Goal: Task Accomplishment & Management: Manage account settings

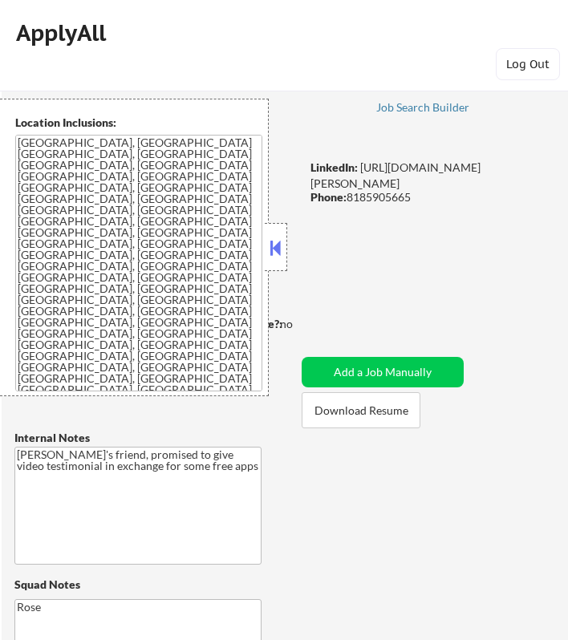
scroll to position [632, 0]
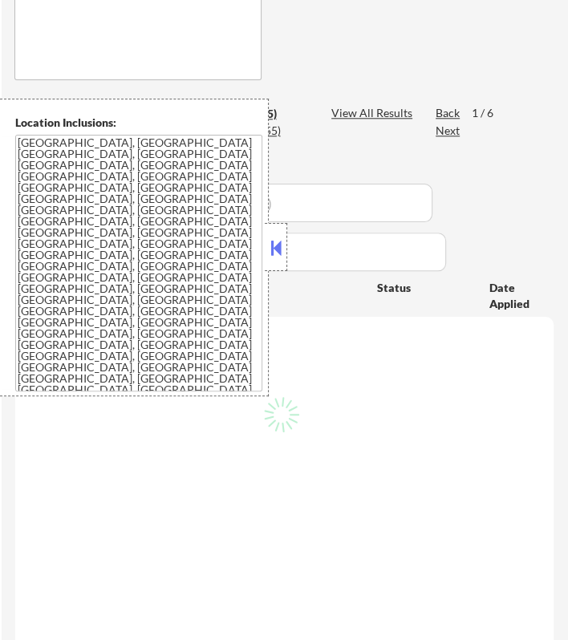
select select ""pending""
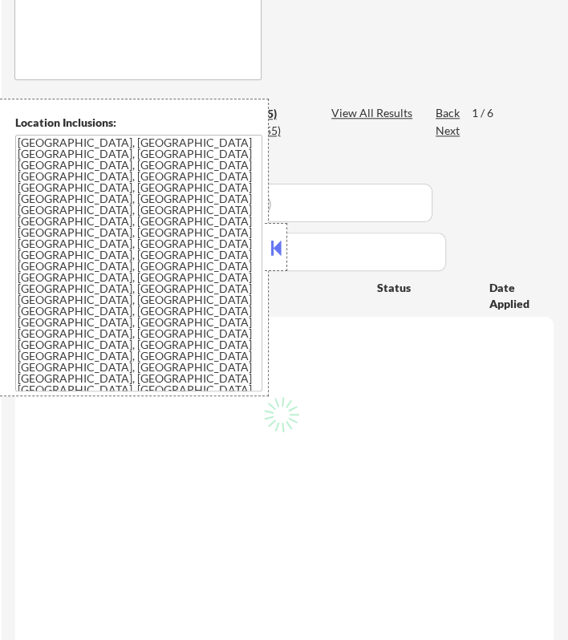
select select ""pending""
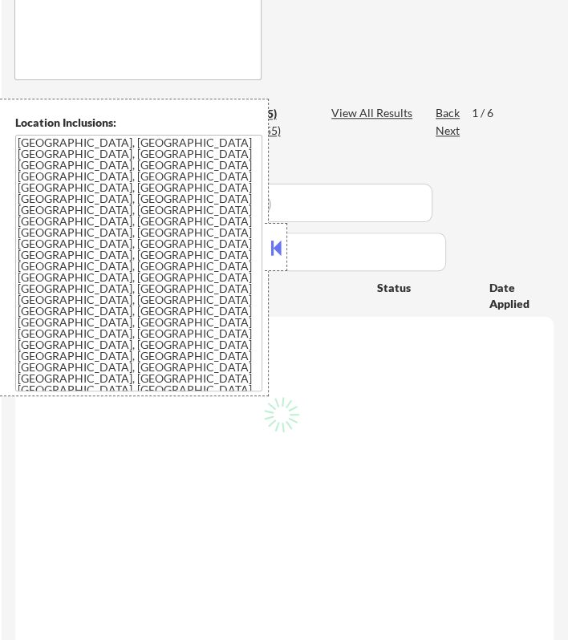
select select ""pending""
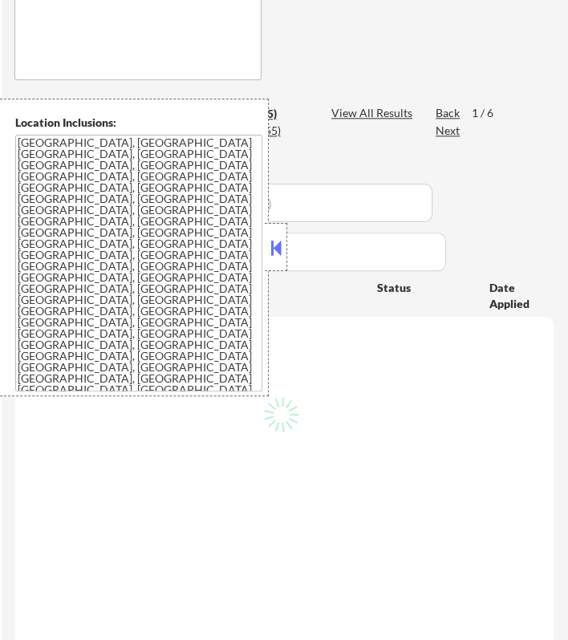
select select ""pending""
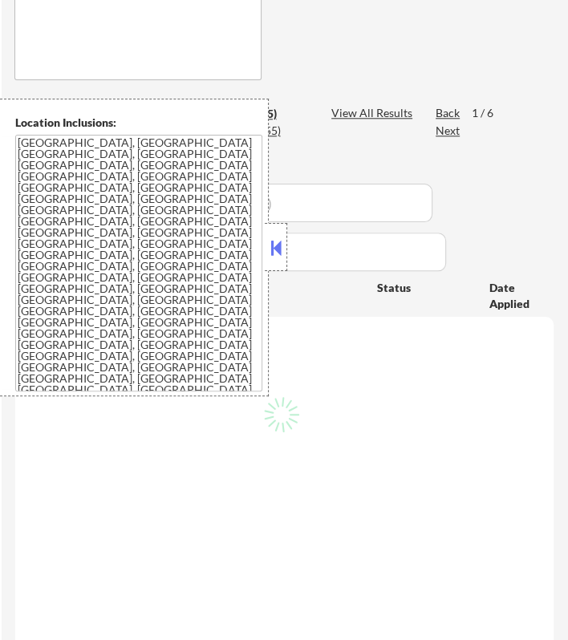
select select ""pending""
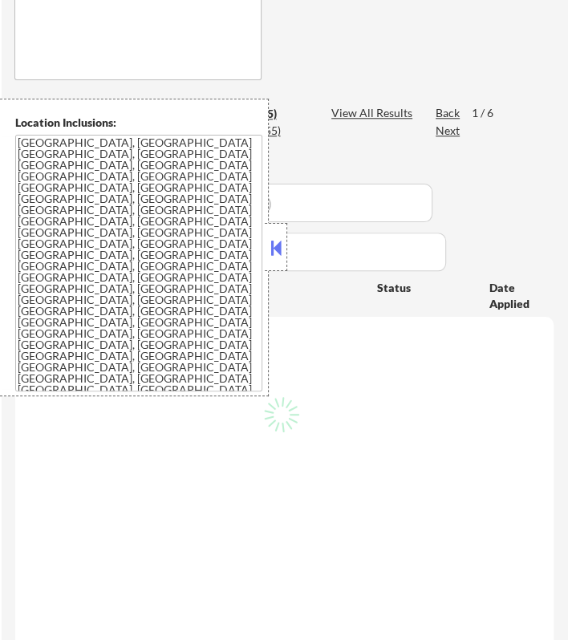
select select ""pending""
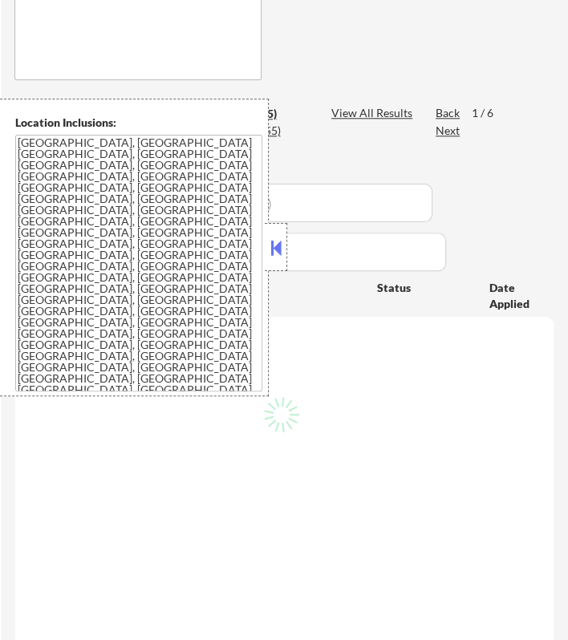
select select ""pending""
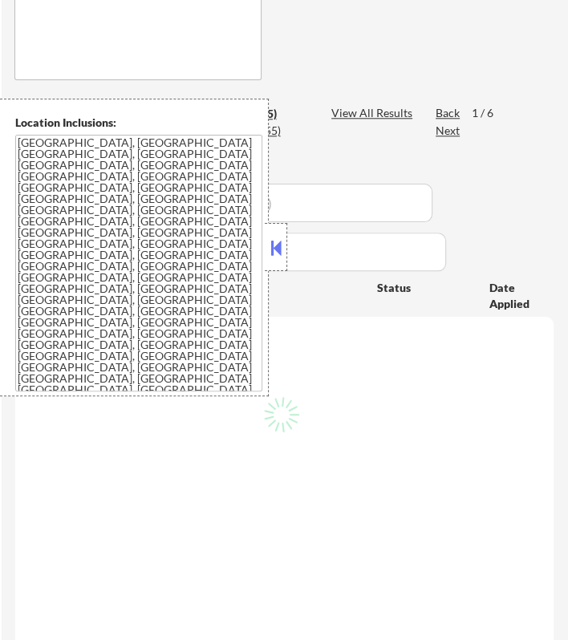
select select ""pending""
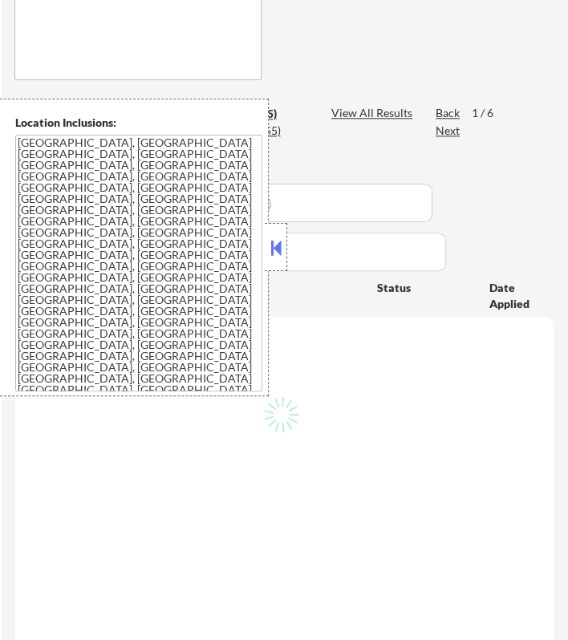
select select ""pending""
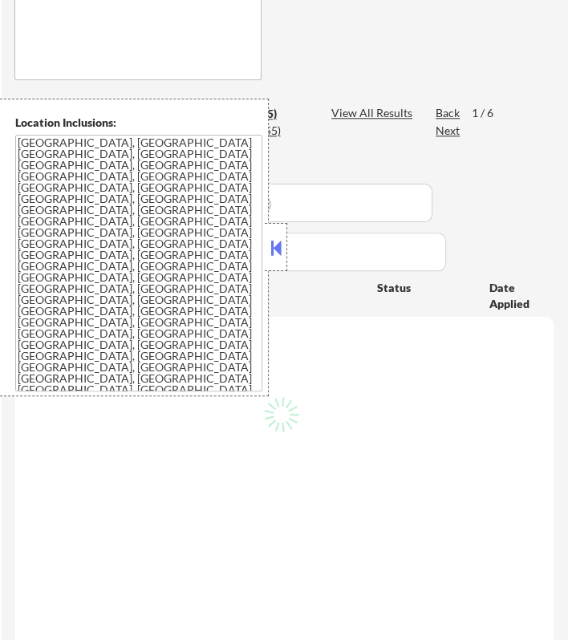
select select ""pending""
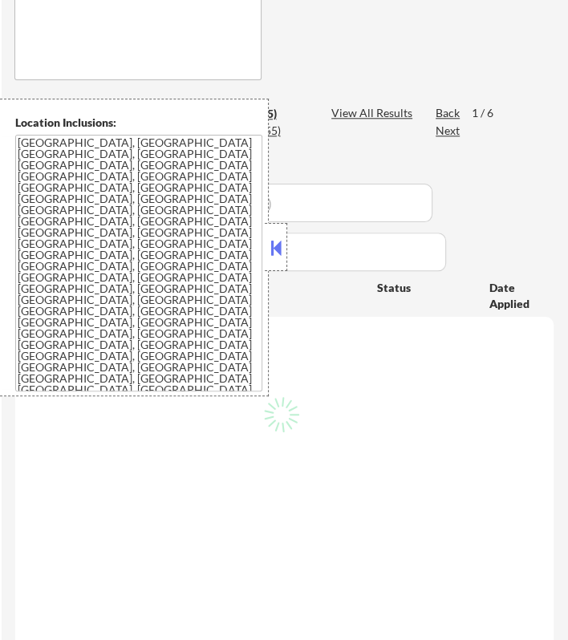
select select ""pending""
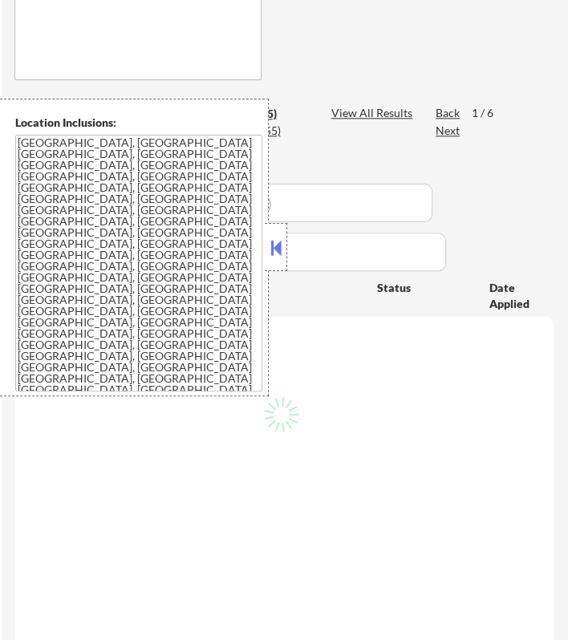
select select ""pending""
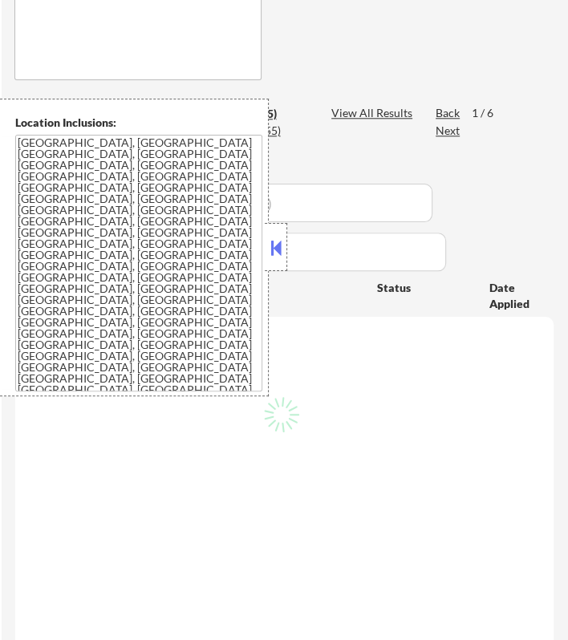
select select ""pending""
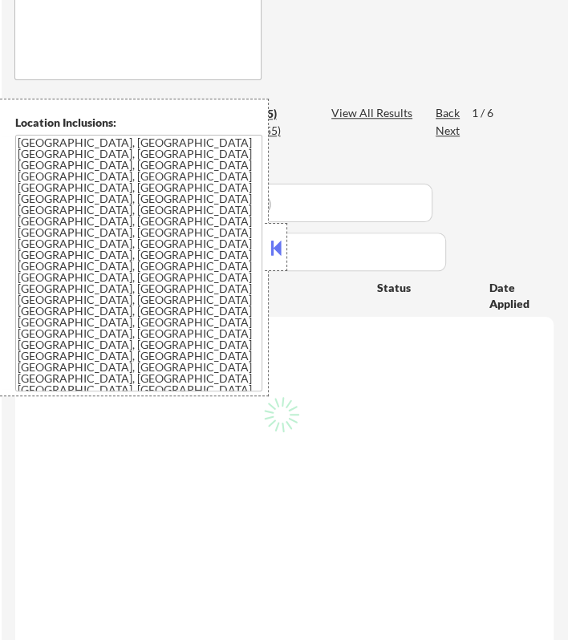
select select ""pending""
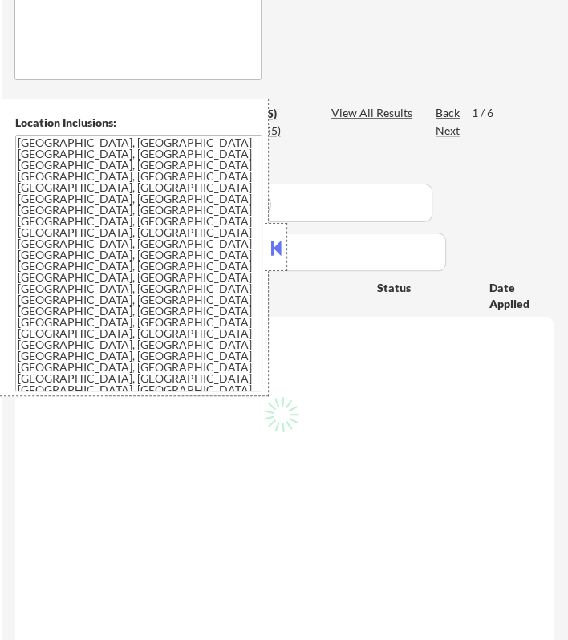
select select ""pending""
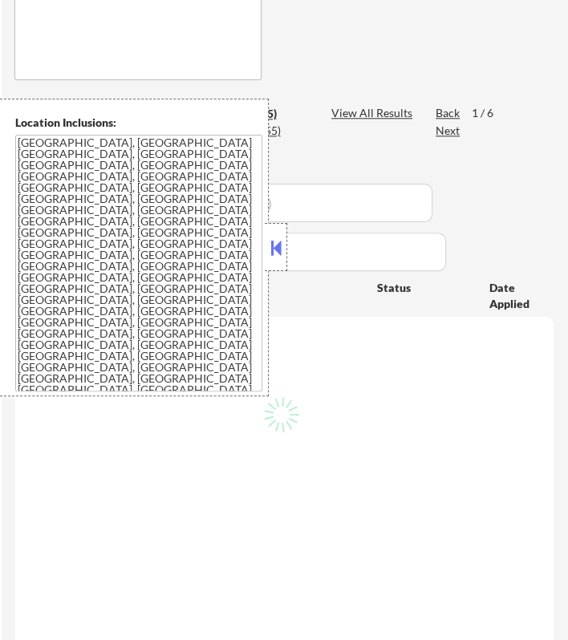
select select ""pending""
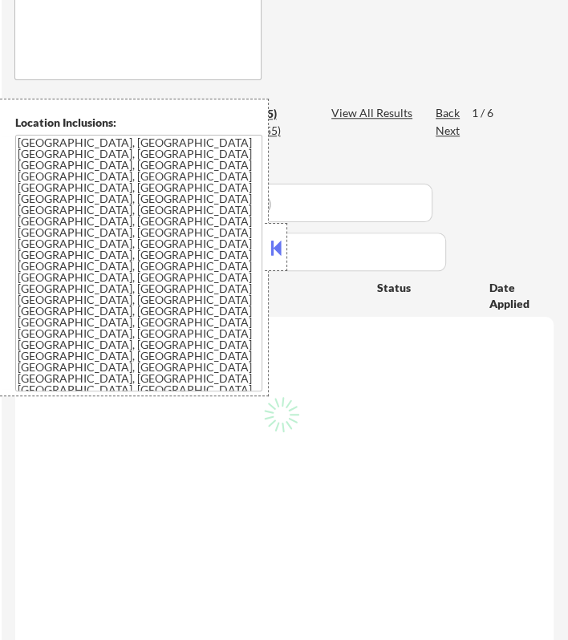
select select ""pending""
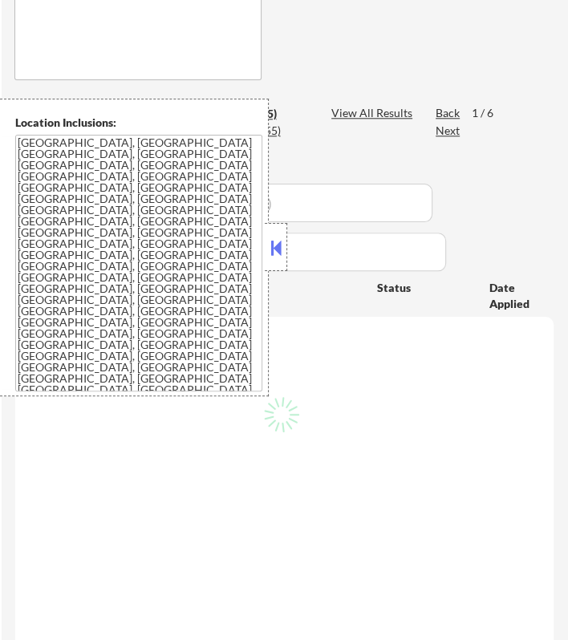
select select ""pending""
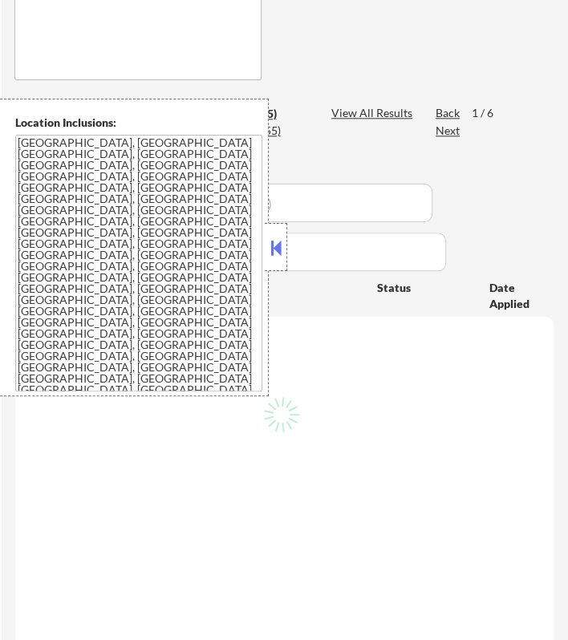
select select ""pending""
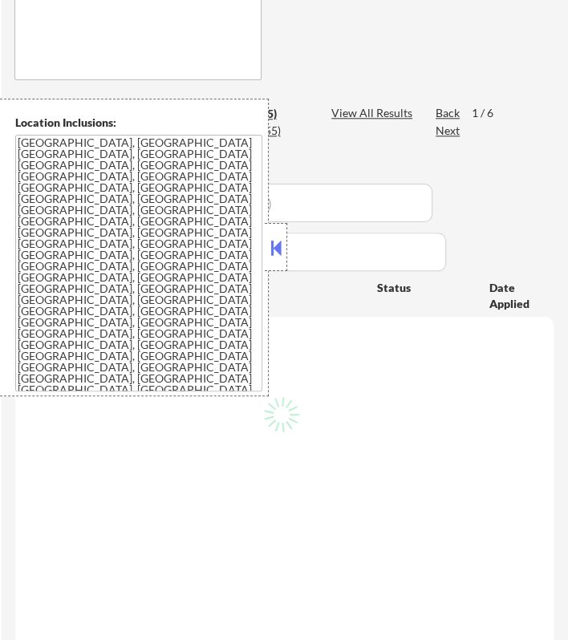
select select ""pending""
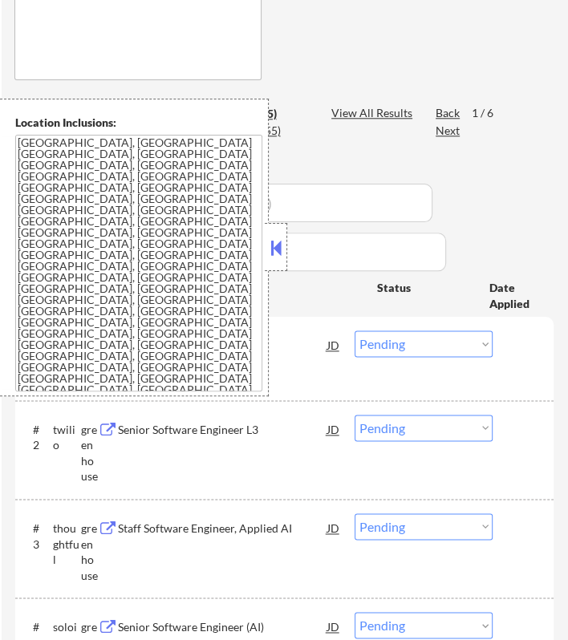
click at [275, 240] on button at bounding box center [276, 248] width 18 height 24
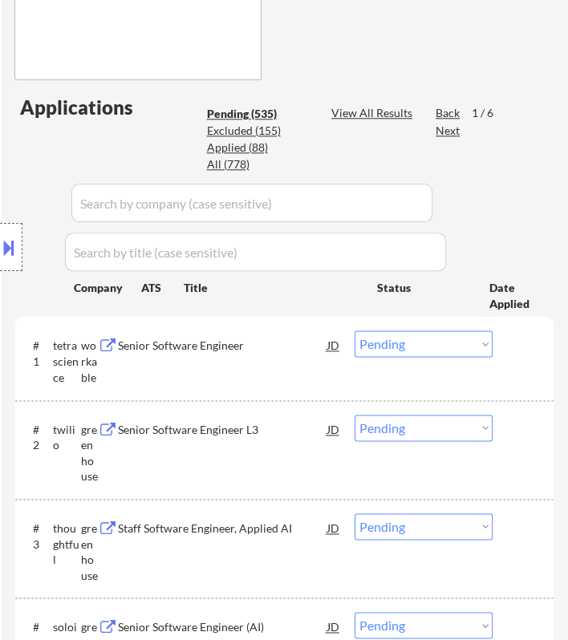
click at [275, 352] on div "Location Inclusions:" at bounding box center [143, 247] width 287 height 297
click at [278, 345] on div "Location Inclusions:" at bounding box center [143, 247] width 287 height 297
click at [308, 354] on div "Senior Software Engineer" at bounding box center [222, 344] width 208 height 29
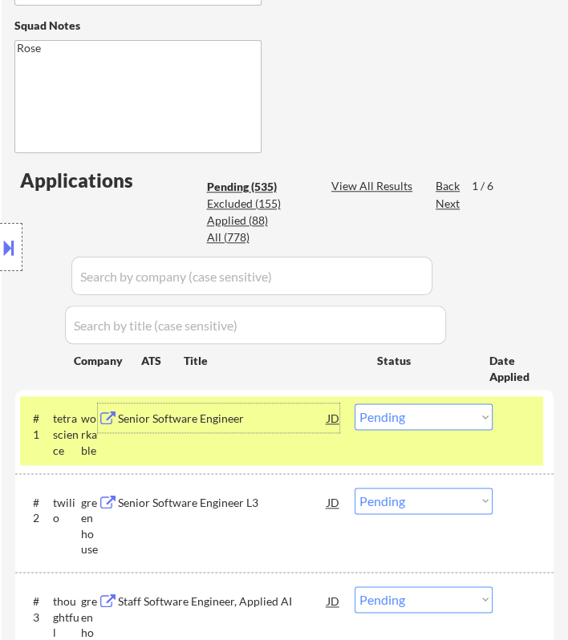
scroll to position [721, 0]
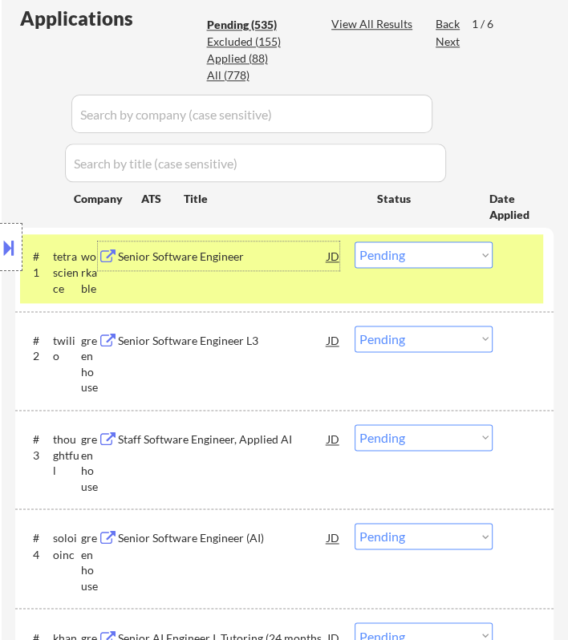
click at [419, 257] on select "Choose an option... Pending Applied Excluded (Questions) Excluded (Expired) Exc…" at bounding box center [423, 254] width 138 height 26
click at [354, 241] on select "Choose an option... Pending Applied Excluded (Questions) Excluded (Expired) Exc…" at bounding box center [423, 254] width 138 height 26
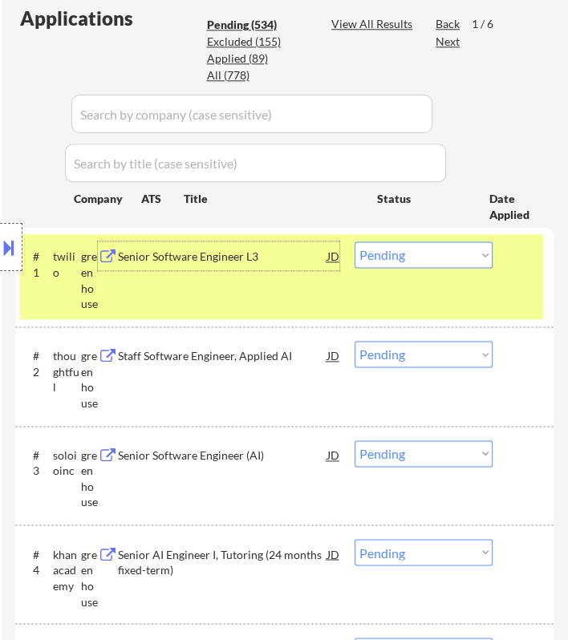
click at [289, 255] on div "Senior Software Engineer L3" at bounding box center [222, 256] width 208 height 16
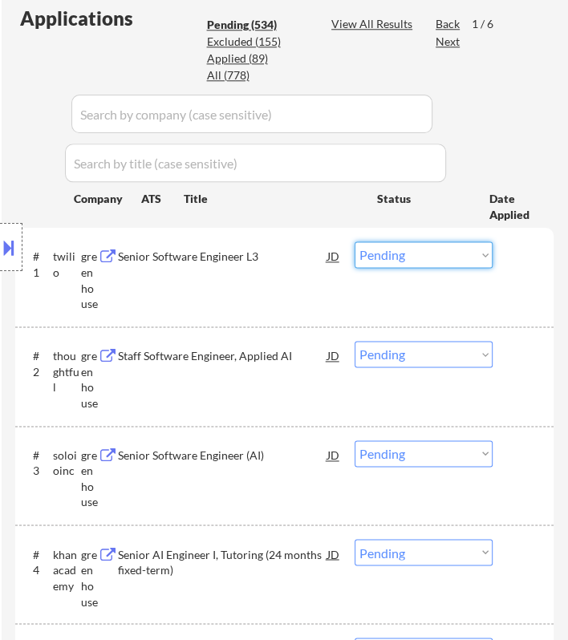
click at [469, 247] on select "Choose an option... Pending Applied Excluded (Questions) Excluded (Expired) Exc…" at bounding box center [423, 254] width 138 height 26
click at [354, 241] on select "Choose an option... Pending Applied Excluded (Questions) Excluded (Expired) Exc…" at bounding box center [423, 254] width 138 height 26
select select ""pending""
click at [261, 257] on div "Location Inclusions:" at bounding box center [143, 247] width 287 height 297
click at [293, 258] on div "Senior Software Engineer L3" at bounding box center [222, 256] width 208 height 16
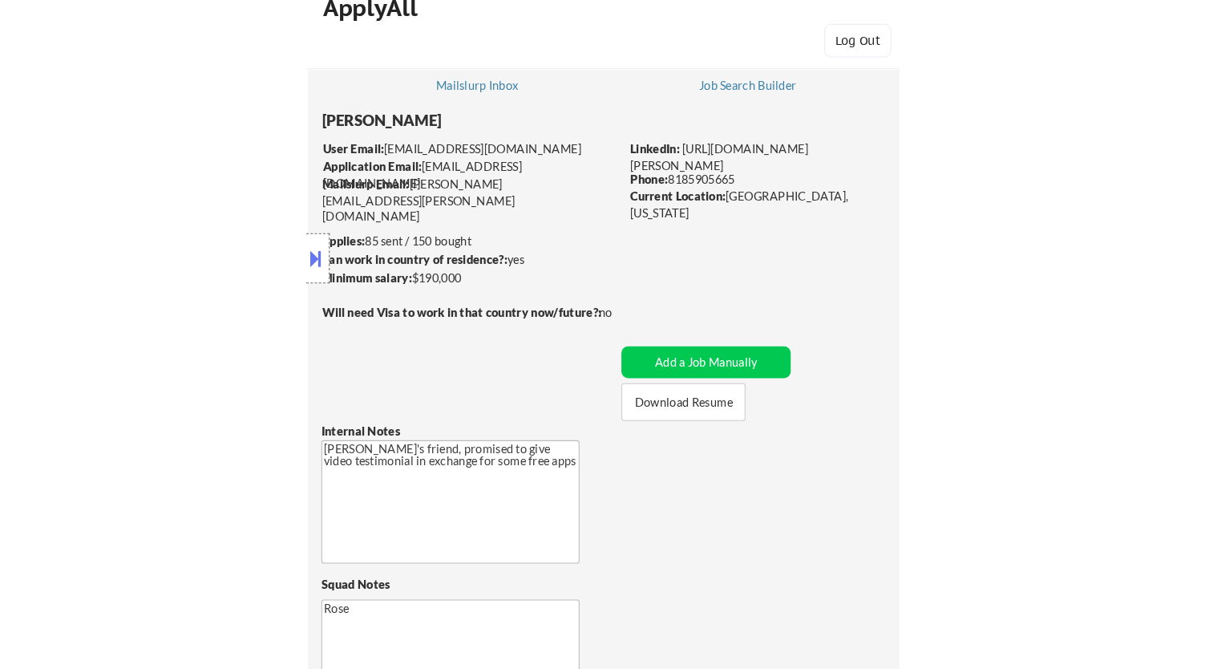
scroll to position [8, 0]
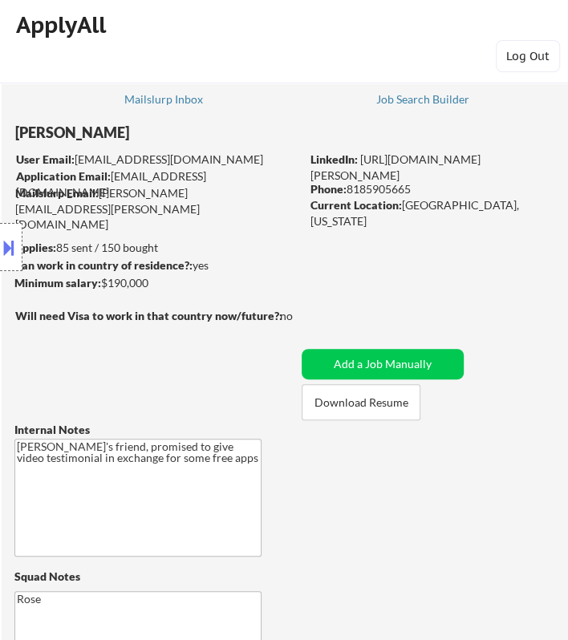
select select ""pending""
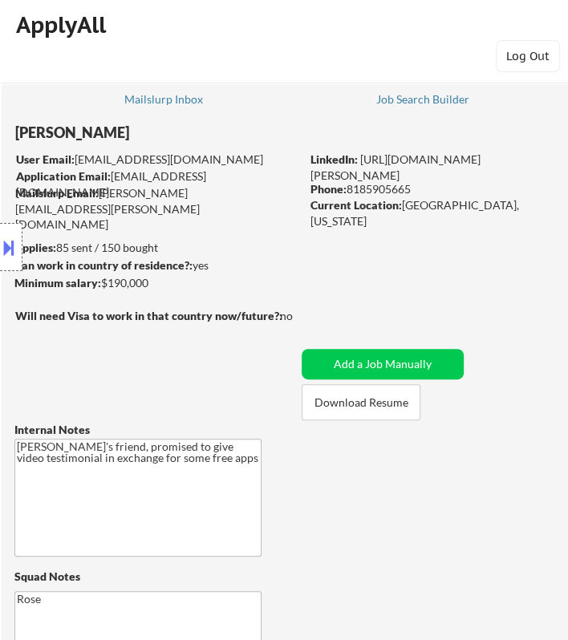
select select ""pending""
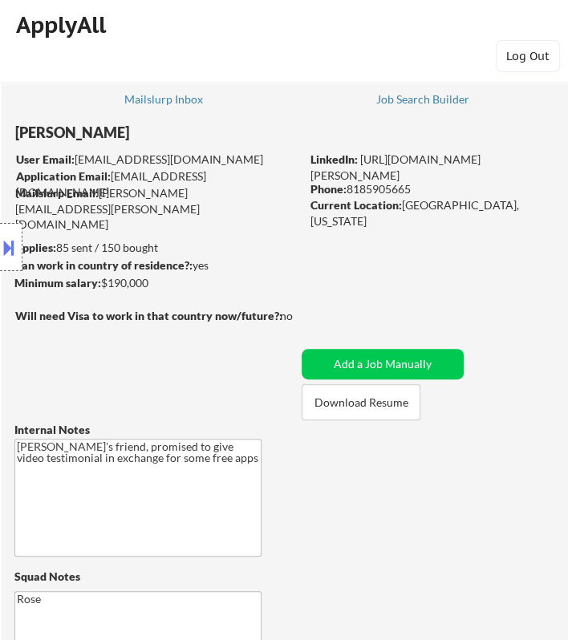
select select ""pending""
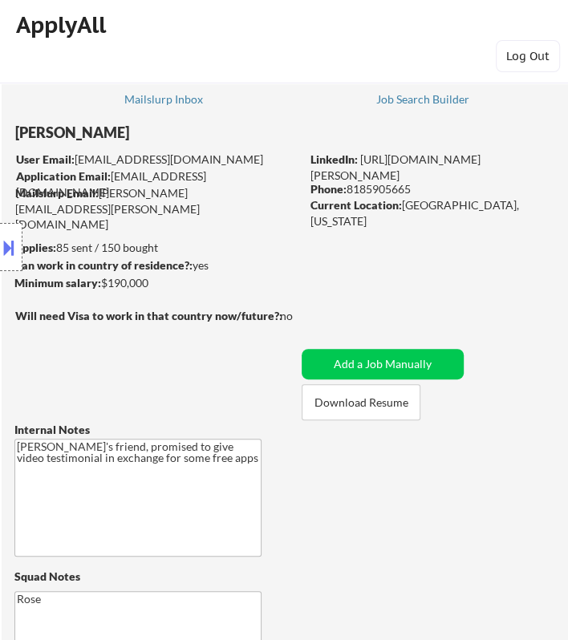
select select ""pending""
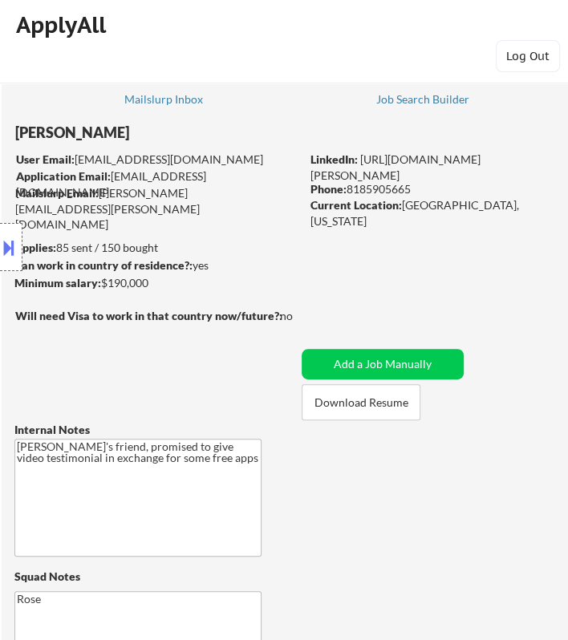
select select ""pending""
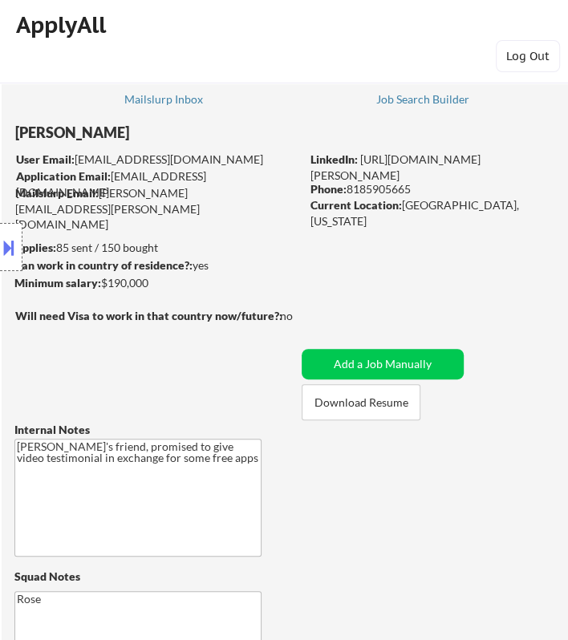
select select ""pending""
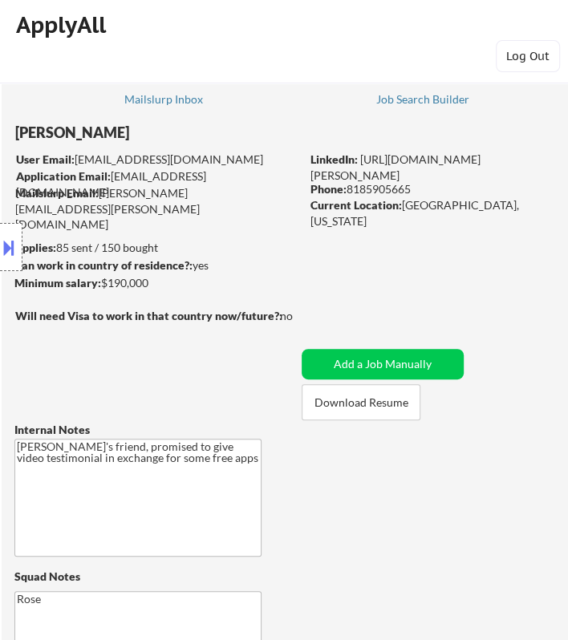
select select ""pending""
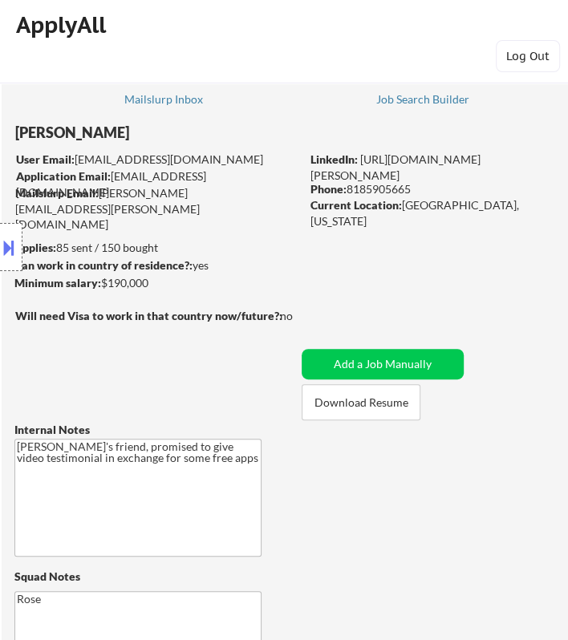
select select ""pending""
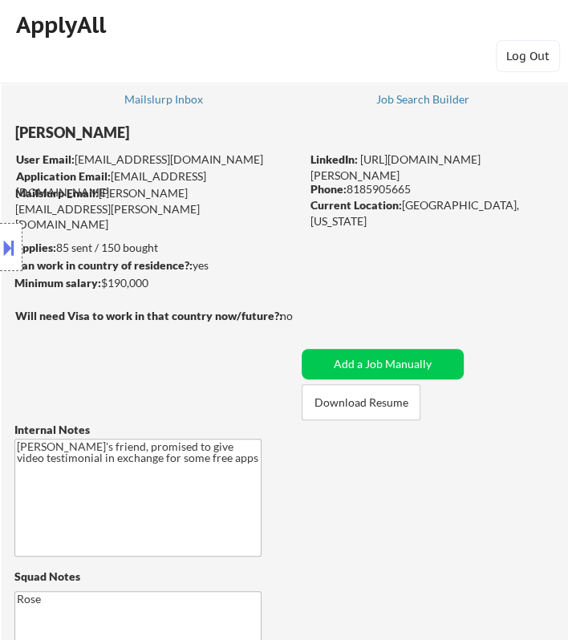
select select ""pending""
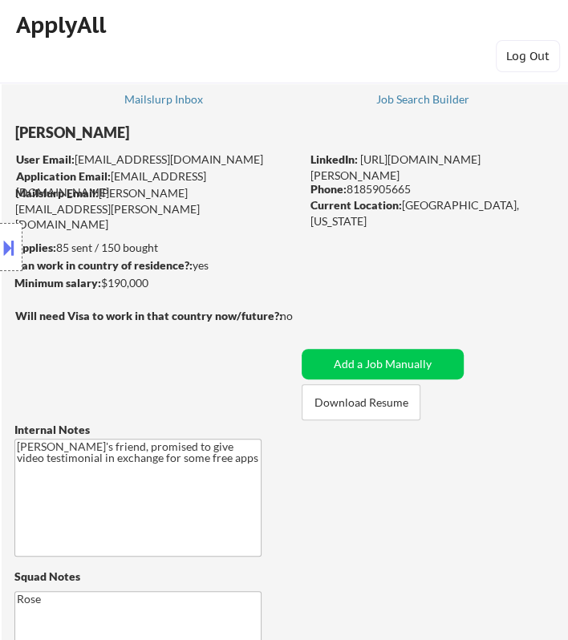
select select ""pending""
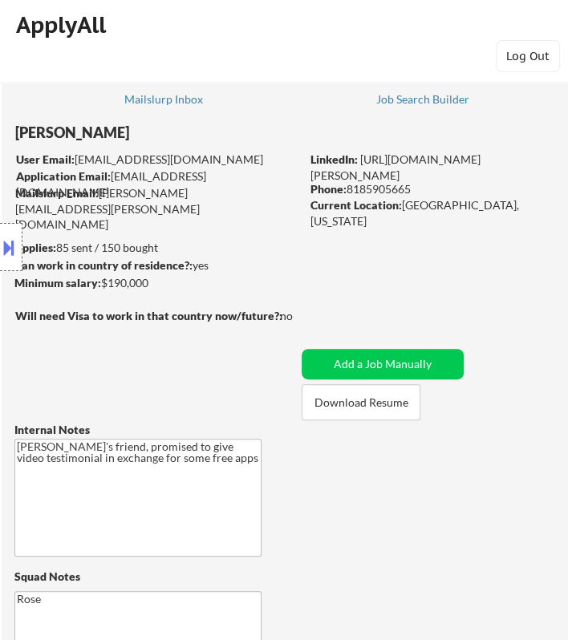
select select ""pending""
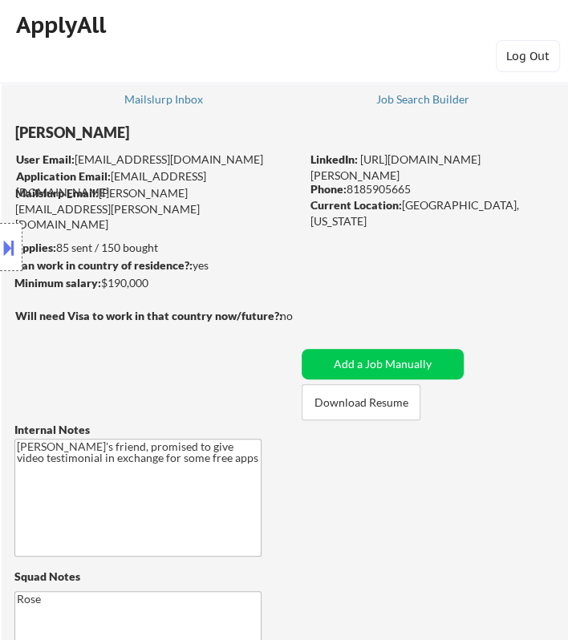
select select ""pending""
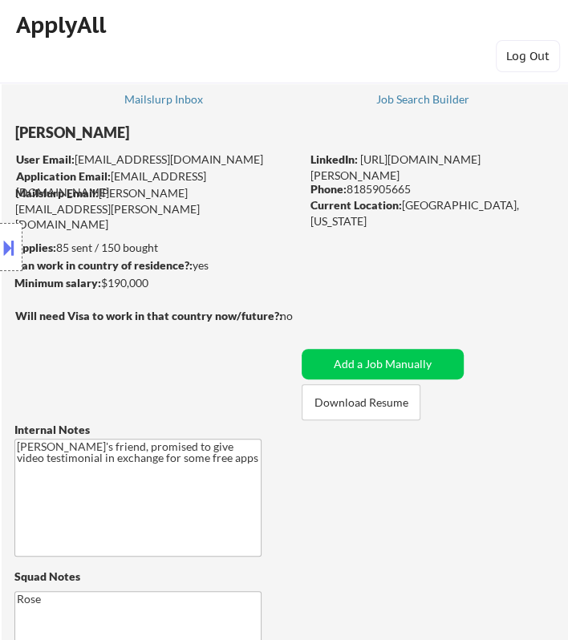
select select ""pending""
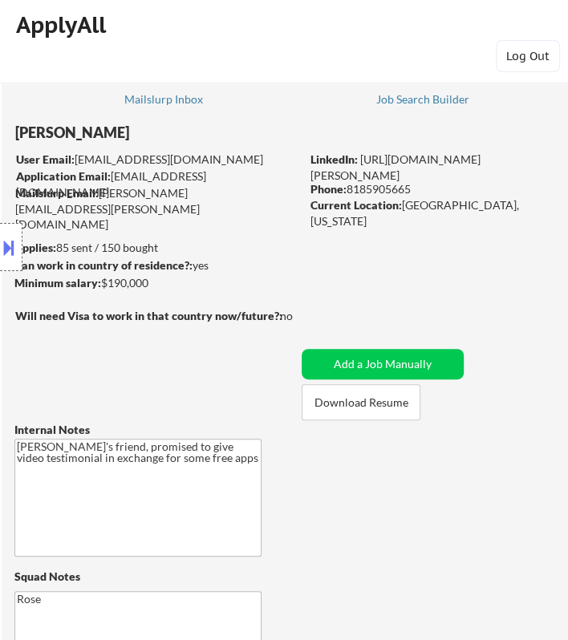
select select ""pending""
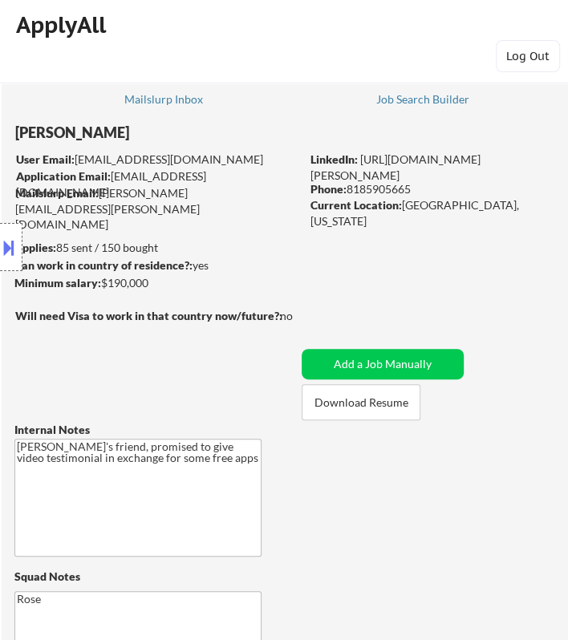
select select ""pending""
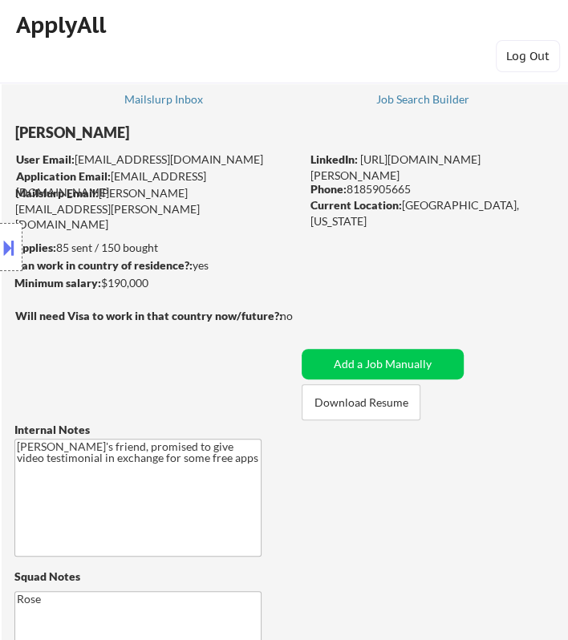
select select ""pending""
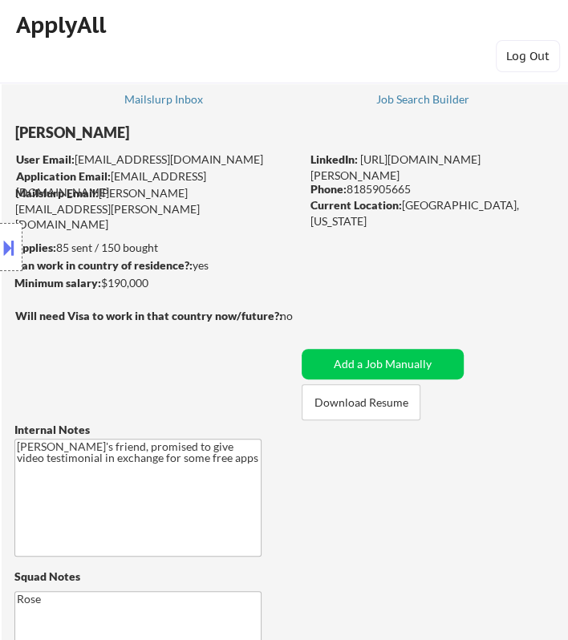
select select ""pending""
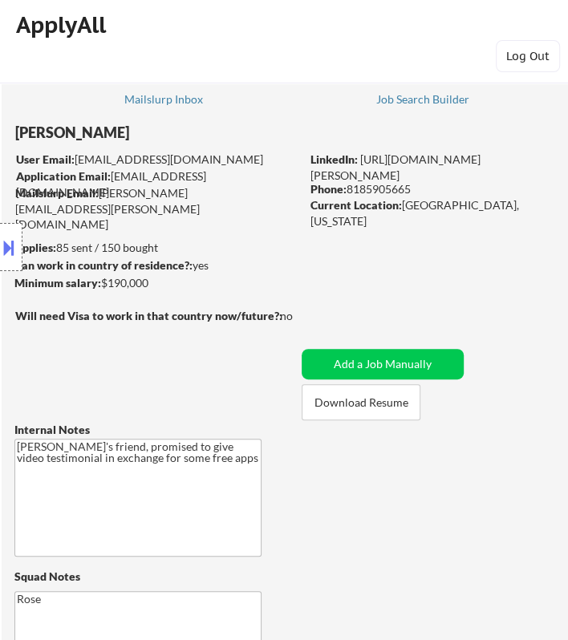
select select ""pending""
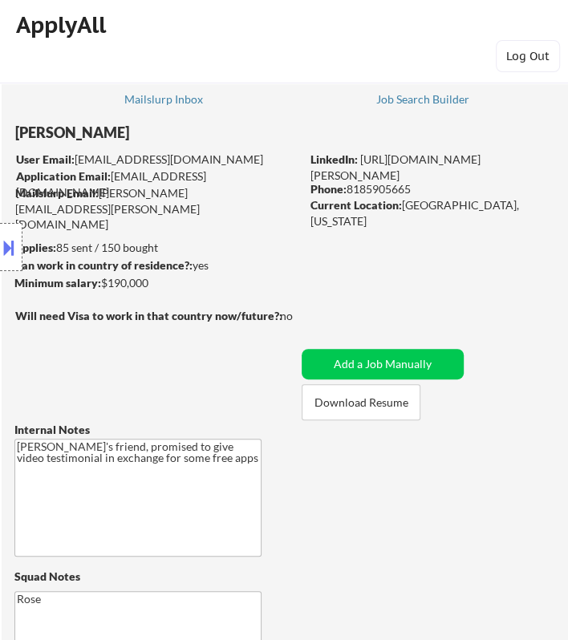
select select ""pending""
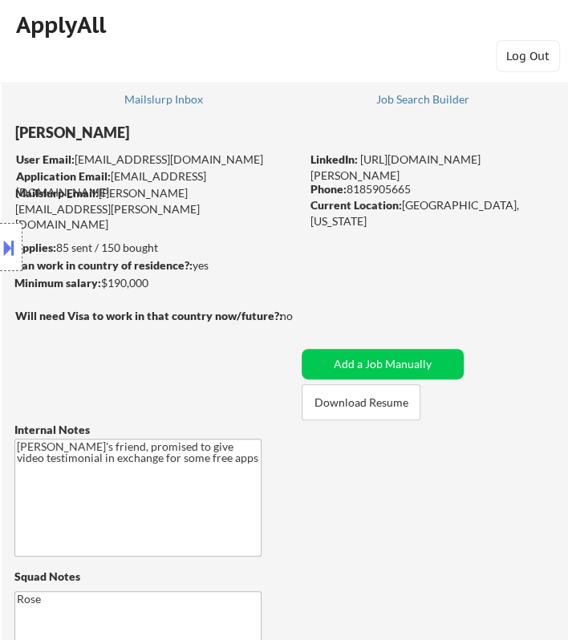
select select ""pending""
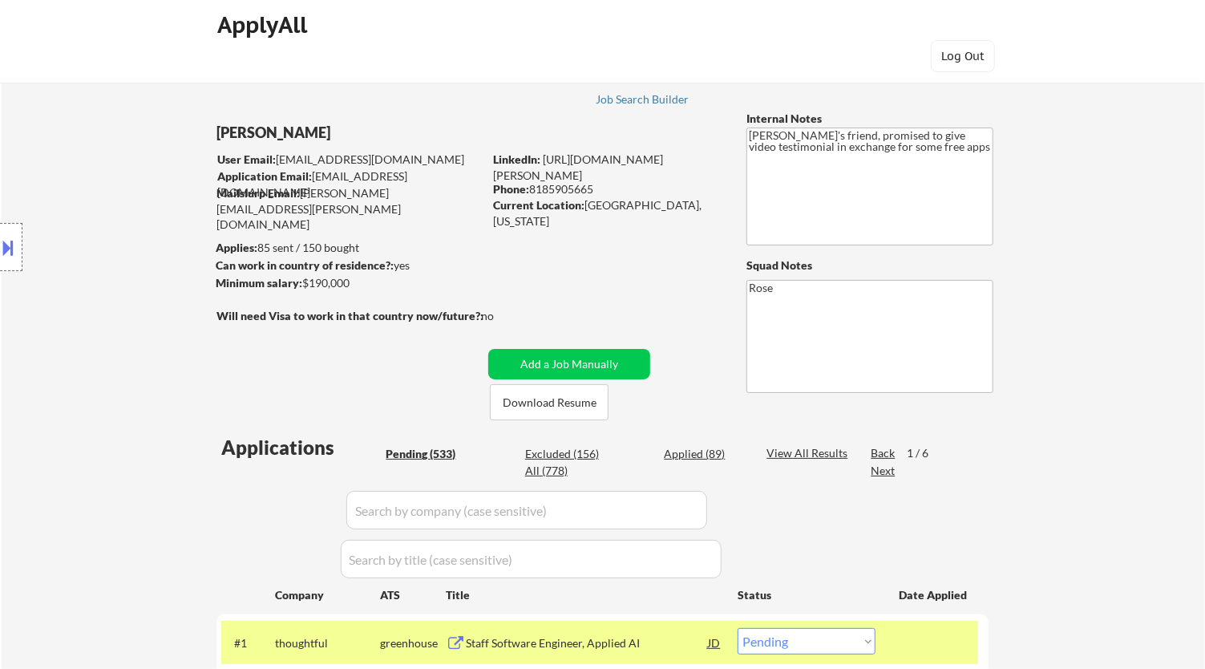
drag, startPoint x: 600, startPoint y: 189, endPoint x: 534, endPoint y: 187, distance: 66.6
click at [534, 187] on div "Phone: 8185905665" at bounding box center [606, 189] width 227 height 16
copy div "8185905665"
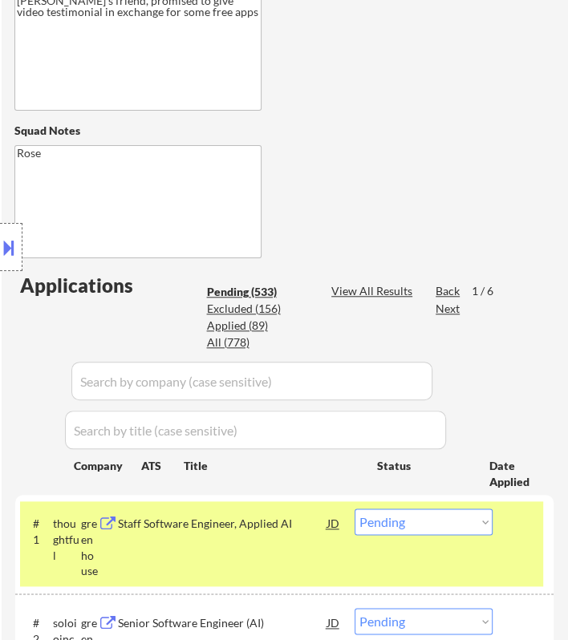
scroll to position [632, 0]
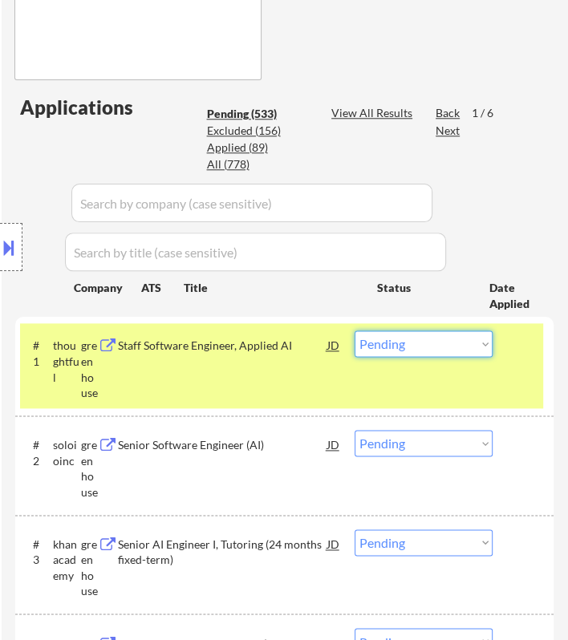
drag, startPoint x: 451, startPoint y: 342, endPoint x: 462, endPoint y: 347, distance: 12.2
click at [459, 345] on select "Choose an option... Pending Applied Excluded (Questions) Excluded (Expired) Exc…" at bounding box center [423, 343] width 138 height 26
click at [354, 330] on select "Choose an option... Pending Applied Excluded (Questions) Excluded (Expired) Exc…" at bounding box center [423, 343] width 138 height 26
click at [307, 356] on div "Staff Software Engineer, Applied AI" at bounding box center [222, 344] width 208 height 29
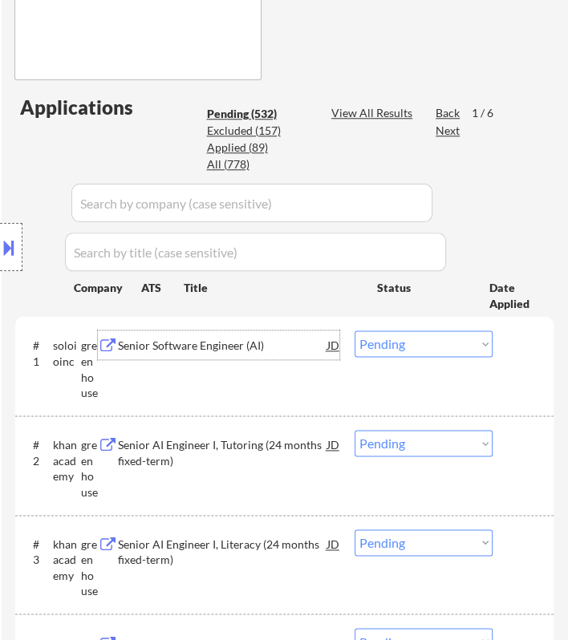
click at [400, 339] on select "Choose an option... Pending Applied Excluded (Questions) Excluded (Expired) Exc…" at bounding box center [423, 343] width 138 height 26
click at [354, 330] on select "Choose an option... Pending Applied Excluded (Questions) Excluded (Expired) Exc…" at bounding box center [423, 343] width 138 height 26
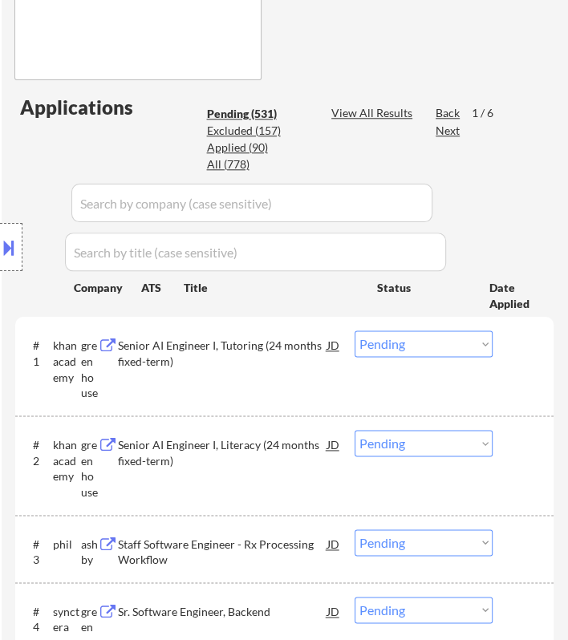
click at [280, 346] on div "Location Inclusions:" at bounding box center [143, 247] width 287 height 297
click at [281, 339] on div "Location Inclusions:" at bounding box center [143, 247] width 287 height 297
click at [299, 346] on div "Senior AI Engineer I, Tutoring (24 months fixed-term)" at bounding box center [222, 352] width 208 height 31
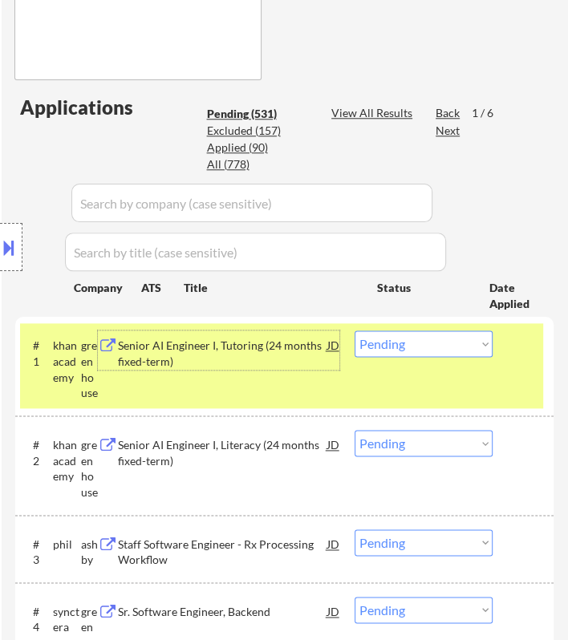
click at [422, 353] on select "Choose an option... Pending Applied Excluded (Questions) Excluded (Expired) Exc…" at bounding box center [423, 343] width 138 height 26
click at [354, 330] on select "Choose an option... Pending Applied Excluded (Questions) Excluded (Expired) Exc…" at bounding box center [423, 343] width 138 height 26
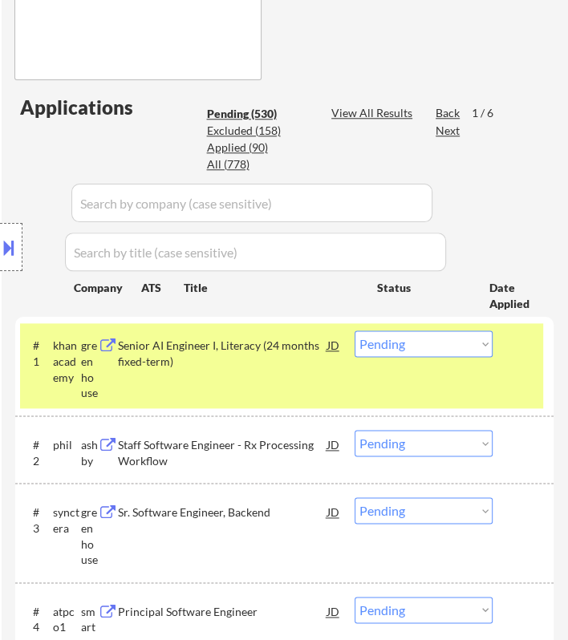
click at [305, 345] on div "Senior AI Engineer I, Literacy (24 months fixed-term)" at bounding box center [222, 352] width 208 height 31
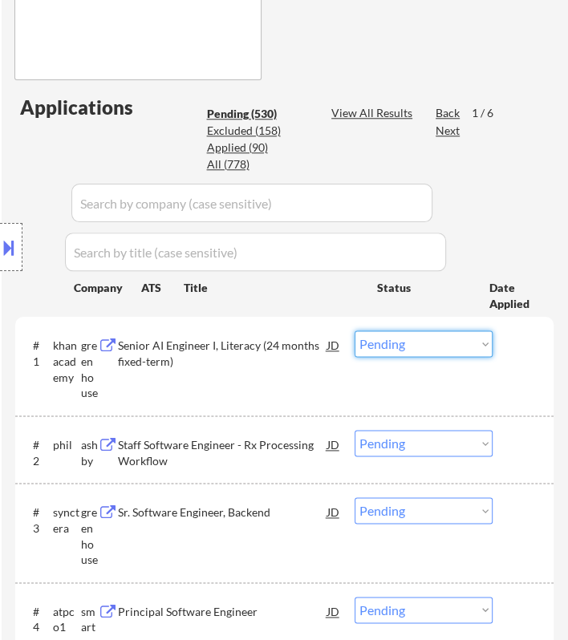
click at [418, 341] on select "Choose an option... Pending Applied Excluded (Questions) Excluded (Expired) Exc…" at bounding box center [423, 343] width 138 height 26
click at [354, 330] on select "Choose an option... Pending Applied Excluded (Questions) Excluded (Expired) Exc…" at bounding box center [423, 343] width 138 height 26
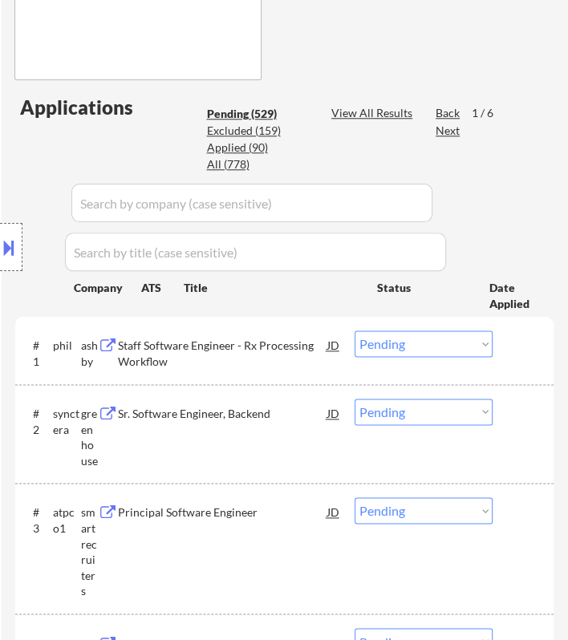
click at [269, 337] on div "Location Inclusions:" at bounding box center [143, 247] width 287 height 297
click at [269, 338] on div "Location Inclusions:" at bounding box center [143, 247] width 287 height 297
click at [272, 345] on div "Location Inclusions:" at bounding box center [143, 247] width 287 height 297
click at [298, 342] on div "Staff Software Engineer - Rx Processing Workflow" at bounding box center [222, 352] width 208 height 31
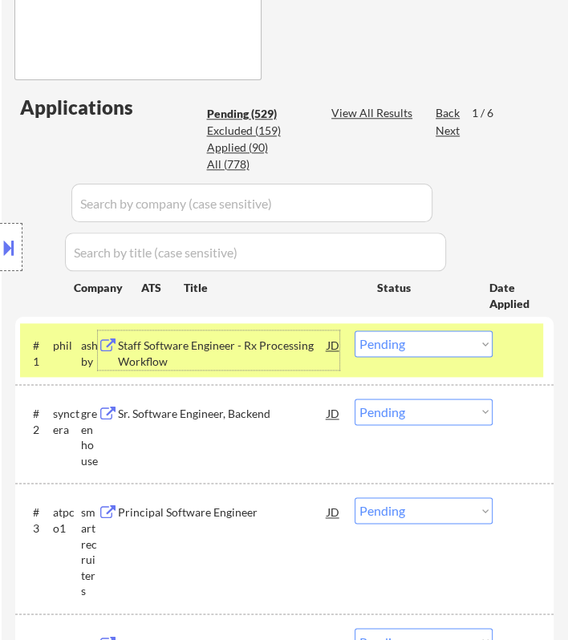
click at [442, 337] on select "Choose an option... Pending Applied Excluded (Questions) Excluded (Expired) Exc…" at bounding box center [423, 343] width 138 height 26
click at [354, 330] on select "Choose an option... Pending Applied Excluded (Questions) Excluded (Expired) Exc…" at bounding box center [423, 343] width 138 height 26
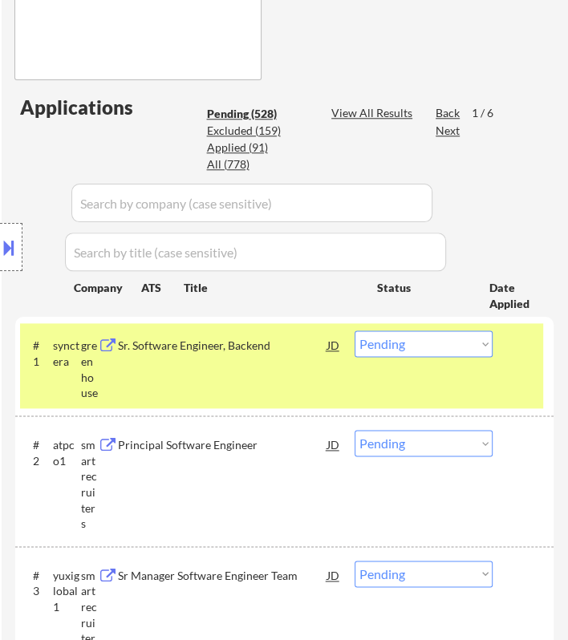
click at [298, 346] on div "Sr. Software Engineer, Backend" at bounding box center [222, 345] width 208 height 16
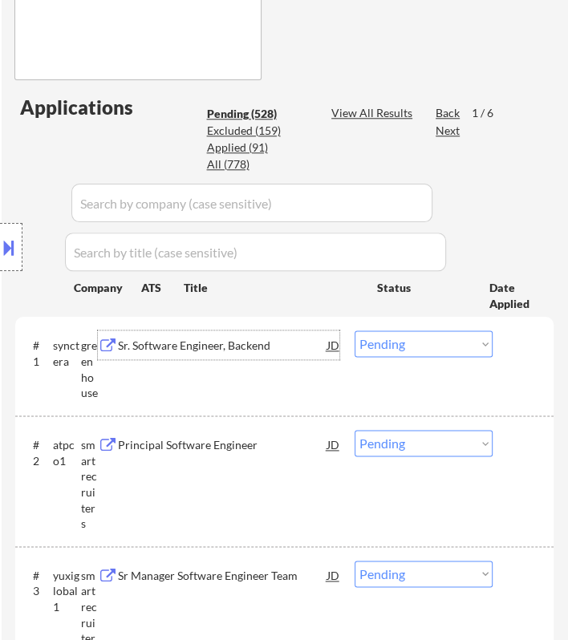
click at [442, 345] on select "Choose an option... Pending Applied Excluded (Questions) Excluded (Expired) Exc…" at bounding box center [423, 343] width 138 height 26
click at [354, 330] on select "Choose an option... Pending Applied Excluded (Questions) Excluded (Expired) Exc…" at bounding box center [423, 343] width 138 height 26
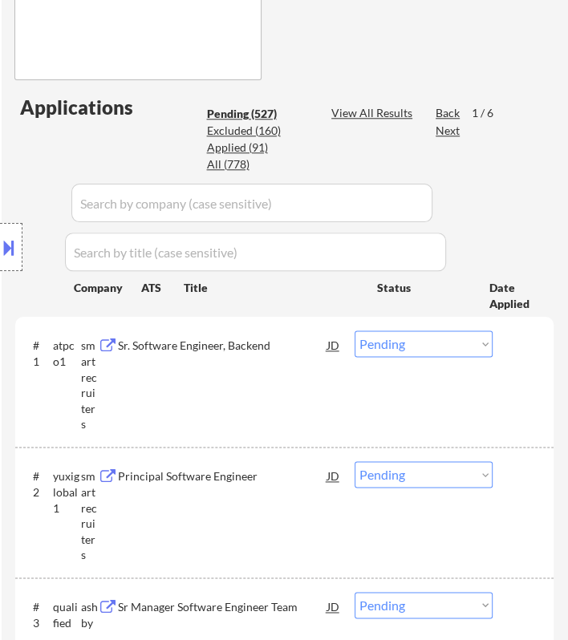
click at [273, 347] on div "Location Inclusions:" at bounding box center [143, 247] width 287 height 297
click at [287, 343] on div "Sr. Software Engineer, Backend" at bounding box center [222, 345] width 208 height 16
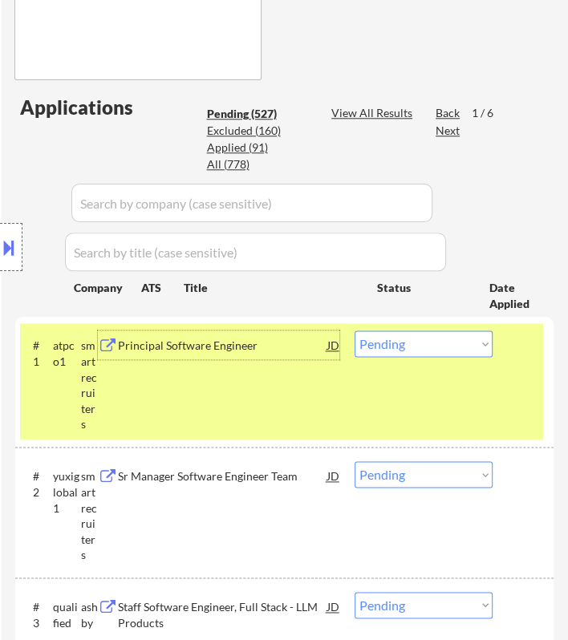
click at [481, 341] on select "Choose an option... Pending Applied Excluded (Questions) Excluded (Expired) Exc…" at bounding box center [423, 343] width 138 height 26
click at [354, 330] on select "Choose an option... Pending Applied Excluded (Questions) Excluded (Expired) Exc…" at bounding box center [423, 343] width 138 height 26
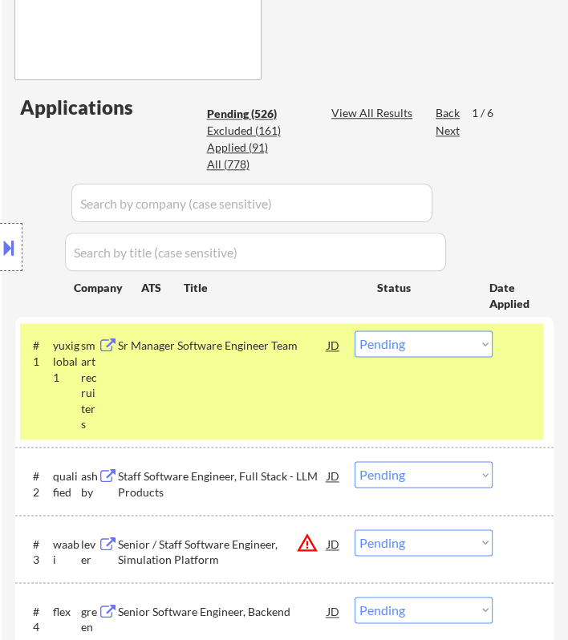
click at [280, 343] on div "Location Inclusions:" at bounding box center [143, 247] width 287 height 297
click at [309, 345] on div "Sr Manager Software Engineer Team" at bounding box center [222, 345] width 208 height 16
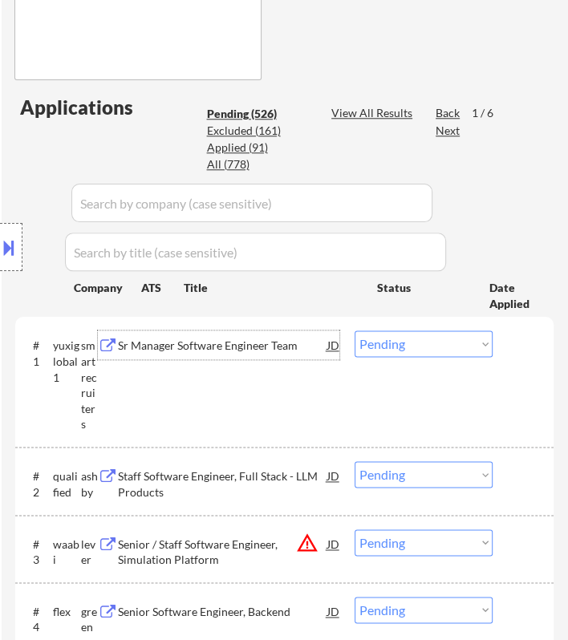
click at [434, 345] on select "Choose an option... Pending Applied Excluded (Questions) Excluded (Expired) Exc…" at bounding box center [423, 343] width 138 height 26
click at [354, 330] on select "Choose an option... Pending Applied Excluded (Questions) Excluded (Expired) Exc…" at bounding box center [423, 343] width 138 height 26
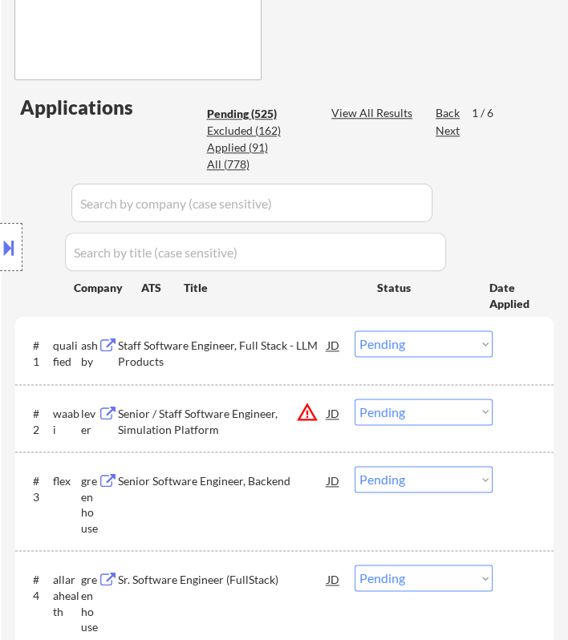
click at [244, 333] on div "Location Inclusions:" at bounding box center [143, 247] width 287 height 297
click at [310, 345] on div "Staff Software Engineer, Full Stack - LLM Products" at bounding box center [222, 352] width 208 height 31
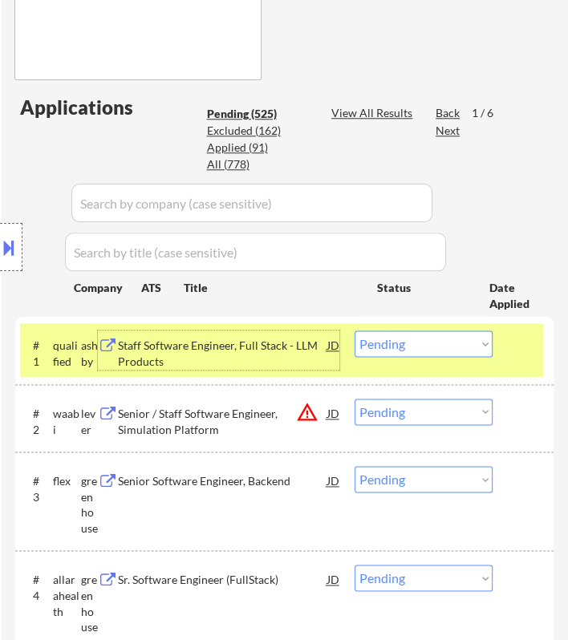
click at [450, 342] on select "Choose an option... Pending Applied Excluded (Questions) Excluded (Expired) Exc…" at bounding box center [423, 343] width 138 height 26
click at [354, 330] on select "Choose an option... Pending Applied Excluded (Questions) Excluded (Expired) Exc…" at bounding box center [423, 343] width 138 height 26
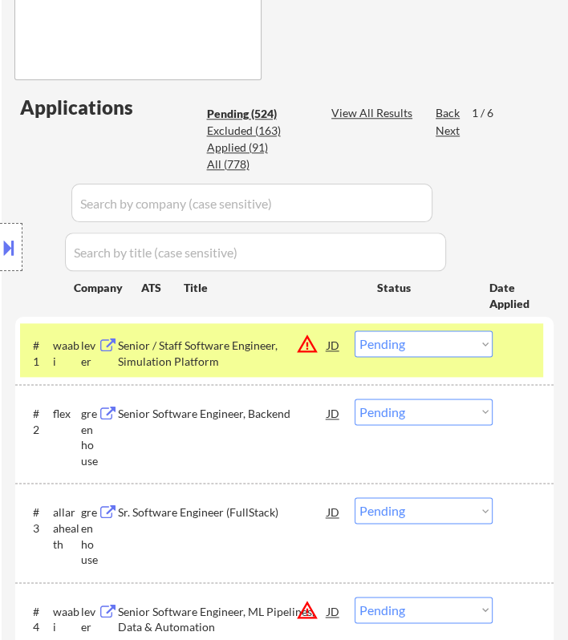
click at [282, 347] on div "Location Inclusions:" at bounding box center [143, 247] width 287 height 297
click at [288, 341] on div "Senior / Staff Software Engineer, Simulation Platform" at bounding box center [222, 352] width 208 height 31
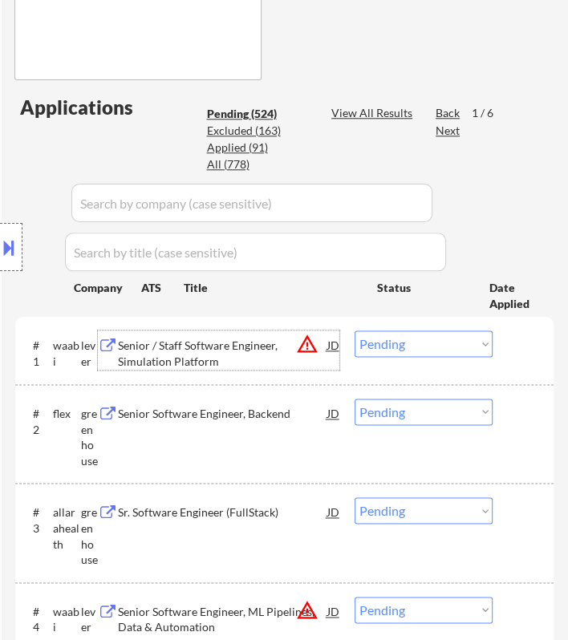
click at [426, 338] on select "Choose an option... Pending Applied Excluded (Questions) Excluded (Expired) Exc…" at bounding box center [423, 343] width 138 height 26
click at [354, 330] on select "Choose an option... Pending Applied Excluded (Questions) Excluded (Expired) Exc…" at bounding box center [423, 343] width 138 height 26
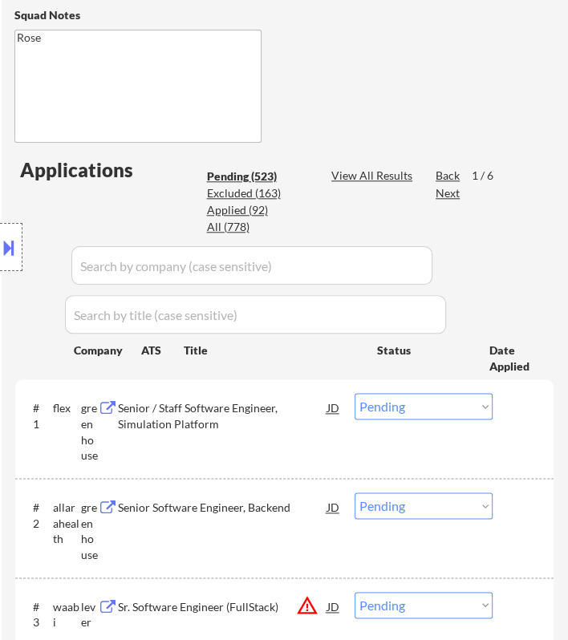
scroll to position [721, 0]
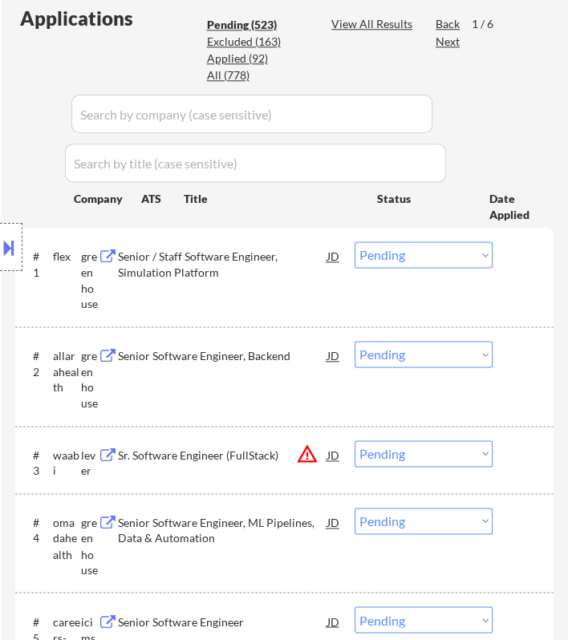
click at [283, 251] on div "Location Inclusions:" at bounding box center [143, 247] width 287 height 297
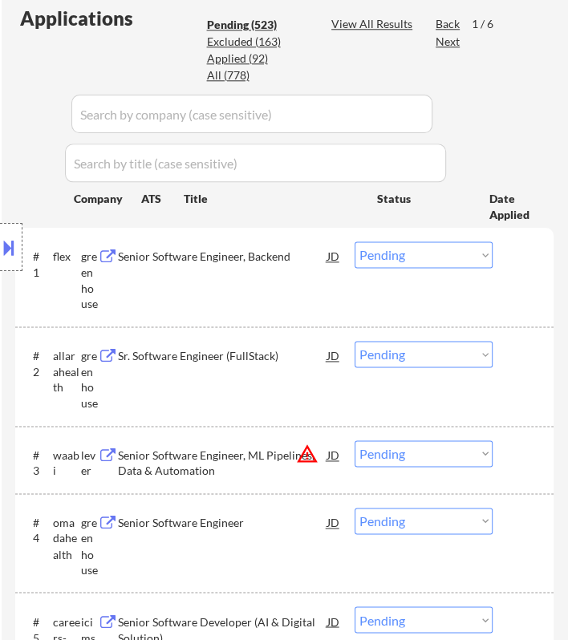
click at [281, 273] on div "Location Inclusions:" at bounding box center [143, 247] width 287 height 297
click at [298, 250] on div "Senior Software Engineer, Backend" at bounding box center [222, 256] width 208 height 16
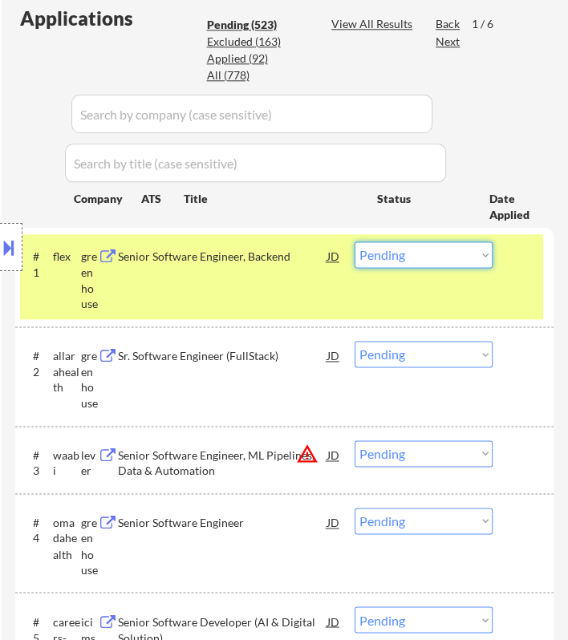
drag, startPoint x: 413, startPoint y: 250, endPoint x: 413, endPoint y: 261, distance: 11.2
click at [413, 250] on select "Choose an option... Pending Applied Excluded (Questions) Excluded (Expired) Exc…" at bounding box center [423, 254] width 138 height 26
click at [354, 241] on select "Choose an option... Pending Applied Excluded (Questions) Excluded (Expired) Exc…" at bounding box center [423, 254] width 138 height 26
click at [269, 251] on div "Location Inclusions:" at bounding box center [143, 247] width 287 height 297
click at [417, 247] on select "Choose an option... Pending Applied Excluded (Questions) Excluded (Expired) Exc…" at bounding box center [423, 254] width 138 height 26
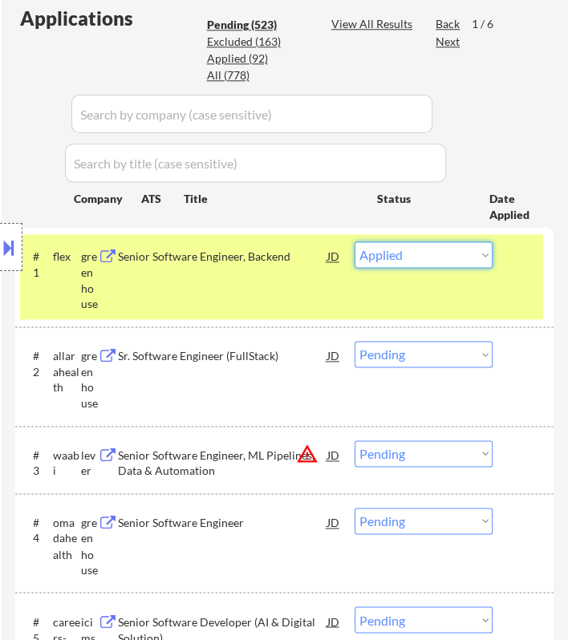
click at [354, 241] on select "Choose an option... Pending Applied Excluded (Questions) Excluded (Expired) Exc…" at bounding box center [423, 254] width 138 height 26
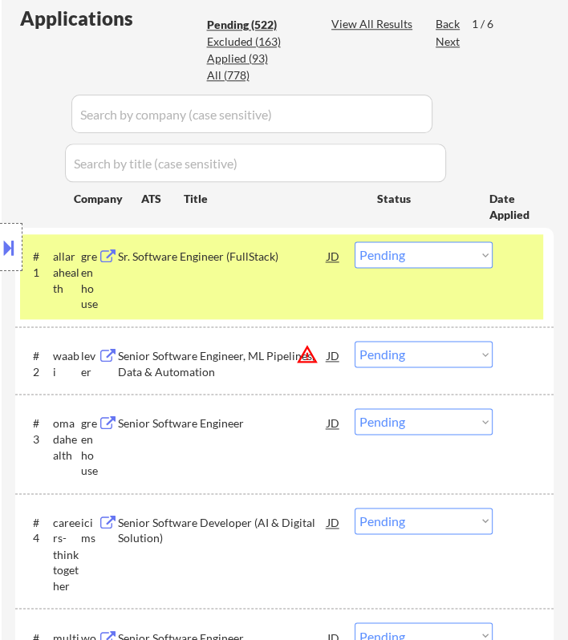
click at [301, 266] on div "Sr. Software Engineer (FullStack)" at bounding box center [222, 255] width 208 height 29
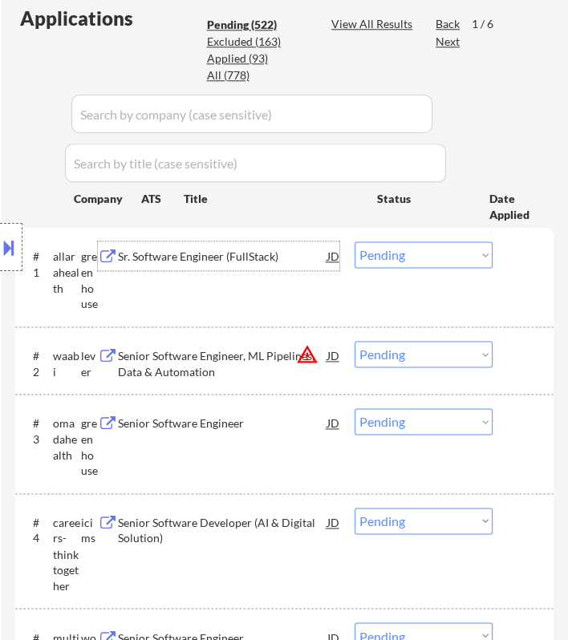
click at [413, 259] on select "Choose an option... Pending Applied Excluded (Questions) Excluded (Expired) Exc…" at bounding box center [423, 254] width 138 height 26
click at [354, 241] on select "Choose an option... Pending Applied Excluded (Questions) Excluded (Expired) Exc…" at bounding box center [423, 254] width 138 height 26
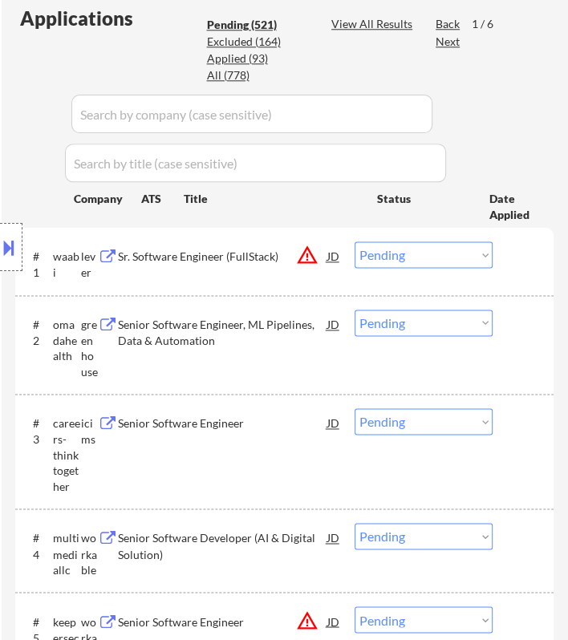
click at [257, 254] on div "Location Inclusions:" at bounding box center [143, 247] width 287 height 297
click at [278, 259] on div "Location Inclusions:" at bounding box center [143, 247] width 287 height 297
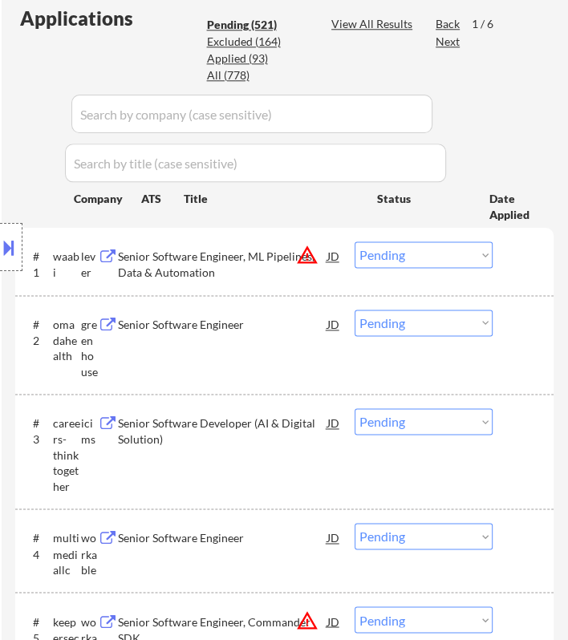
click at [286, 260] on div "Location Inclusions:" at bounding box center [143, 247] width 287 height 297
click at [325, 255] on div "JD" at bounding box center [332, 255] width 14 height 29
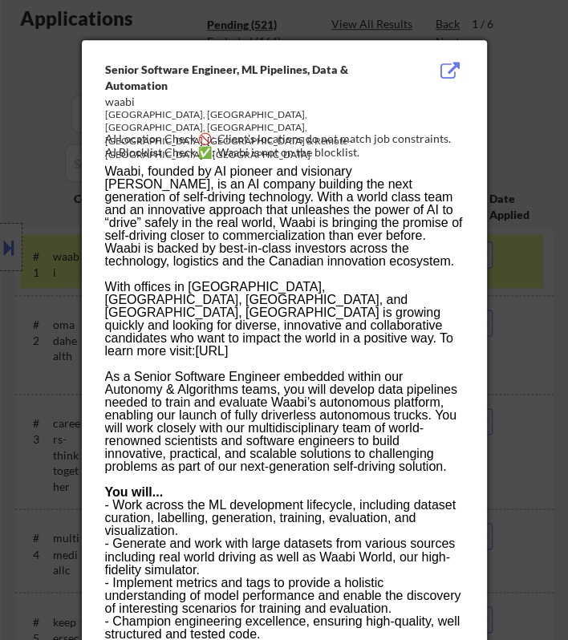
click at [531, 81] on div at bounding box center [284, 320] width 568 height 640
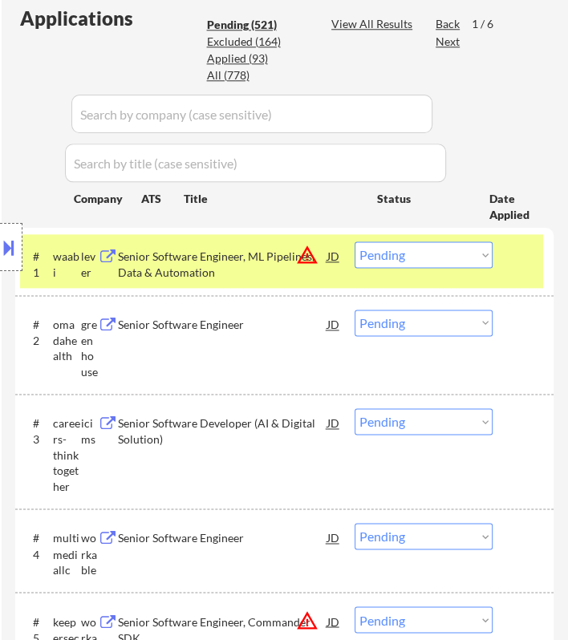
drag, startPoint x: 222, startPoint y: 264, endPoint x: 236, endPoint y: 265, distance: 13.7
click at [224, 264] on div "Location Inclusions:" at bounding box center [143, 247] width 287 height 297
click at [263, 264] on div "Location Inclusions:" at bounding box center [143, 247] width 287 height 297
click at [277, 251] on div "Location Inclusions:" at bounding box center [143, 247] width 287 height 297
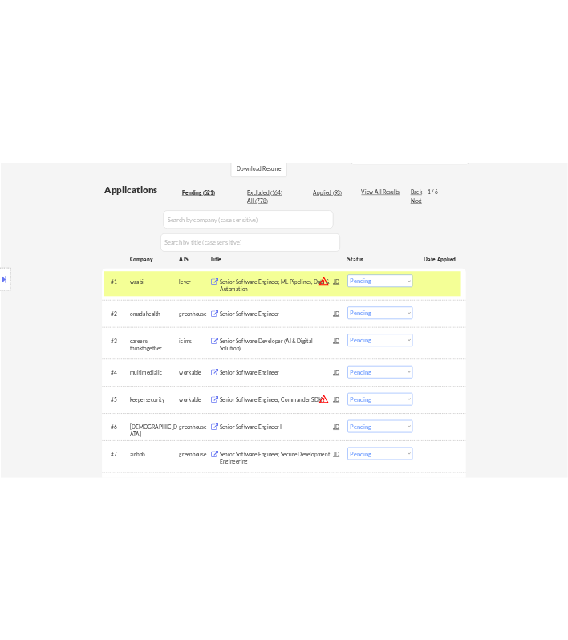
scroll to position [377, 0]
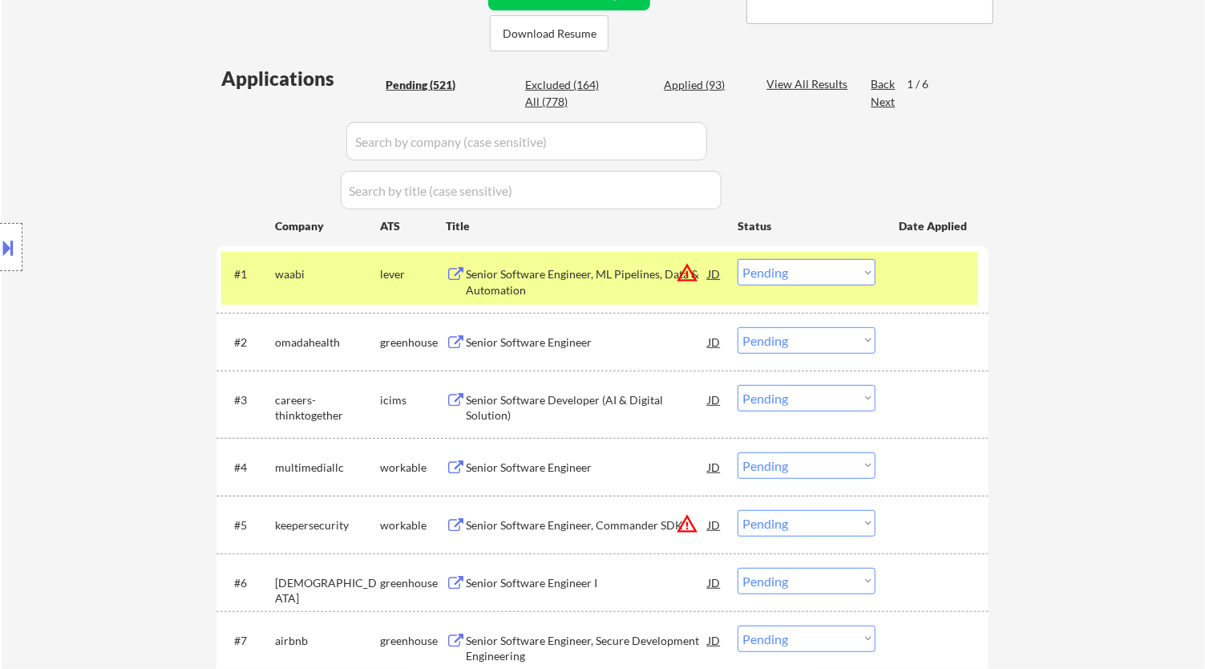
click at [567, 269] on div "Senior Software Engineer, ML Pipelines, Data & Automation" at bounding box center [587, 281] width 242 height 31
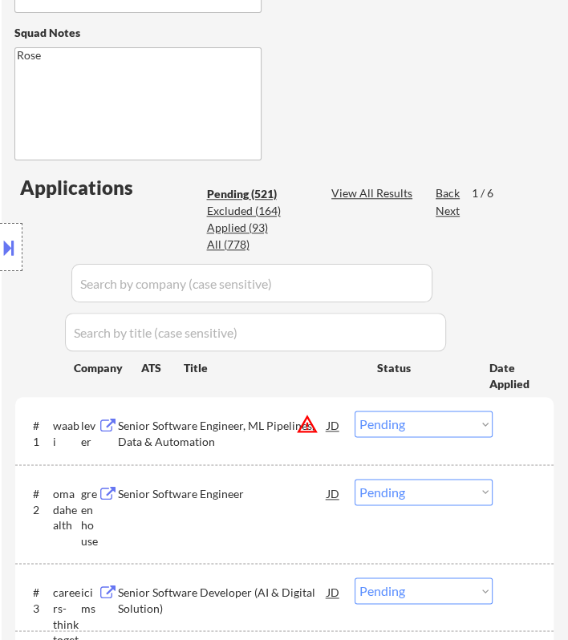
scroll to position [555, 0]
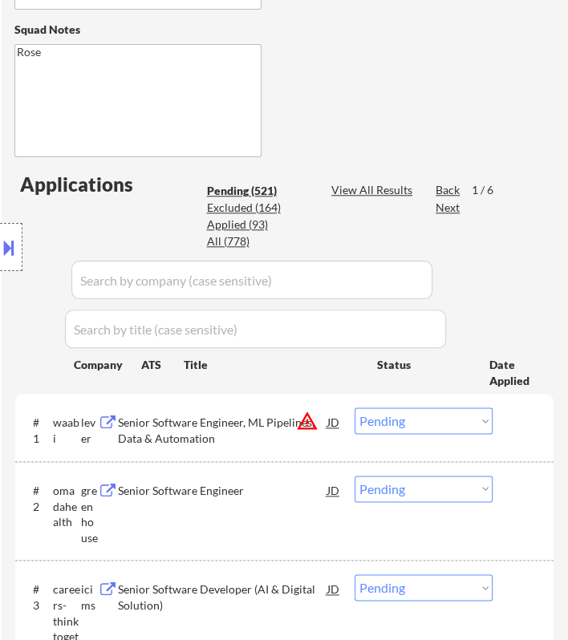
click at [433, 419] on select "Choose an option... Pending Applied Excluded (Questions) Excluded (Expired) Exc…" at bounding box center [423, 420] width 138 height 26
click at [354, 407] on select "Choose an option... Pending Applied Excluded (Questions) Excluded (Expired) Exc…" at bounding box center [423, 420] width 138 height 26
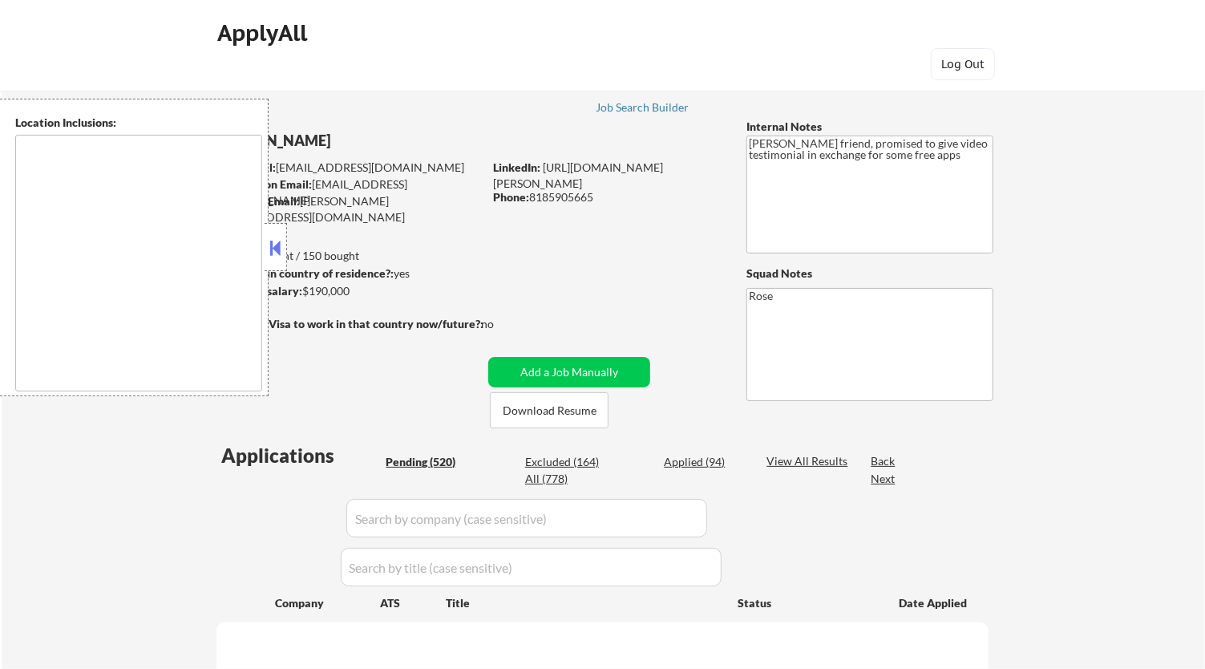
type textarea "Los Angeles, CA Glendale, CA Burbank, CA Pasadena, CA Santa Monica, CA Beverly …"
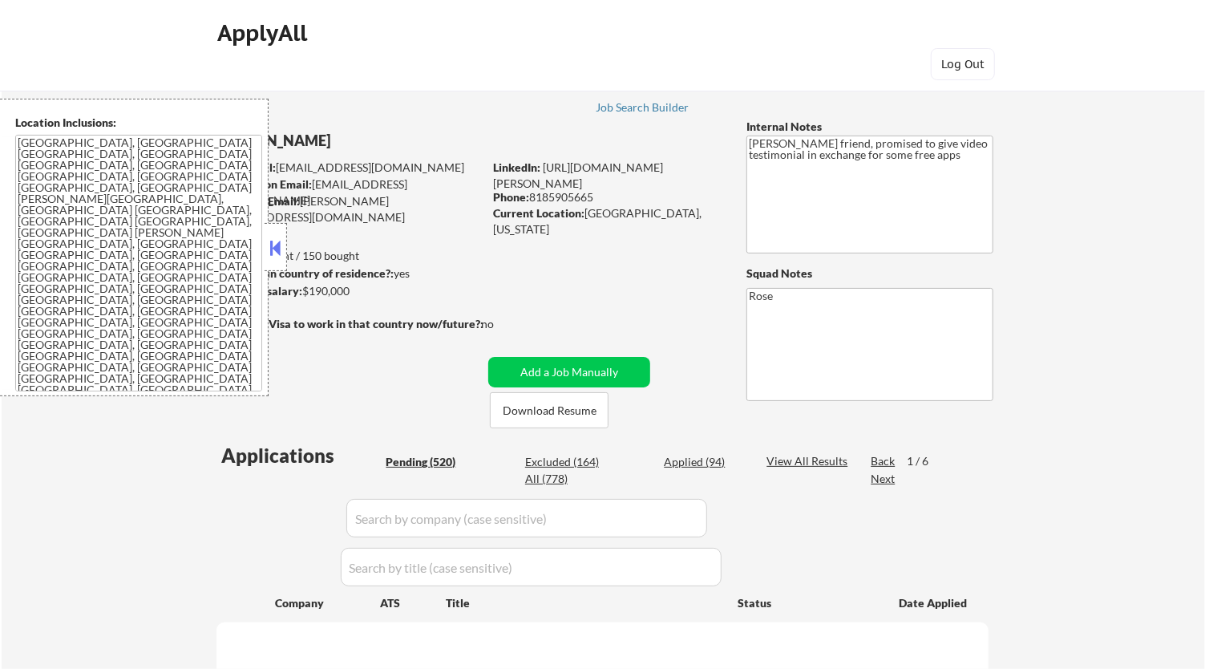
click at [281, 243] on button at bounding box center [276, 248] width 18 height 24
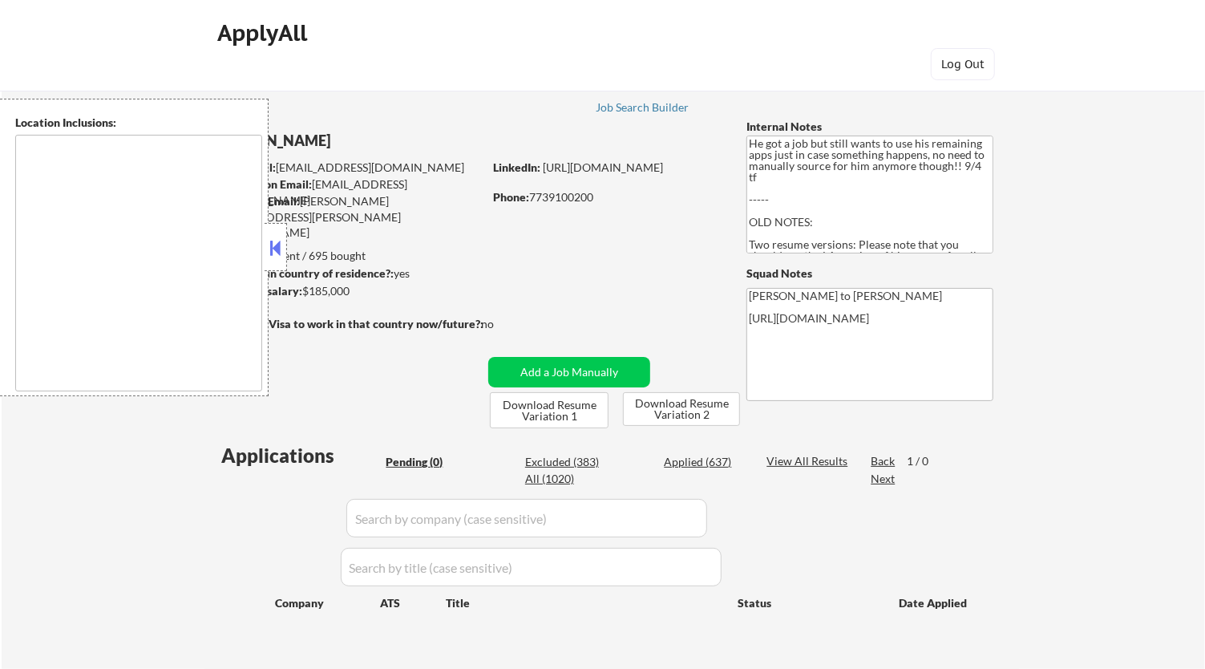
type textarea "[GEOGRAPHIC_DATA], [GEOGRAPHIC_DATA] [GEOGRAPHIC_DATA], [GEOGRAPHIC_DATA] [GEOG…"
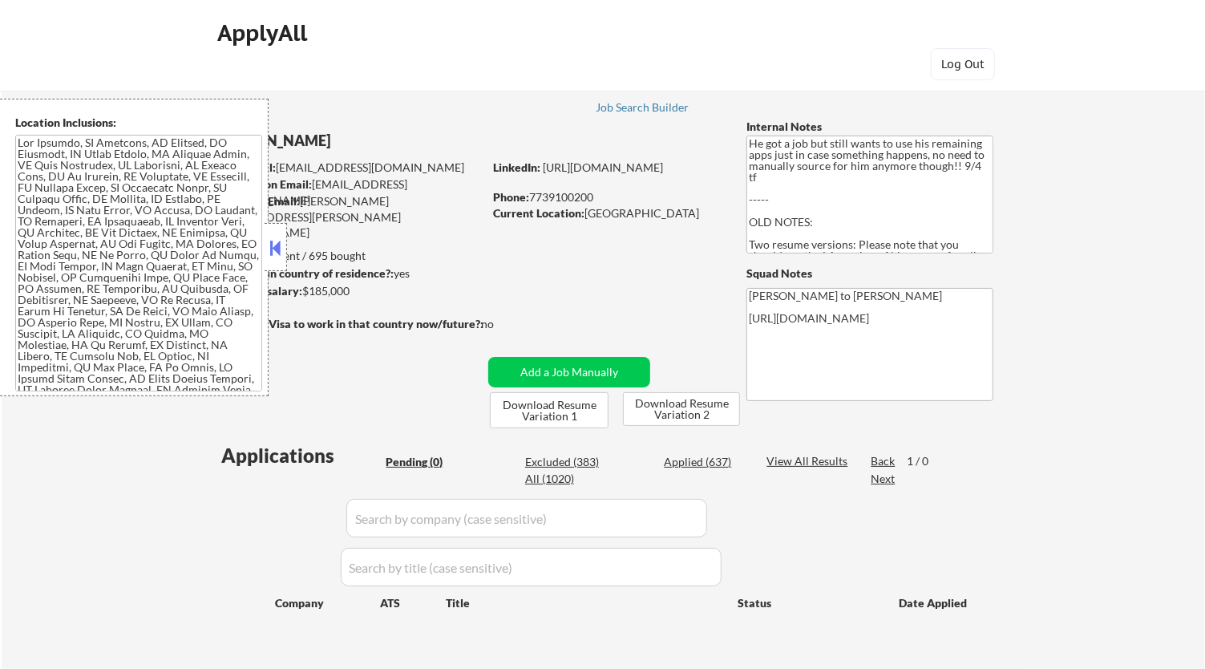
click at [269, 240] on button at bounding box center [276, 248] width 18 height 24
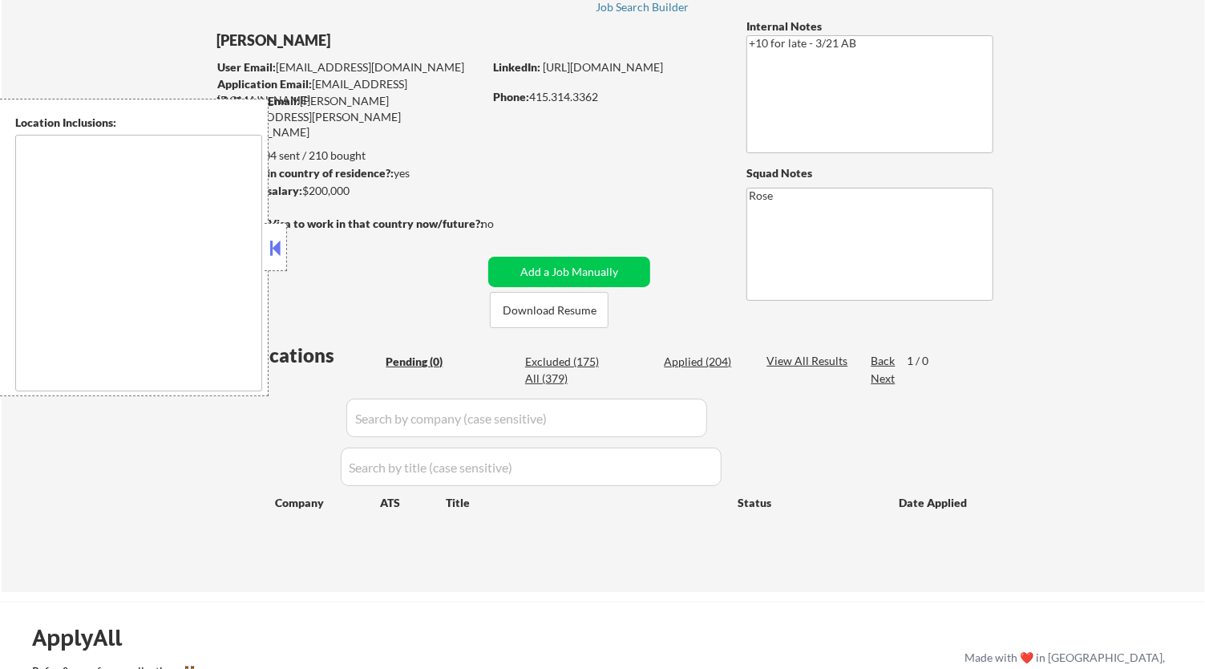
scroll to position [89, 0]
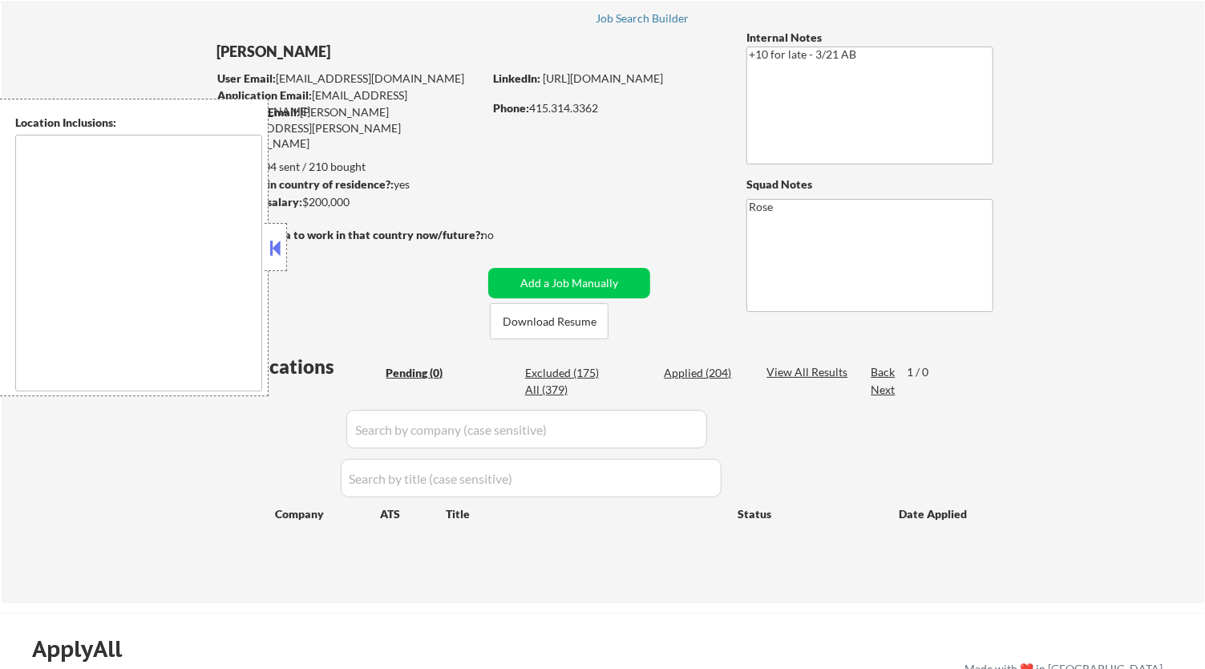
type textarea "San Francisco, CA Daly City, CA South San Francisco, CA Brisbane, CA Colma, CA …"
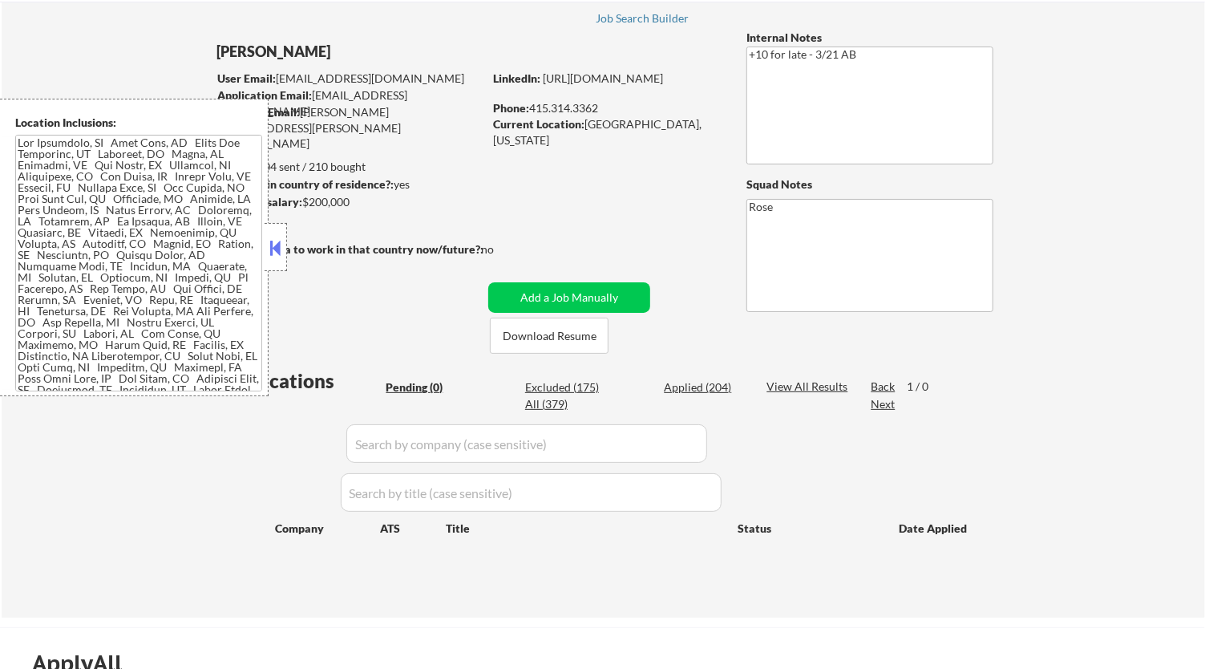
click at [281, 246] on button at bounding box center [276, 248] width 18 height 24
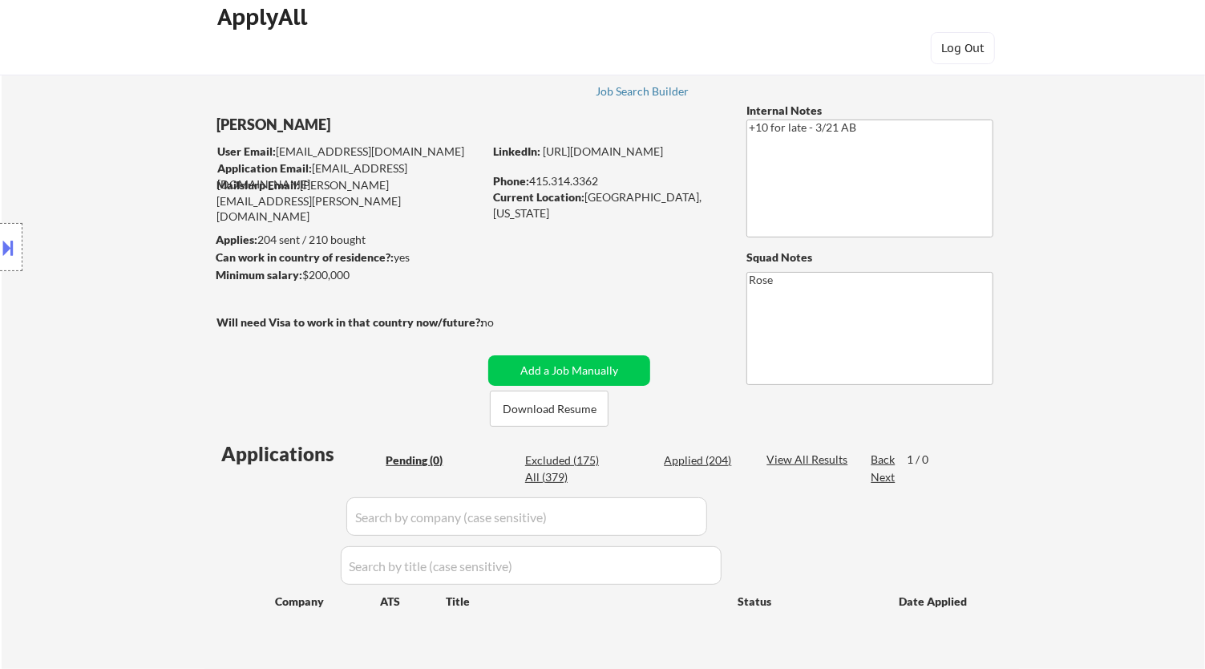
scroll to position [0, 0]
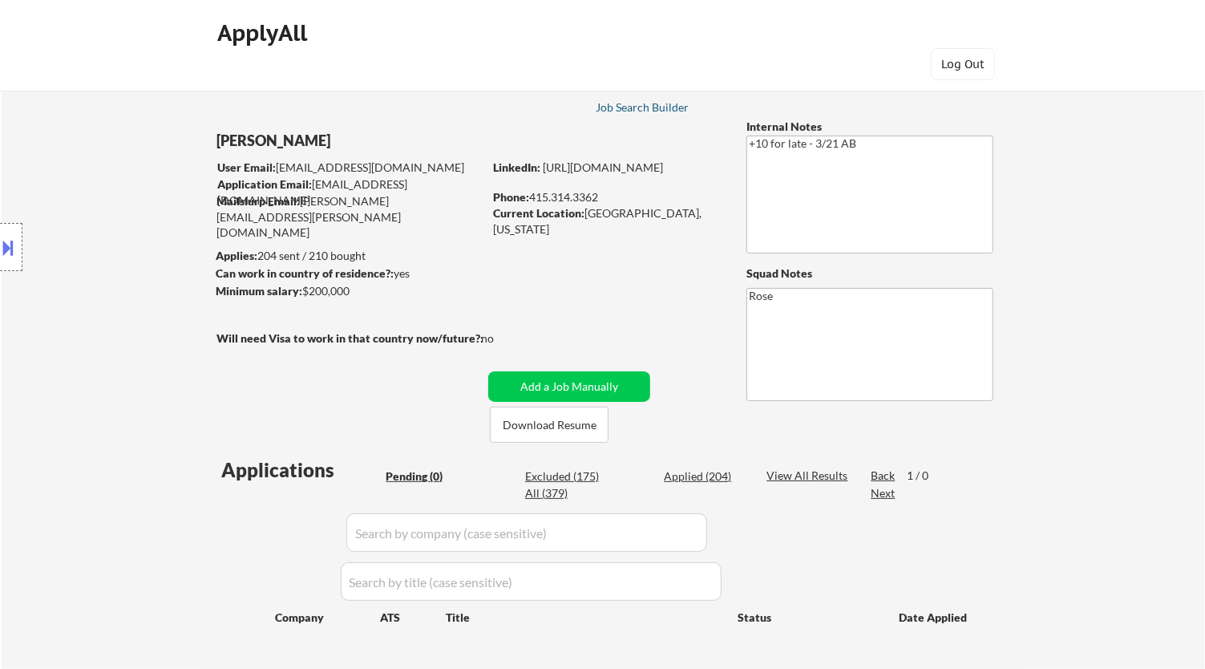
click at [645, 106] on div "Job Search Builder" at bounding box center [643, 107] width 94 height 11
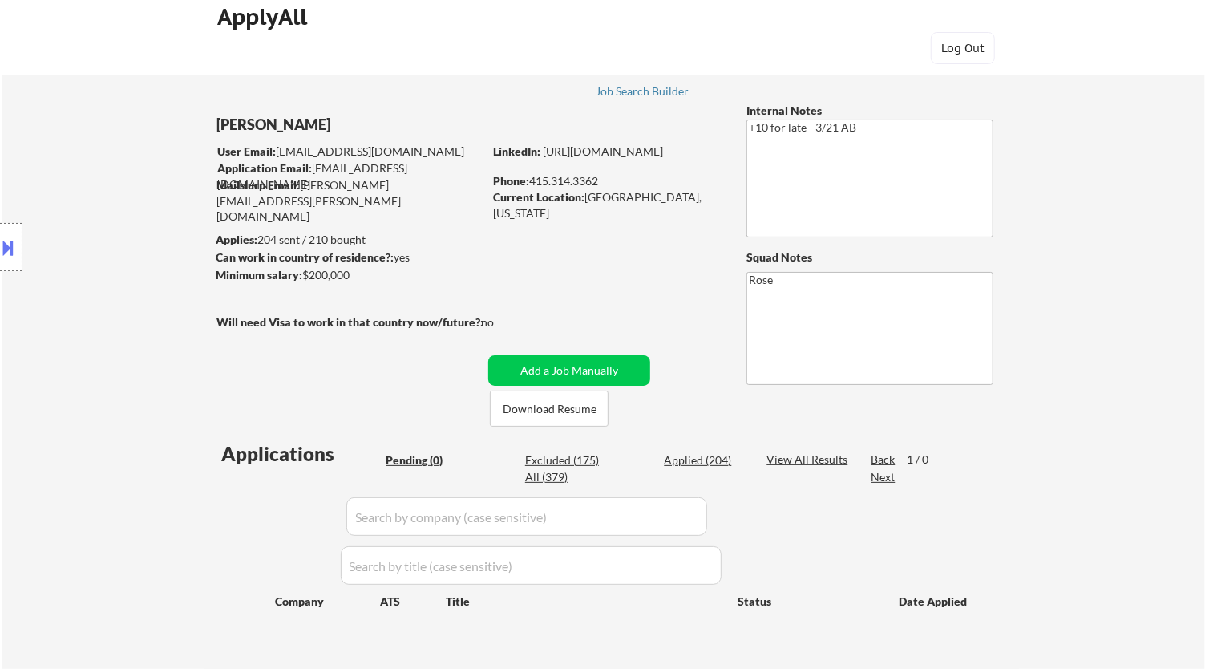
scroll to position [89, 0]
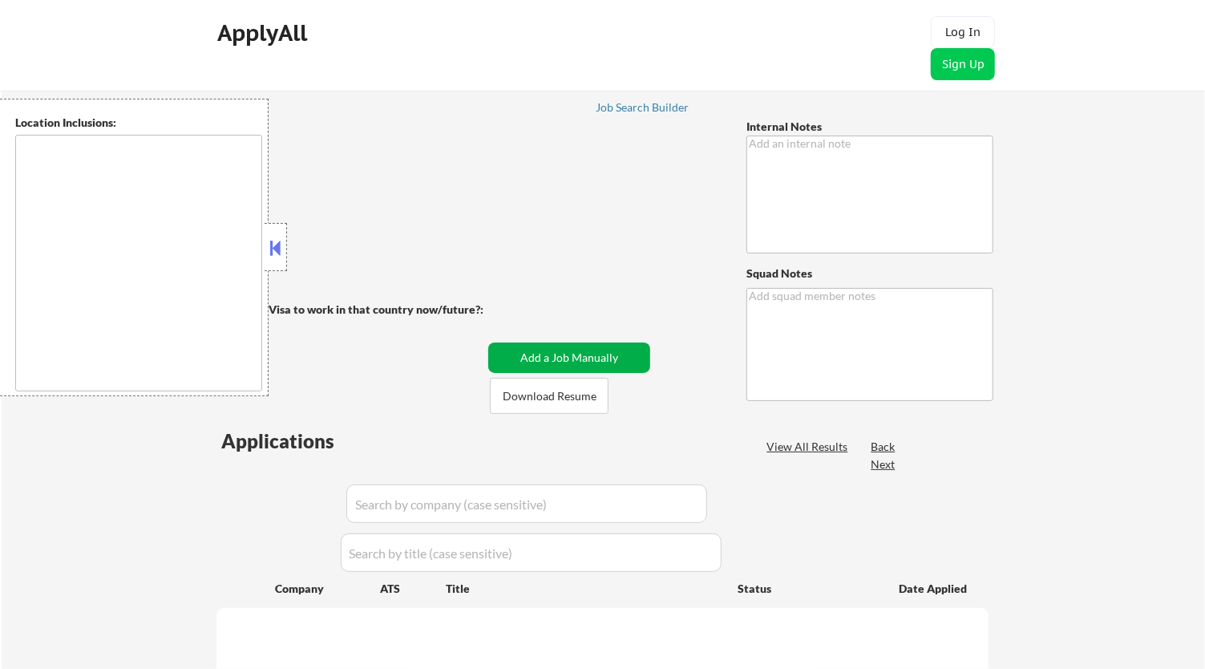
type textarea "Bought another 200 so now 427 total! 6/24 tf You can use AI for answers - 6/26 …"
type textarea "Rose [URL][DOMAIN_NAME]"
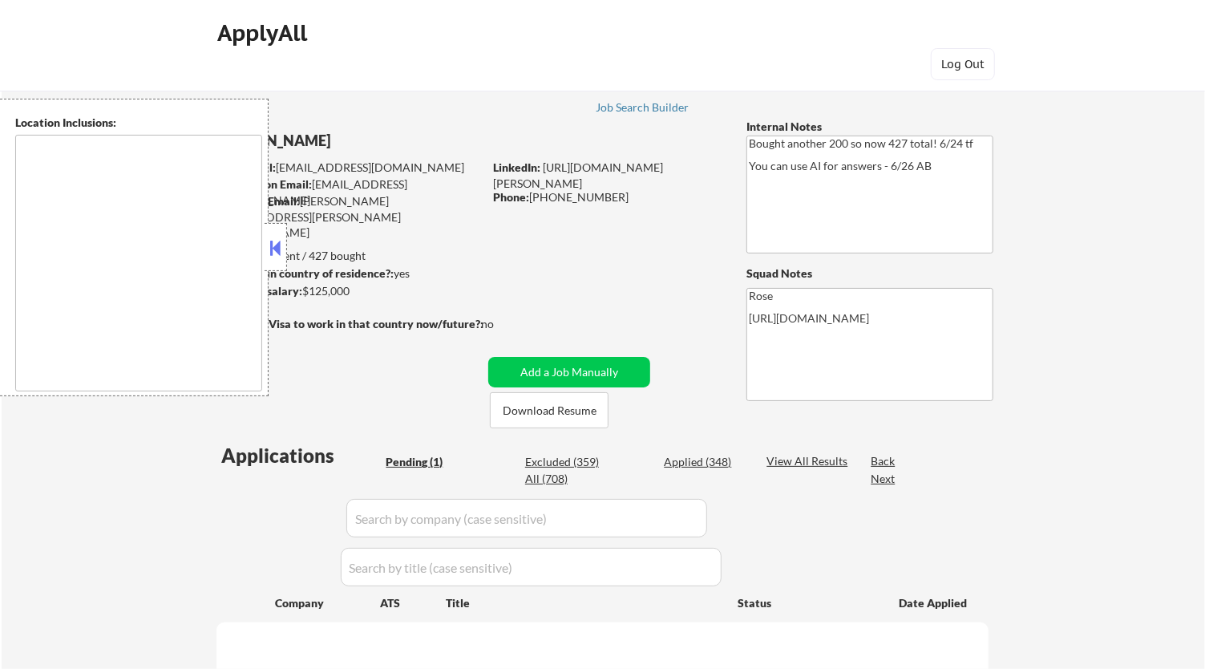
select select ""pending""
type textarea "[GEOGRAPHIC_DATA], [GEOGRAPHIC_DATA] [GEOGRAPHIC_DATA], [GEOGRAPHIC_DATA] [GEOG…"
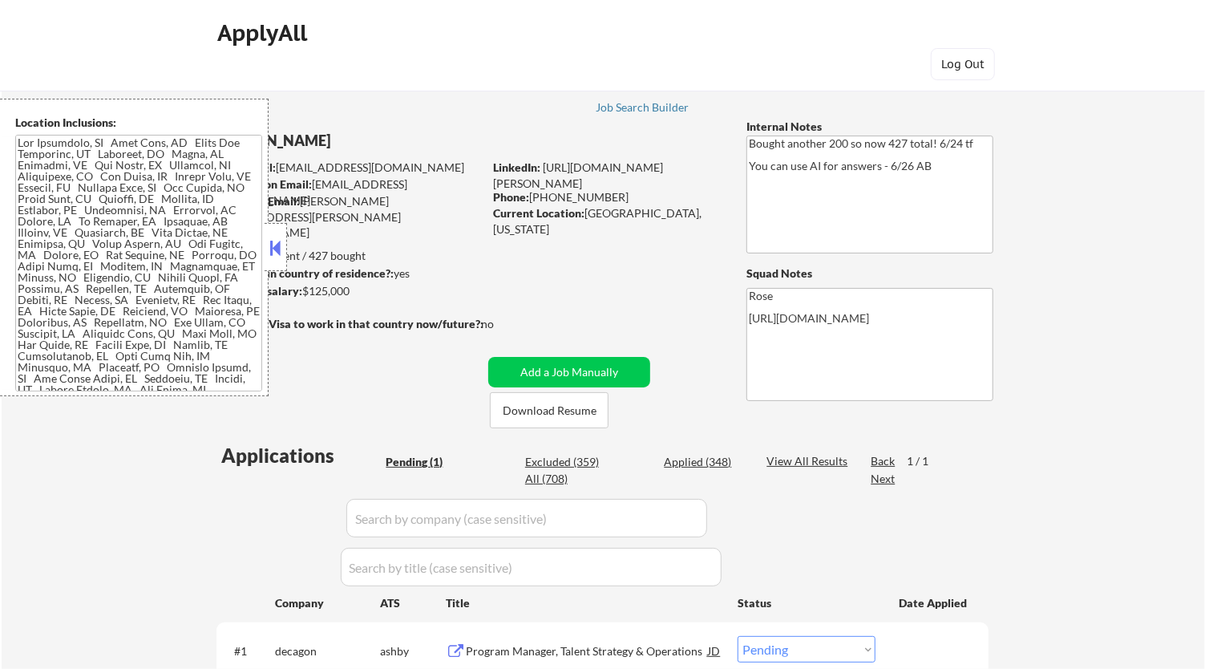
click at [280, 236] on button at bounding box center [276, 248] width 18 height 24
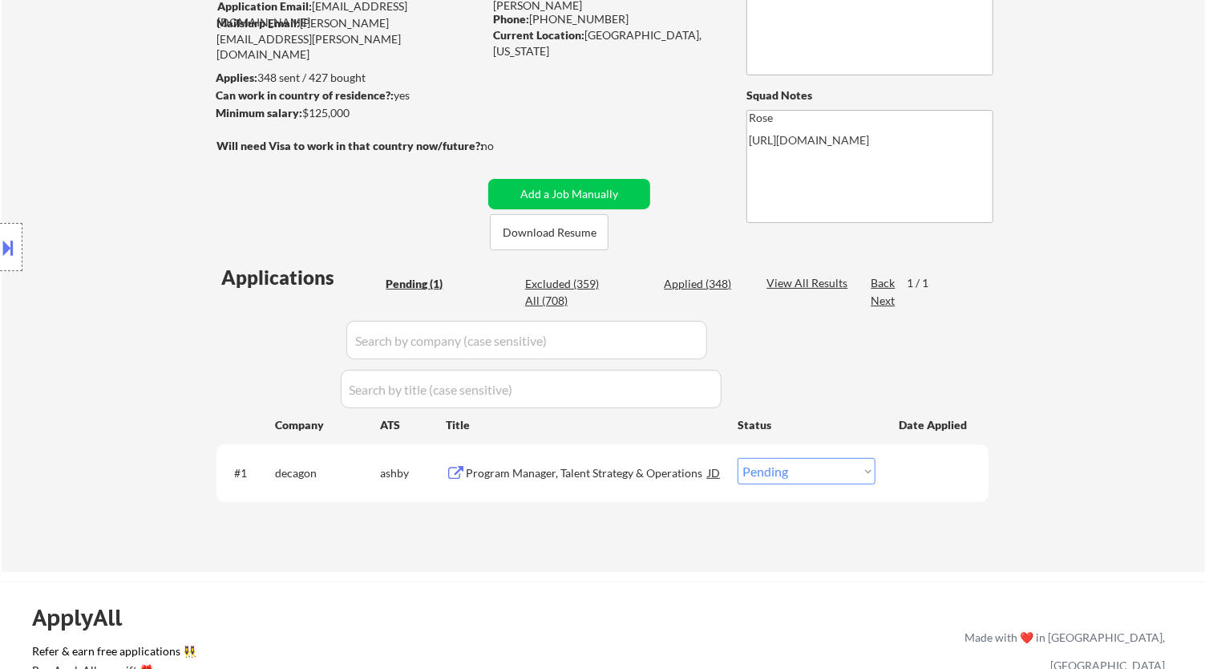
scroll to position [89, 0]
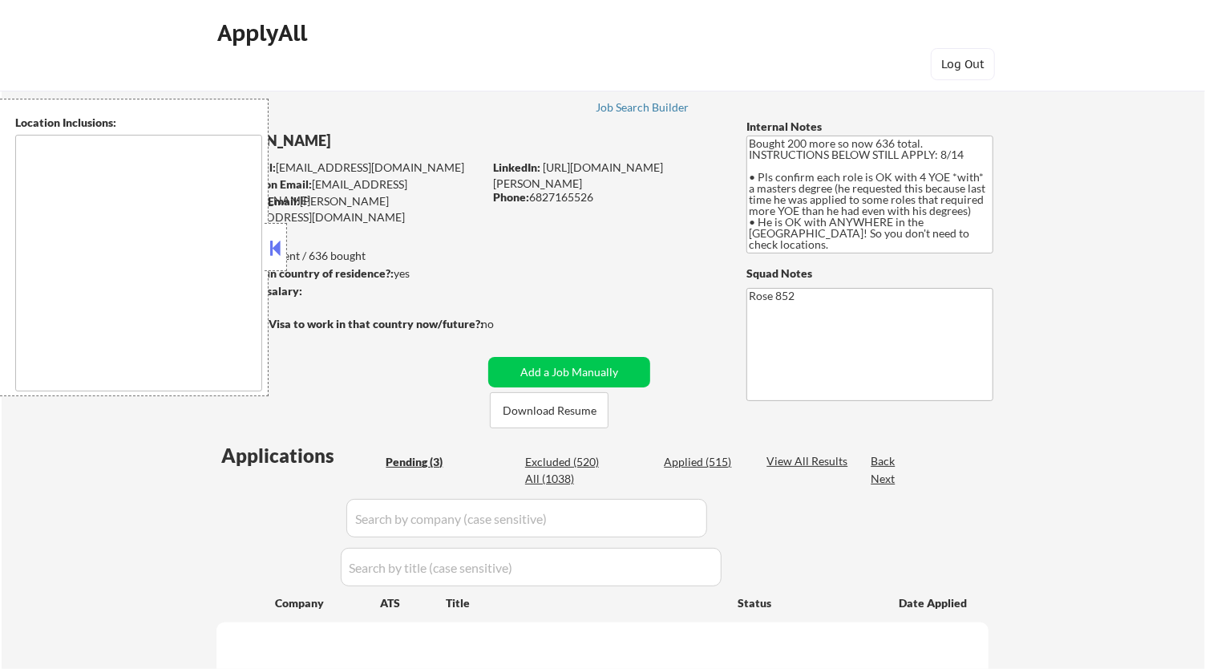
select select ""pending""
type textarea "San Francisco, CA Daly City, CA South San Francisco, CA Brisbane, CA Colma, CA …"
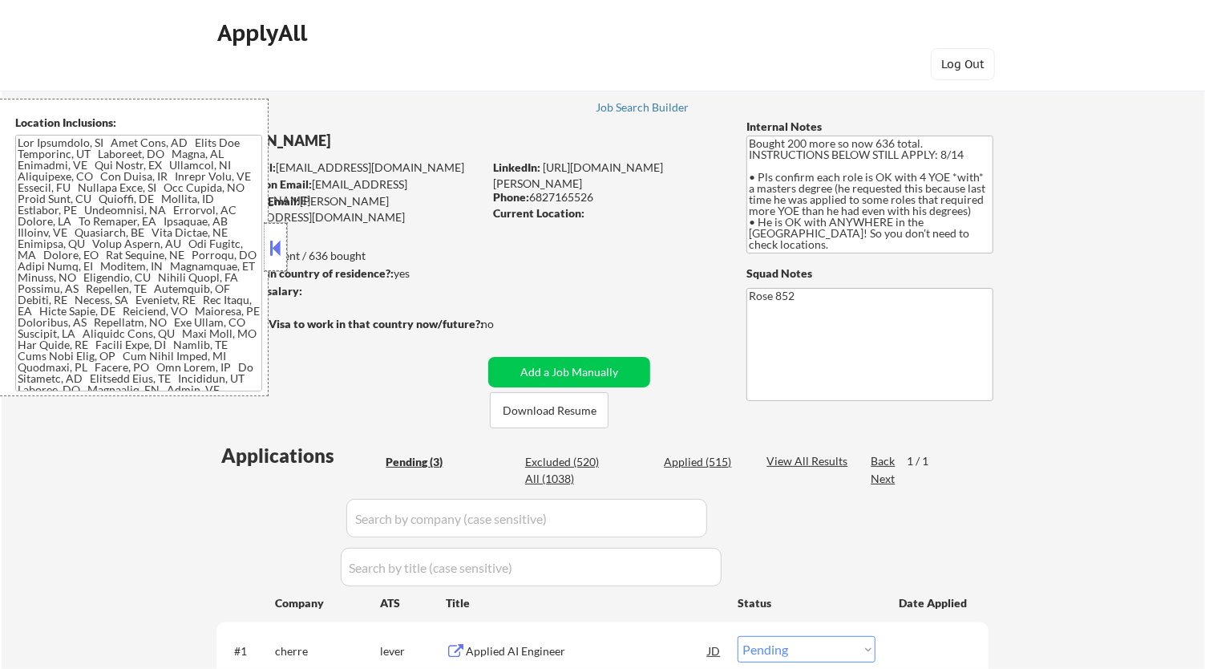
click at [285, 241] on div at bounding box center [276, 247] width 22 height 48
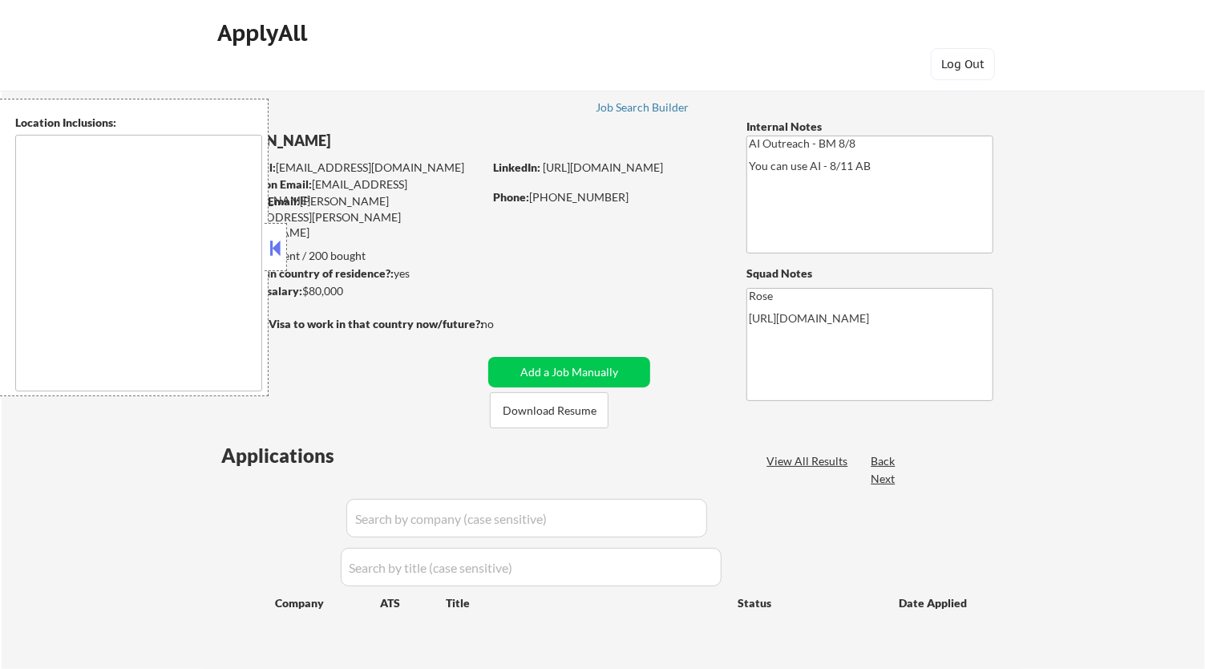
type textarea "[GEOGRAPHIC_DATA], [GEOGRAPHIC_DATA] [GEOGRAPHIC_DATA], [GEOGRAPHIC_DATA] [GEOG…"
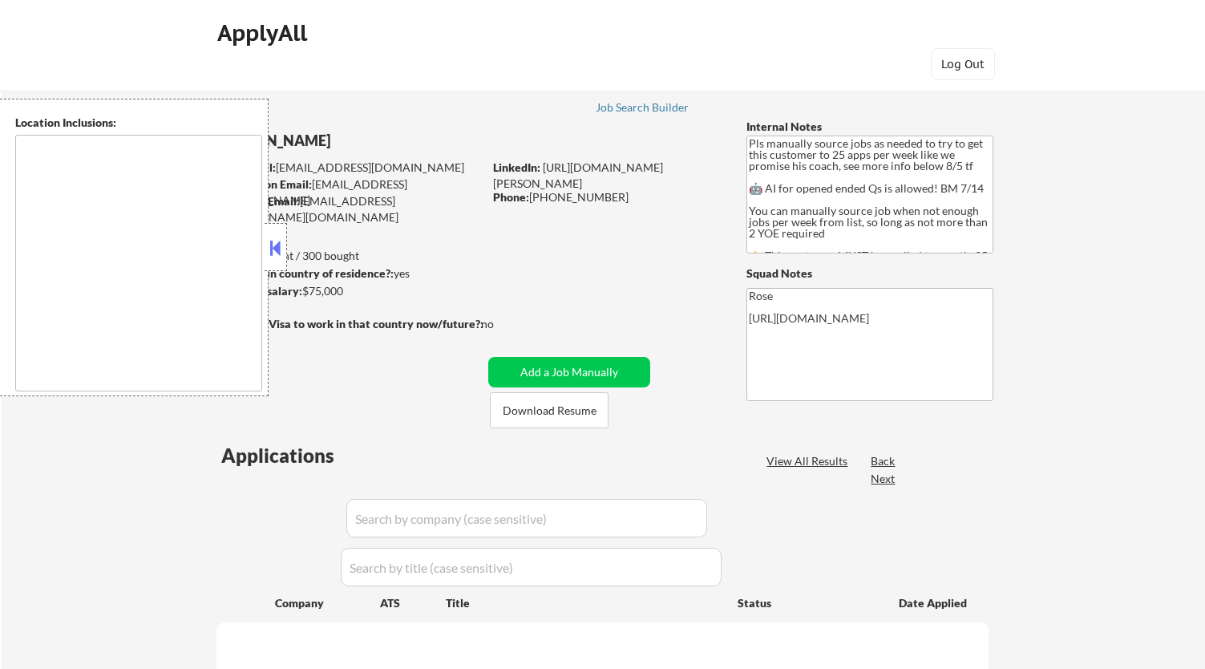
type textarea "Here is a list of metro areas, cities, and towns within approximately a 30-minu…"
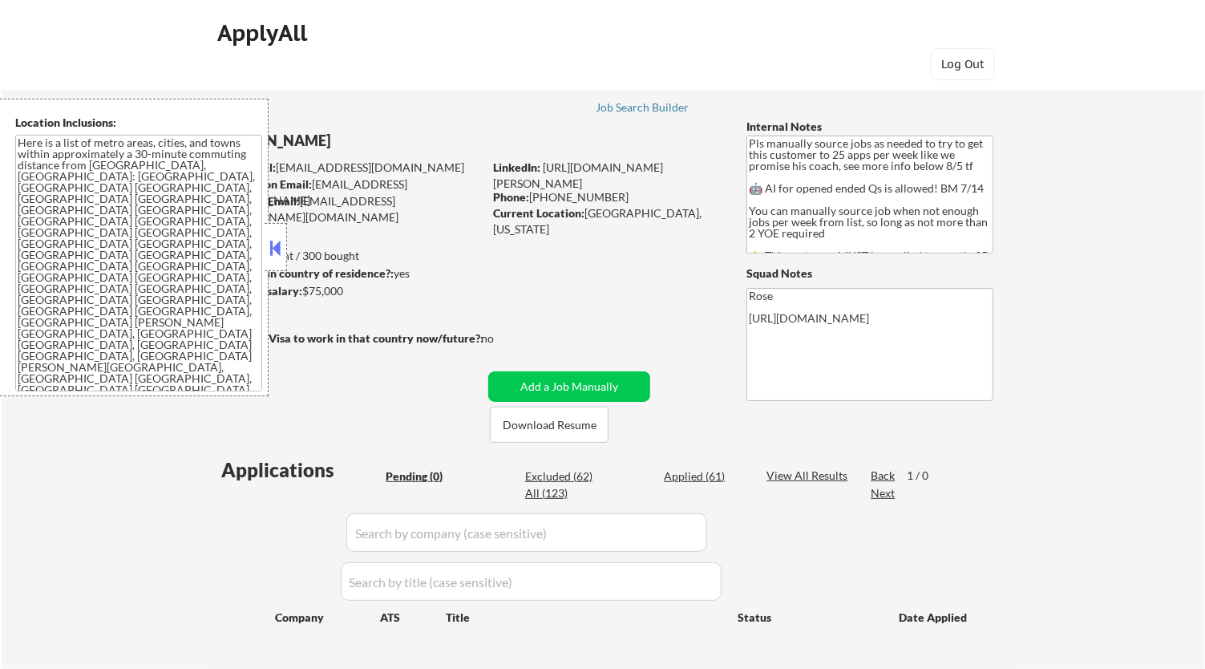
click at [565, 470] on div "Excluded (62)" at bounding box center [565, 476] width 80 height 16
select select ""excluded__salary_""
select select ""excluded__location_""
select select ""excluded__salary_""
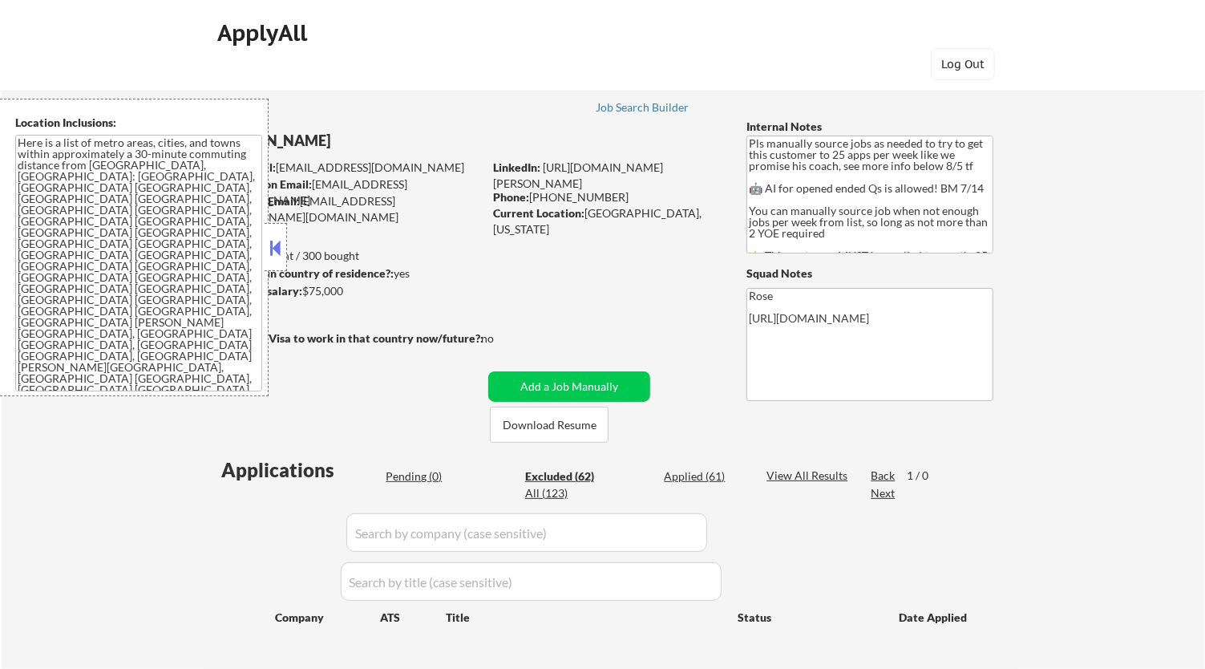
select select ""excluded__bad_match_""
select select ""excluded__location_""
select select ""excluded__bad_match_""
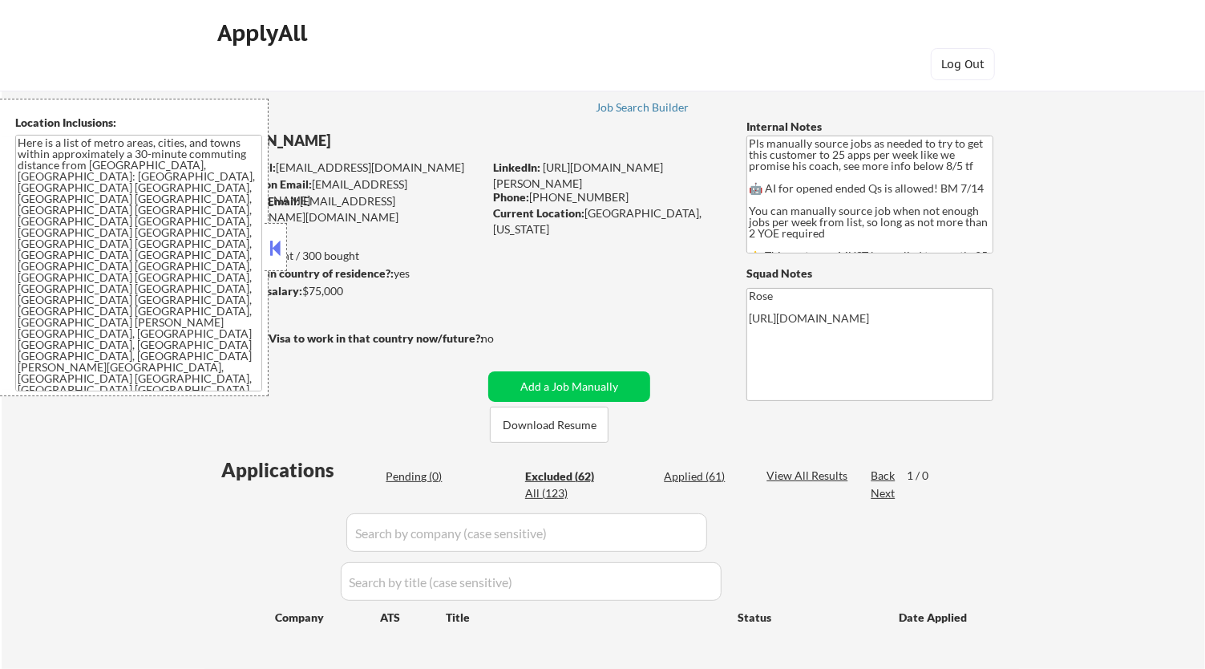
select select ""excluded__bad_match_""
select select ""excluded__salary_""
select select ""excluded__expired_""
select select ""excluded__salary_""
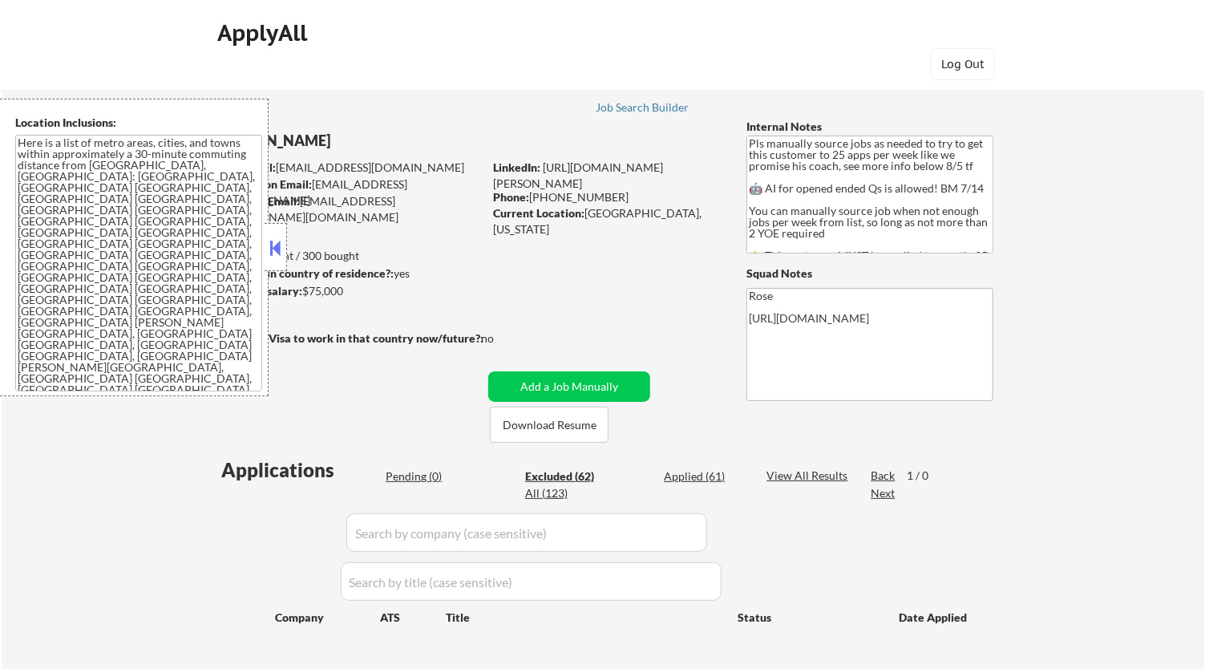
select select ""excluded__salary_""
select select ""excluded__location_""
select select ""excluded__bad_match_""
select select ""excluded""
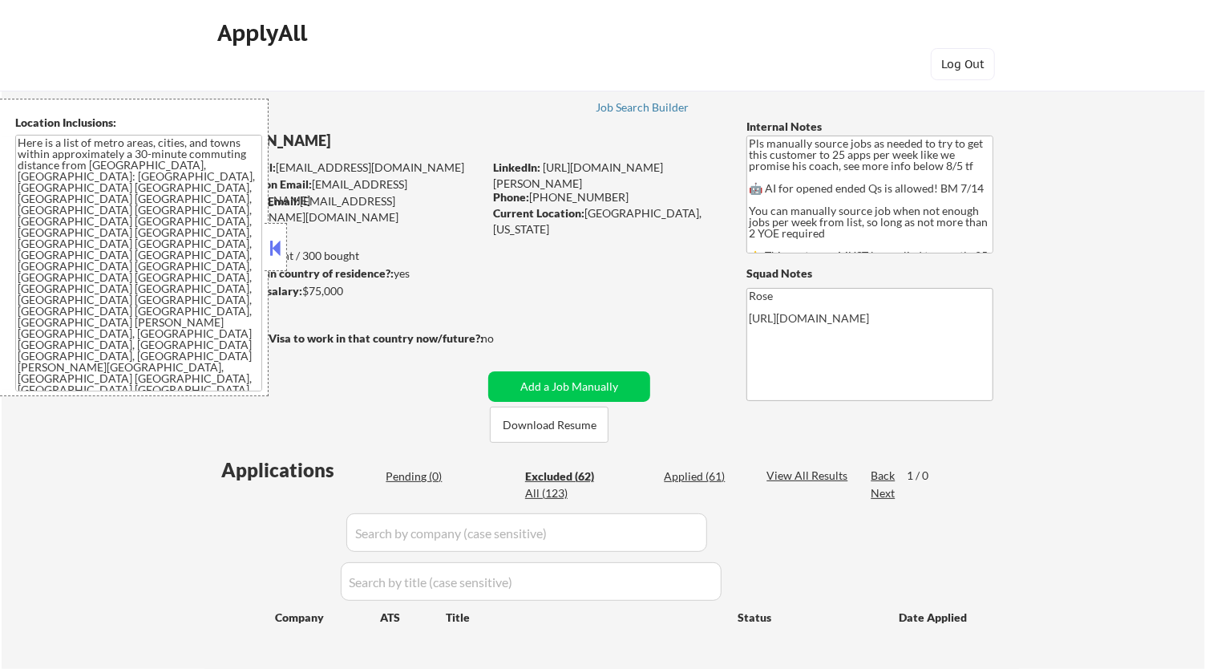
select select ""excluded__salary_""
select select ""excluded__expired_""
select select ""excluded__salary_""
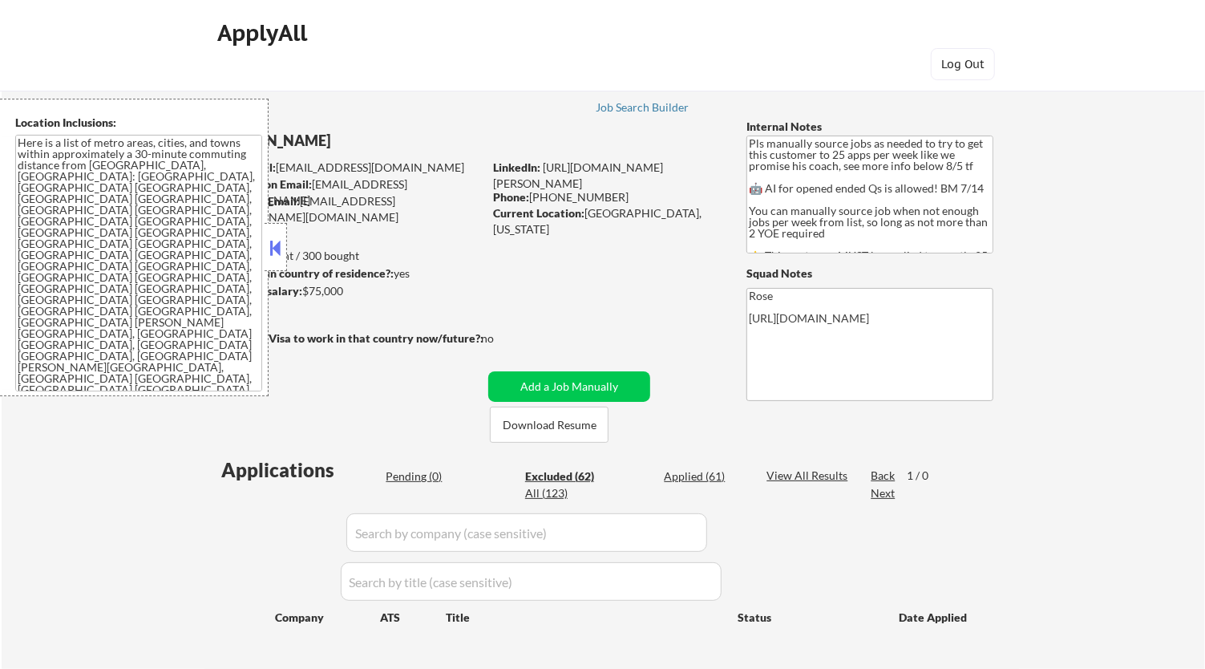
select select ""excluded__bad_match_""
select select ""excluded__salary_""
select select ""excluded__bad_match_""
select select ""excluded__location_""
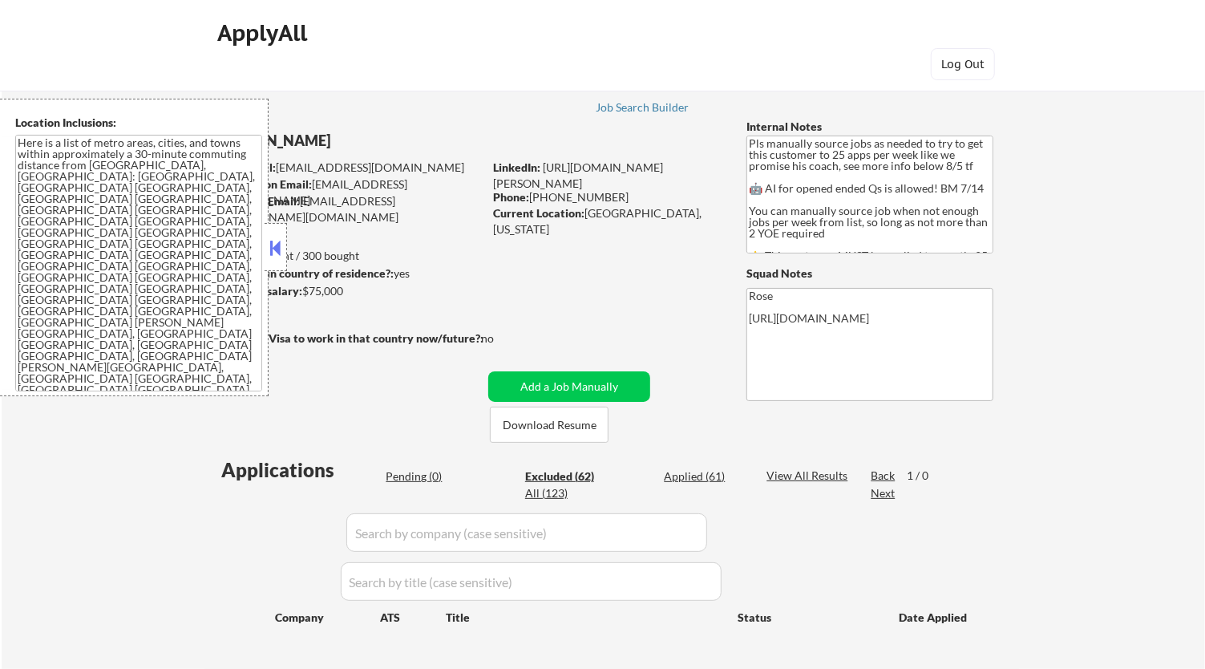
select select ""excluded__salary_""
select select ""excluded__bad_match_""
select select ""excluded__salary_""
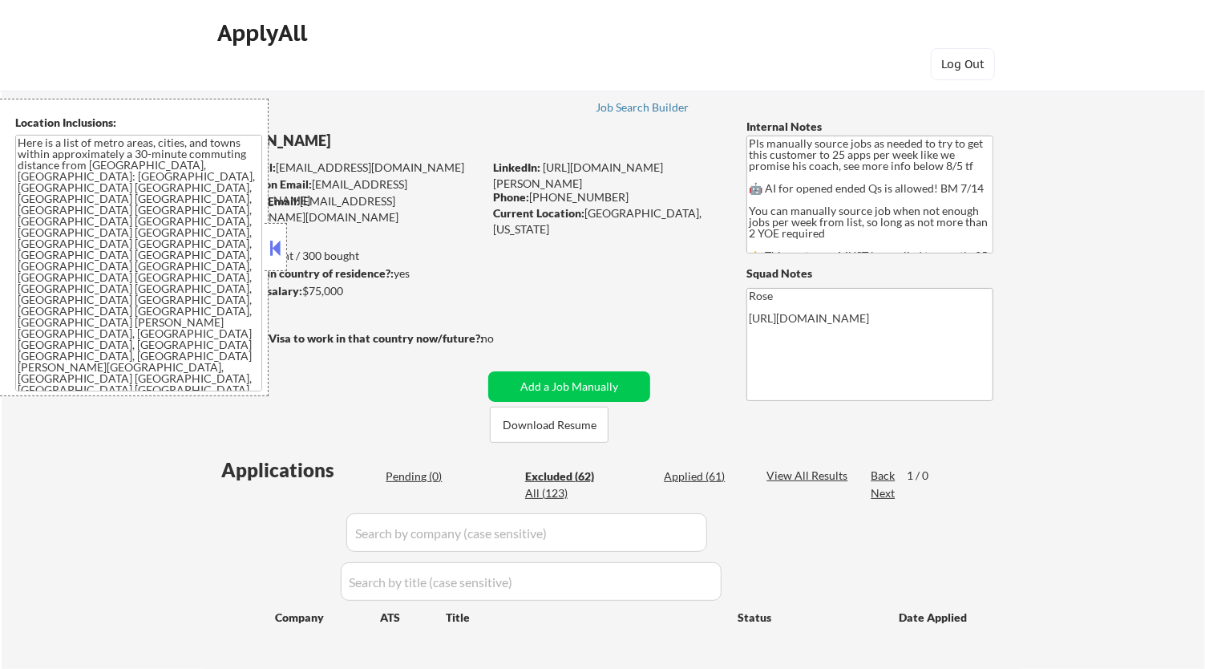
select select ""excluded__location_""
select select ""excluded__salary_""
select select ""excluded__bad_match_""
select select ""excluded__salary_""
select select ""excluded__location_""
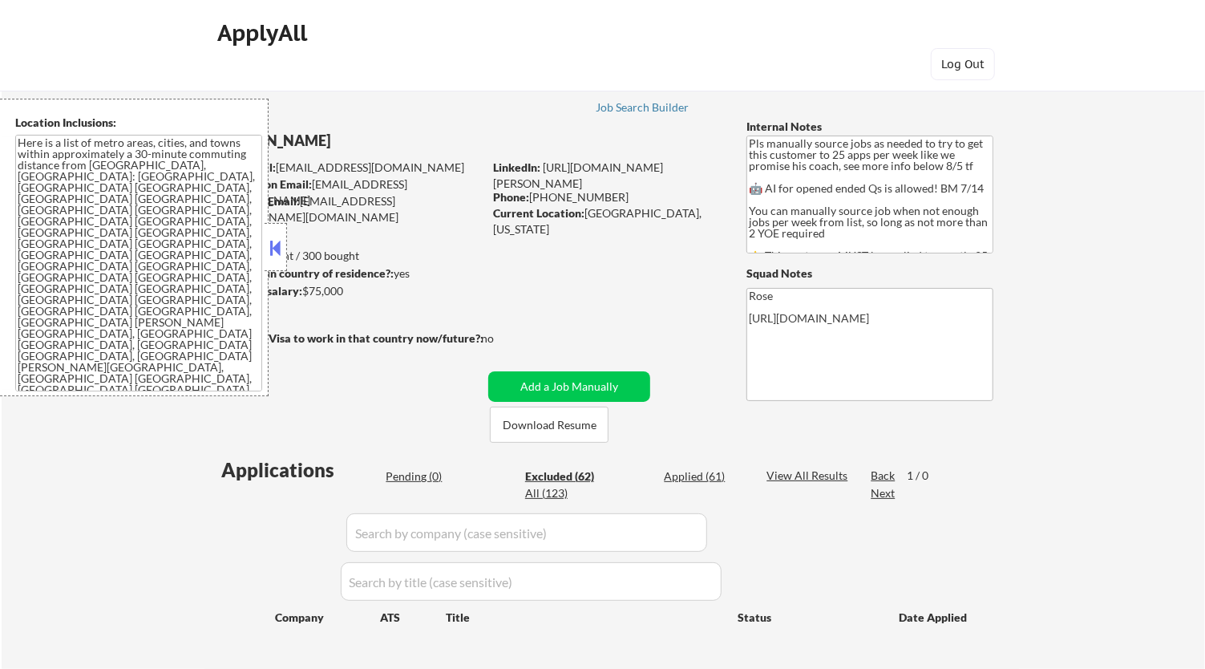
select select ""excluded__salary_""
select select ""excluded__bad_match_""
select select ""excluded__expired_""
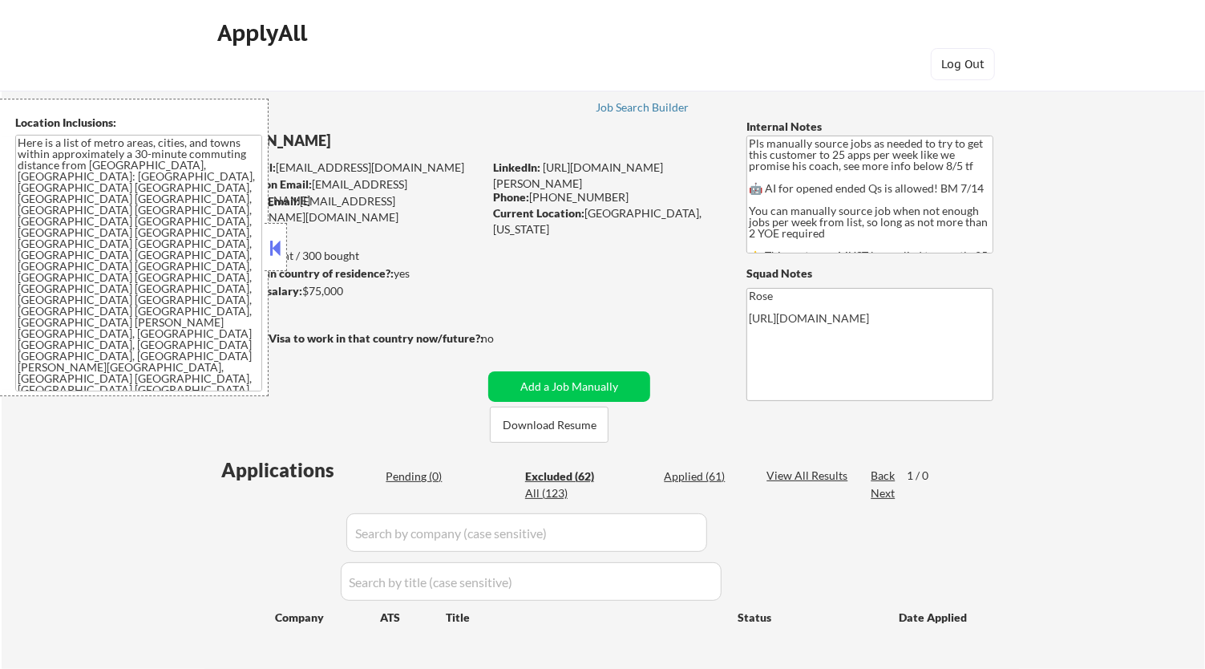
select select ""excluded__other_""
select select ""excluded__location_""
select select ""excluded__salary_""
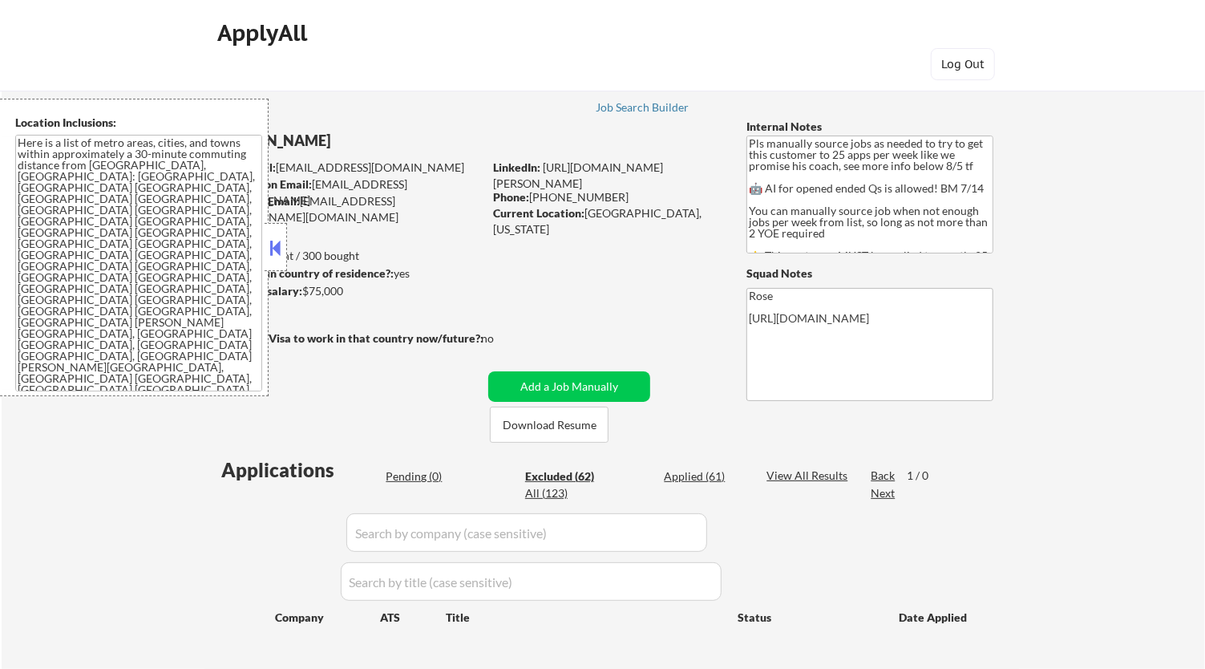
select select ""excluded__salary_""
select select ""excluded__bad_match_""
select select ""excluded__expired_""
select select ""excluded__salary_""
select select ""excluded__expired_""
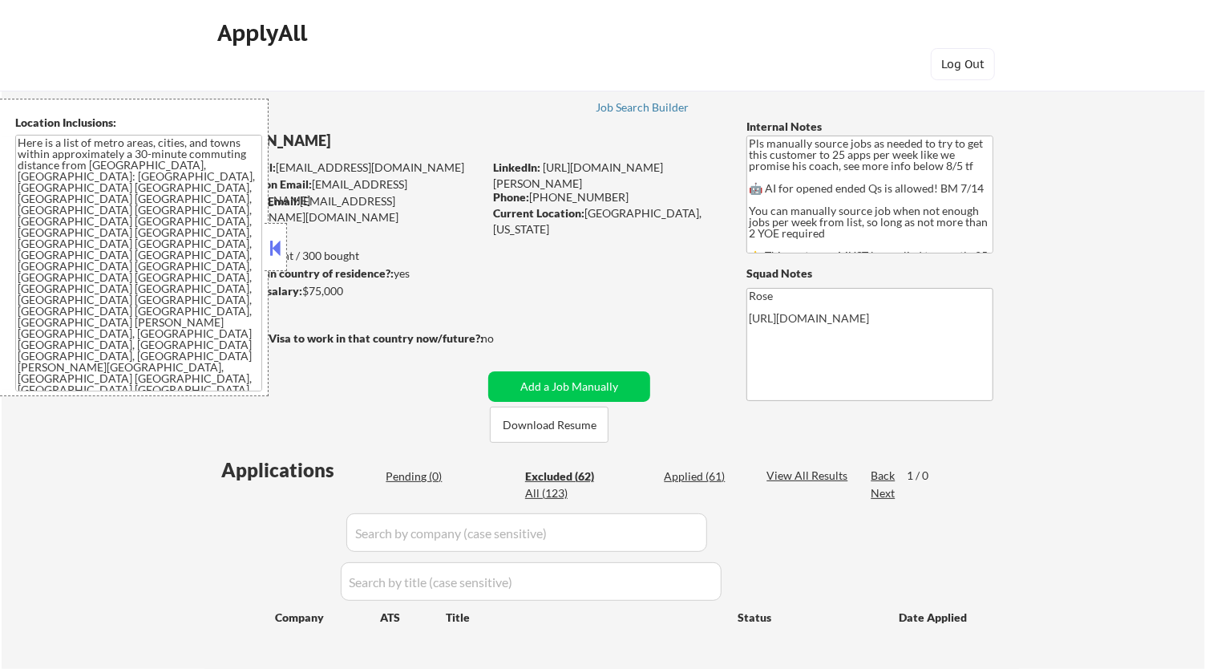
select select ""excluded__salary_""
select select ""excluded__bad_match_""
select select ""excluded__location_""
select select ""excluded__salary_""
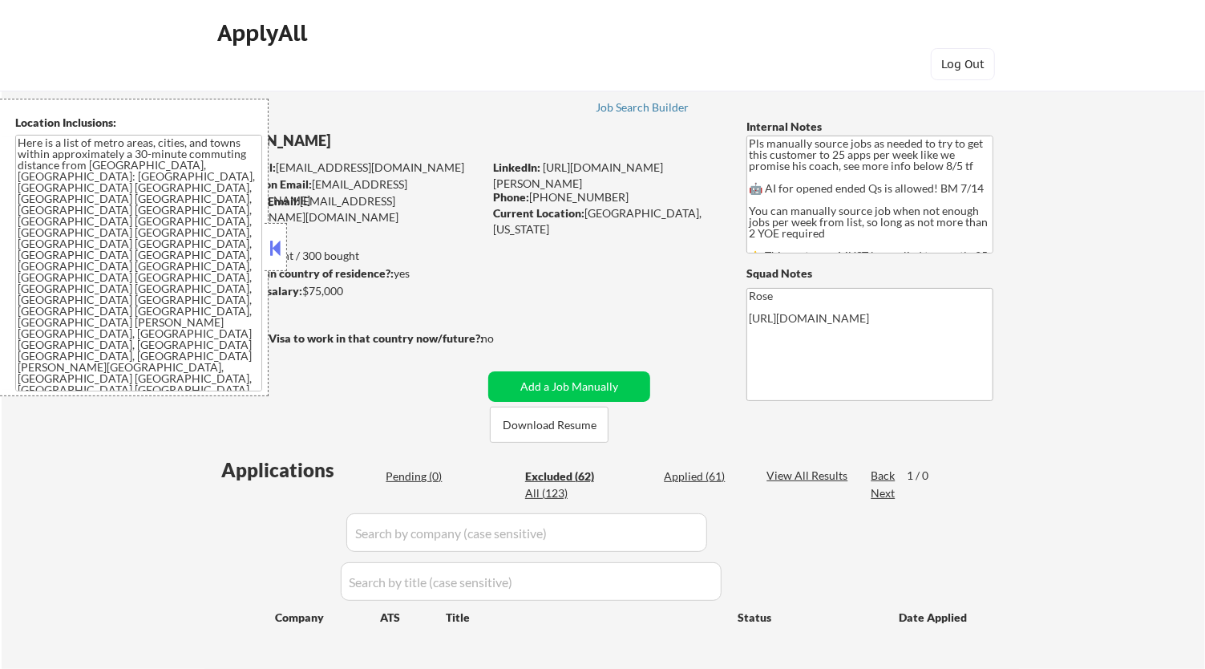
select select ""excluded__expired_""
select select ""excluded__bad_match_""
select select ""excluded__expired_""
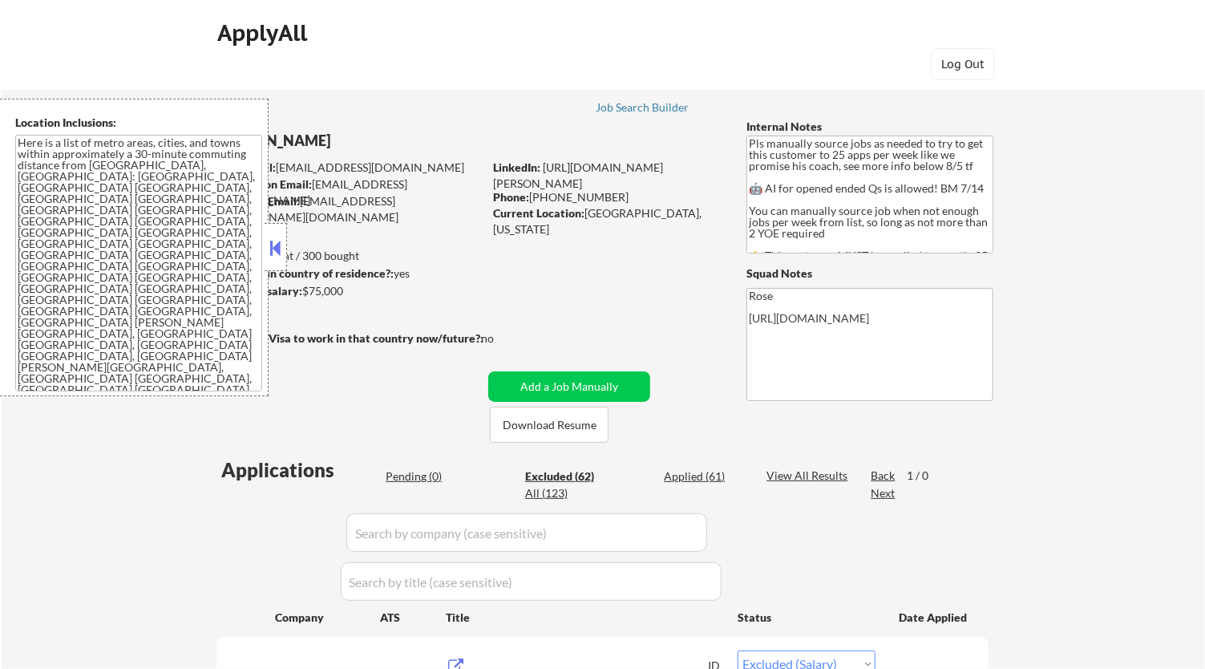
scroll to position [267, 0]
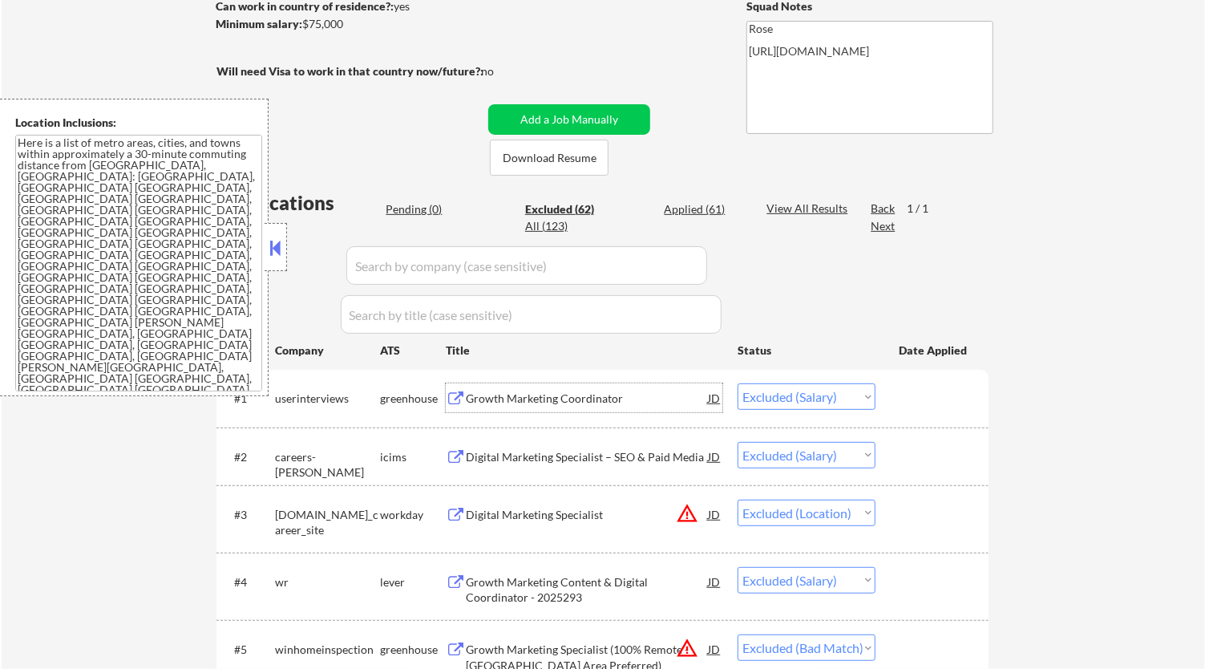
click at [659, 402] on div "Growth Marketing Coordinator" at bounding box center [587, 398] width 242 height 16
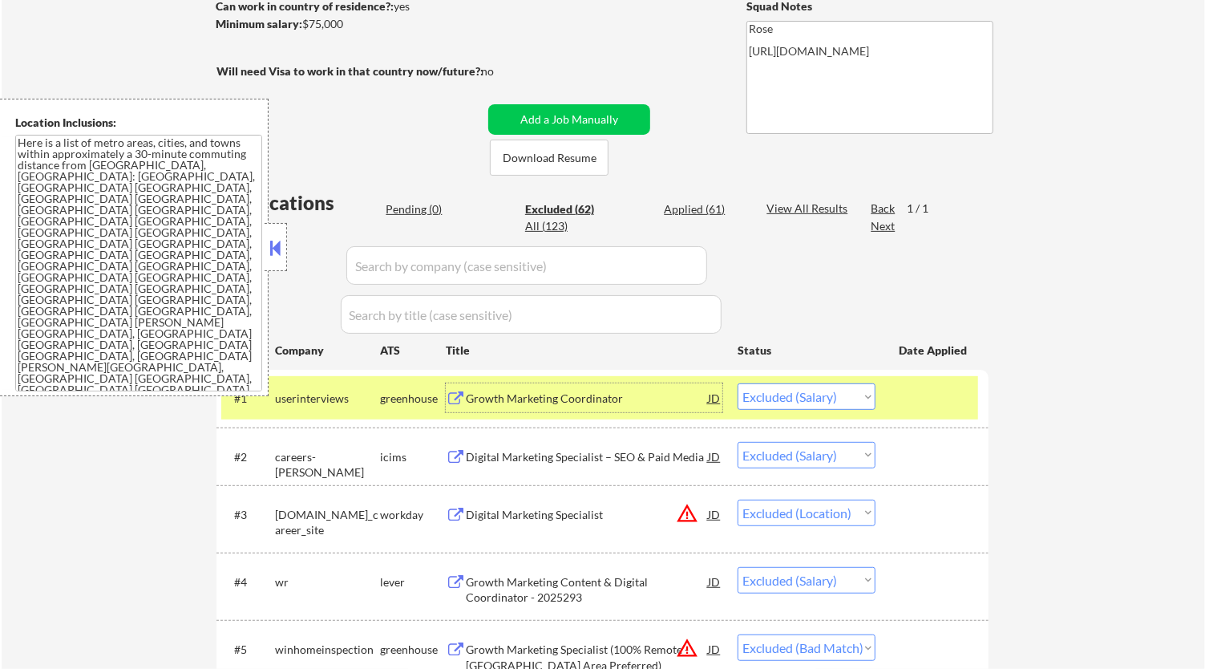
drag, startPoint x: 858, startPoint y: 390, endPoint x: 859, endPoint y: 406, distance: 15.3
click at [858, 390] on select "Choose an option... Pending Applied Excluded (Questions) Excluded (Expired) Exc…" at bounding box center [806, 396] width 138 height 26
select select ""excluded__expired_""
click at [737, 383] on select "Choose an option... Pending Applied Excluded (Questions) Excluded (Expired) Exc…" at bounding box center [806, 396] width 138 height 26
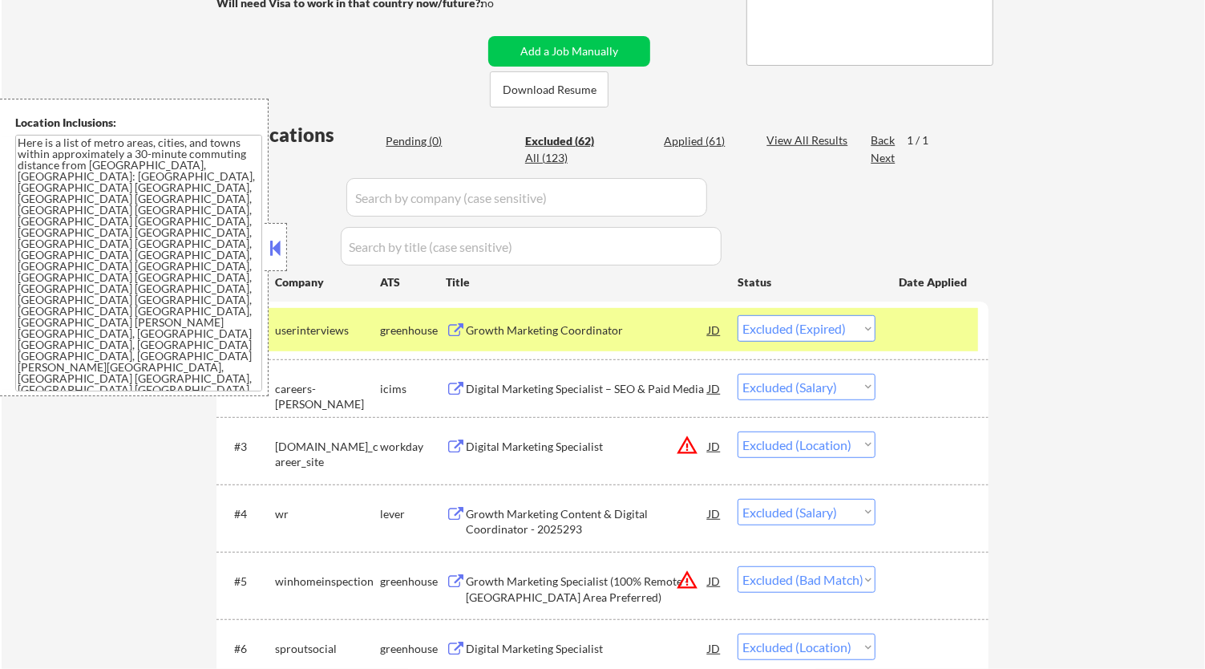
scroll to position [356, 0]
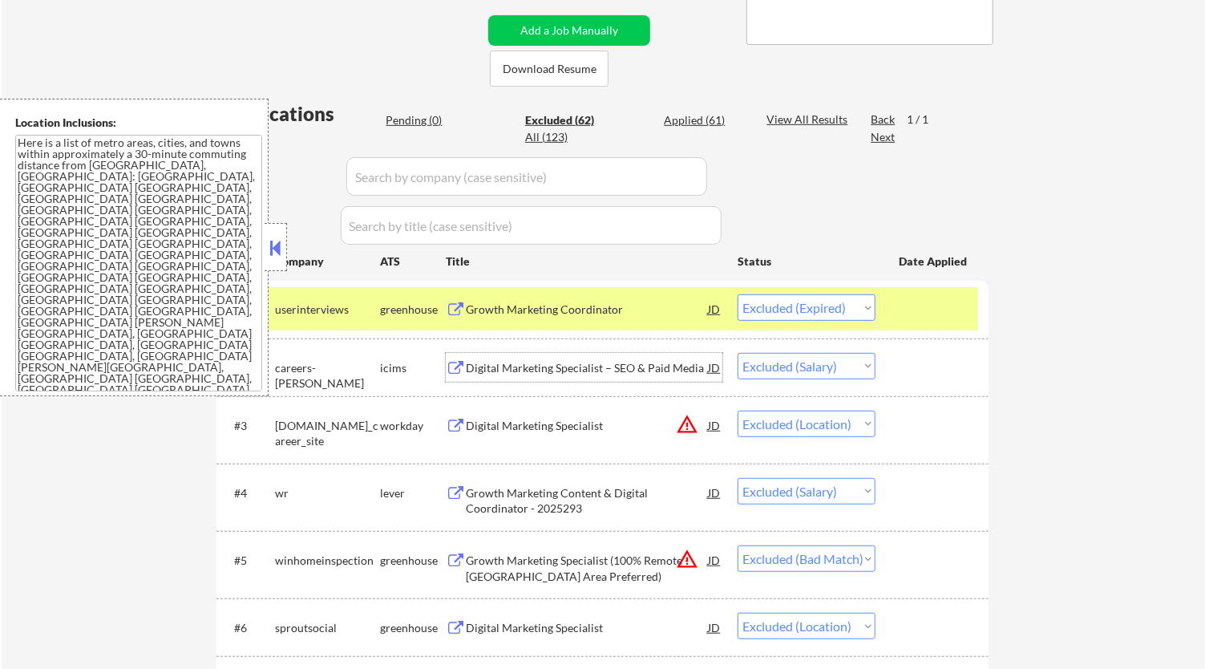
click at [573, 375] on div "Digital Marketing Specialist – SEO & Paid Media" at bounding box center [587, 367] width 242 height 29
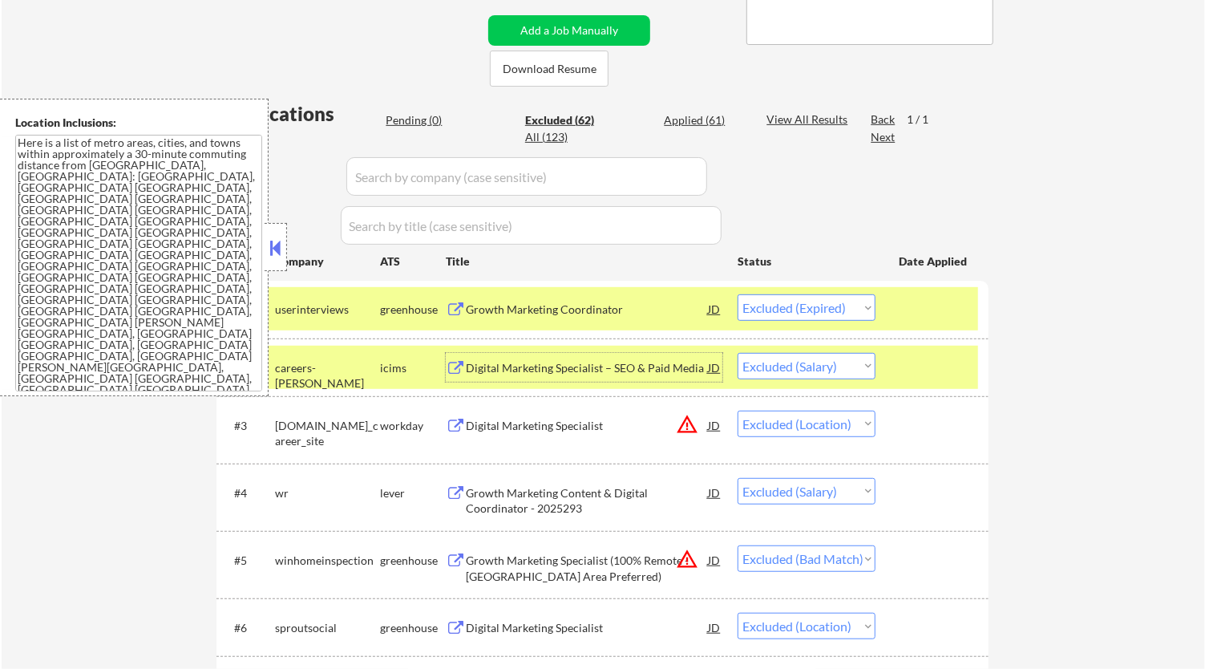
click at [826, 368] on select "Choose an option... Pending Applied Excluded (Questions) Excluded (Expired) Exc…" at bounding box center [806, 366] width 138 height 26
select select ""excluded__expired_""
click at [737, 353] on select "Choose an option... Pending Applied Excluded (Questions) Excluded (Expired) Exc…" at bounding box center [806, 366] width 138 height 26
click at [938, 367] on div at bounding box center [934, 367] width 71 height 29
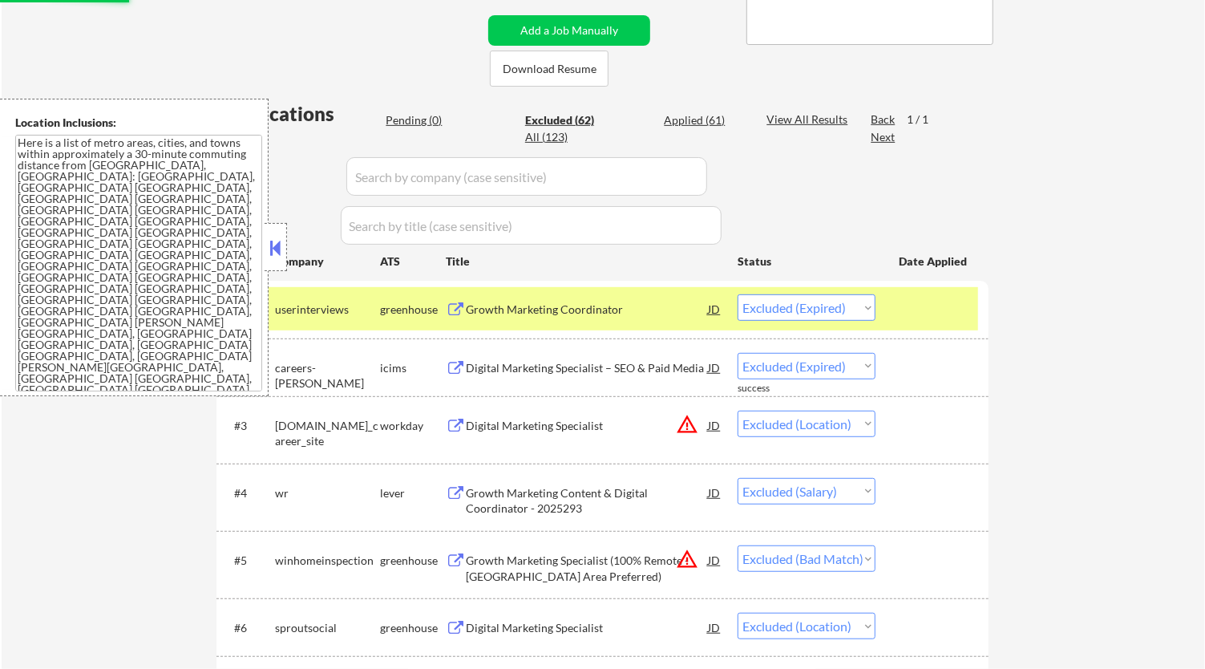
click at [930, 307] on div at bounding box center [934, 308] width 71 height 29
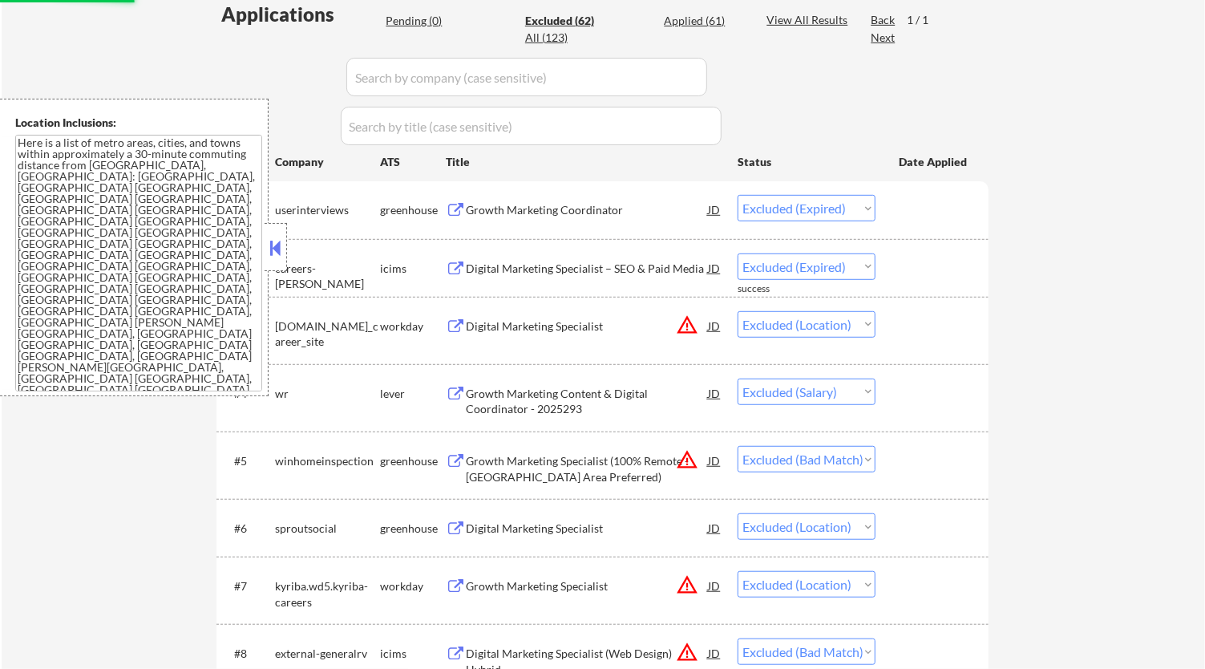
scroll to position [534, 0]
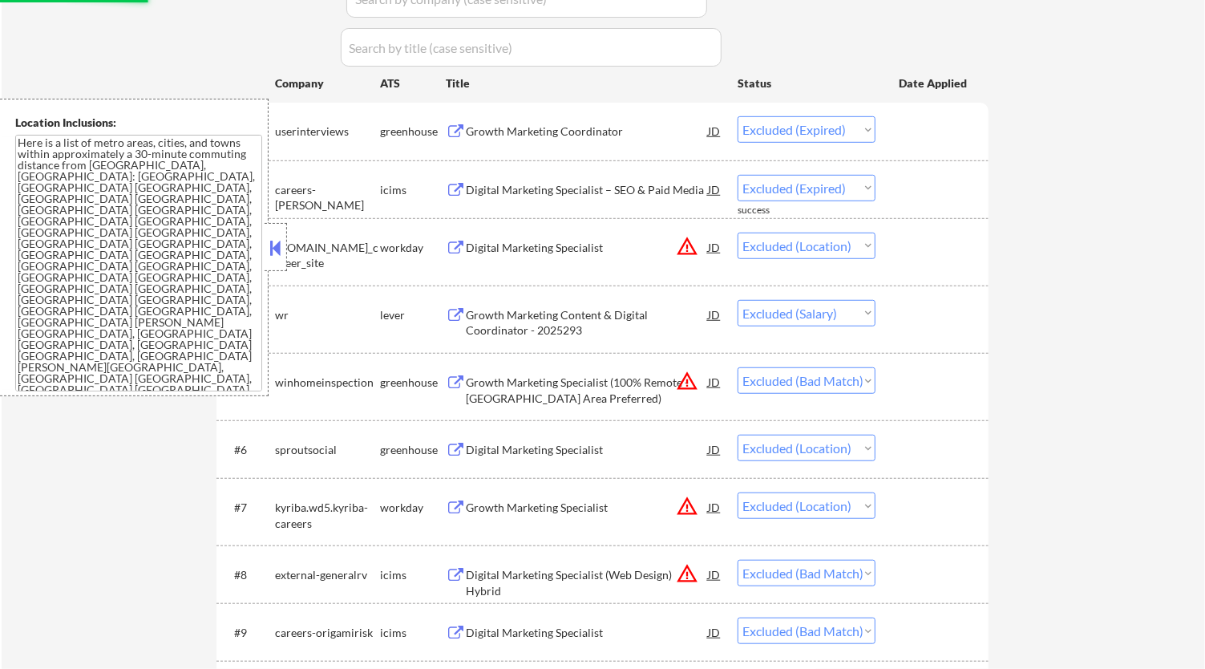
click at [630, 325] on div "Growth Marketing Content & Digital Coordinator - 2025293" at bounding box center [587, 322] width 242 height 31
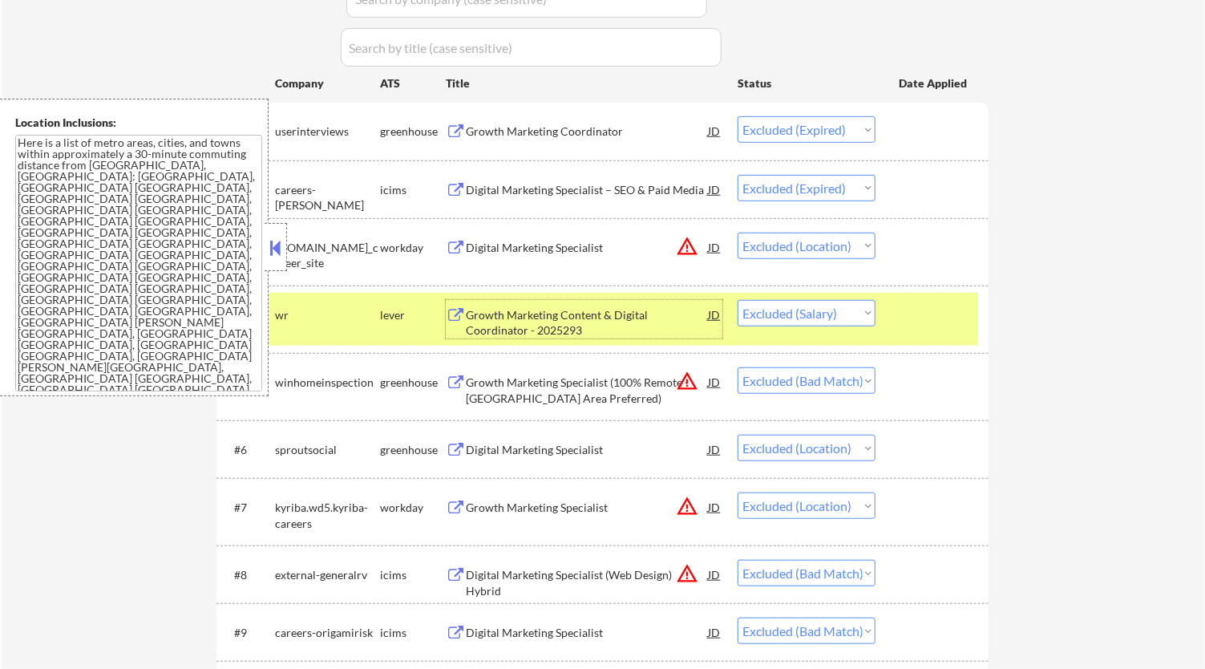
click at [847, 317] on select "Choose an option... Pending Applied Excluded (Questions) Excluded (Expired) Exc…" at bounding box center [806, 313] width 138 height 26
select select ""excluded__expired_""
click at [737, 300] on select "Choose an option... Pending Applied Excluded (Questions) Excluded (Expired) Exc…" at bounding box center [806, 313] width 138 height 26
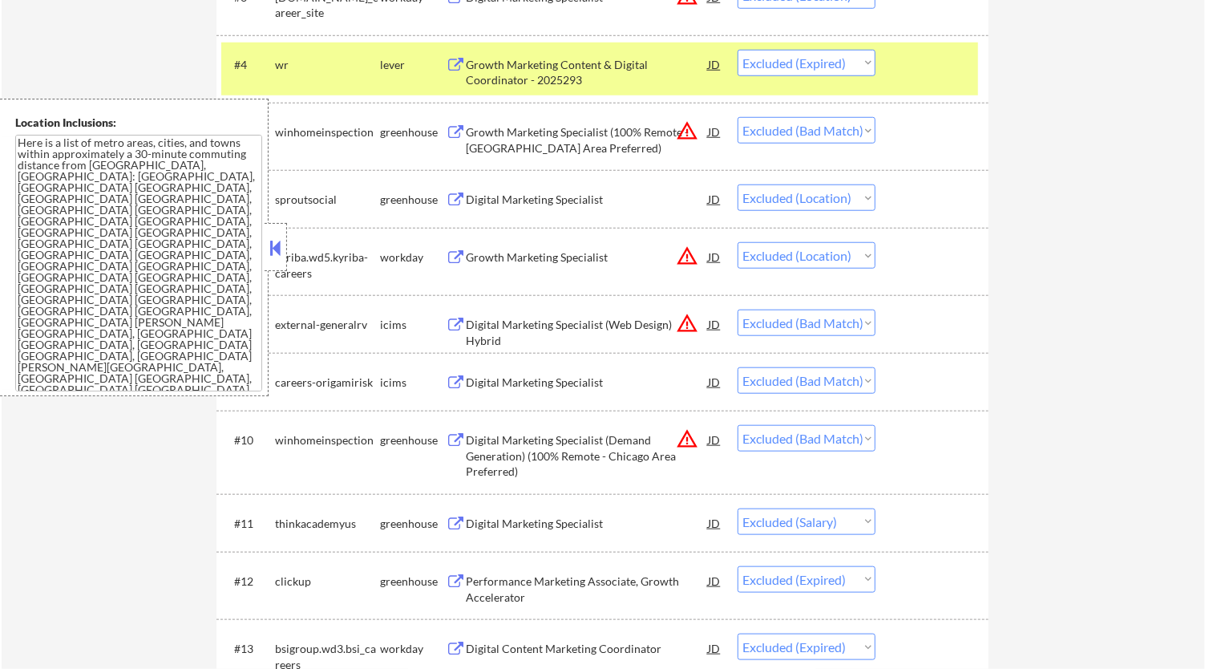
scroll to position [891, 0]
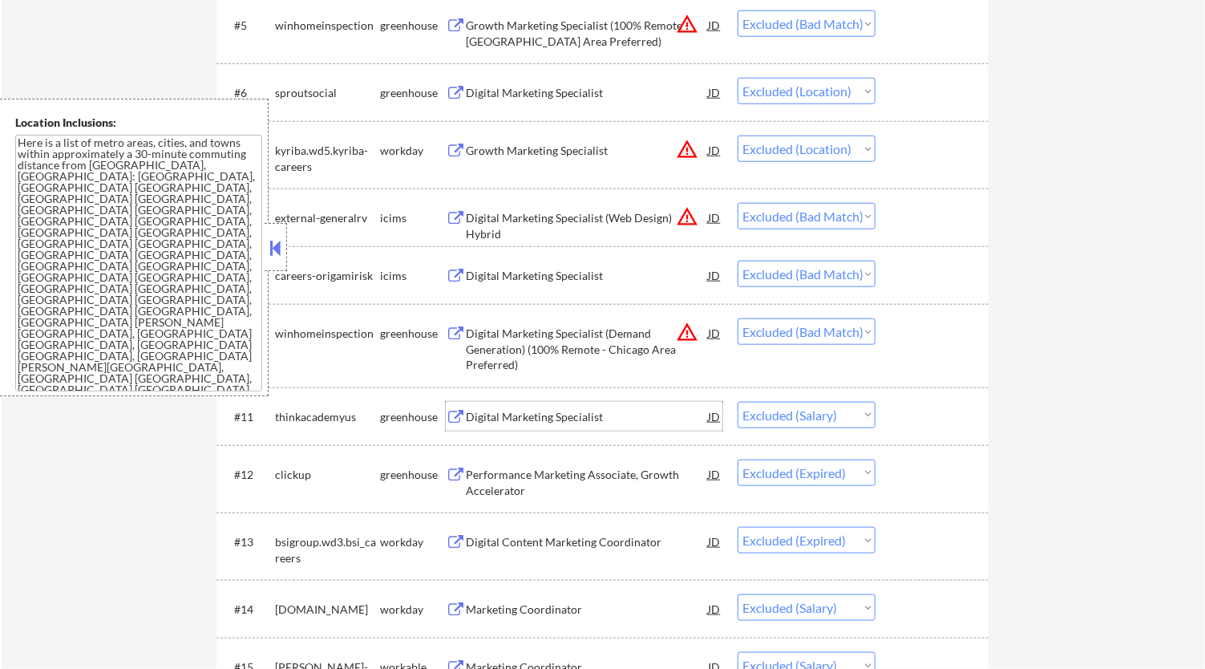
click at [585, 421] on div "Digital Marketing Specialist" at bounding box center [587, 417] width 242 height 16
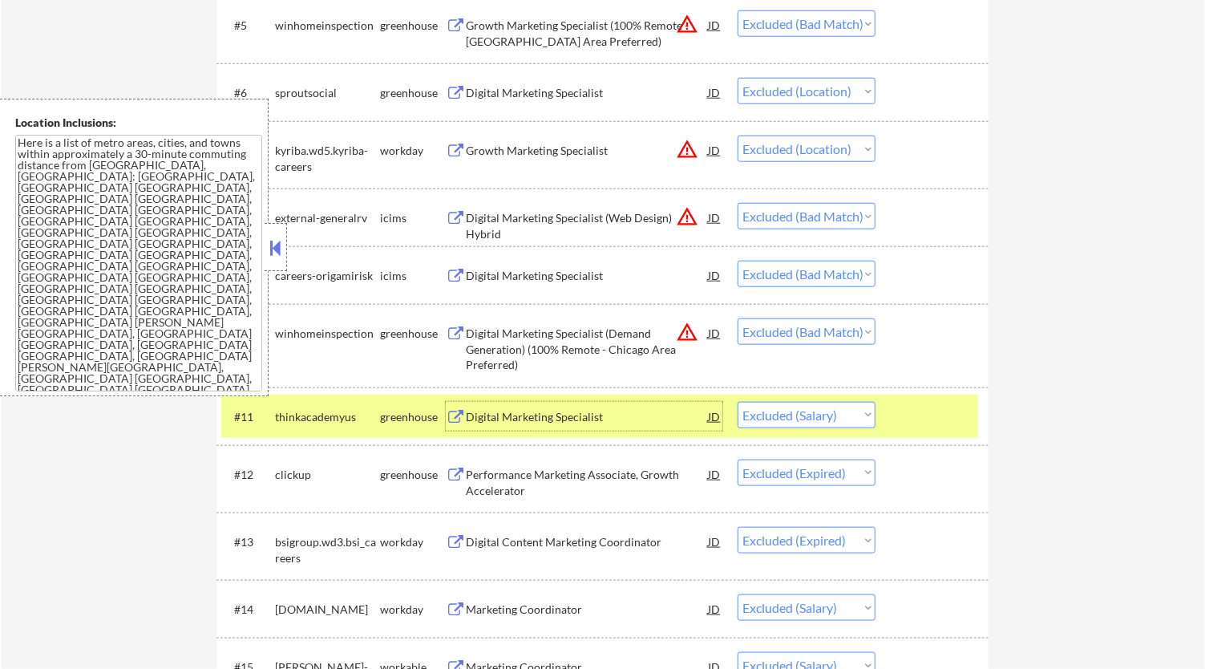
click at [863, 414] on select "Choose an option... Pending Applied Excluded (Questions) Excluded (Expired) Exc…" at bounding box center [806, 415] width 138 height 26
select select ""excluded__expired_""
click at [737, 402] on select "Choose an option... Pending Applied Excluded (Questions) Excluded (Expired) Exc…" at bounding box center [806, 415] width 138 height 26
click at [275, 236] on button at bounding box center [276, 248] width 18 height 24
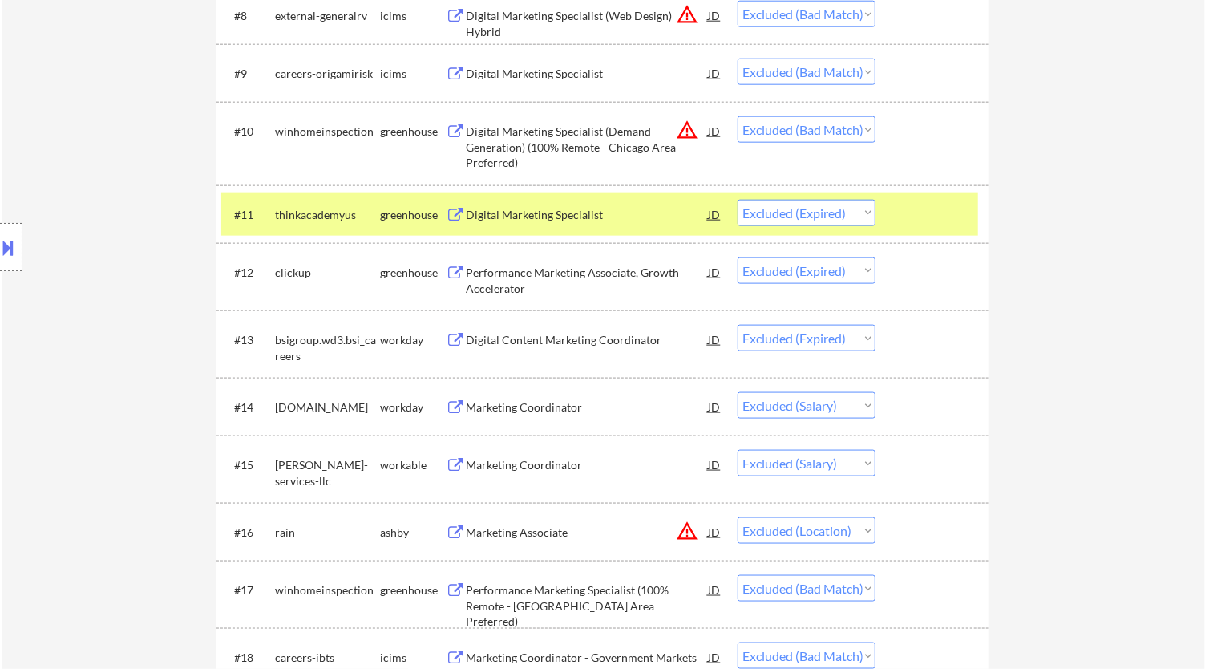
scroll to position [1158, 0]
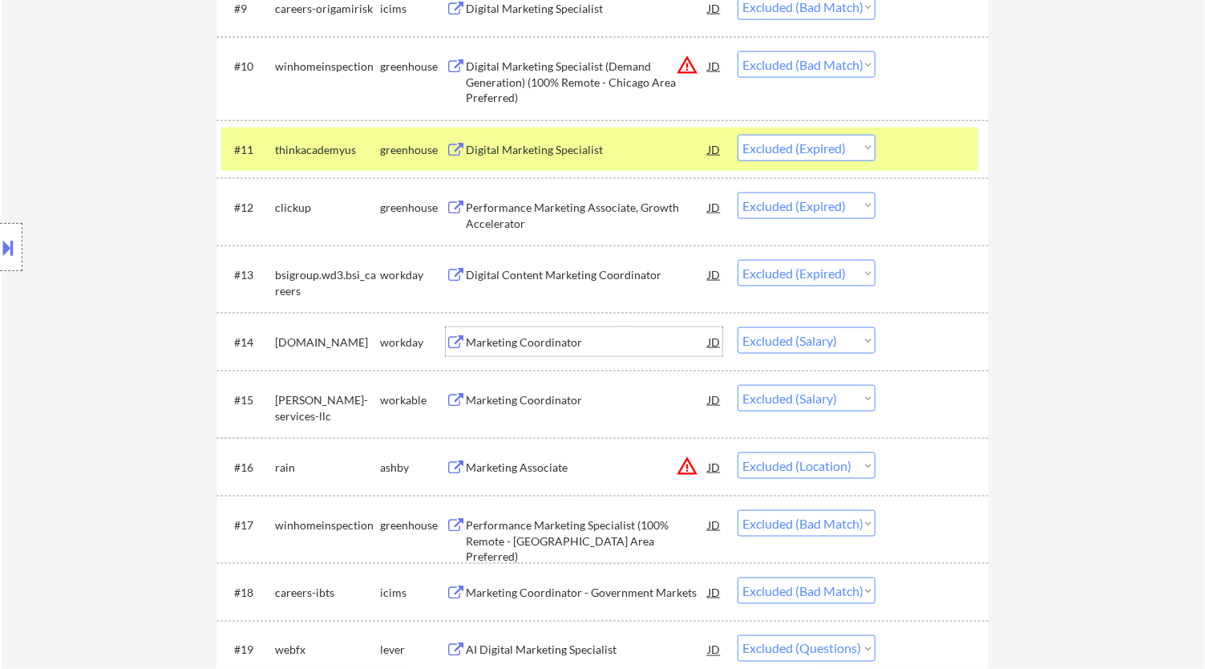
click at [662, 335] on div "Marketing Coordinator" at bounding box center [587, 342] width 242 height 16
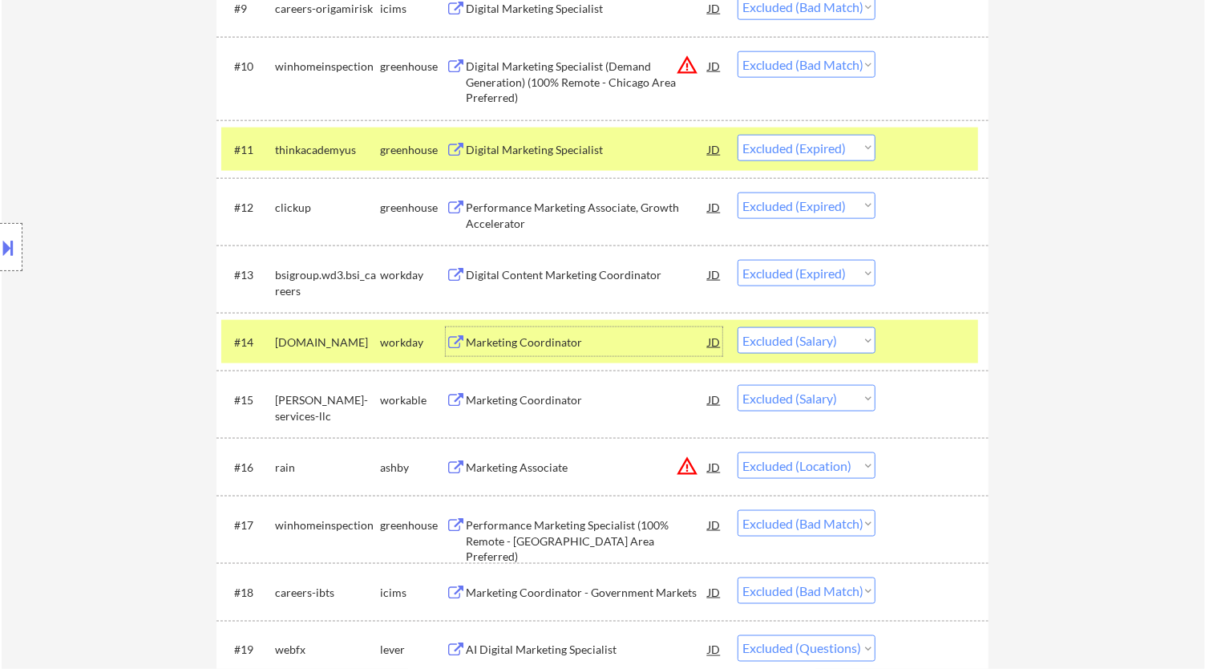
click at [858, 333] on select "Choose an option... Pending Applied Excluded (Questions) Excluded (Expired) Exc…" at bounding box center [806, 340] width 138 height 26
select select ""excluded__expired_""
click at [737, 327] on select "Choose an option... Pending Applied Excluded (Questions) Excluded (Expired) Exc…" at bounding box center [806, 340] width 138 height 26
drag, startPoint x: 931, startPoint y: 341, endPoint x: 952, endPoint y: 242, distance: 100.9
click at [933, 341] on div at bounding box center [934, 341] width 71 height 29
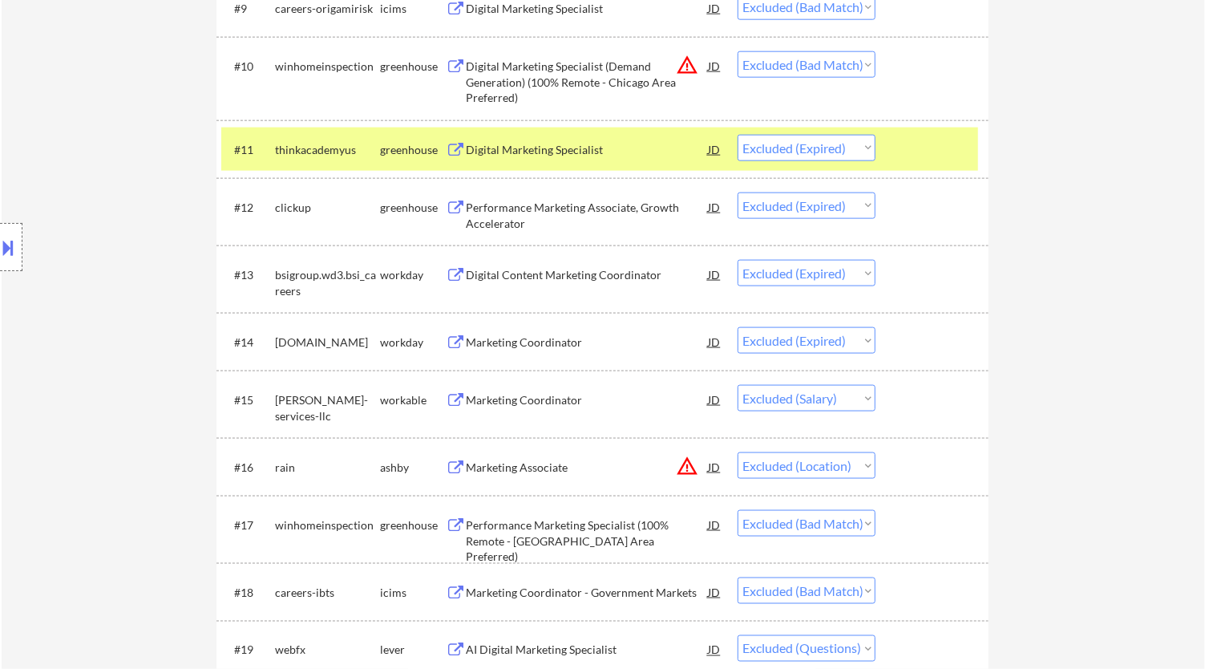
click at [960, 152] on div at bounding box center [934, 149] width 71 height 29
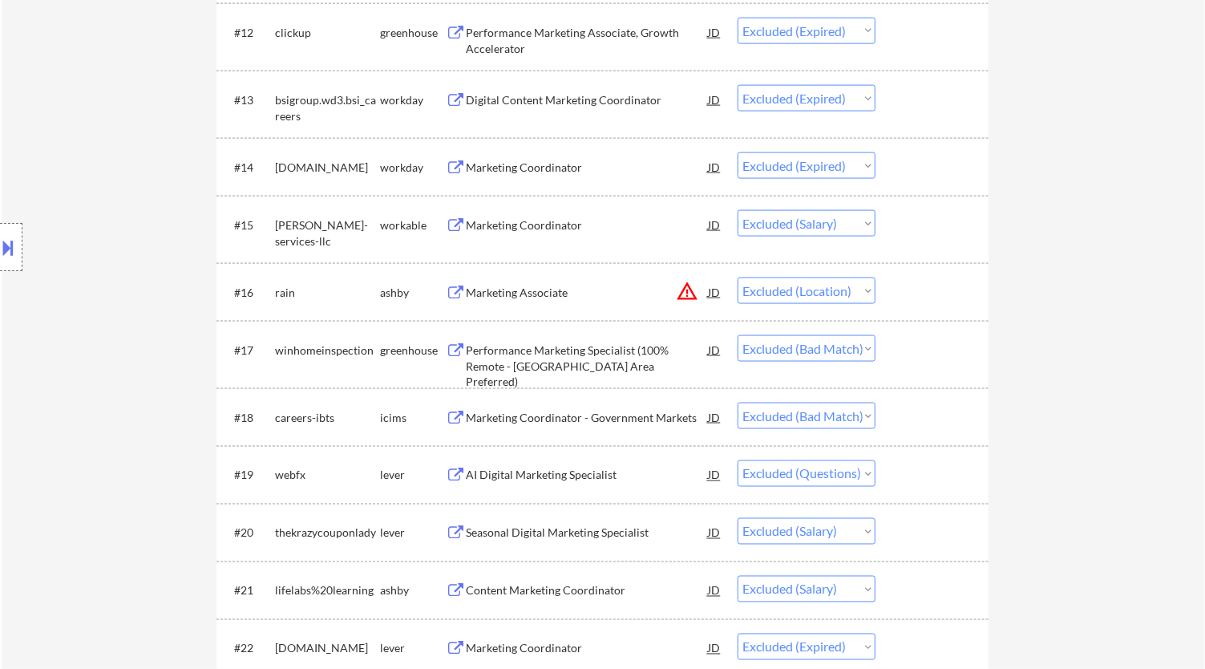
scroll to position [1335, 0]
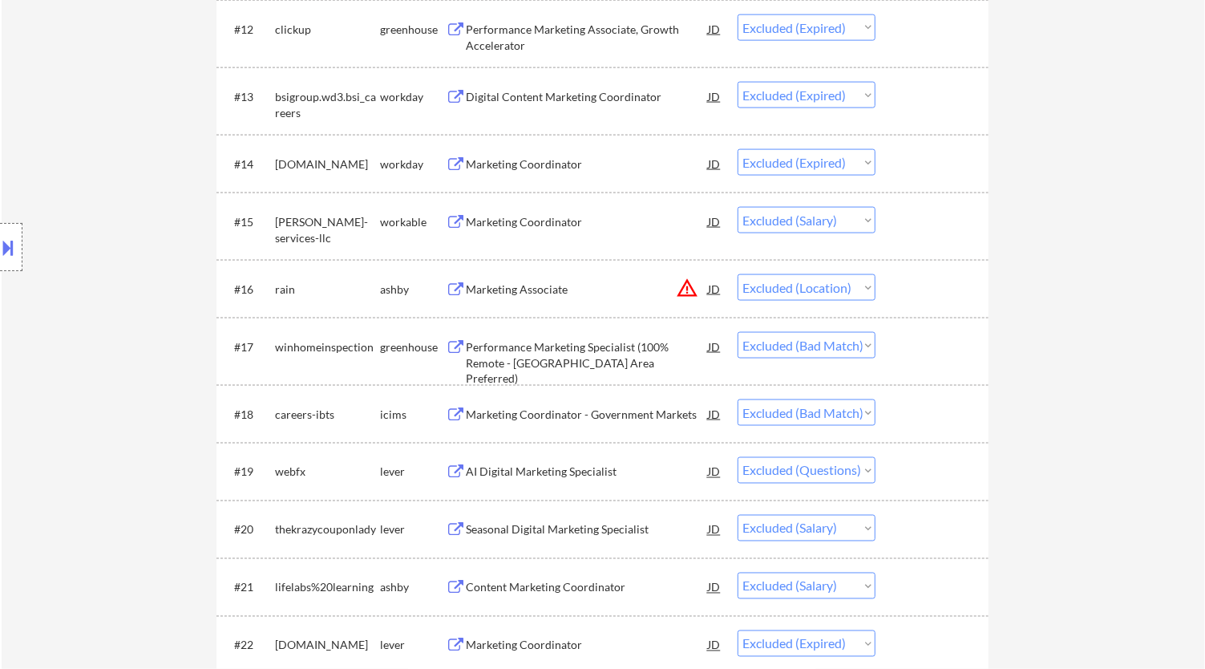
click at [612, 224] on div "Marketing Coordinator" at bounding box center [587, 222] width 242 height 16
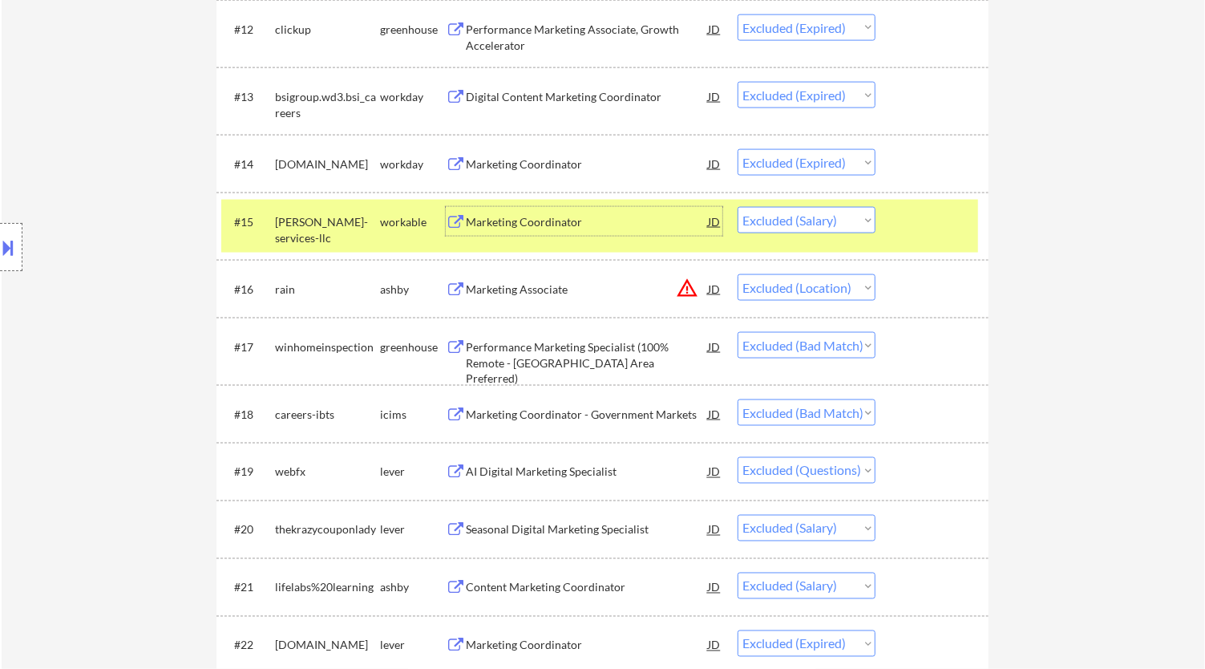
click at [855, 224] on select "Choose an option... Pending Applied Excluded (Questions) Excluded (Expired) Exc…" at bounding box center [806, 220] width 138 height 26
select select ""excluded__expired_""
click at [737, 207] on select "Choose an option... Pending Applied Excluded (Questions) Excluded (Expired) Exc…" at bounding box center [806, 220] width 138 height 26
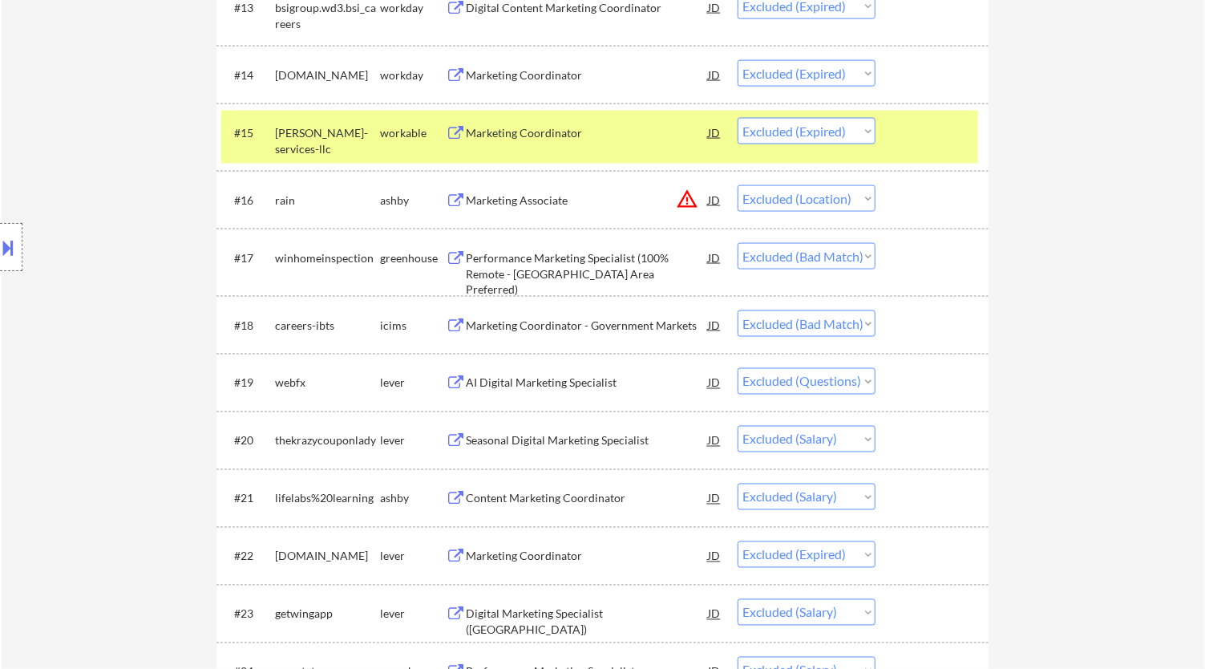
scroll to position [1513, 0]
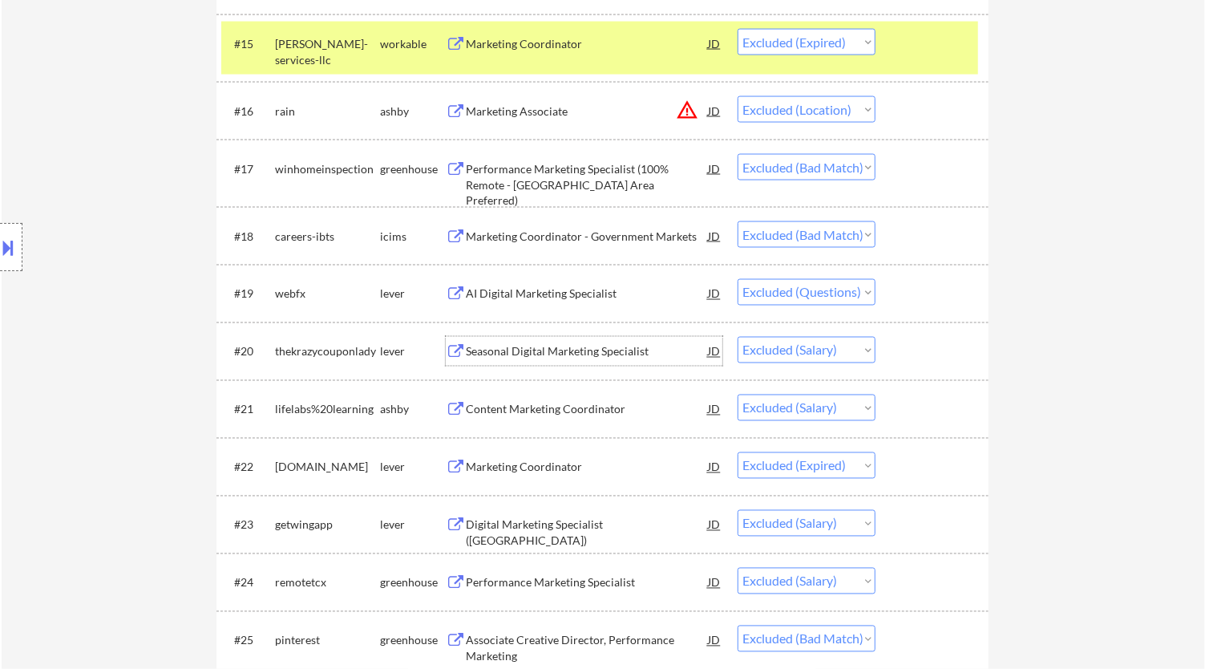
click at [634, 348] on div "Seasonal Digital Marketing Specialist" at bounding box center [587, 352] width 242 height 16
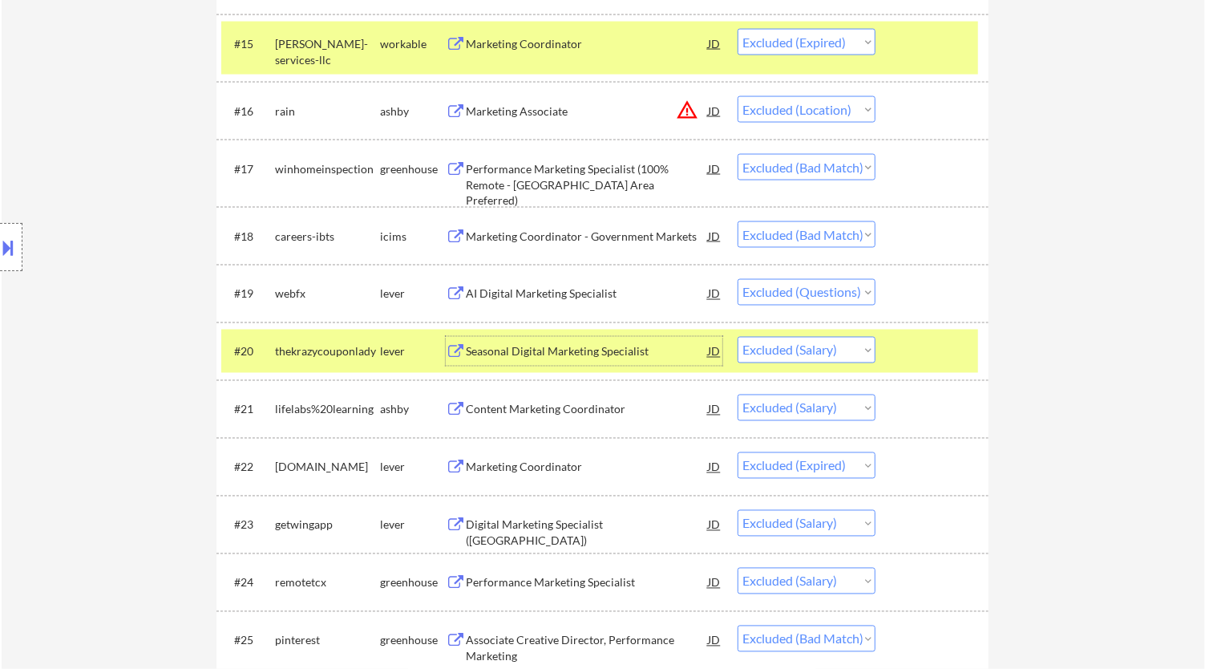
click at [868, 350] on select "Choose an option... Pending Applied Excluded (Questions) Excluded (Expired) Exc…" at bounding box center [806, 350] width 138 height 26
select select ""excluded__expired_""
click at [737, 337] on select "Choose an option... Pending Applied Excluded (Questions) Excluded (Expired) Exc…" at bounding box center [806, 350] width 138 height 26
click at [629, 406] on div "Content Marketing Coordinator" at bounding box center [587, 410] width 242 height 16
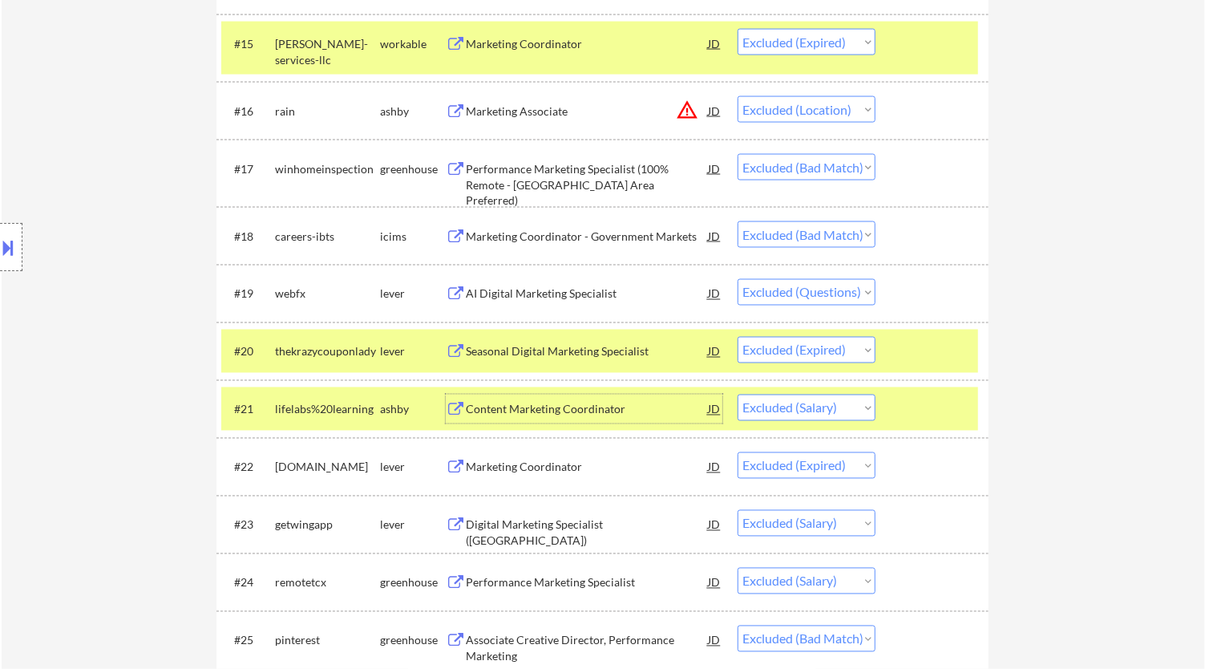
click at [816, 403] on select "Choose an option... Pending Applied Excluded (Questions) Excluded (Expired) Exc…" at bounding box center [806, 407] width 138 height 26
select select ""excluded__expired_""
click at [737, 394] on select "Choose an option... Pending Applied Excluded (Questions) Excluded (Expired) Exc…" at bounding box center [806, 407] width 138 height 26
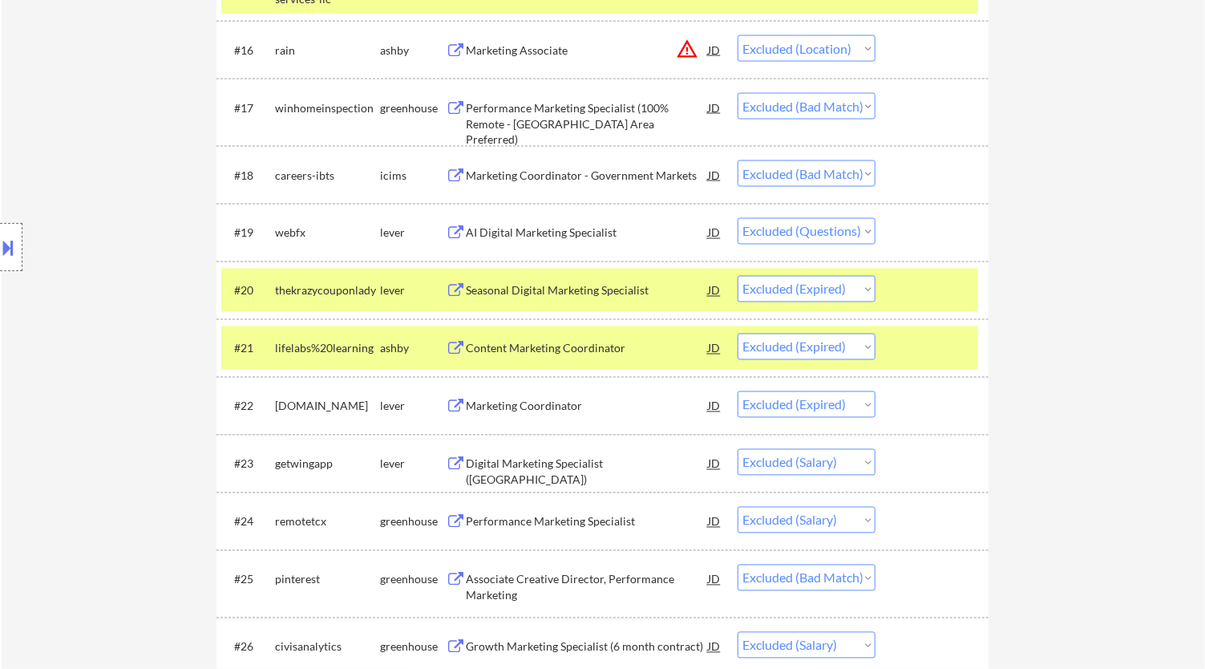
scroll to position [1692, 0]
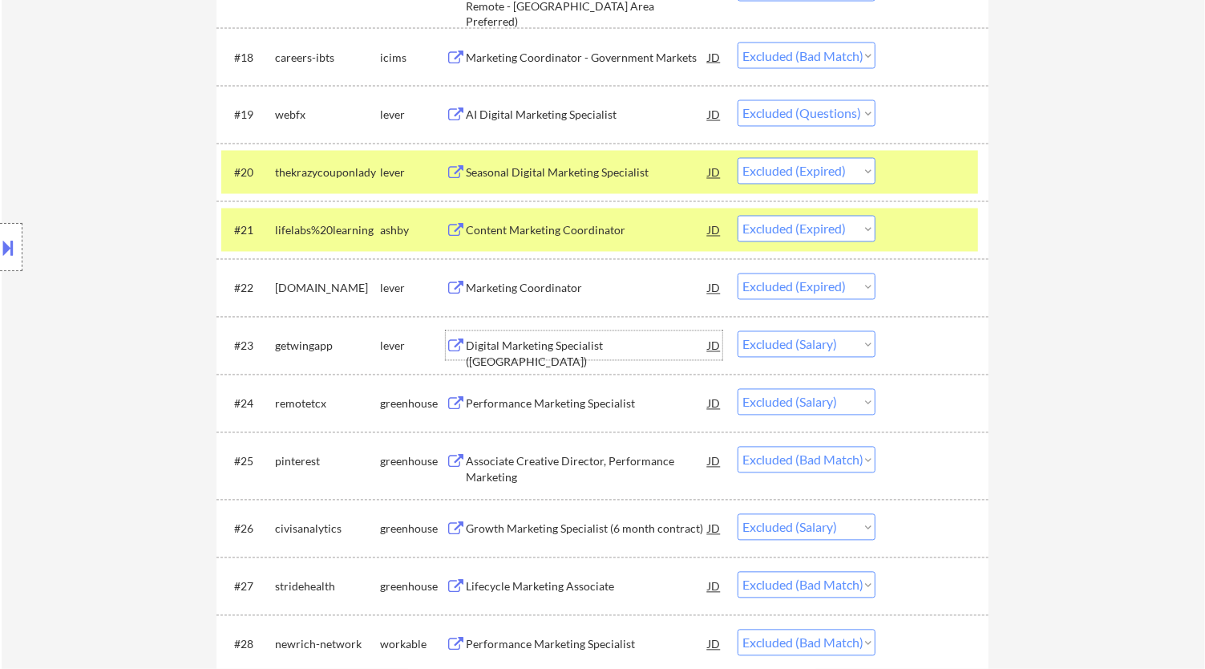
click at [636, 345] on div "Digital Marketing Specialist (US)" at bounding box center [587, 353] width 242 height 31
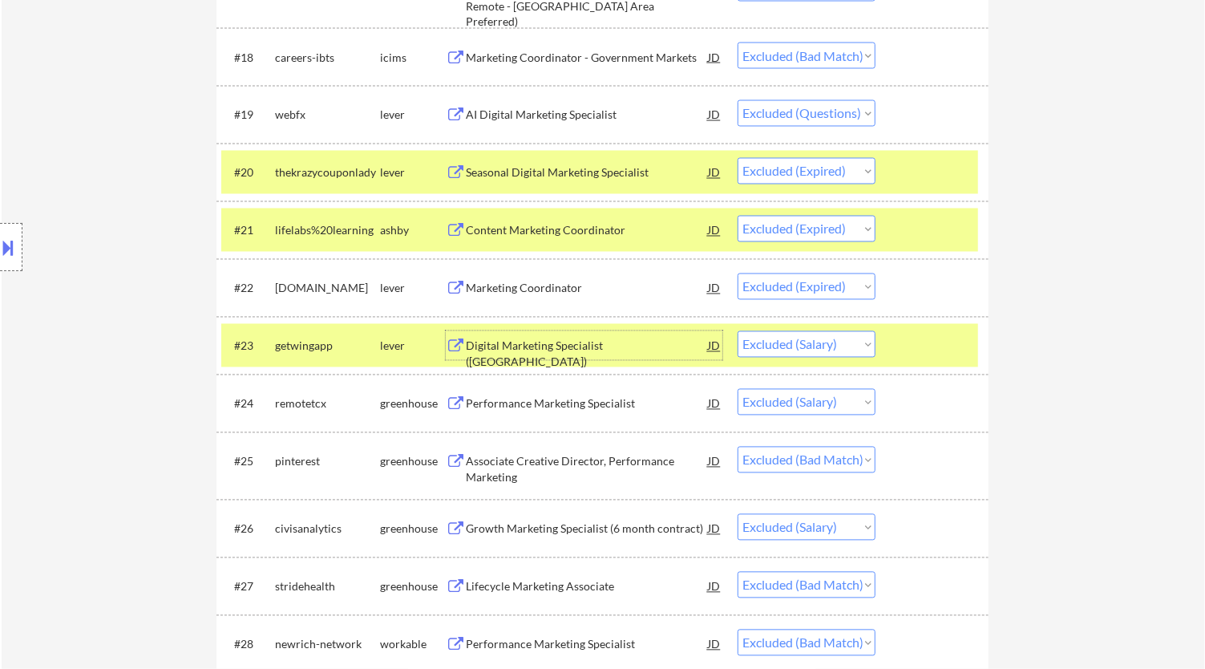
click at [861, 342] on select "Choose an option... Pending Applied Excluded (Questions) Excluded (Expired) Exc…" at bounding box center [806, 344] width 138 height 26
select select ""excluded__expired_""
click at [737, 331] on select "Choose an option... Pending Applied Excluded (Questions) Excluded (Expired) Exc…" at bounding box center [806, 344] width 138 height 26
drag, startPoint x: 923, startPoint y: 343, endPoint x: 936, endPoint y: 333, distance: 16.0
click at [926, 343] on div at bounding box center [934, 345] width 71 height 29
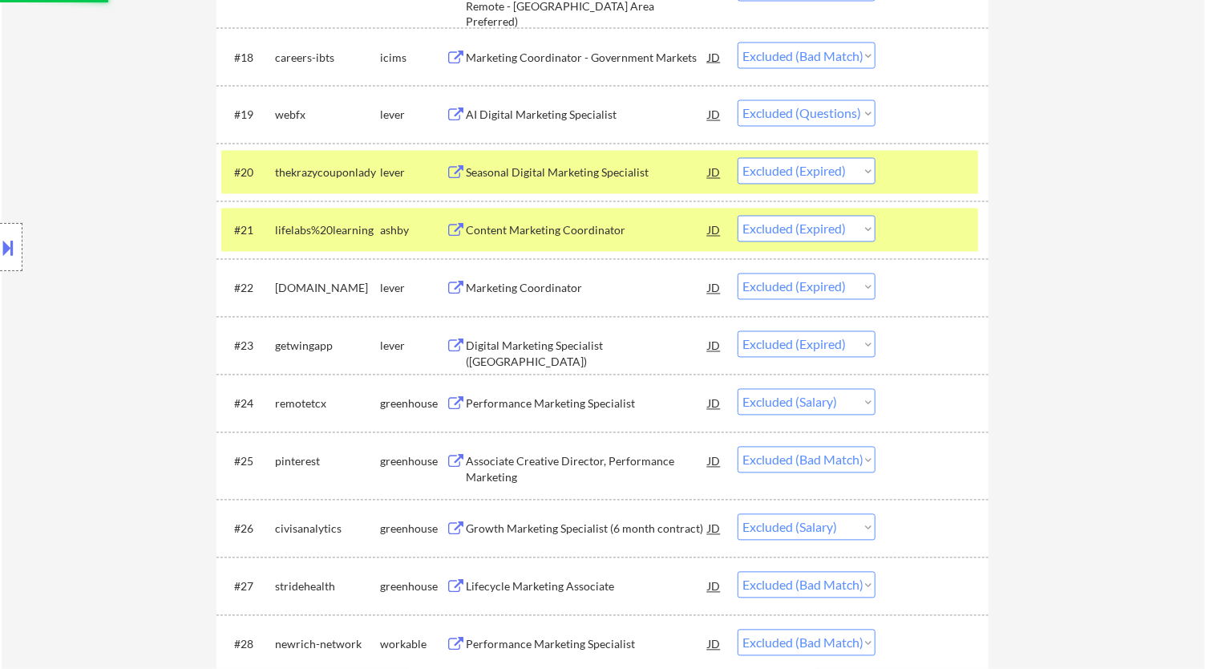
click at [944, 225] on div at bounding box center [934, 230] width 71 height 29
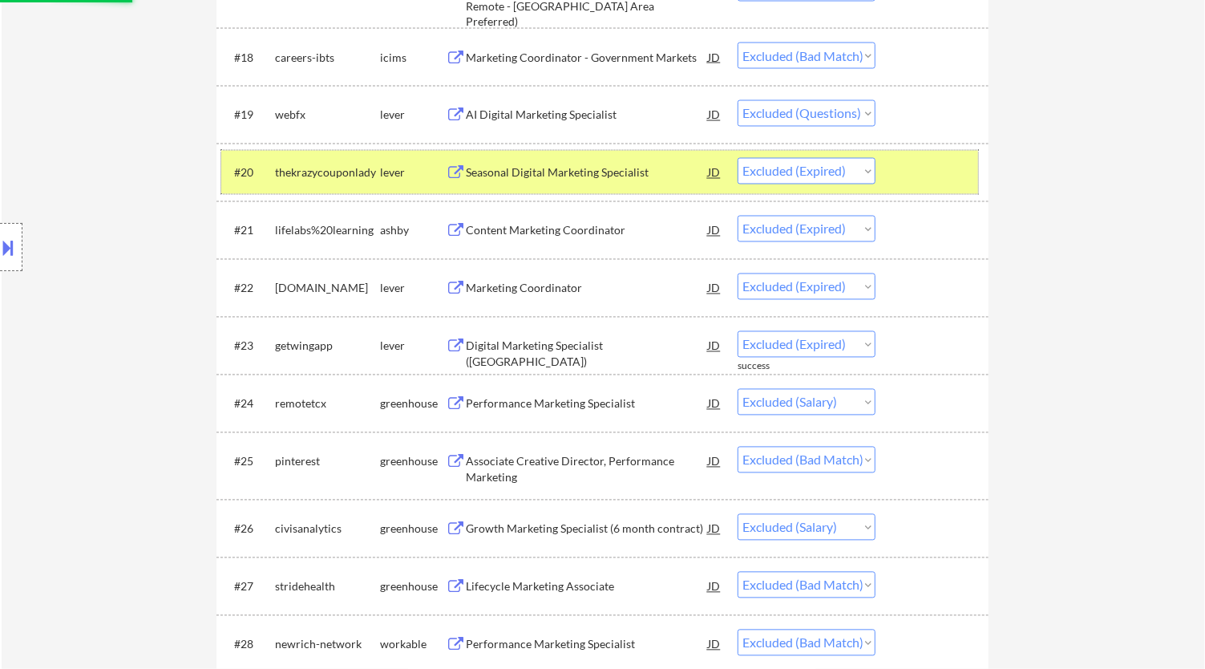
click at [950, 172] on div at bounding box center [934, 172] width 71 height 29
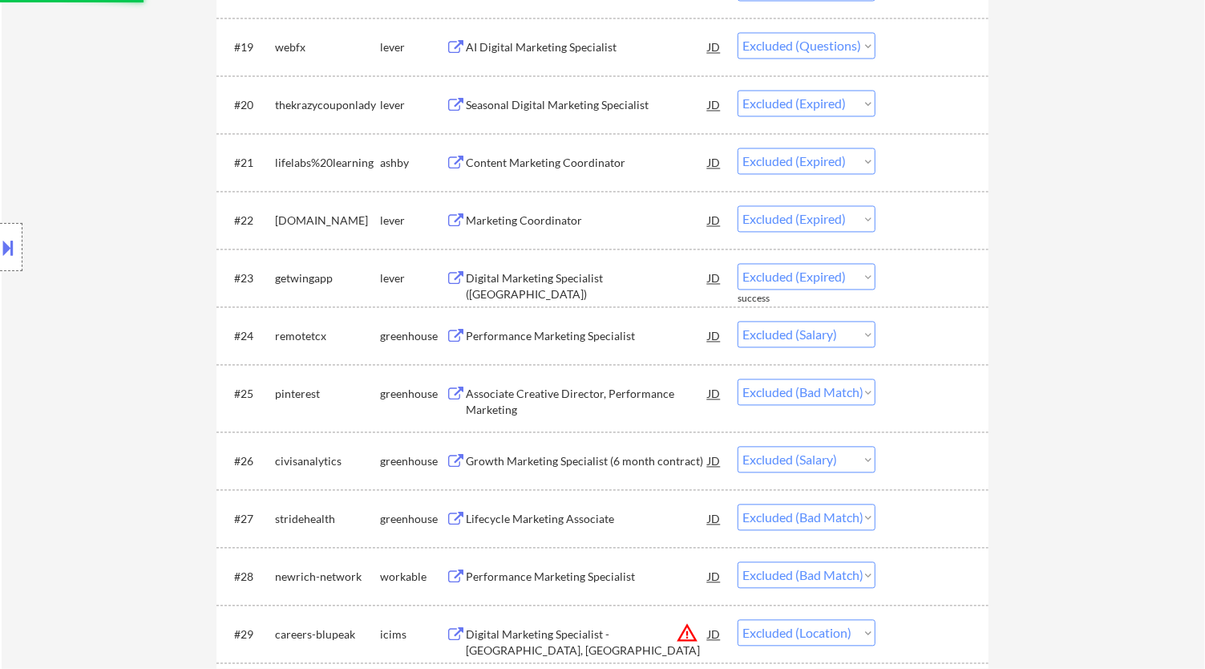
scroll to position [1781, 0]
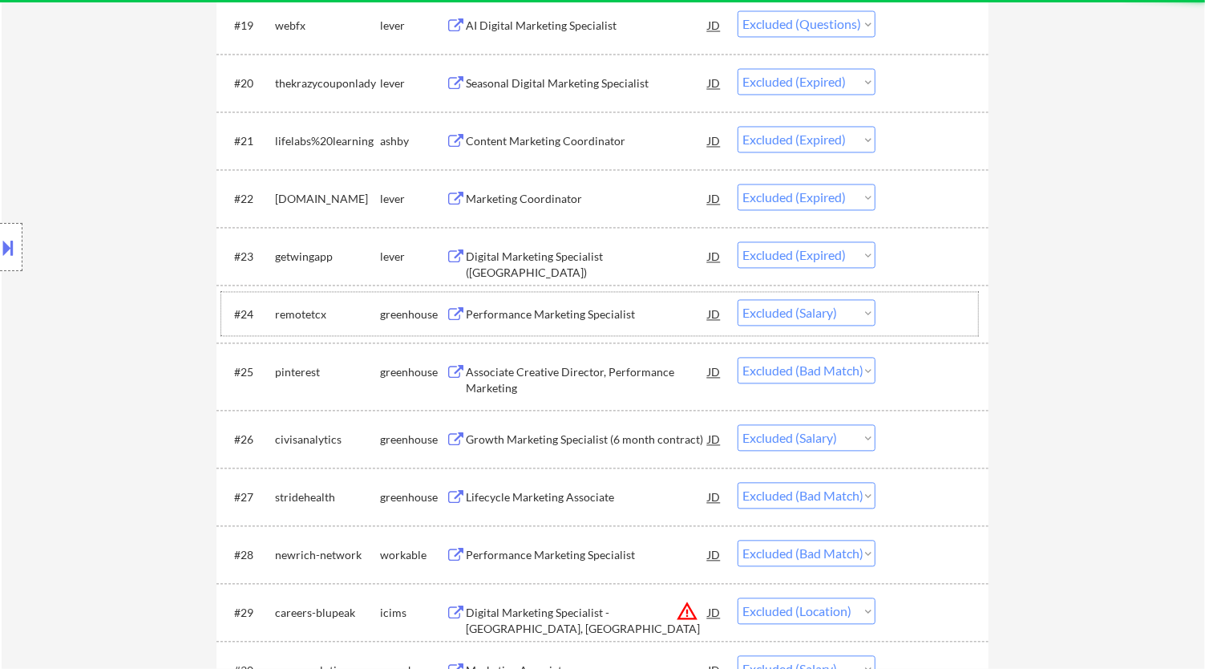
click at [666, 329] on div "#24 remotetcx greenhouse Performance Marketing Specialist JD Choose an option..…" at bounding box center [599, 314] width 757 height 43
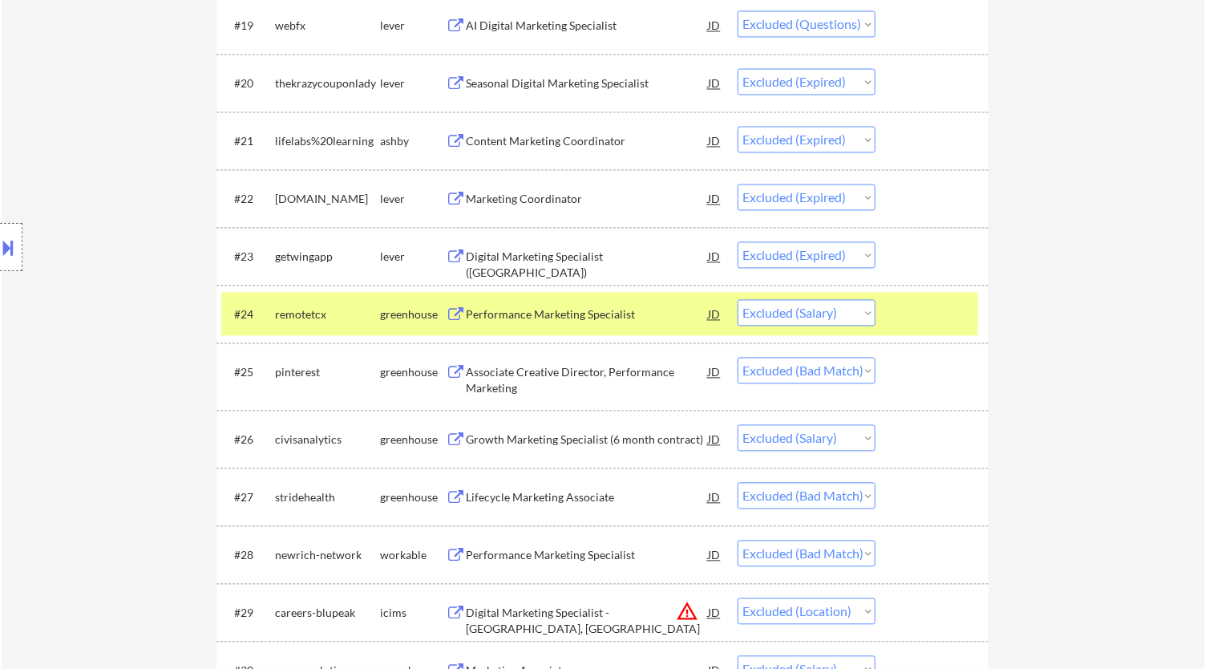
click at [665, 313] on div "Performance Marketing Specialist" at bounding box center [587, 315] width 242 height 16
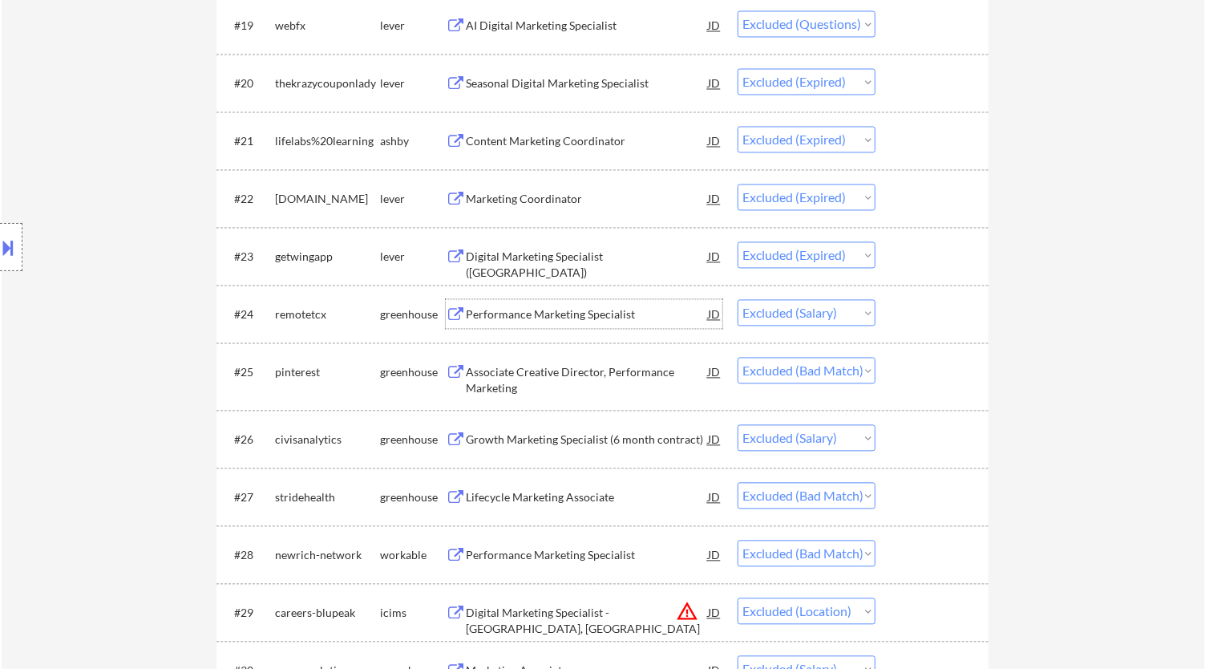
click at [791, 311] on select "Choose an option... Pending Applied Excluded (Questions) Excluded (Expired) Exc…" at bounding box center [806, 313] width 138 height 26
select select ""excluded__expired_""
click at [737, 300] on select "Choose an option... Pending Applied Excluded (Questions) Excluded (Expired) Exc…" at bounding box center [806, 313] width 138 height 26
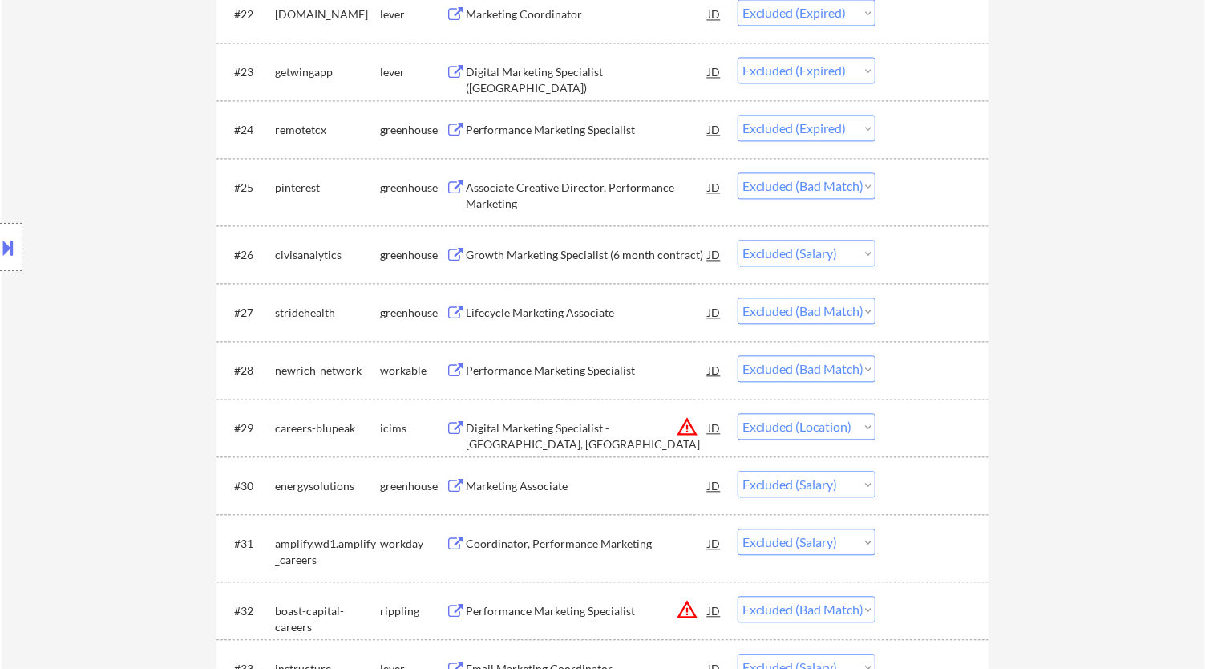
scroll to position [2048, 0]
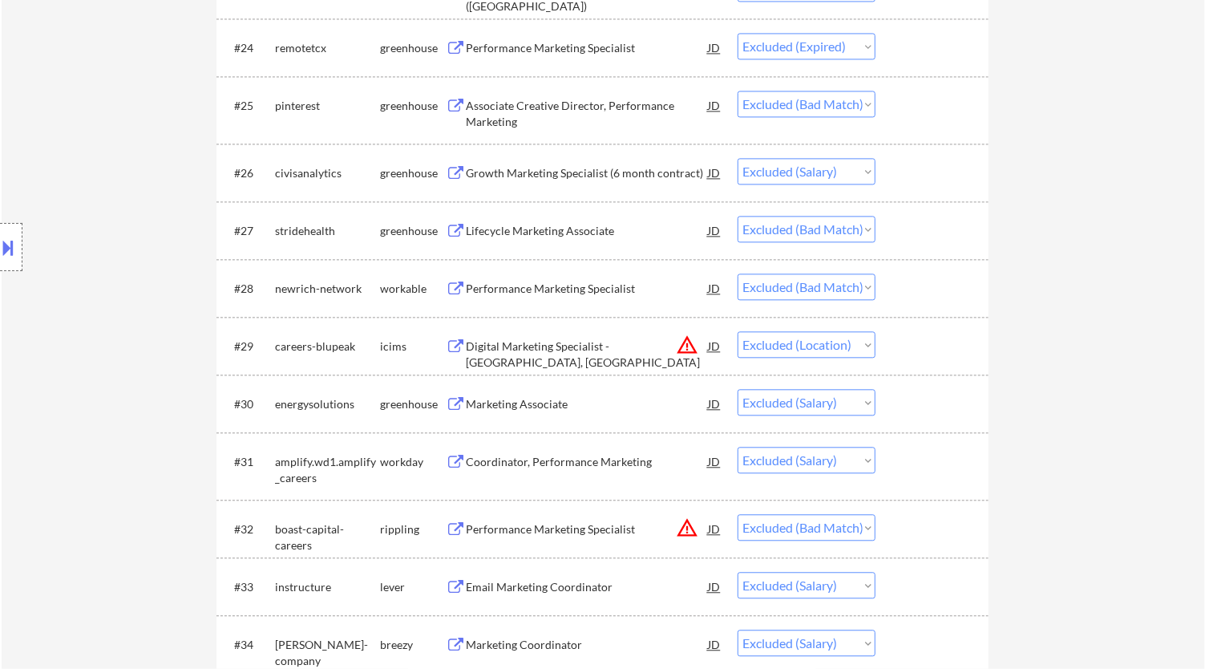
click at [659, 171] on div "Growth Marketing Specialist (6 month contract)" at bounding box center [587, 173] width 242 height 16
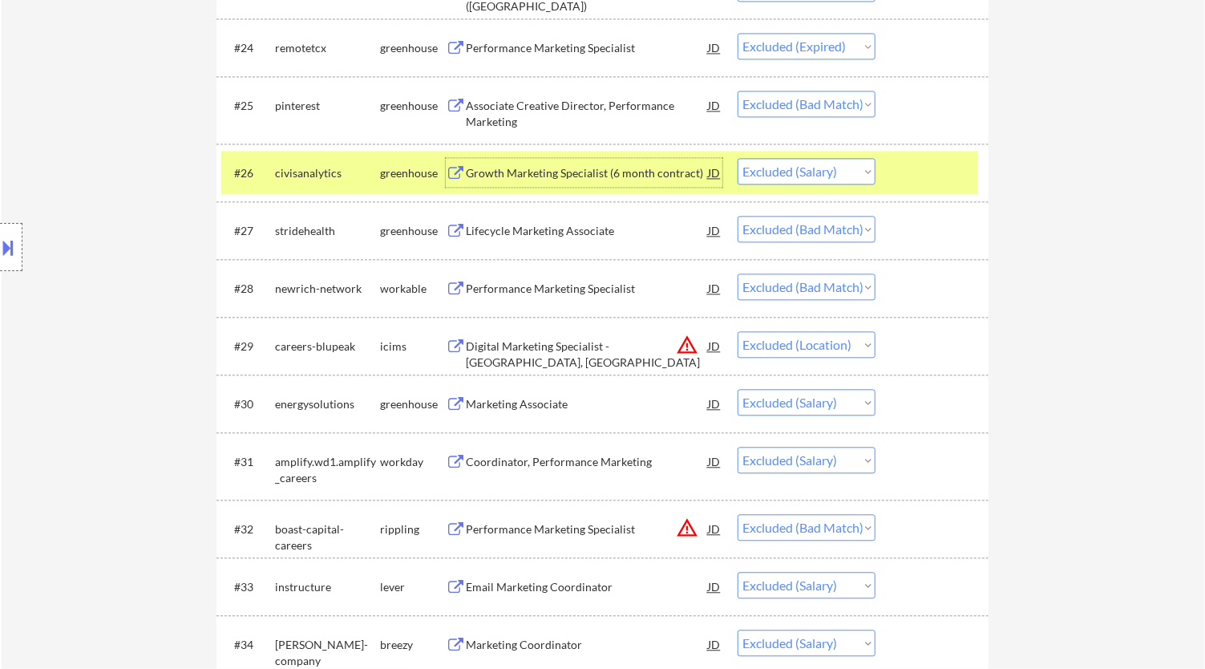
click at [859, 165] on select "Choose an option... Pending Applied Excluded (Questions) Excluded (Expired) Exc…" at bounding box center [806, 171] width 138 height 26
select select ""excluded__expired_""
click at [737, 158] on select "Choose an option... Pending Applied Excluded (Questions) Excluded (Expired) Exc…" at bounding box center [806, 171] width 138 height 26
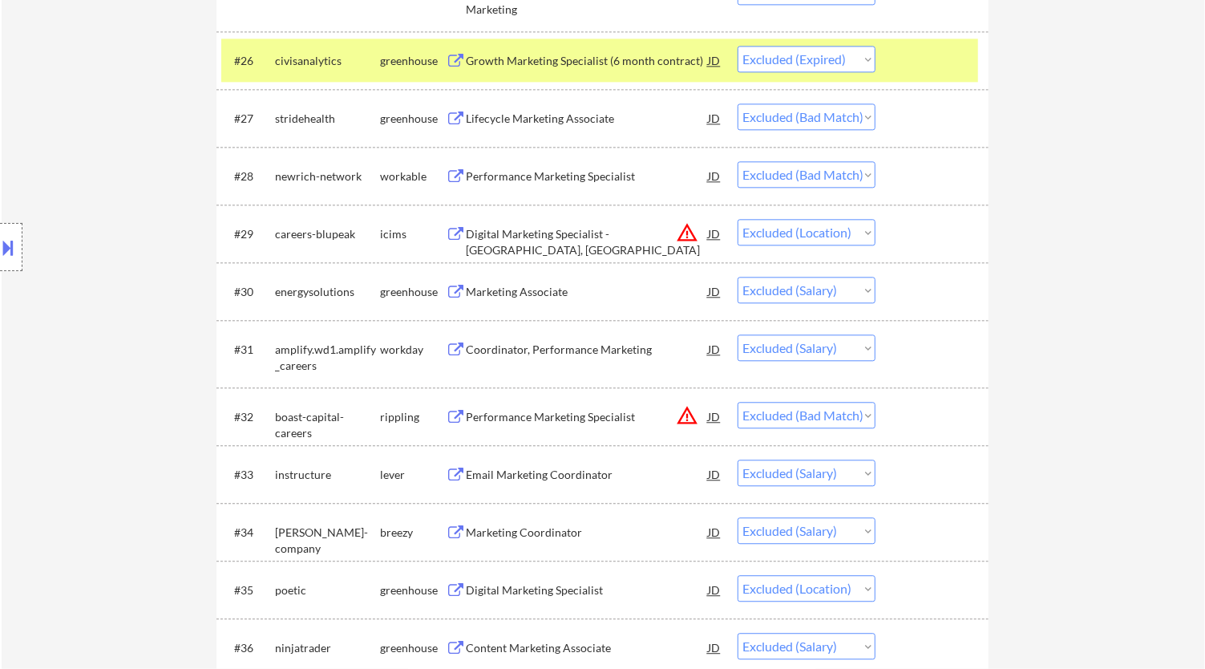
scroll to position [2226, 0]
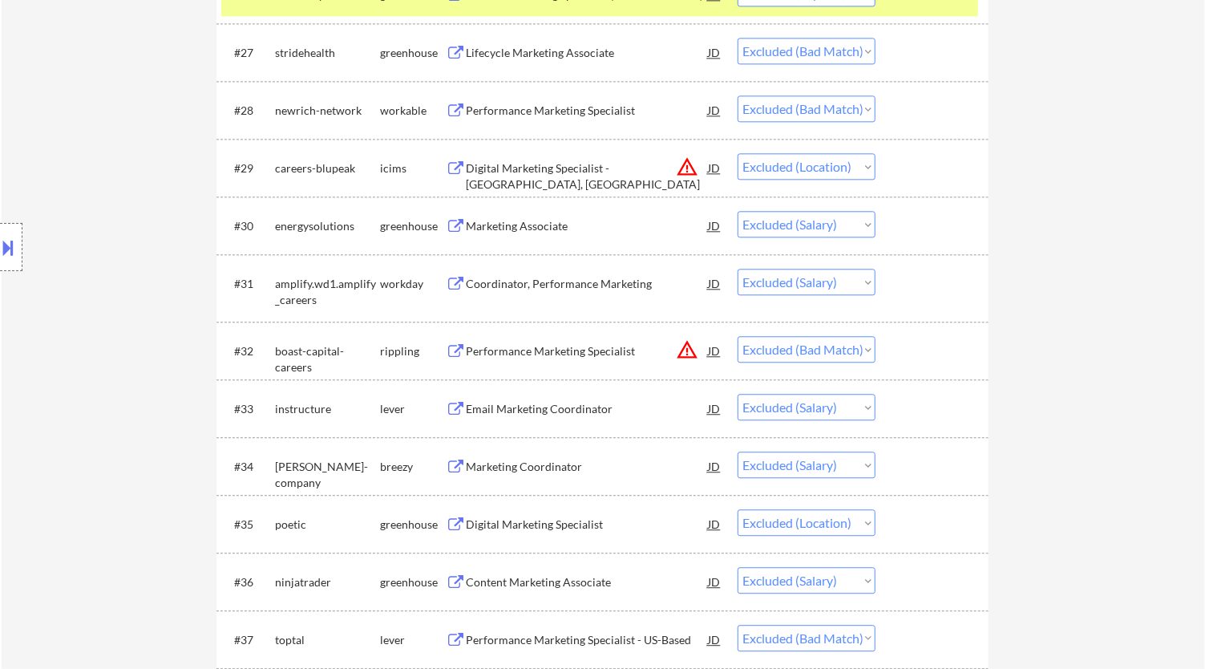
click at [643, 223] on div "Marketing Associate" at bounding box center [587, 226] width 242 height 16
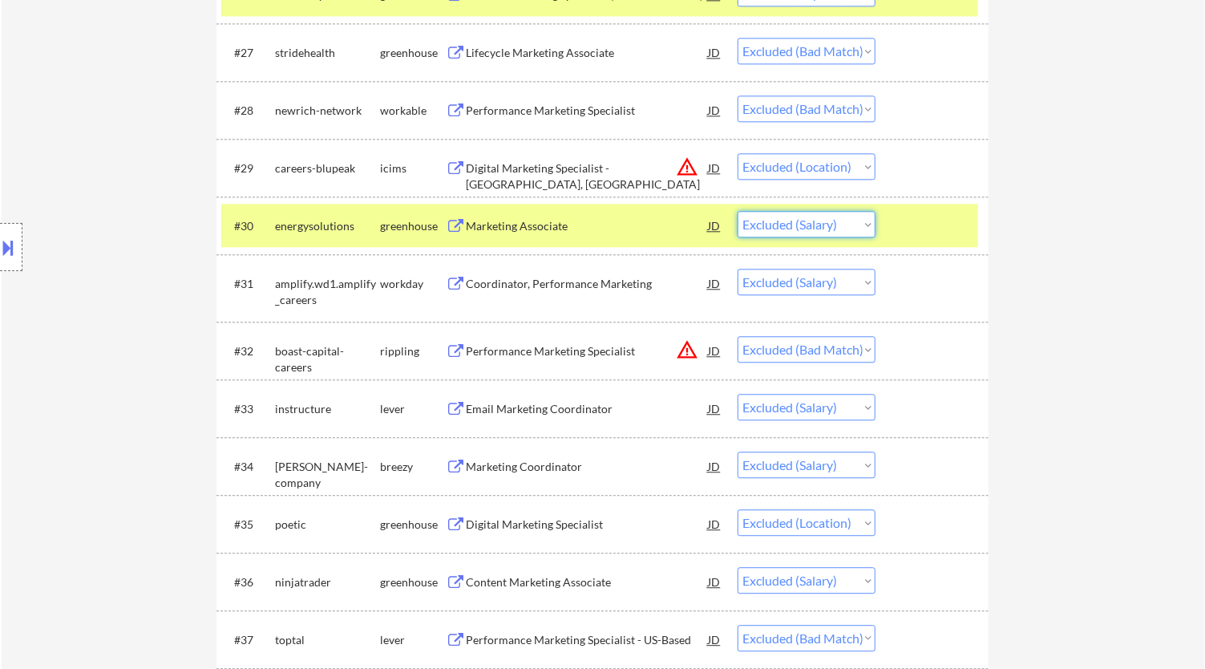
click at [868, 225] on select "Choose an option... Pending Applied Excluded (Questions) Excluded (Expired) Exc…" at bounding box center [806, 224] width 138 height 26
select select ""excluded__expired_""
click at [737, 211] on select "Choose an option... Pending Applied Excluded (Questions) Excluded (Expired) Exc…" at bounding box center [806, 224] width 138 height 26
click at [680, 287] on div "Coordinator, Performance Marketing" at bounding box center [587, 284] width 242 height 16
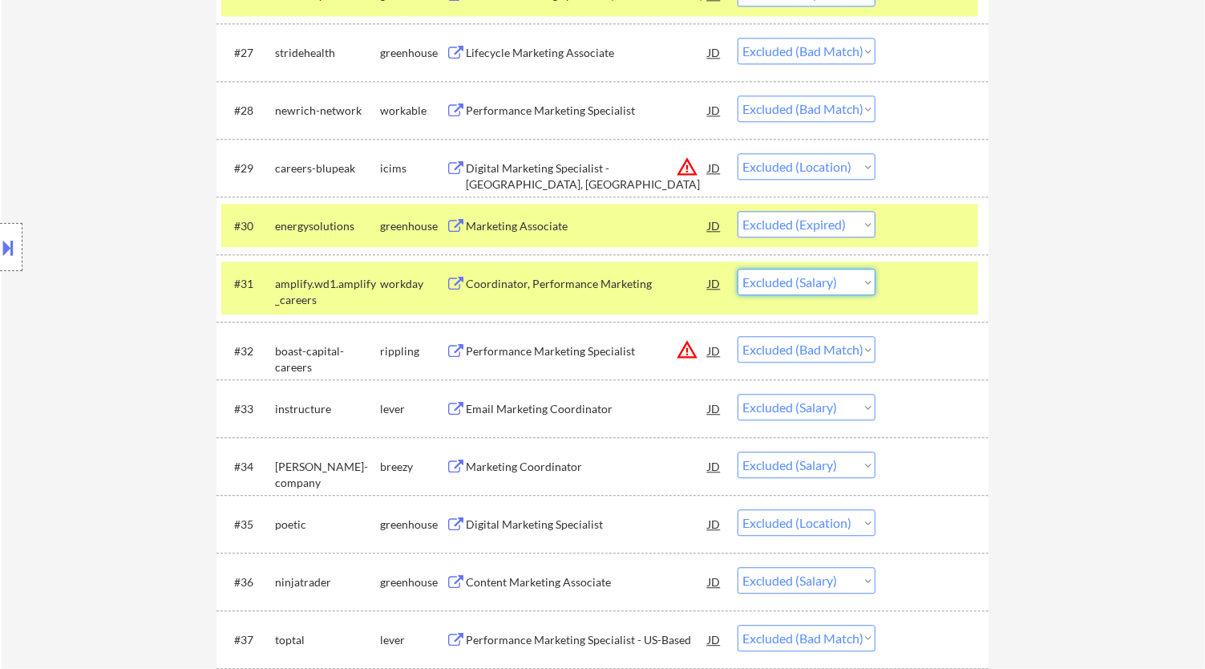
click at [854, 281] on select "Choose an option... Pending Applied Excluded (Questions) Excluded (Expired) Exc…" at bounding box center [806, 282] width 138 height 26
select select ""excluded__expired_""
click at [737, 269] on select "Choose an option... Pending Applied Excluded (Questions) Excluded (Expired) Exc…" at bounding box center [806, 282] width 138 height 26
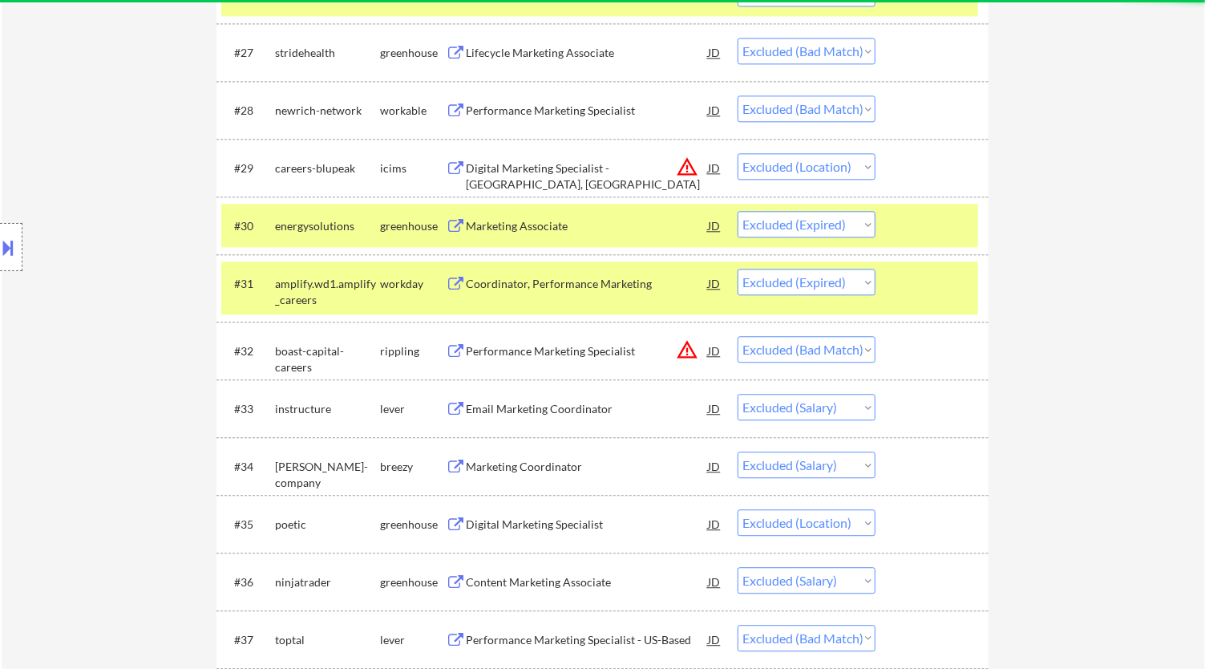
click at [958, 285] on div at bounding box center [934, 283] width 71 height 29
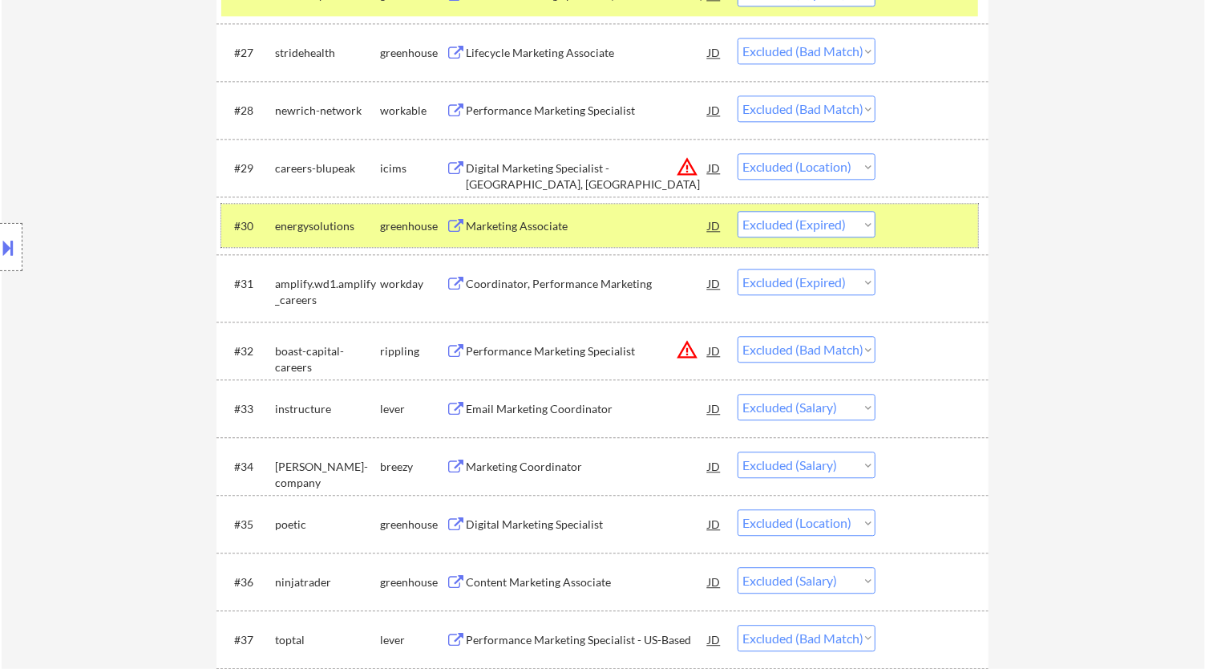
click at [952, 222] on div at bounding box center [934, 225] width 71 height 29
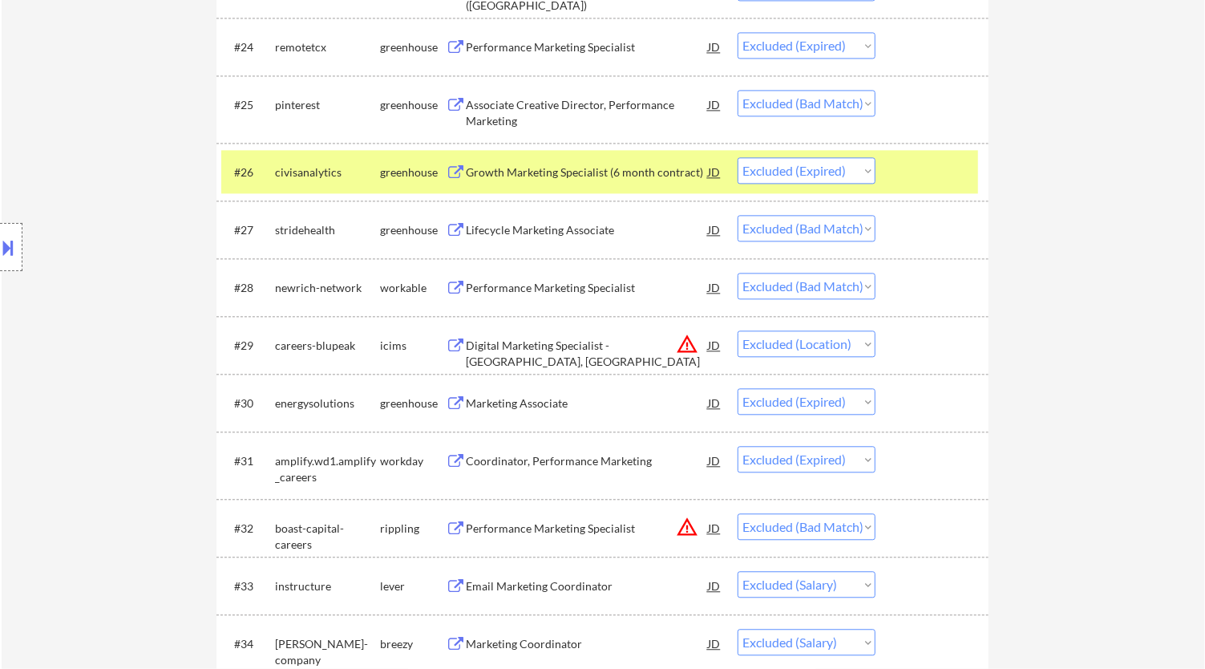
scroll to position [2048, 0]
click at [937, 165] on div at bounding box center [934, 172] width 71 height 29
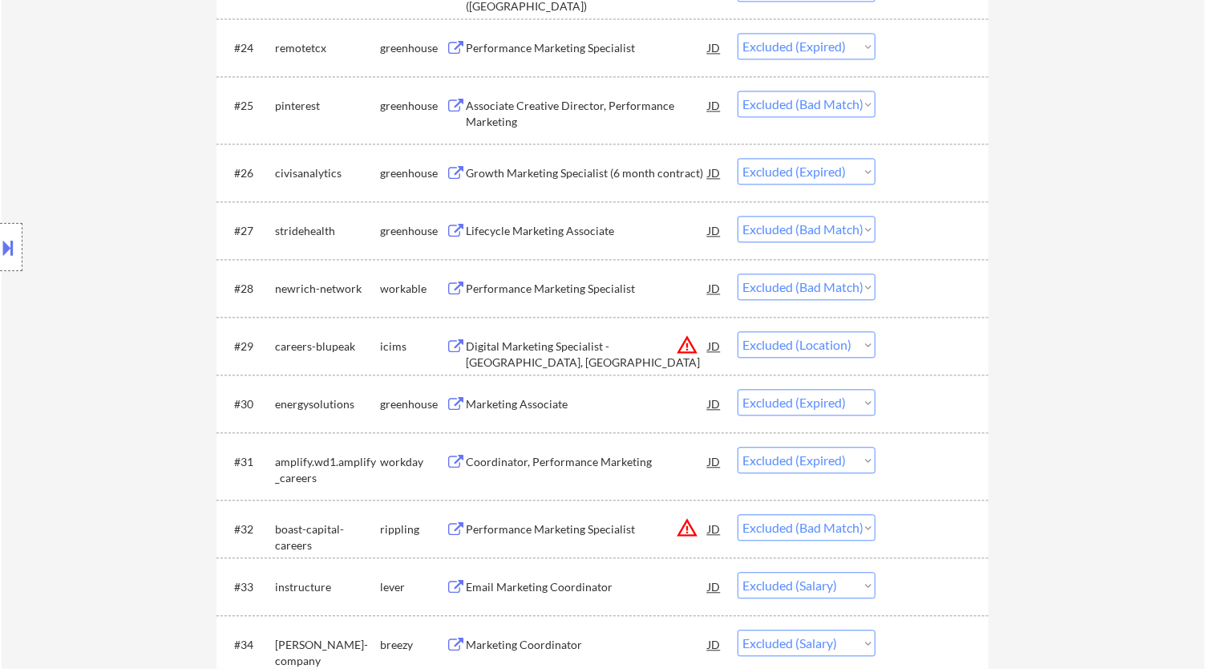
scroll to position [2315, 0]
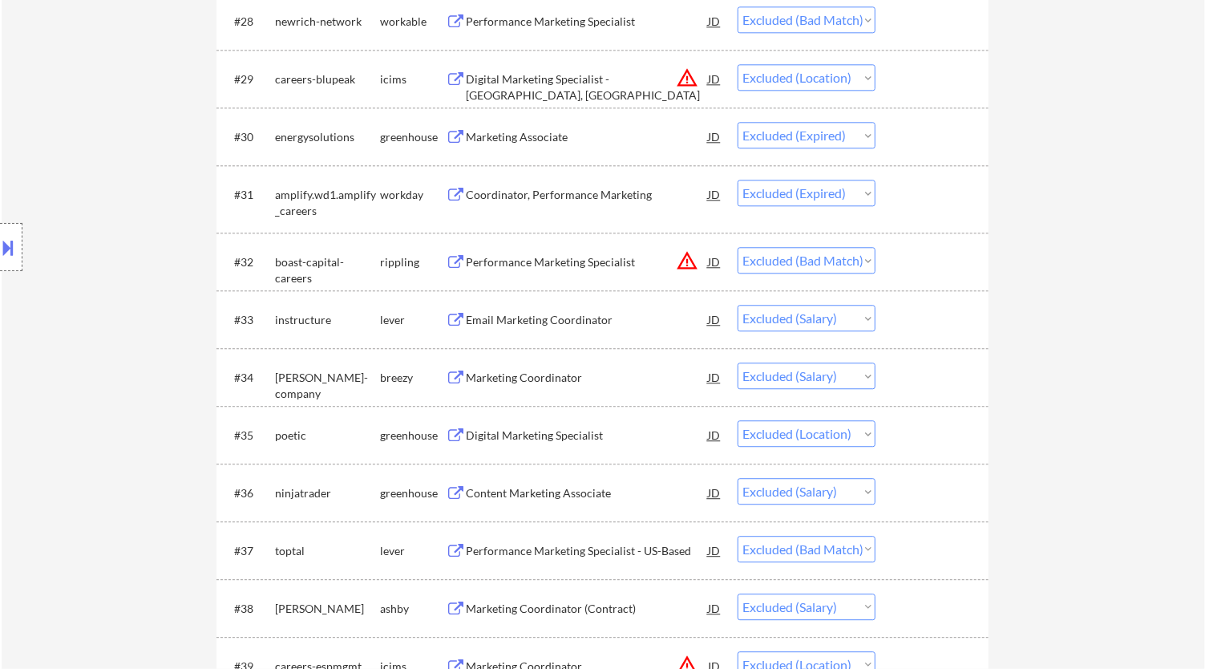
click at [588, 314] on div "Email Marketing Coordinator" at bounding box center [587, 320] width 242 height 16
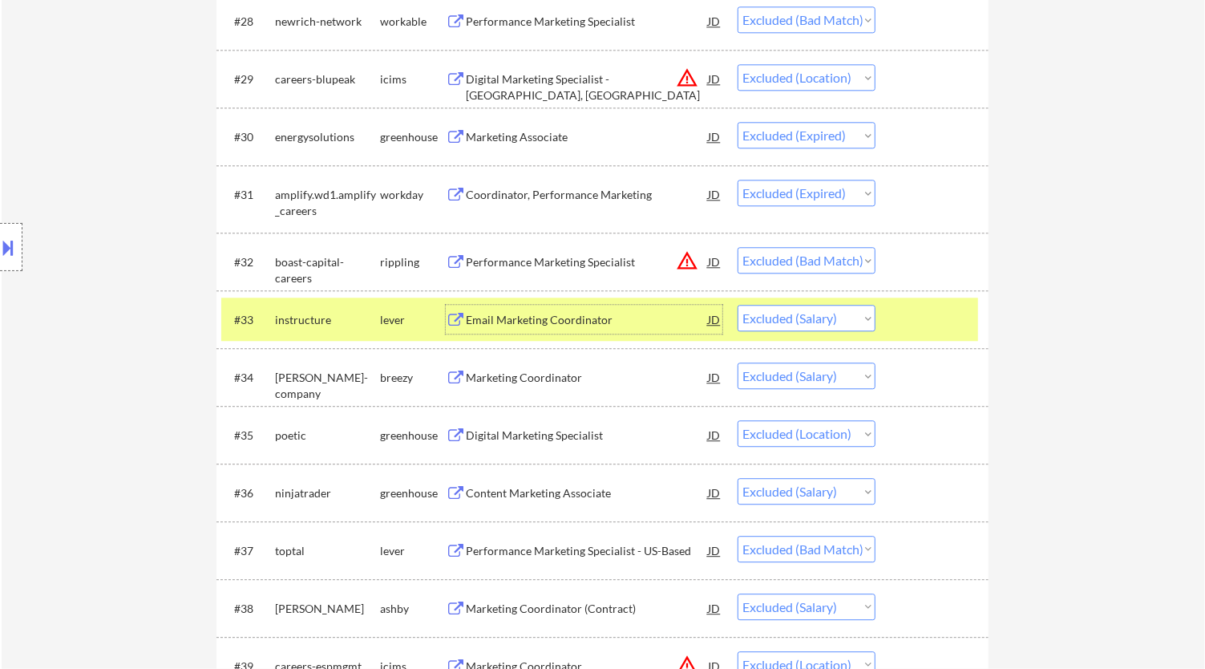
click at [903, 314] on div at bounding box center [934, 319] width 71 height 29
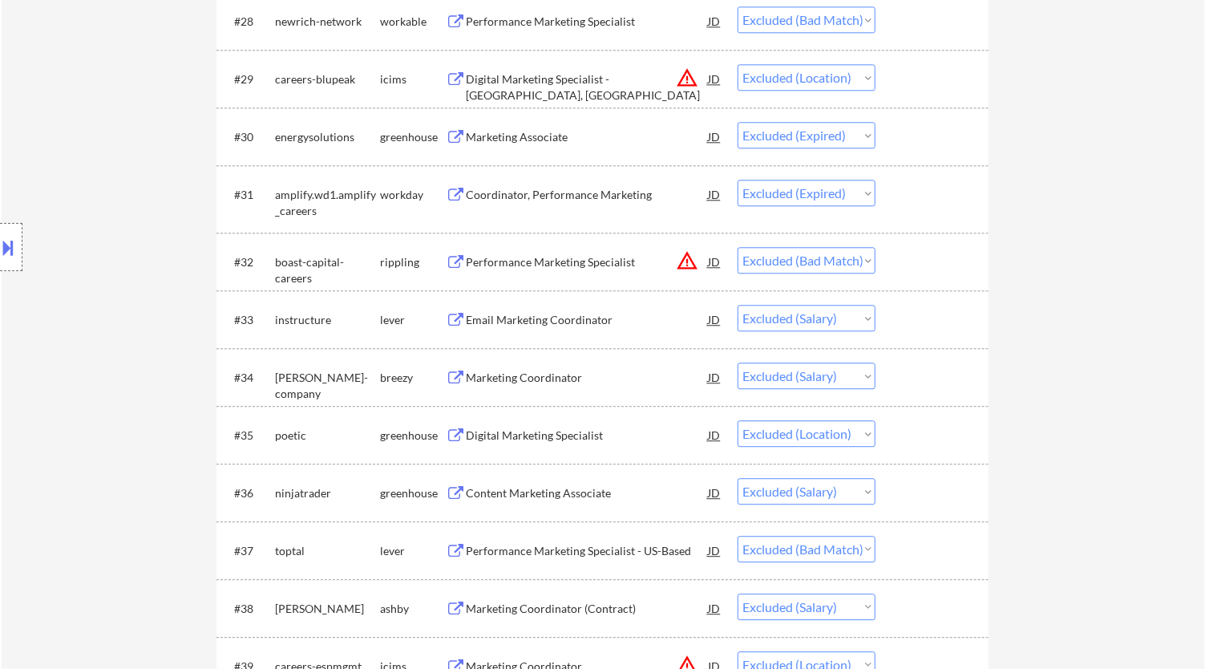
click at [859, 316] on select "Choose an option... Pending Applied Excluded (Questions) Excluded (Expired) Exc…" at bounding box center [806, 318] width 138 height 26
select select ""excluded__expired_""
click at [737, 305] on select "Choose an option... Pending Applied Excluded (Questions) Excluded (Expired) Exc…" at bounding box center [806, 318] width 138 height 26
click at [645, 366] on div "Marketing Coordinator" at bounding box center [587, 376] width 242 height 29
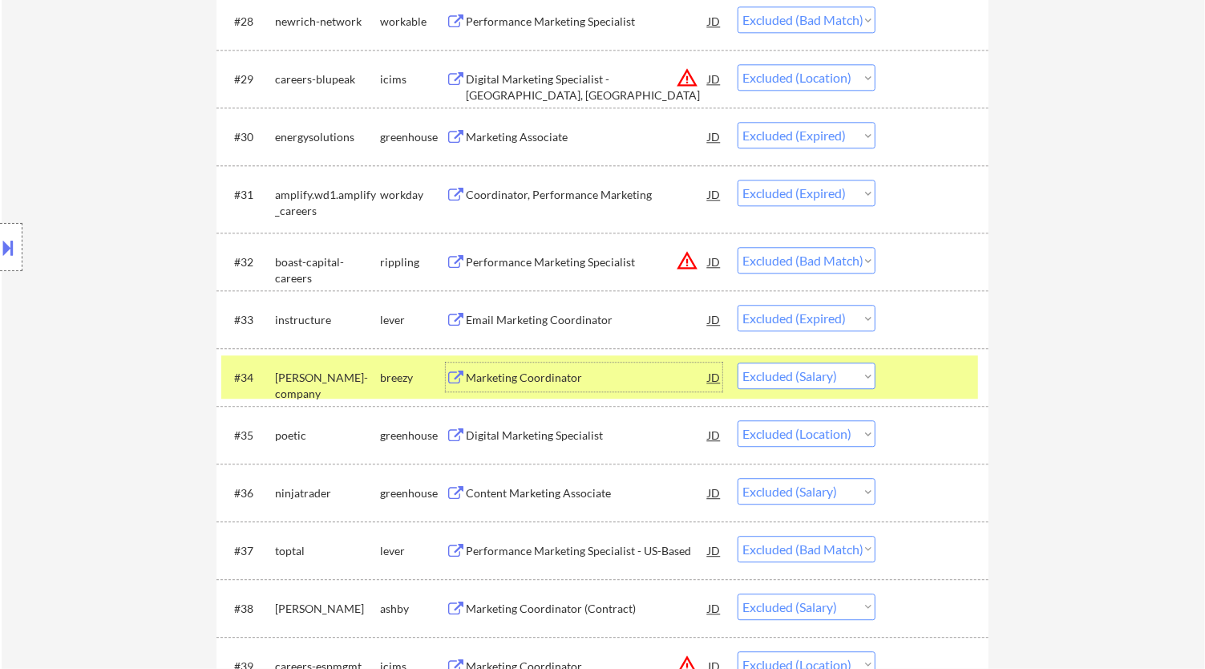
click at [868, 371] on select "Choose an option... Pending Applied Excluded (Questions) Excluded (Expired) Exc…" at bounding box center [806, 375] width 138 height 26
select select ""excluded__expired_""
click at [737, 362] on select "Choose an option... Pending Applied Excluded (Questions) Excluded (Expired) Exc…" at bounding box center [806, 375] width 138 height 26
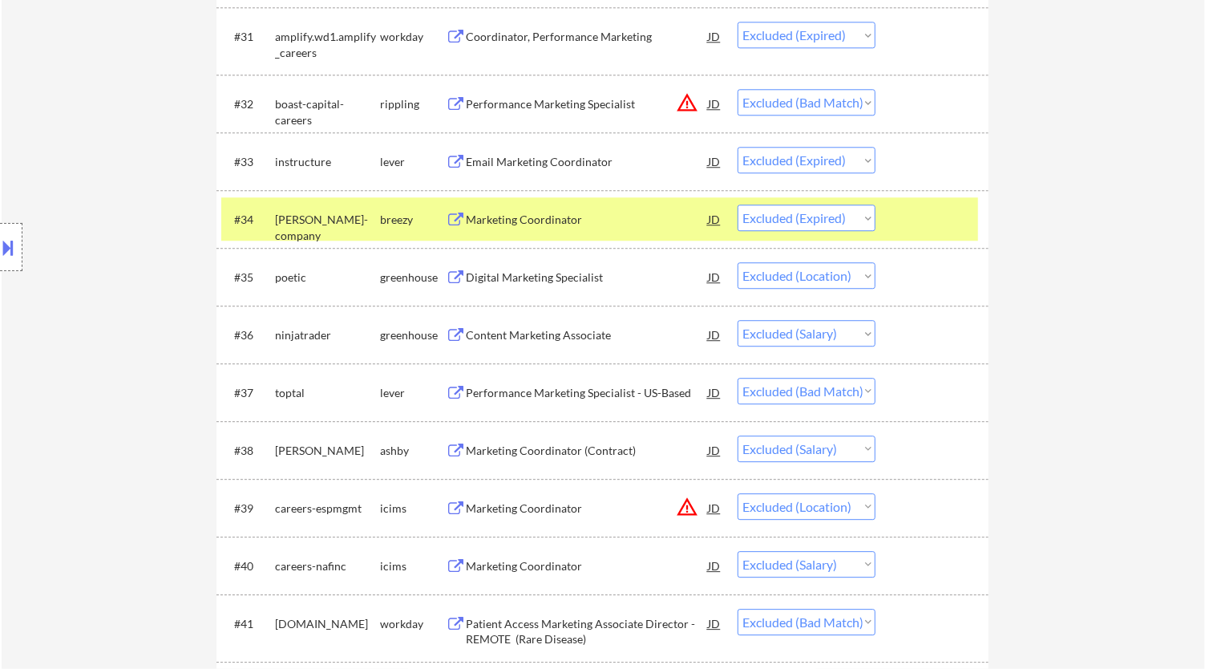
scroll to position [2494, 0]
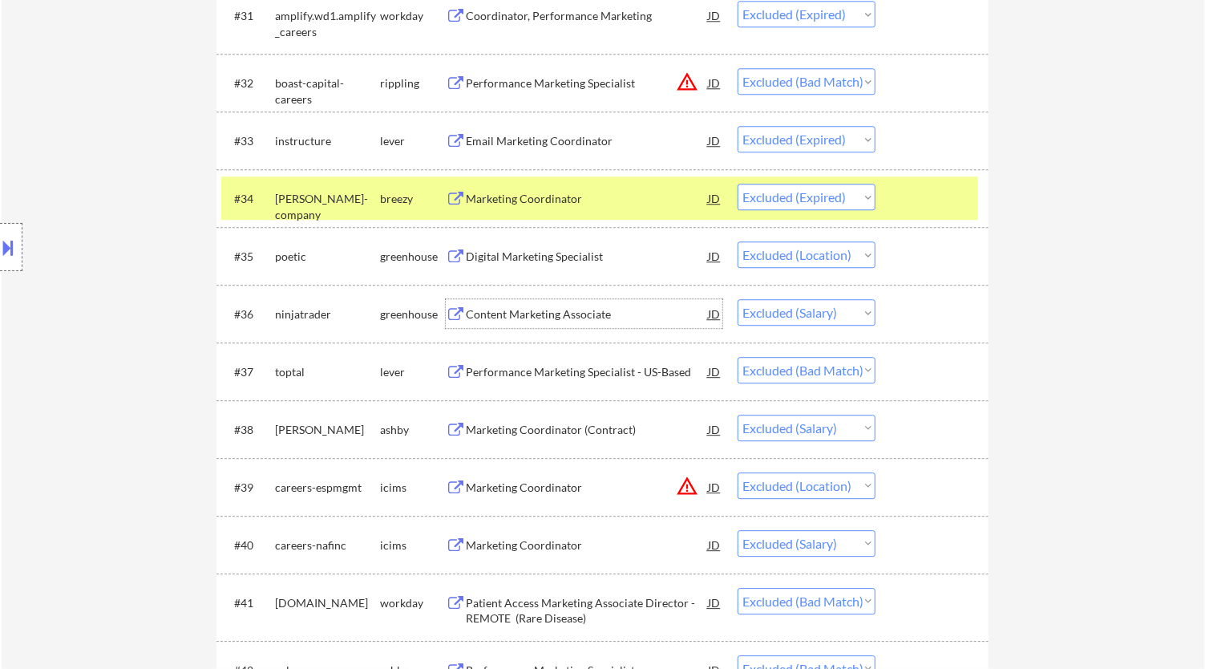
click at [604, 316] on div "Content Marketing Associate" at bounding box center [587, 314] width 242 height 16
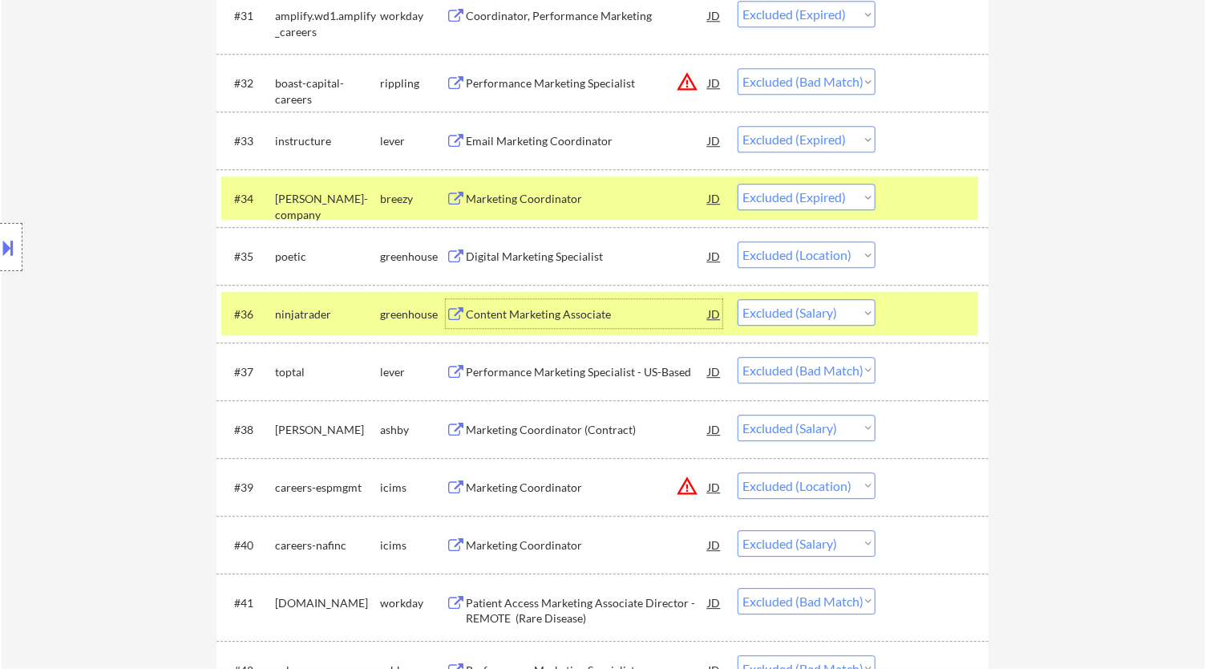
click at [922, 303] on div at bounding box center [934, 313] width 71 height 29
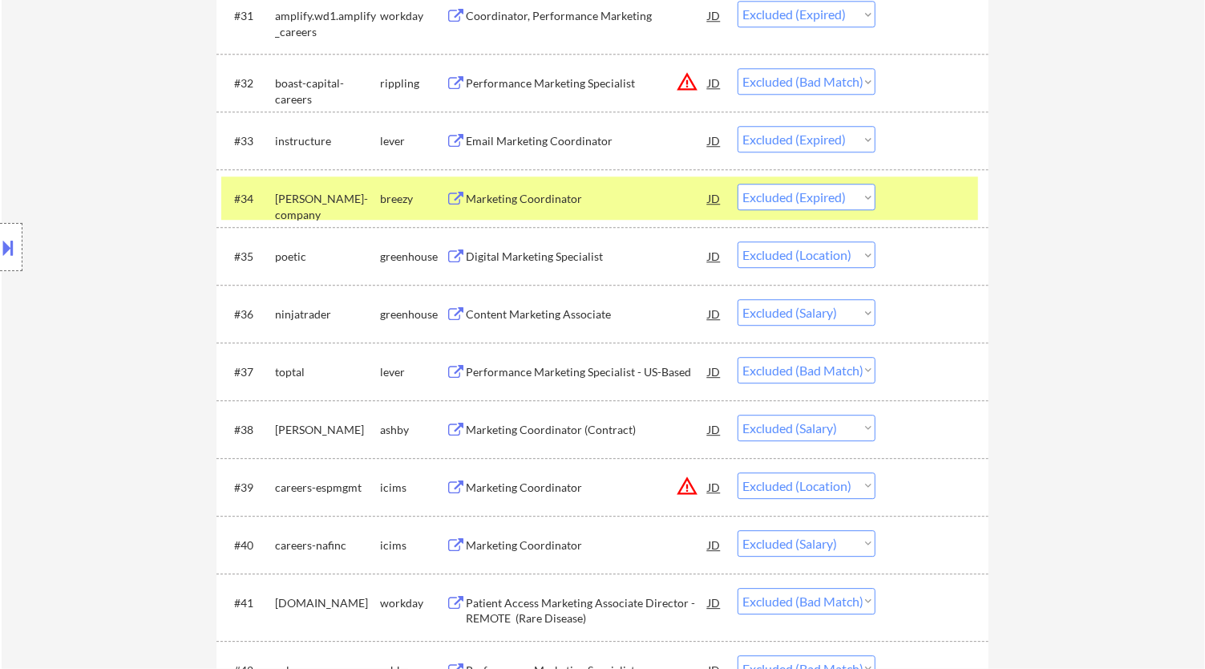
click at [937, 192] on div at bounding box center [934, 198] width 71 height 29
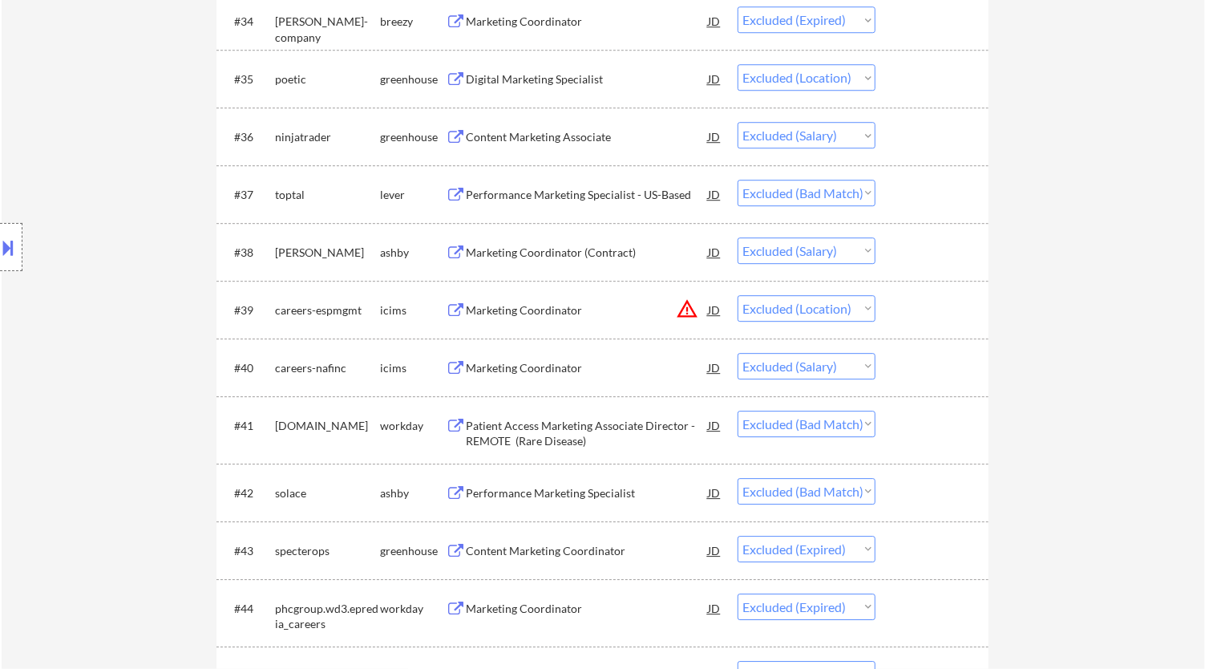
scroll to position [2672, 0]
click at [600, 252] on div "Marketing Coordinator (Contract)" at bounding box center [587, 252] width 242 height 16
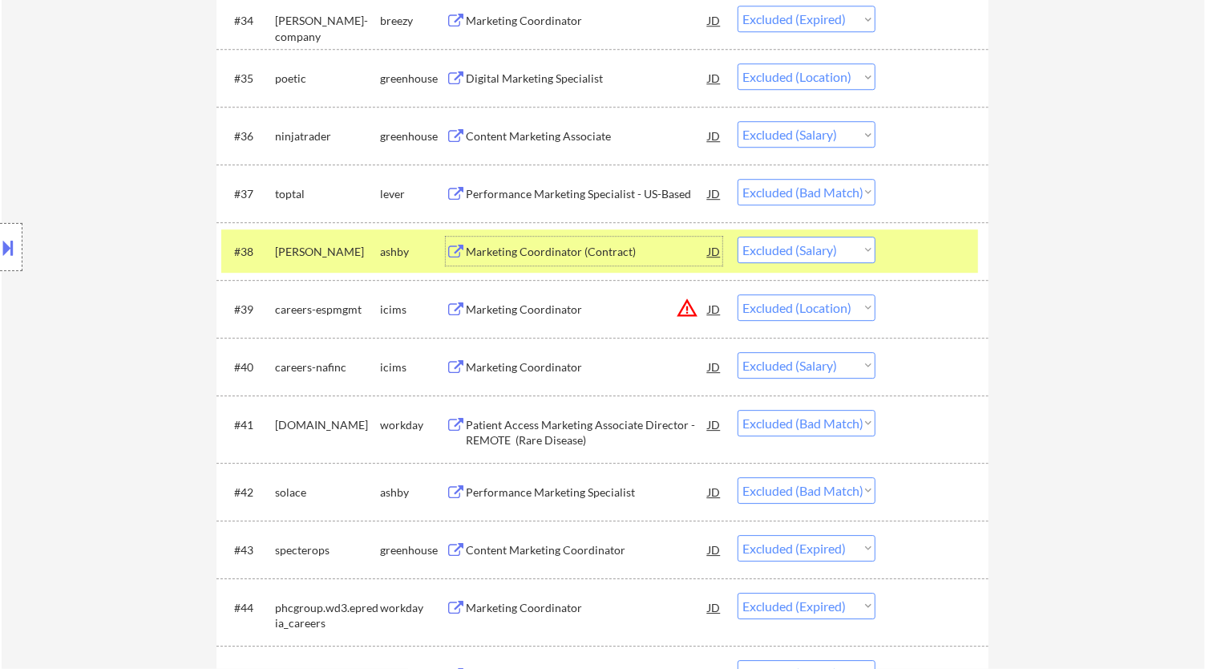
click at [923, 259] on div at bounding box center [934, 250] width 71 height 29
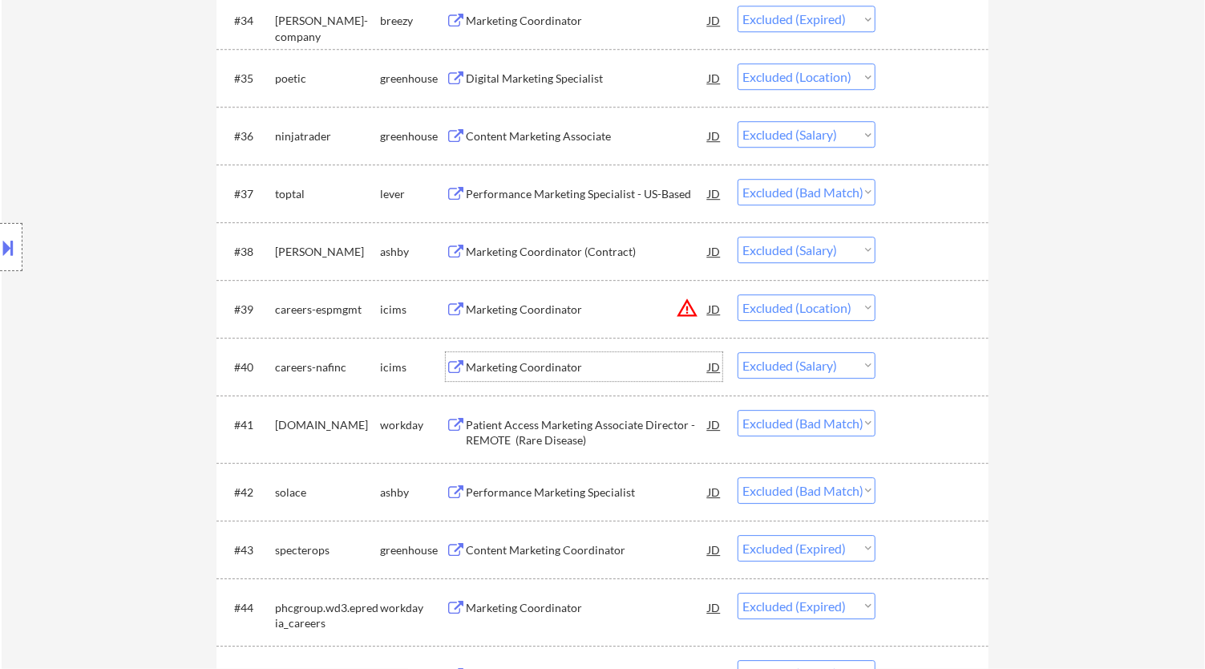
click at [632, 362] on div "Marketing Coordinator" at bounding box center [587, 367] width 242 height 16
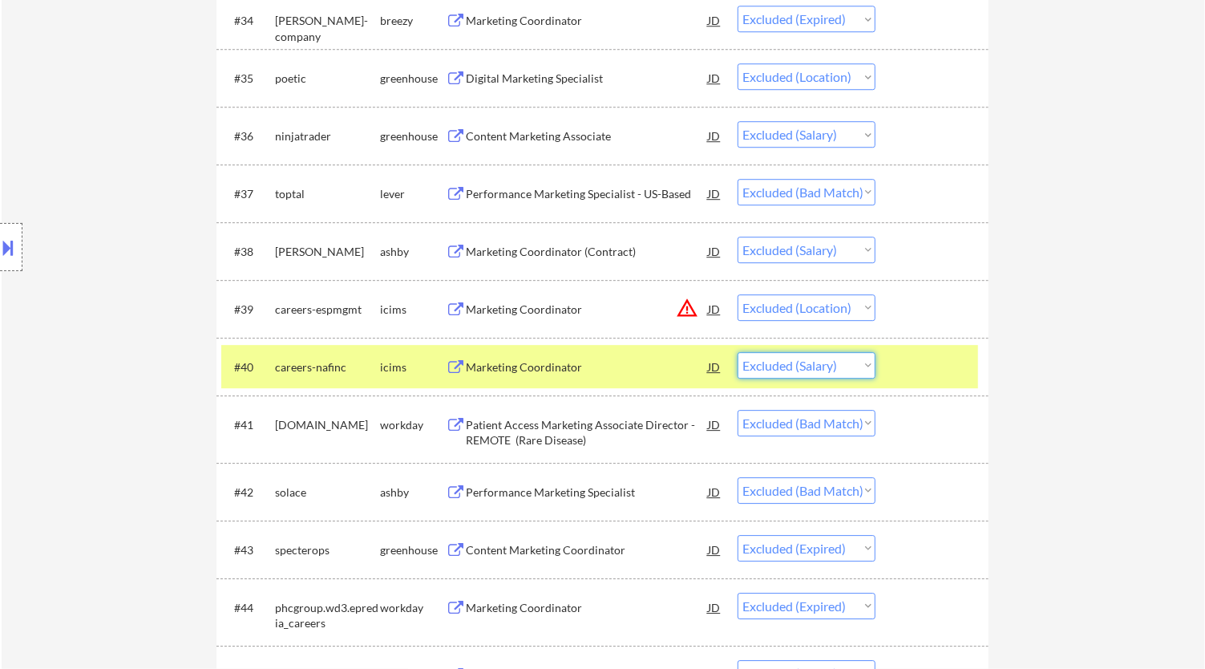
click at [850, 362] on select "Choose an option... Pending Applied Excluded (Questions) Excluded (Expired) Exc…" at bounding box center [806, 365] width 138 height 26
select select ""excluded__expired_""
click at [737, 352] on select "Choose an option... Pending Applied Excluded (Questions) Excluded (Expired) Exc…" at bounding box center [806, 365] width 138 height 26
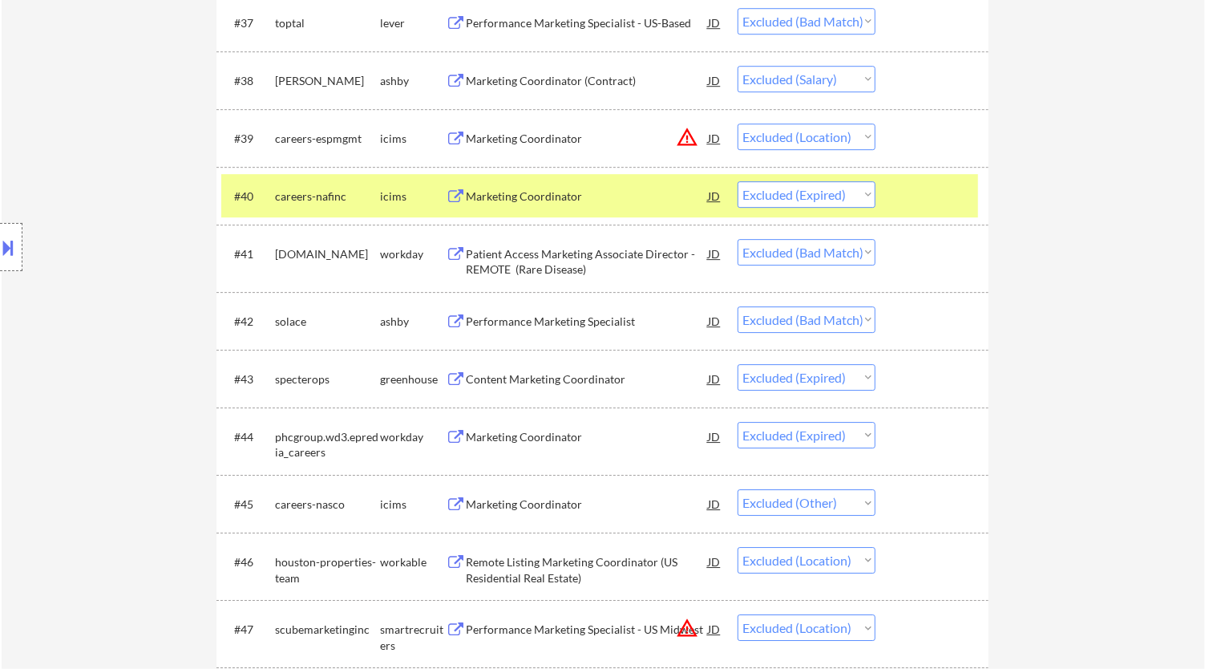
scroll to position [2850, 0]
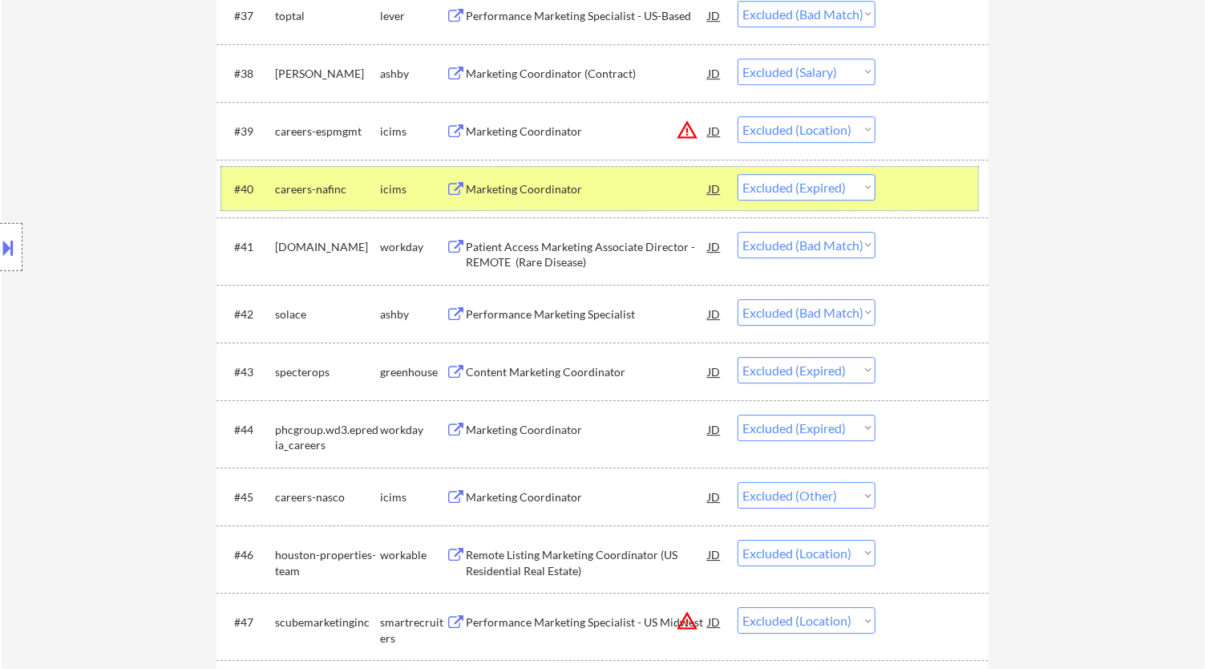
click at [954, 184] on div at bounding box center [934, 188] width 71 height 29
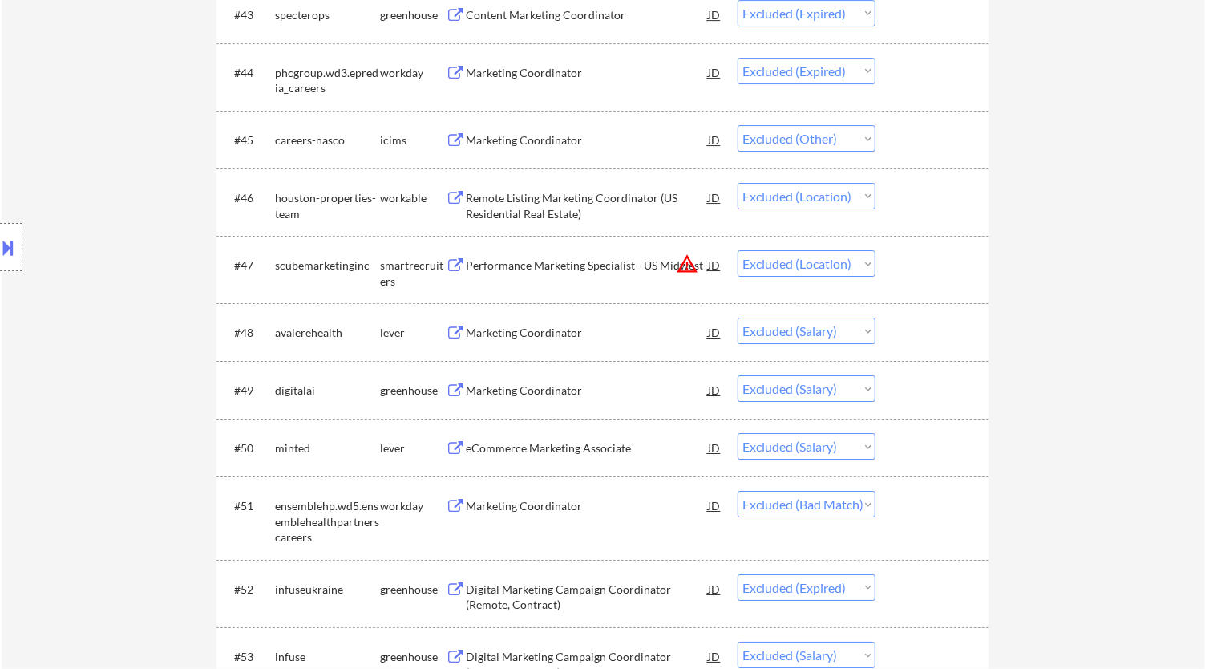
scroll to position [3295, 0]
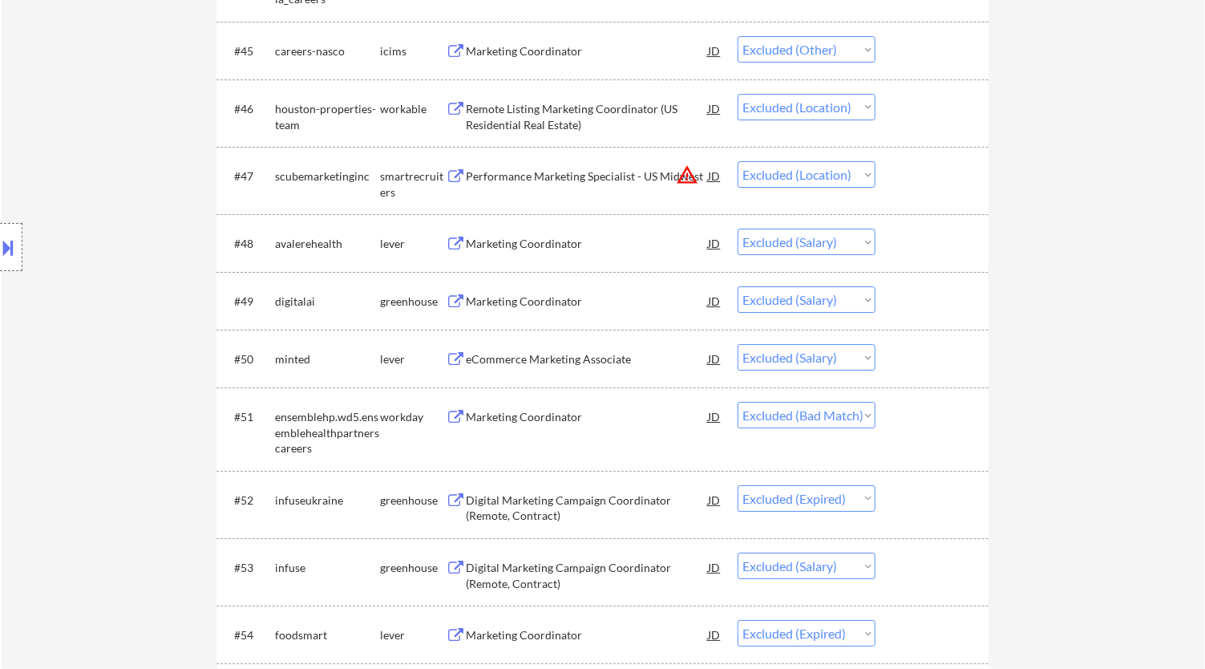
click at [595, 298] on div "Marketing Coordinator" at bounding box center [587, 301] width 242 height 16
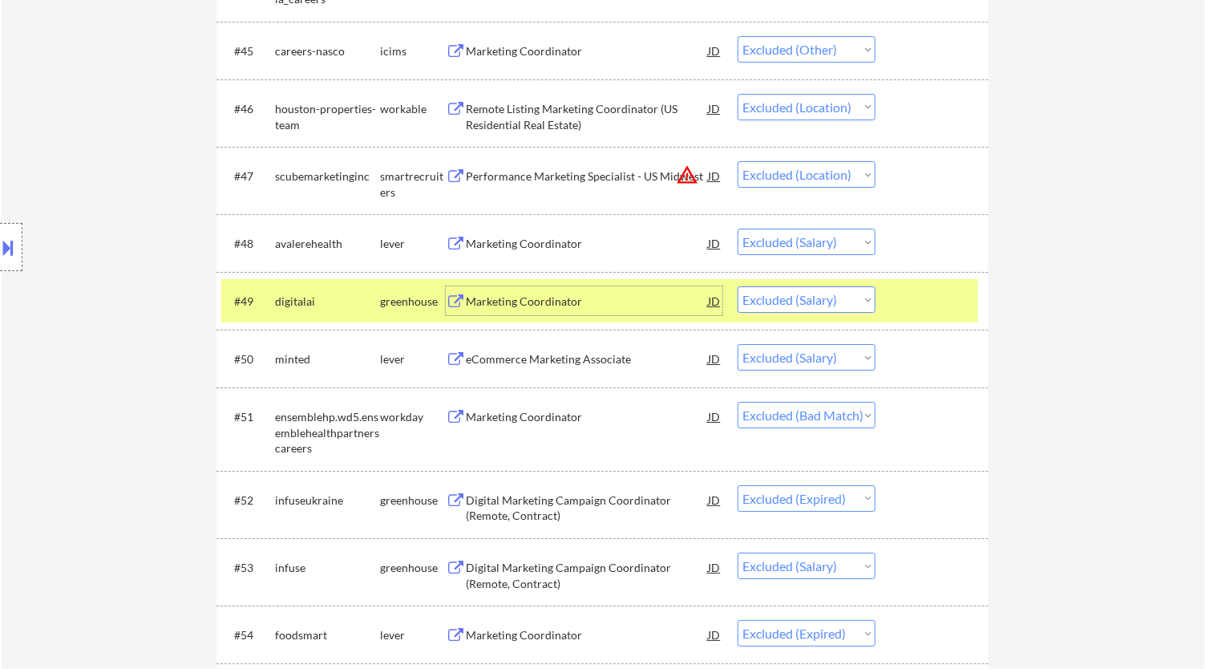
click at [842, 297] on select "Choose an option... Pending Applied Excluded (Questions) Excluded (Expired) Exc…" at bounding box center [806, 299] width 138 height 26
select select ""excluded__expired_""
click at [737, 286] on select "Choose an option... Pending Applied Excluded (Questions) Excluded (Expired) Exc…" at bounding box center [806, 299] width 138 height 26
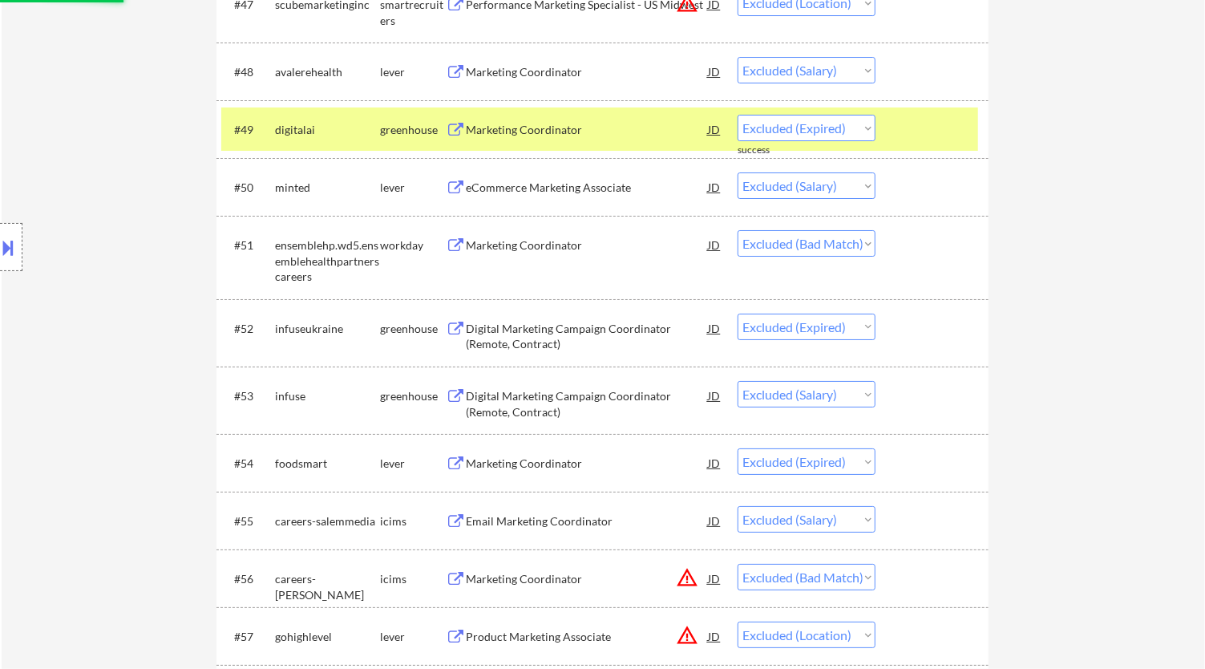
scroll to position [3473, 0]
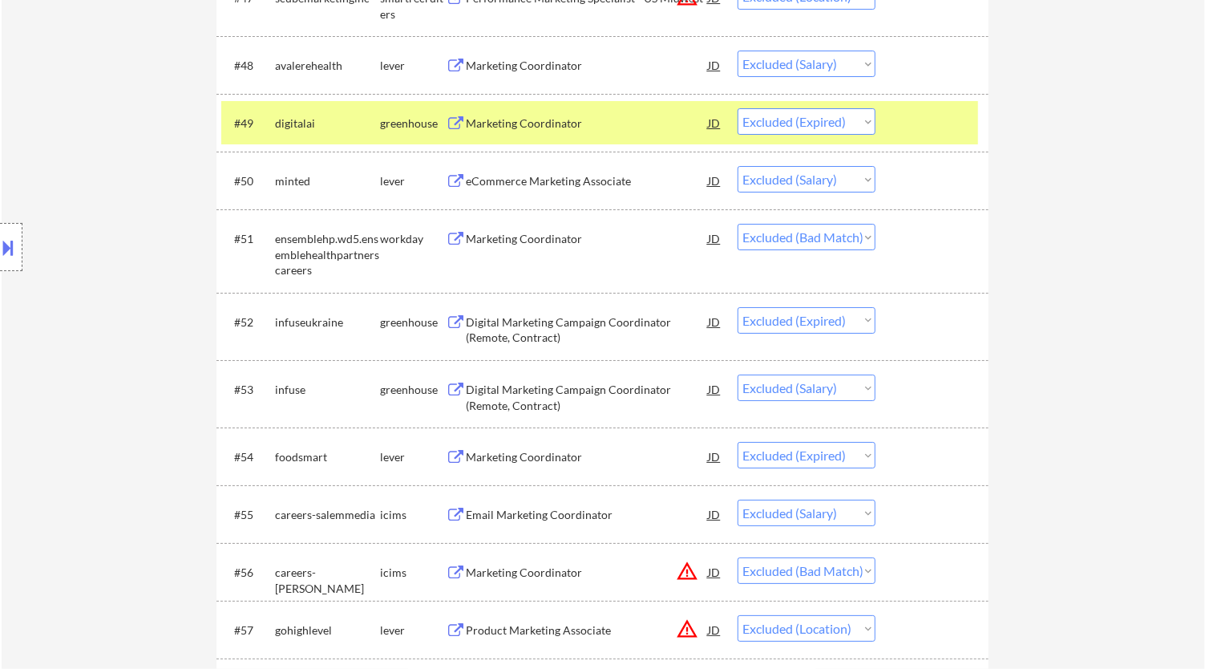
click at [683, 184] on div "eCommerce Marketing Associate" at bounding box center [587, 181] width 242 height 16
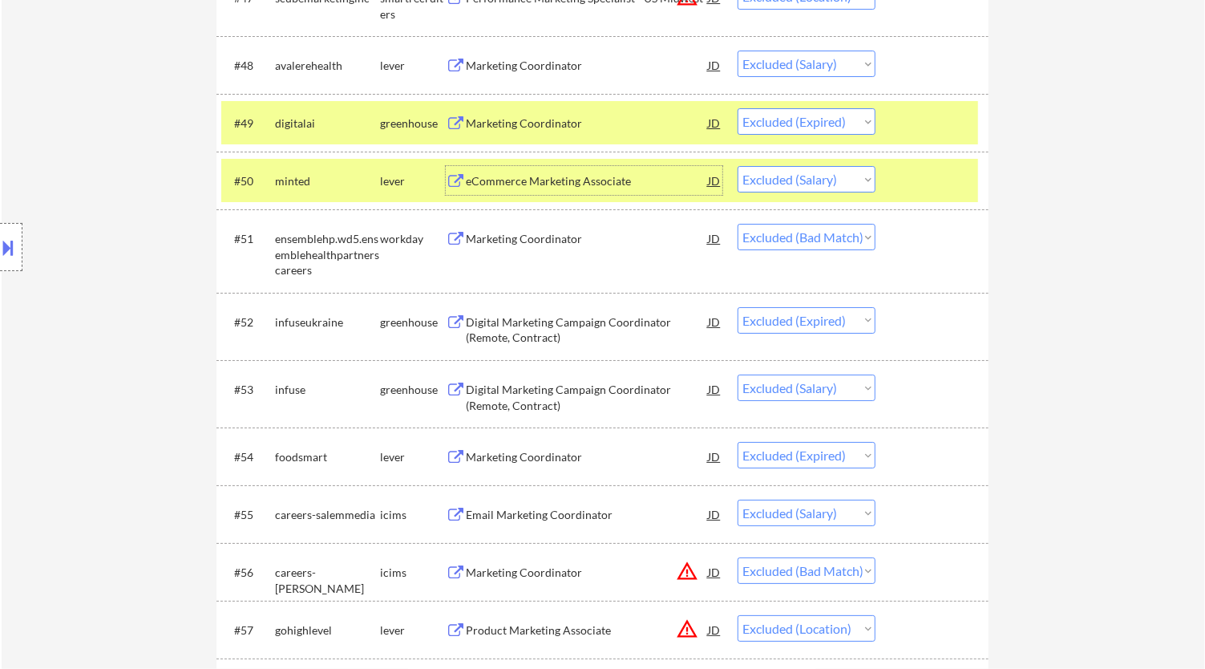
click at [867, 177] on select "Choose an option... Pending Applied Excluded (Questions) Excluded (Expired) Exc…" at bounding box center [806, 179] width 138 height 26
select select ""excluded__expired_""
click at [737, 166] on select "Choose an option... Pending Applied Excluded (Questions) Excluded (Expired) Exc…" at bounding box center [806, 179] width 138 height 26
click at [930, 191] on div at bounding box center [934, 180] width 71 height 29
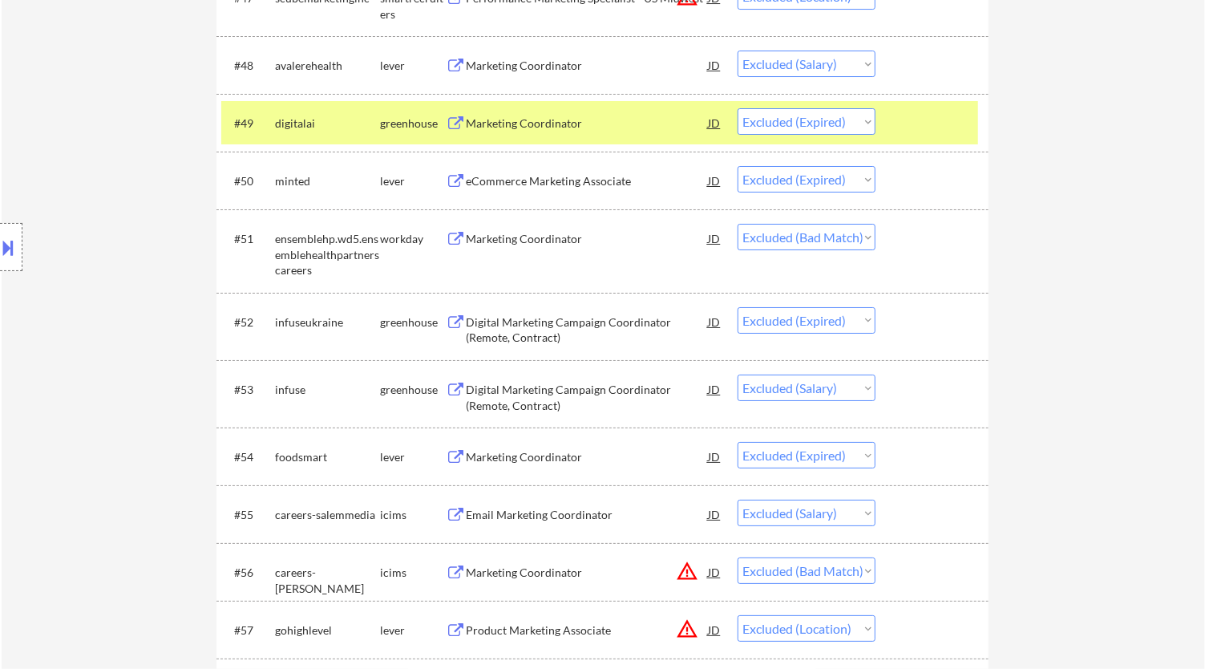
click at [930, 127] on div at bounding box center [934, 122] width 71 height 29
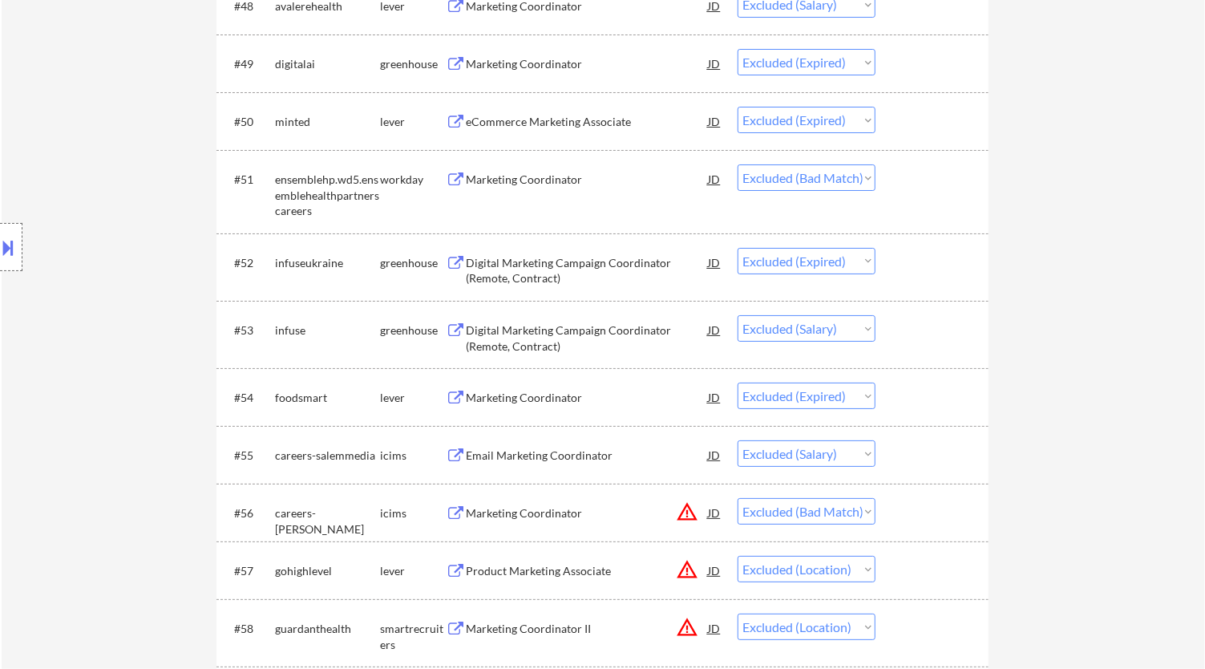
scroll to position [3562, 0]
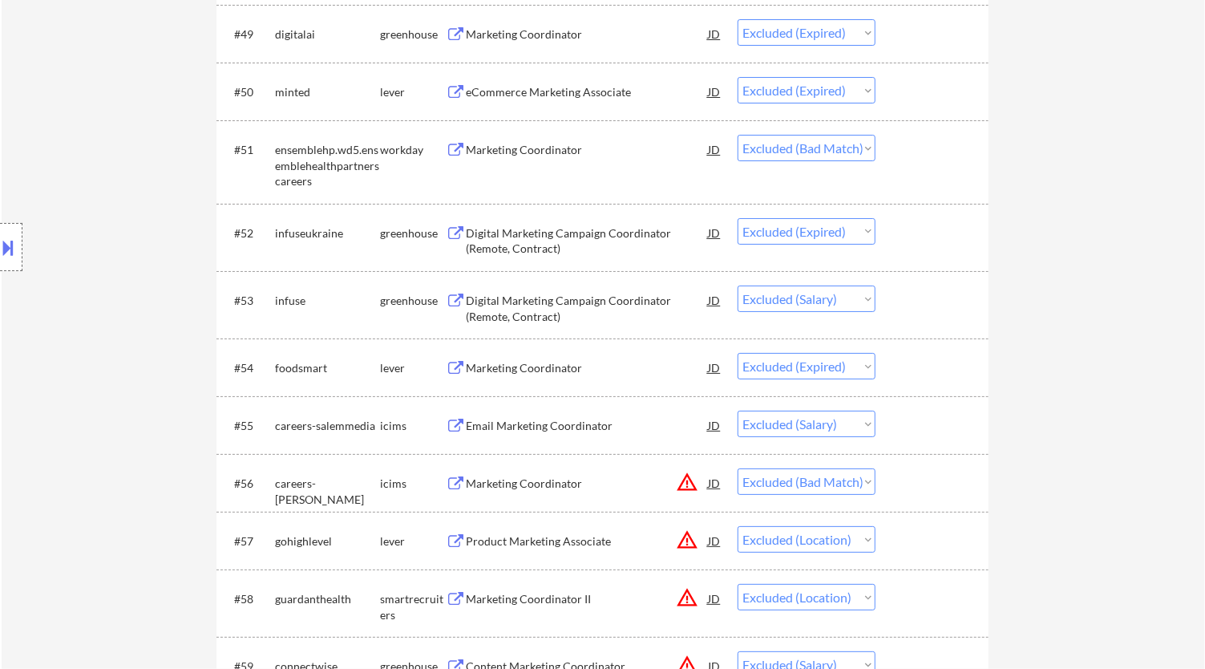
click at [674, 294] on div "Digital Marketing Campaign Coordinator (Remote, Contract)" at bounding box center [587, 308] width 242 height 31
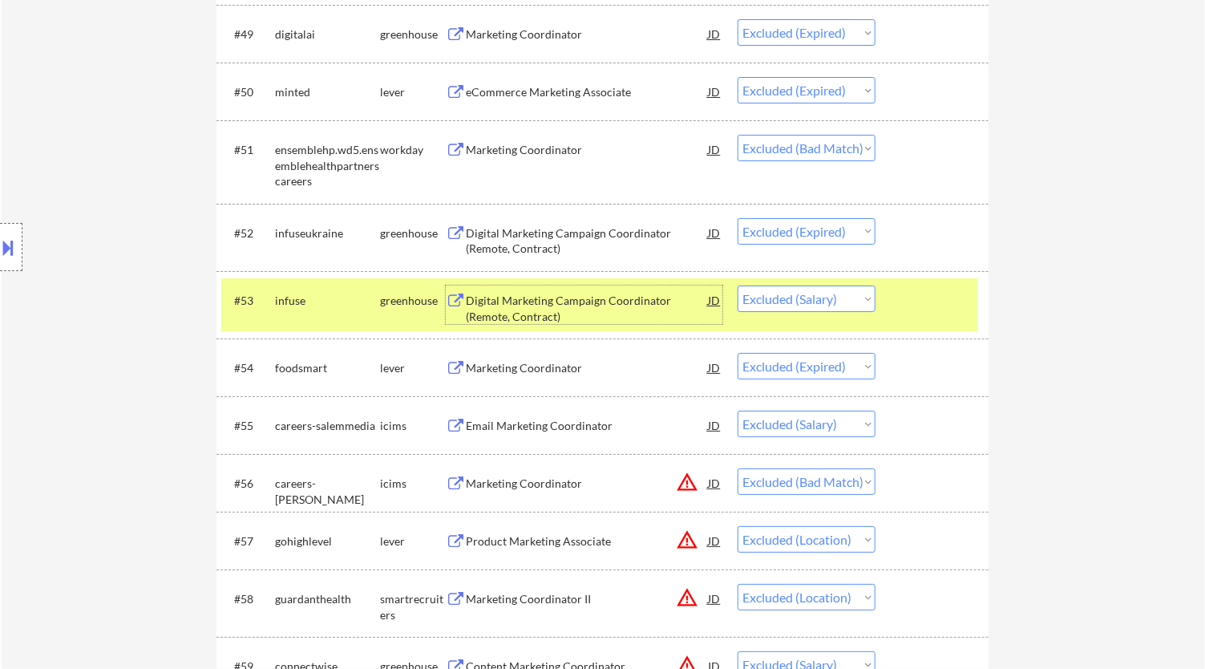
click at [810, 297] on select "Choose an option... Pending Applied Excluded (Questions) Excluded (Expired) Exc…" at bounding box center [806, 298] width 138 height 26
select select ""excluded__expired_""
click at [737, 285] on select "Choose an option... Pending Applied Excluded (Questions) Excluded (Expired) Exc…" at bounding box center [806, 298] width 138 height 26
click at [639, 423] on div "Email Marketing Coordinator" at bounding box center [587, 426] width 242 height 16
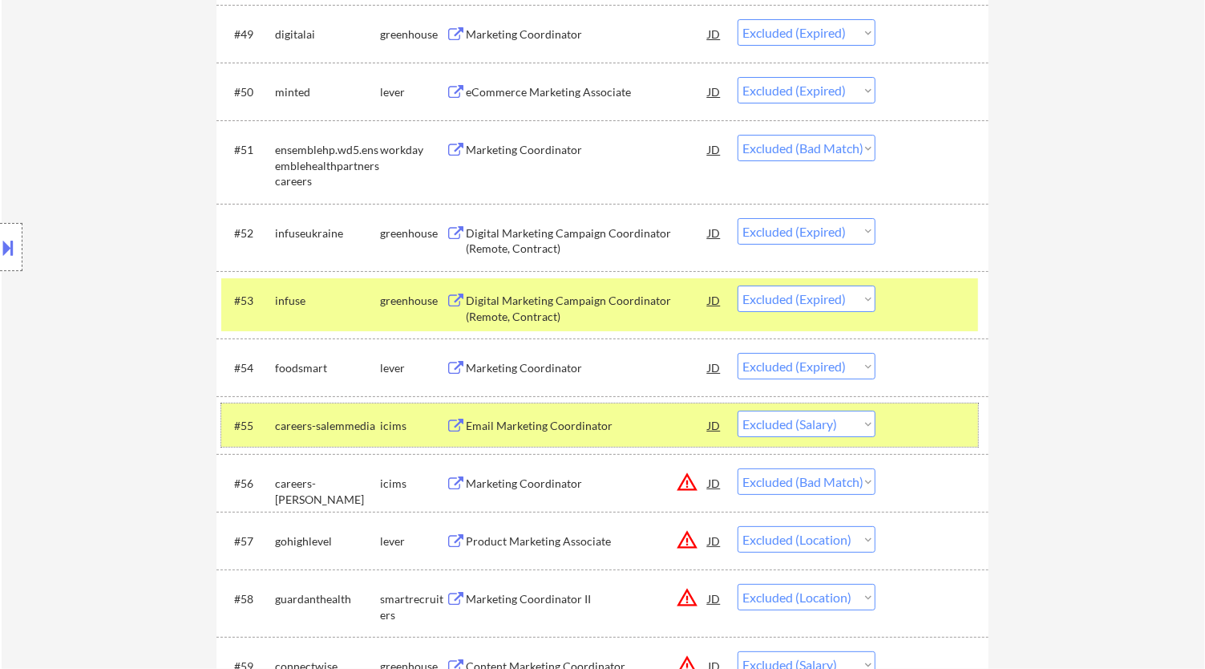
drag, startPoint x: 916, startPoint y: 418, endPoint x: 923, endPoint y: 386, distance: 33.5
click at [917, 418] on div at bounding box center [934, 424] width 71 height 29
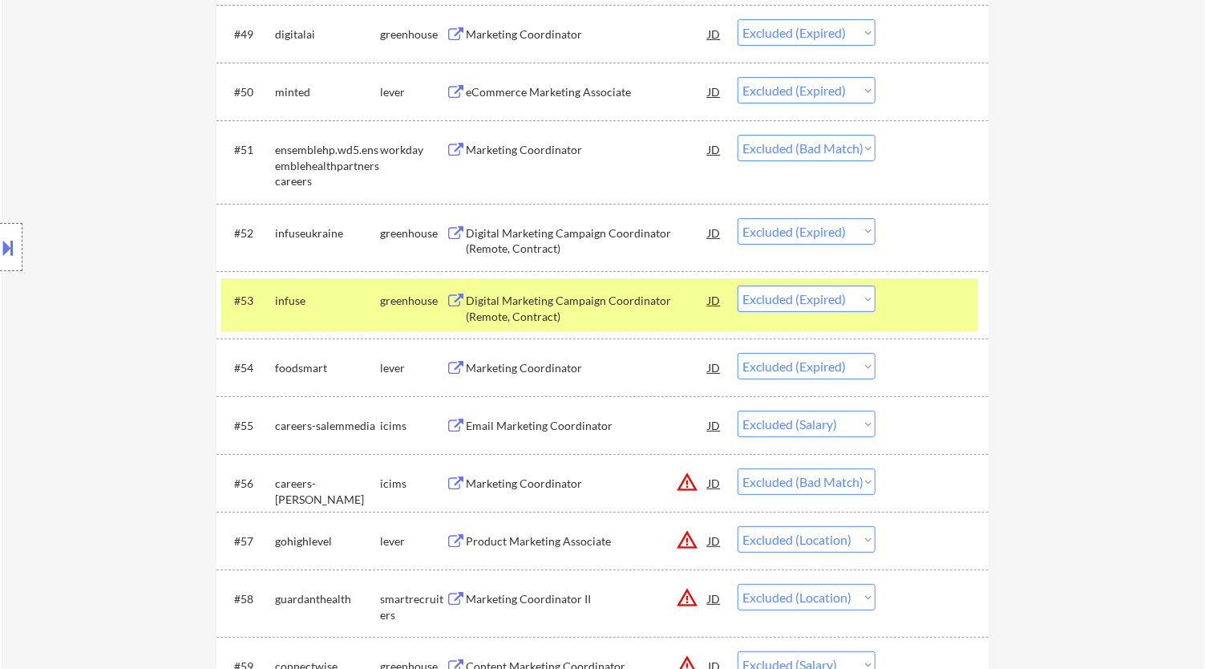
drag, startPoint x: 927, startPoint y: 315, endPoint x: 914, endPoint y: 314, distance: 12.9
click at [927, 313] on div "#53 infuse greenhouse Digital Marketing Campaign Coordinator (Remote, Contract)…" at bounding box center [599, 304] width 757 height 53
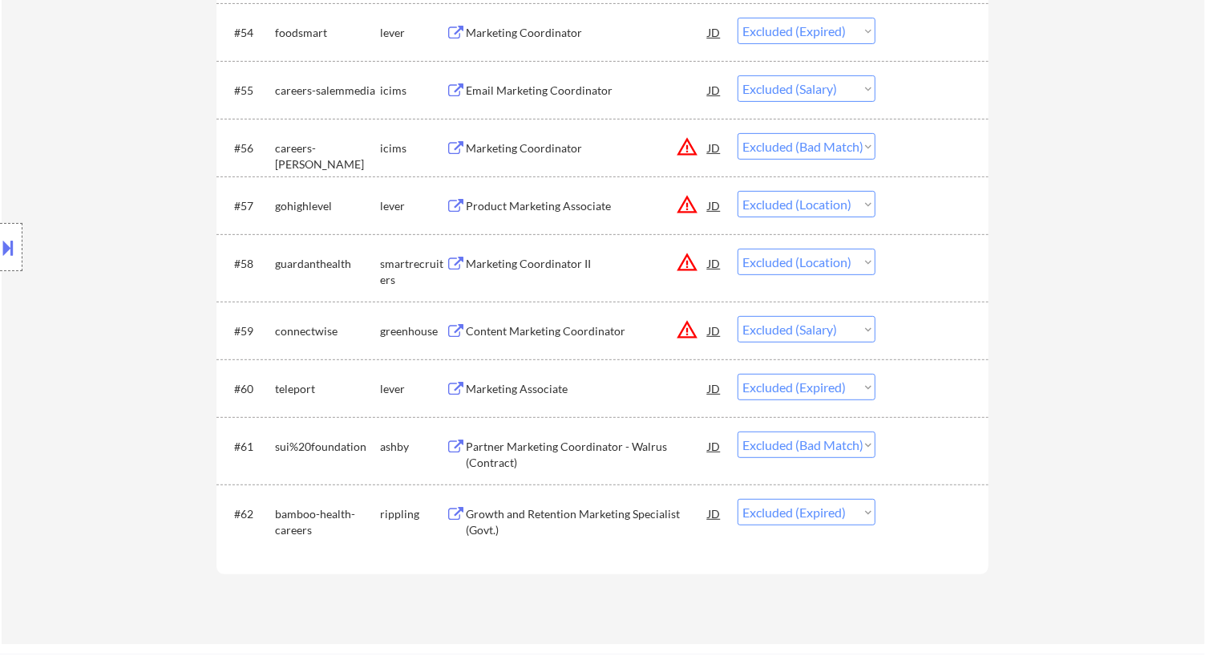
scroll to position [3918, 0]
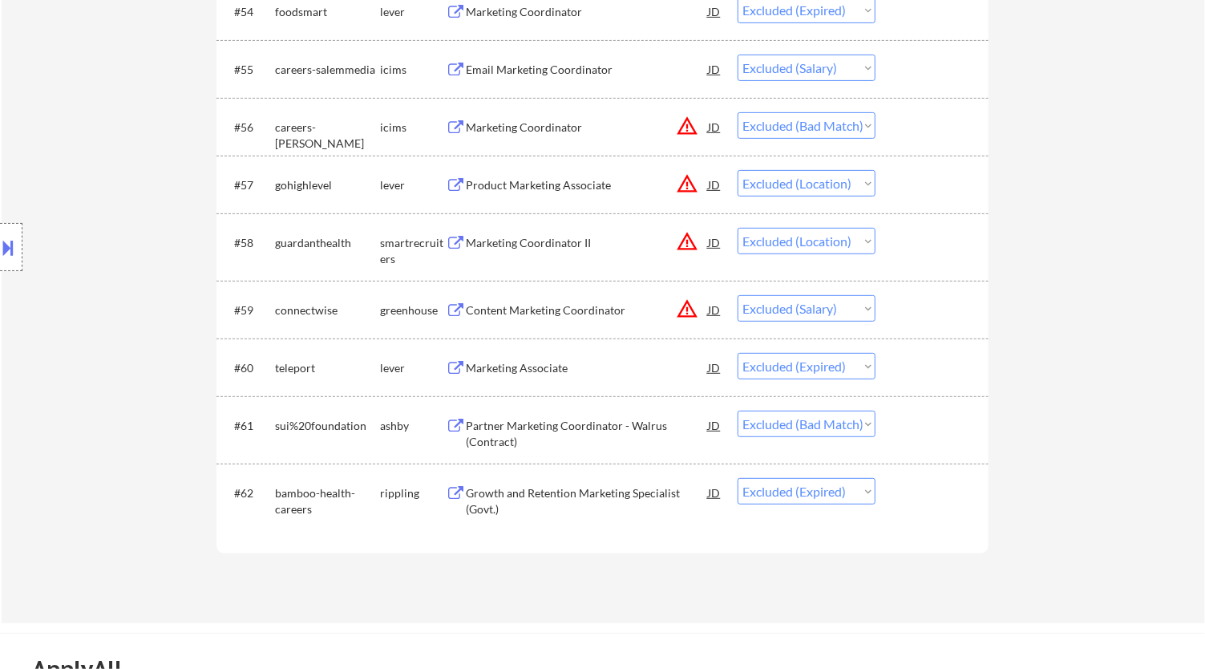
click at [588, 311] on div "Content Marketing Coordinator" at bounding box center [587, 310] width 242 height 16
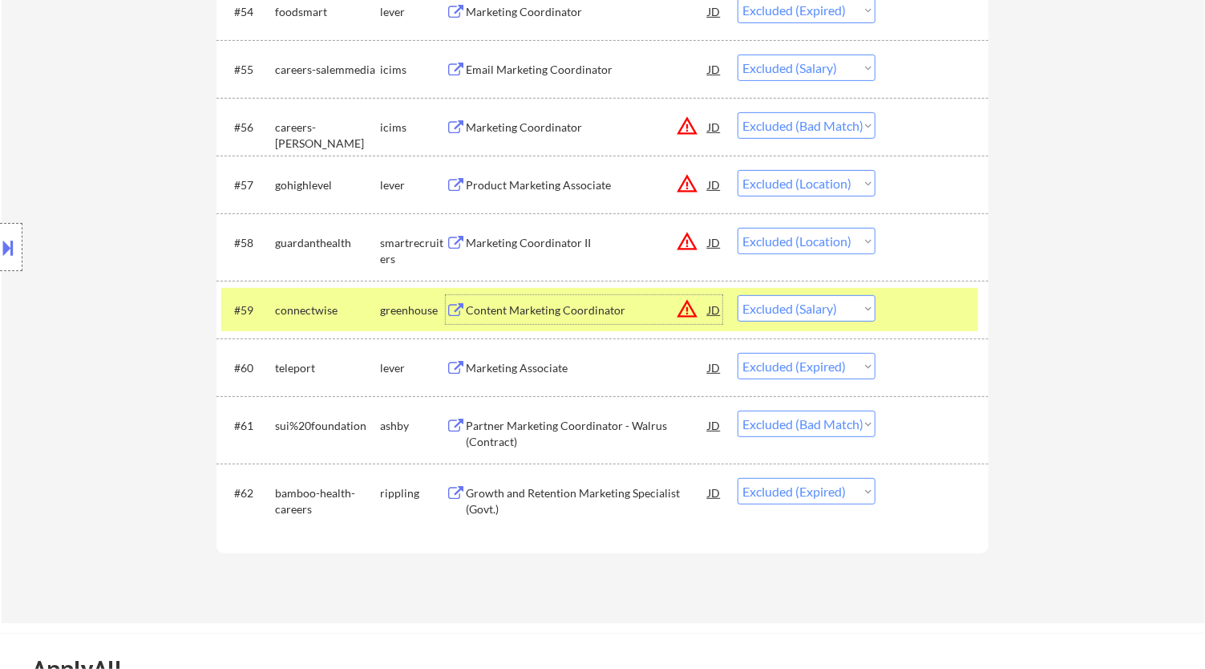
click at [849, 302] on select "Choose an option... Pending Applied Excluded (Questions) Excluded (Expired) Exc…" at bounding box center [806, 308] width 138 height 26
select select ""excluded__expired_""
click at [737, 295] on select "Choose an option... Pending Applied Excluded (Questions) Excluded (Expired) Exc…" at bounding box center [806, 308] width 138 height 26
click at [671, 307] on div "Content Marketing Coordinator" at bounding box center [587, 310] width 242 height 16
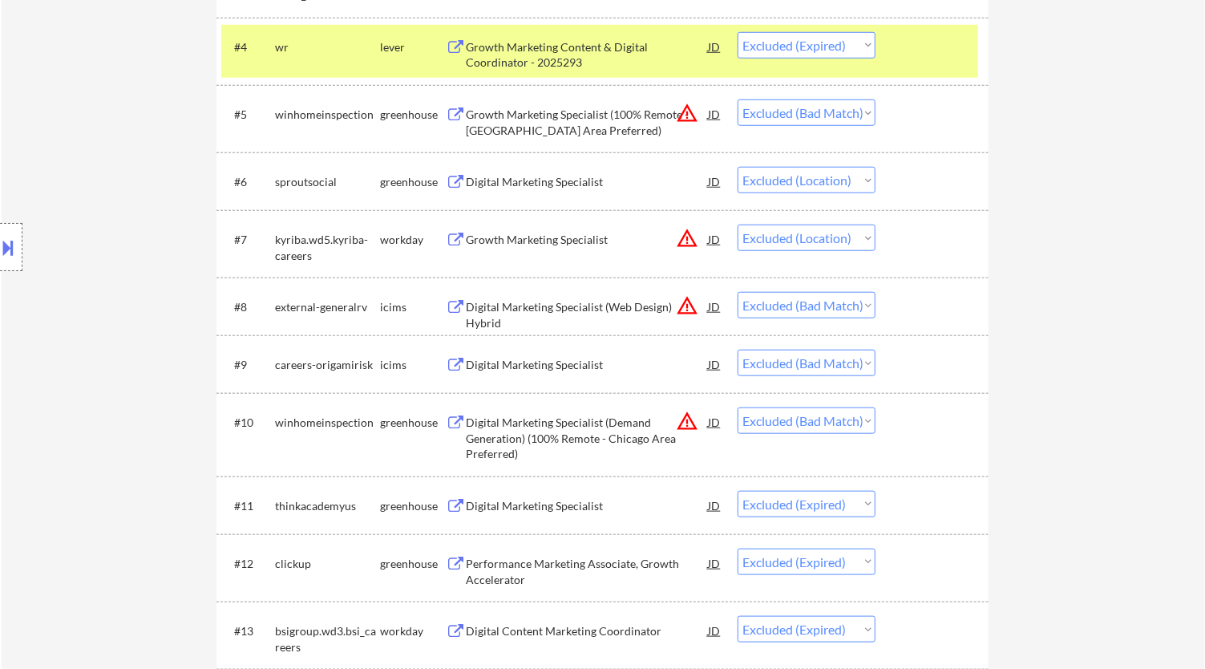
scroll to position [980, 0]
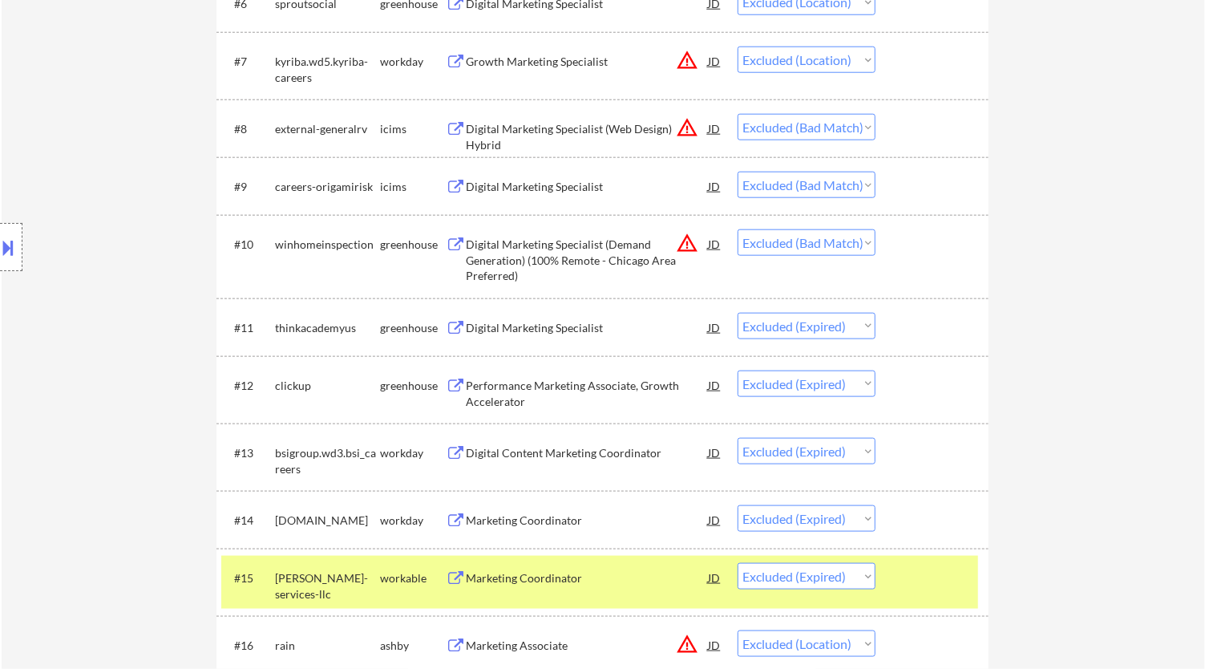
drag, startPoint x: 948, startPoint y: 577, endPoint x: 944, endPoint y: 563, distance: 14.8
click at [948, 574] on div at bounding box center [934, 577] width 71 height 29
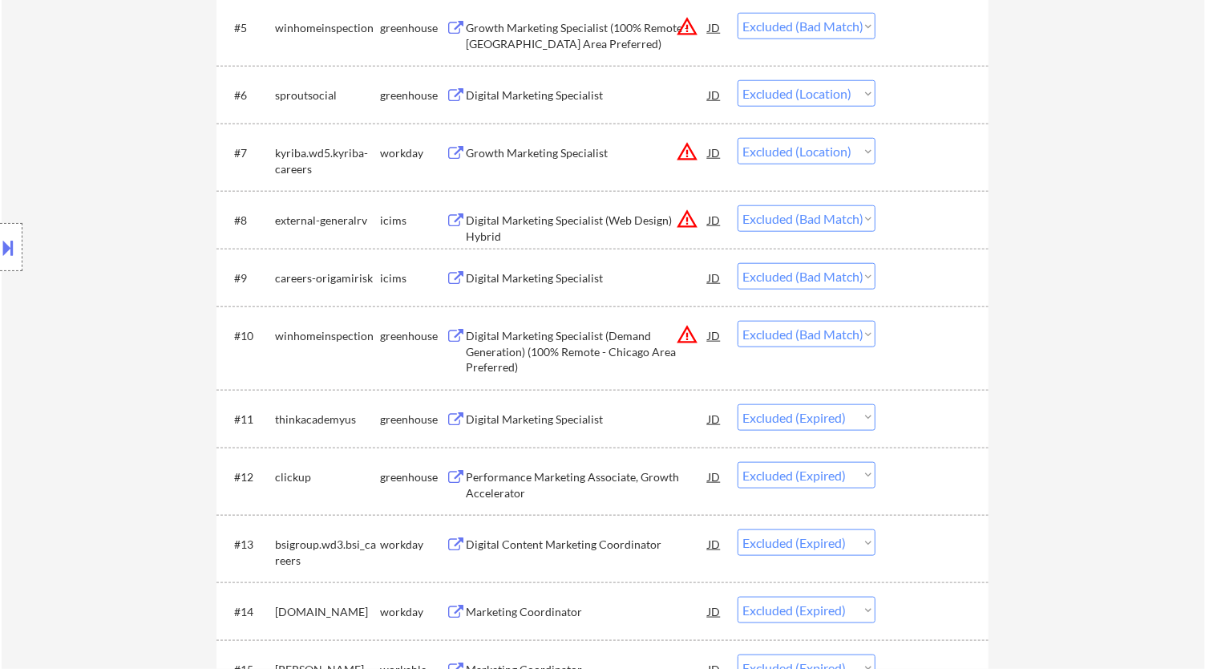
scroll to position [712, 0]
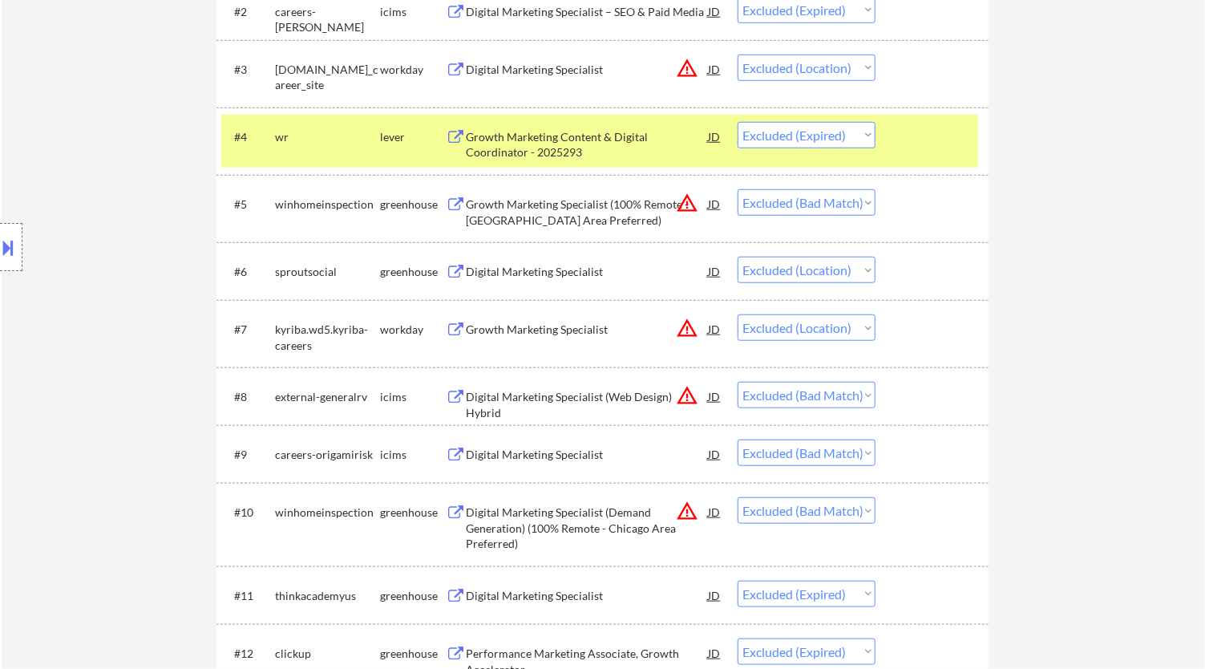
click at [946, 143] on div at bounding box center [934, 136] width 71 height 29
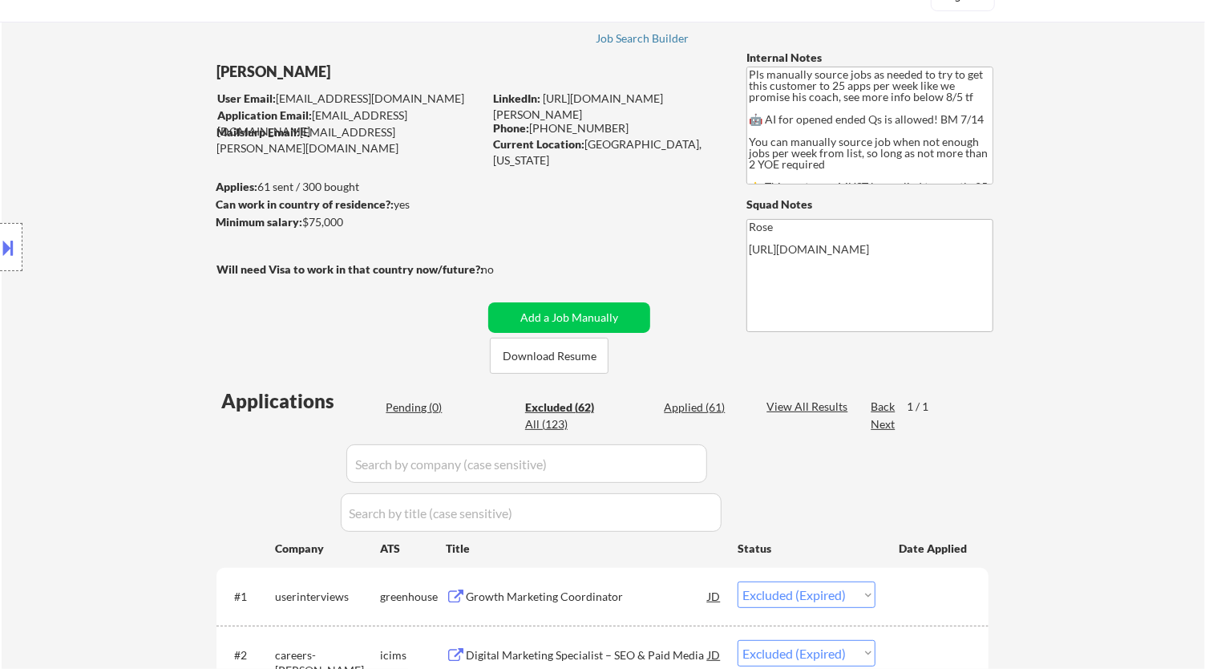
scroll to position [89, 0]
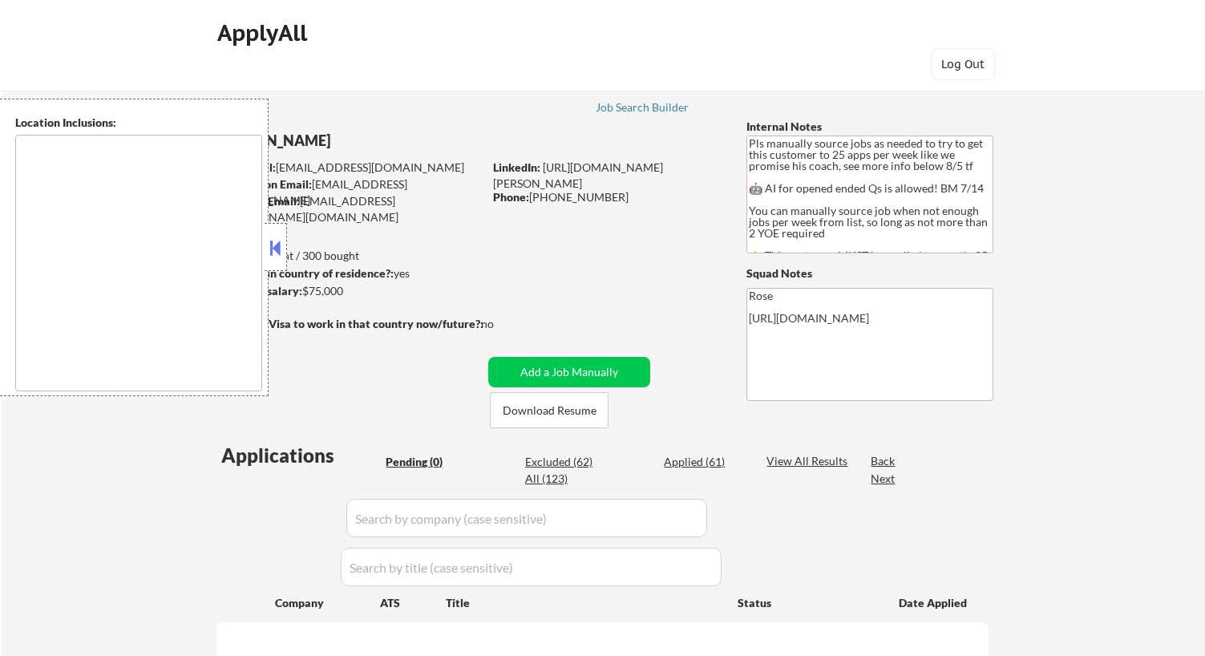
type textarea "Here is a list of metro areas, cities, and towns within approximately a 30-minu…"
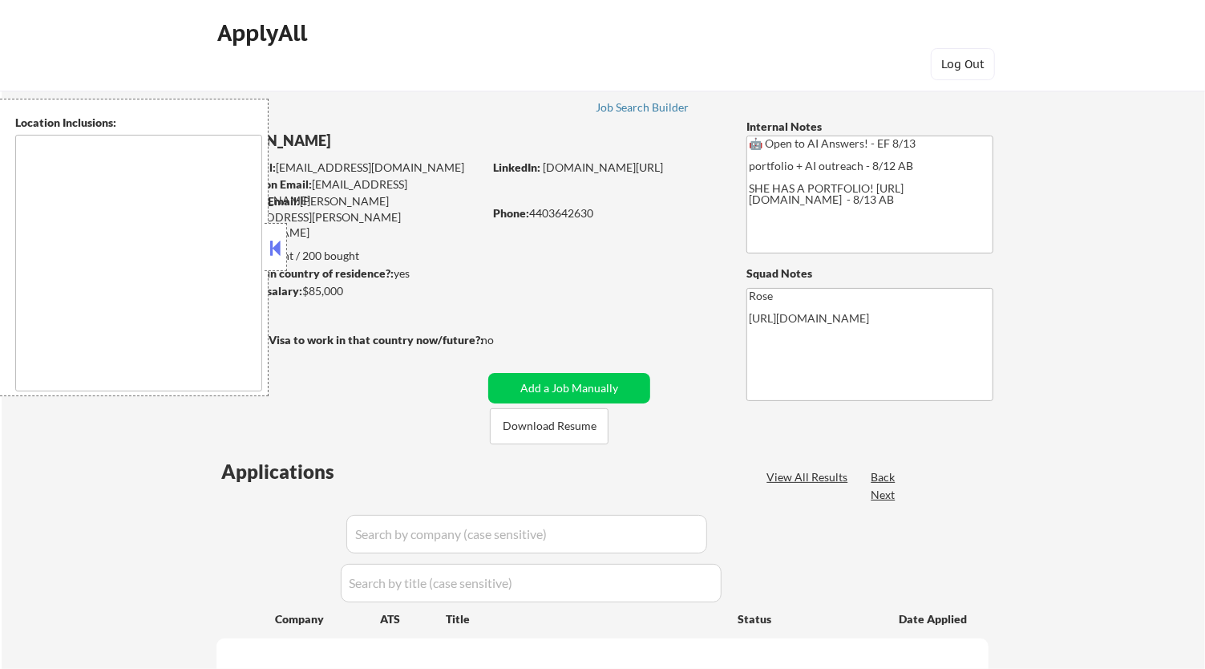
select select ""pending""
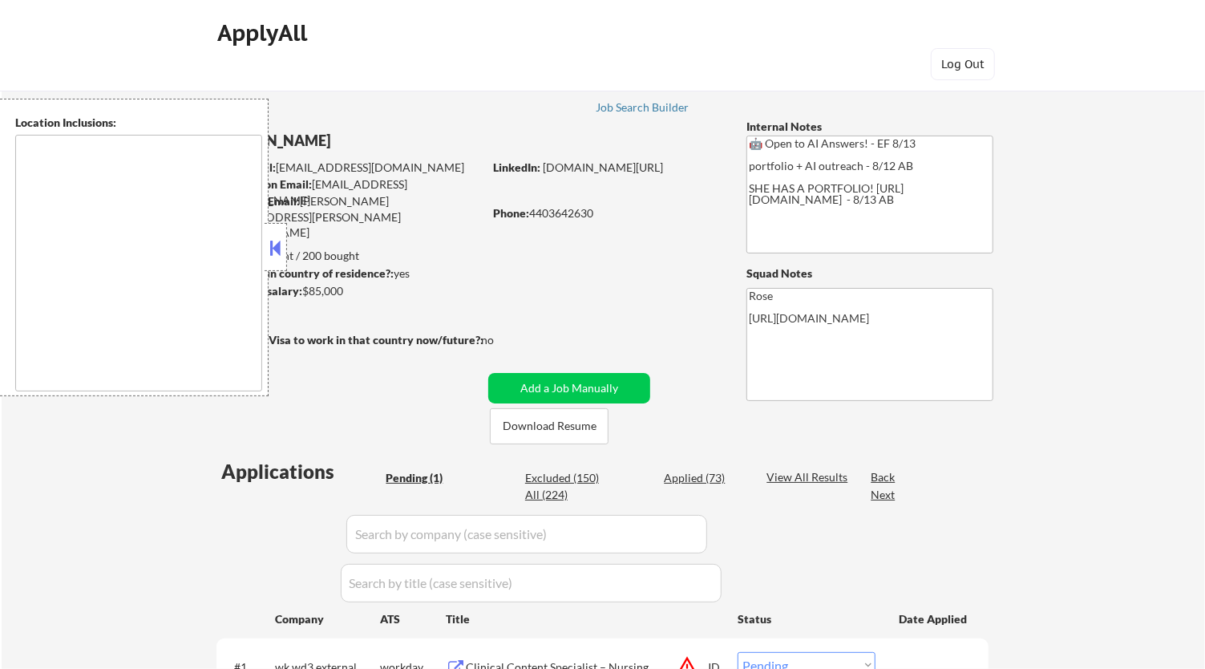
type textarea "[GEOGRAPHIC_DATA], [GEOGRAPHIC_DATA] [GEOGRAPHIC_DATA], [GEOGRAPHIC_DATA] [GEOG…"
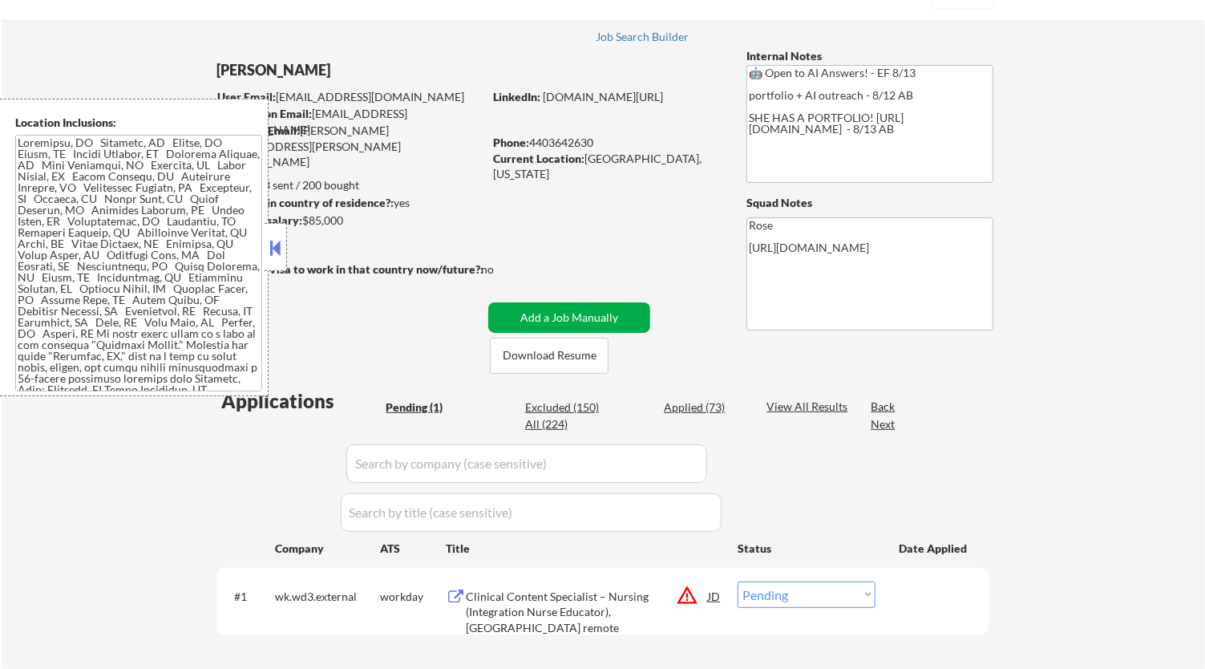
scroll to position [89, 0]
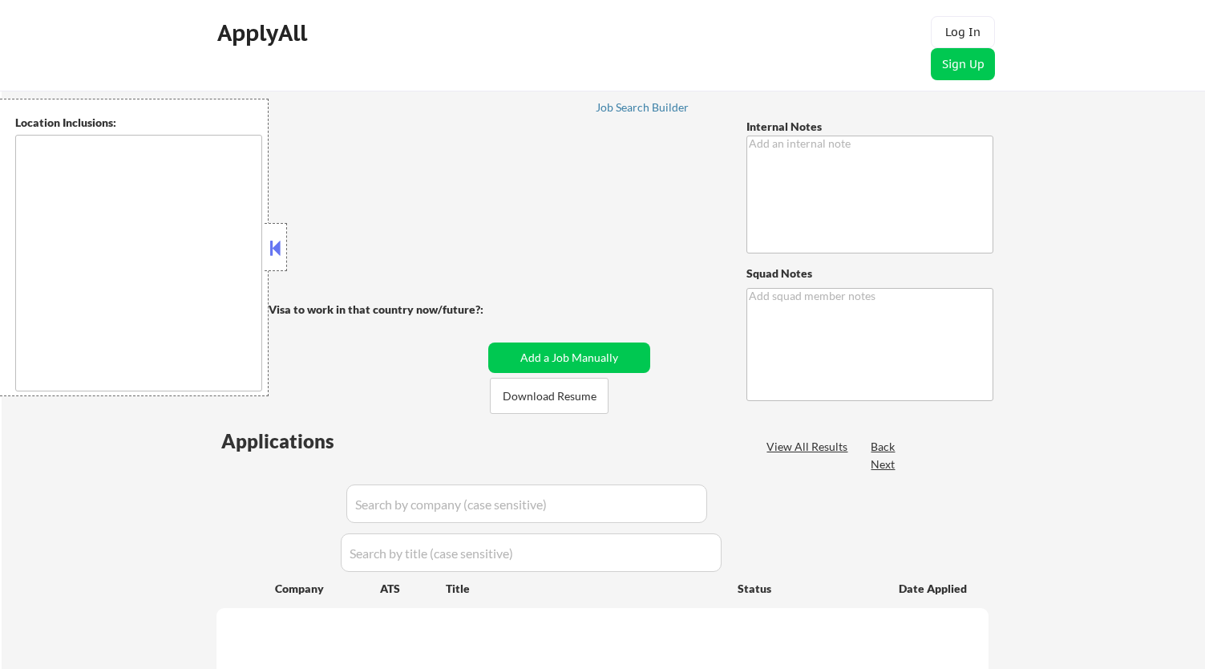
type textarea "Her LInkedIn: [URL][DOMAIN_NAME] - 8/26 AB"
type textarea "Rose"
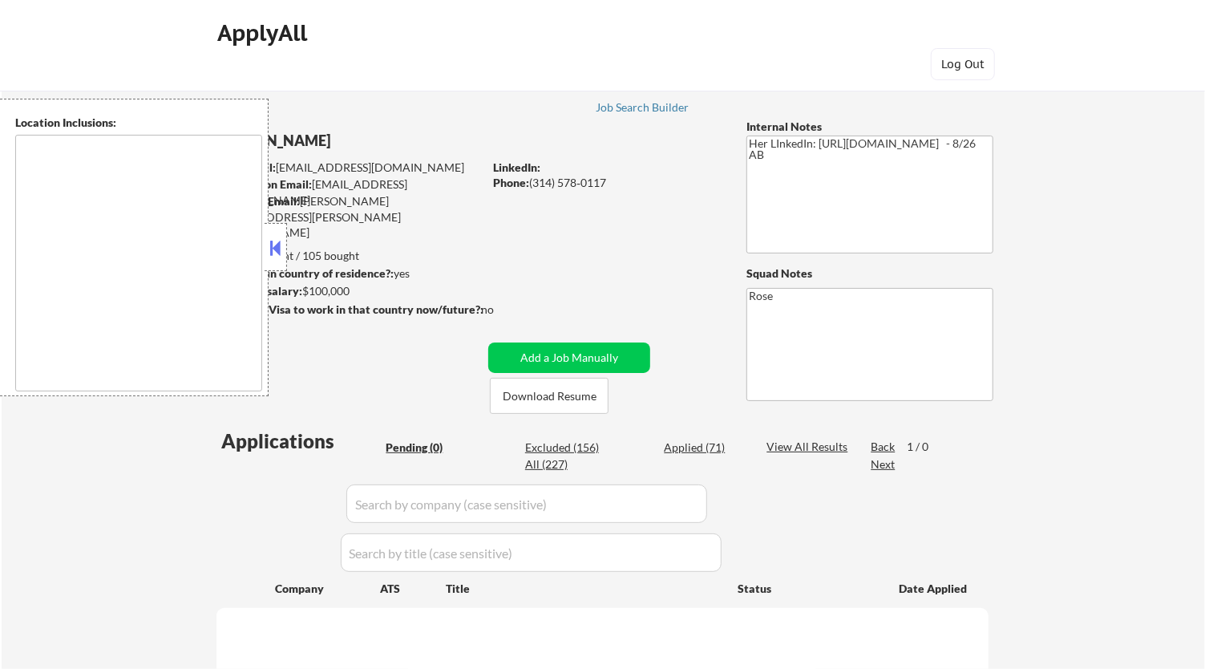
type textarea "[GEOGRAPHIC_DATA][PERSON_NAME], [GEOGRAPHIC_DATA][PERSON_NAME][GEOGRAPHIC_DATA]…"
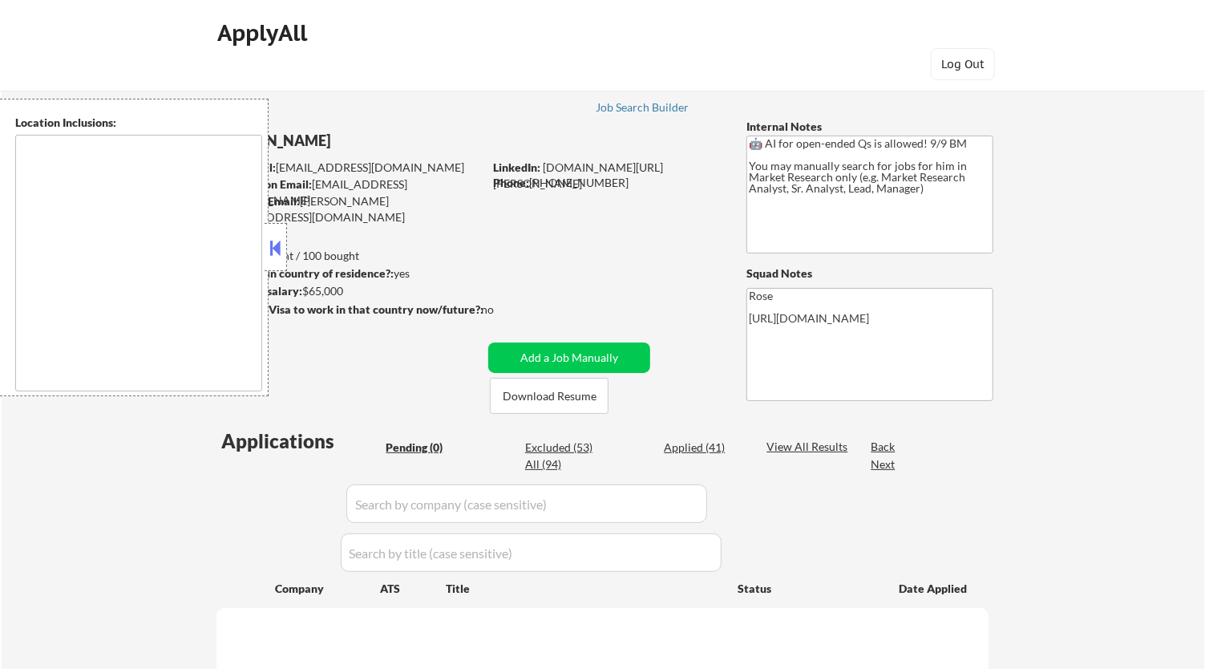
type textarea "[GEOGRAPHIC_DATA], [GEOGRAPHIC_DATA] [GEOGRAPHIC_DATA], [GEOGRAPHIC_DATA] [GEOG…"
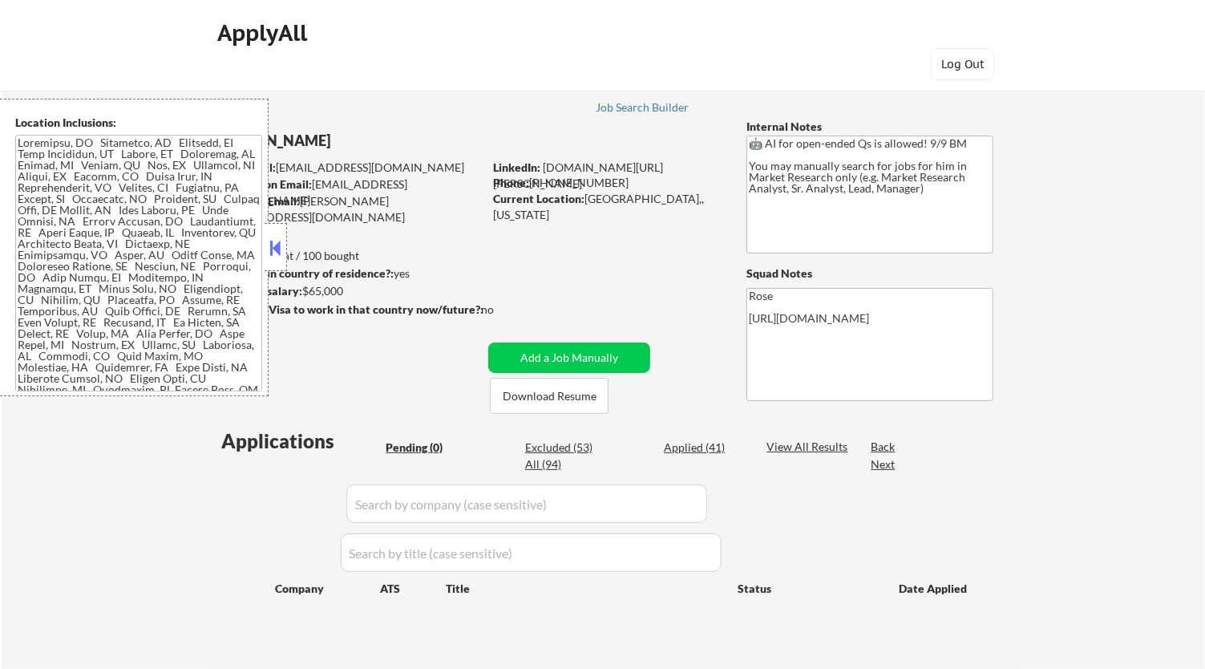
click at [283, 246] on button at bounding box center [276, 248] width 18 height 24
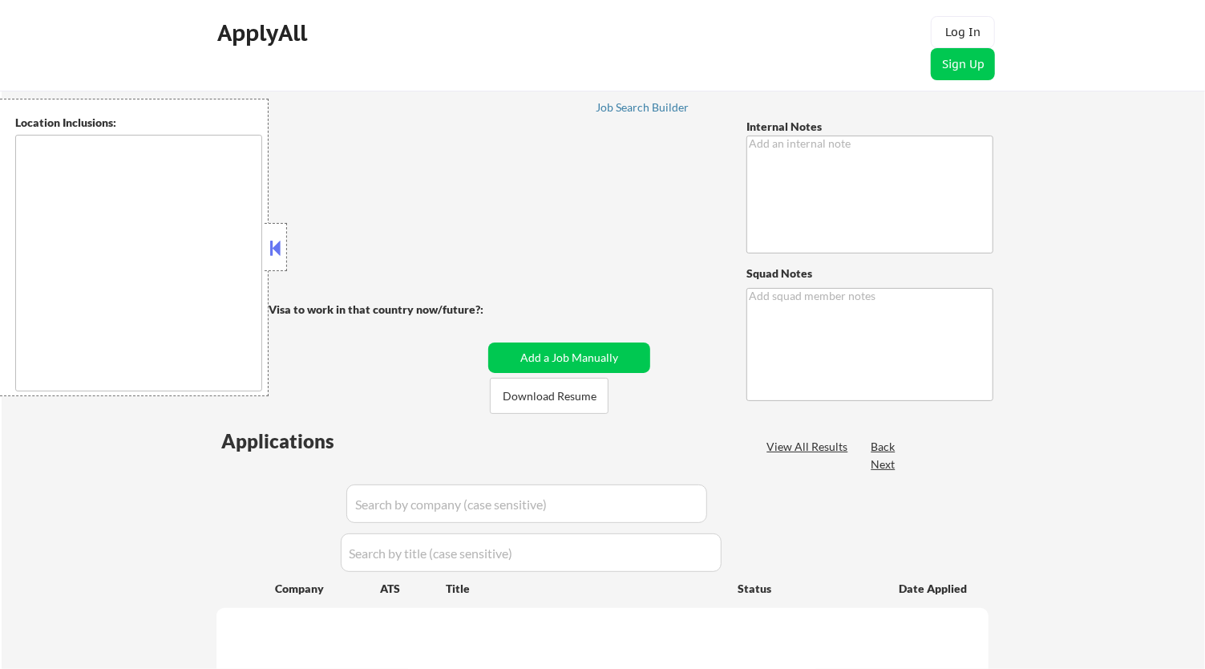
type textarea "You may manually source addl roles for her if need be, LOCAL roles in [US_STATE…"
type textarea "Rose [URL][DOMAIN_NAME]"
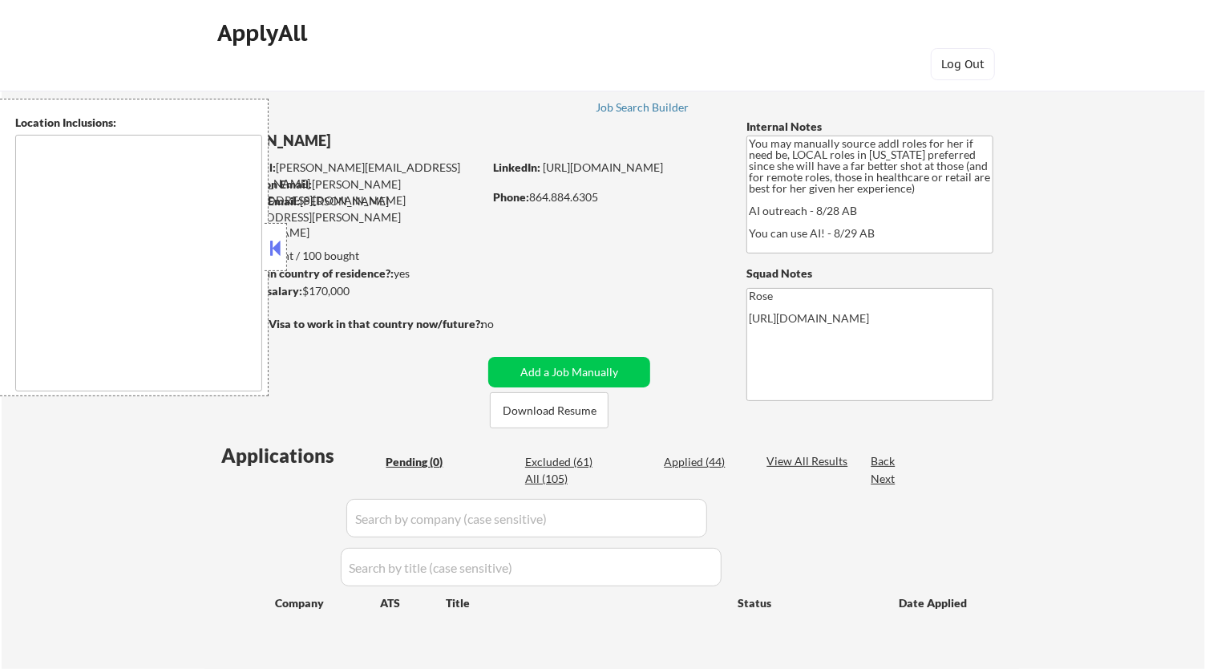
type textarea "[GEOGRAPHIC_DATA], [GEOGRAPHIC_DATA] [GEOGRAPHIC_DATA], [GEOGRAPHIC_DATA] [GEOG…"
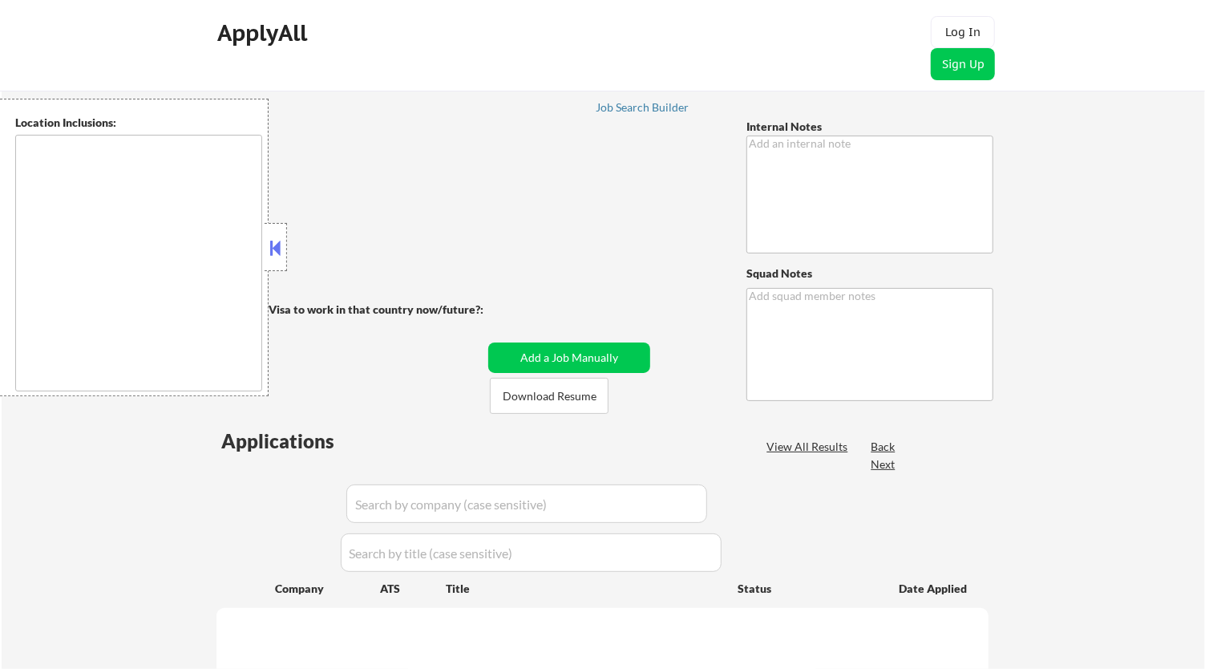
type textarea "🤖 AI Answers OK! No wiggle room on salary -keep as is - 9/10 BM You may manuall…"
type textarea "Rose [URL][DOMAIN_NAME]"
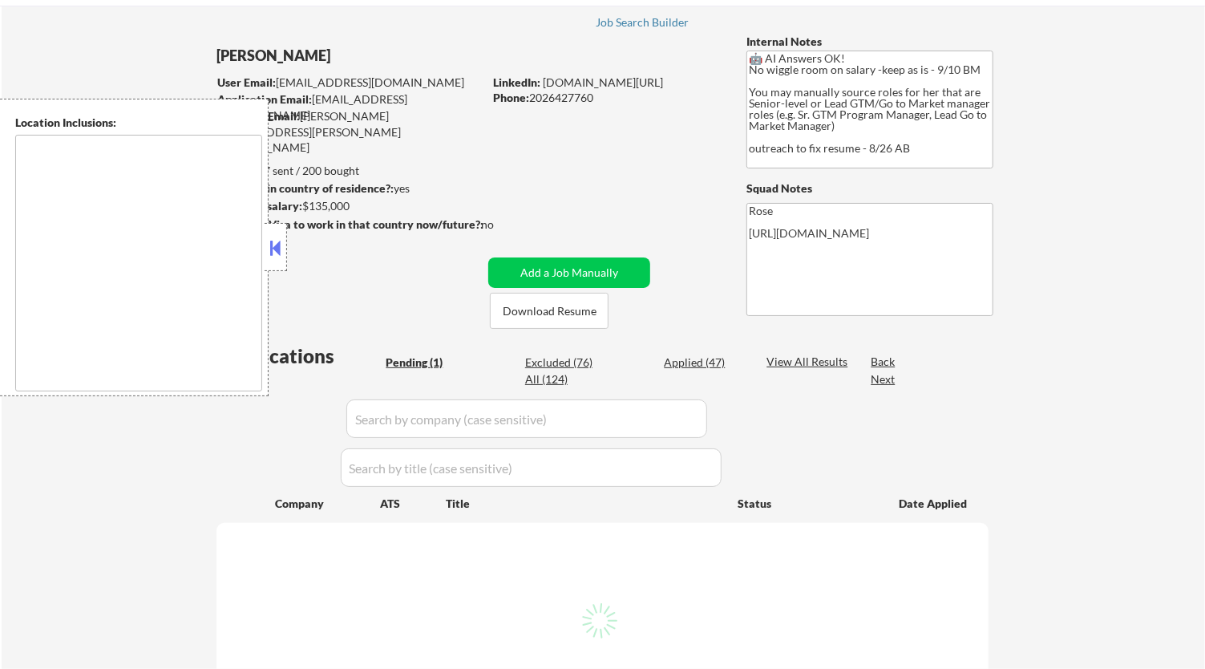
scroll to position [89, 0]
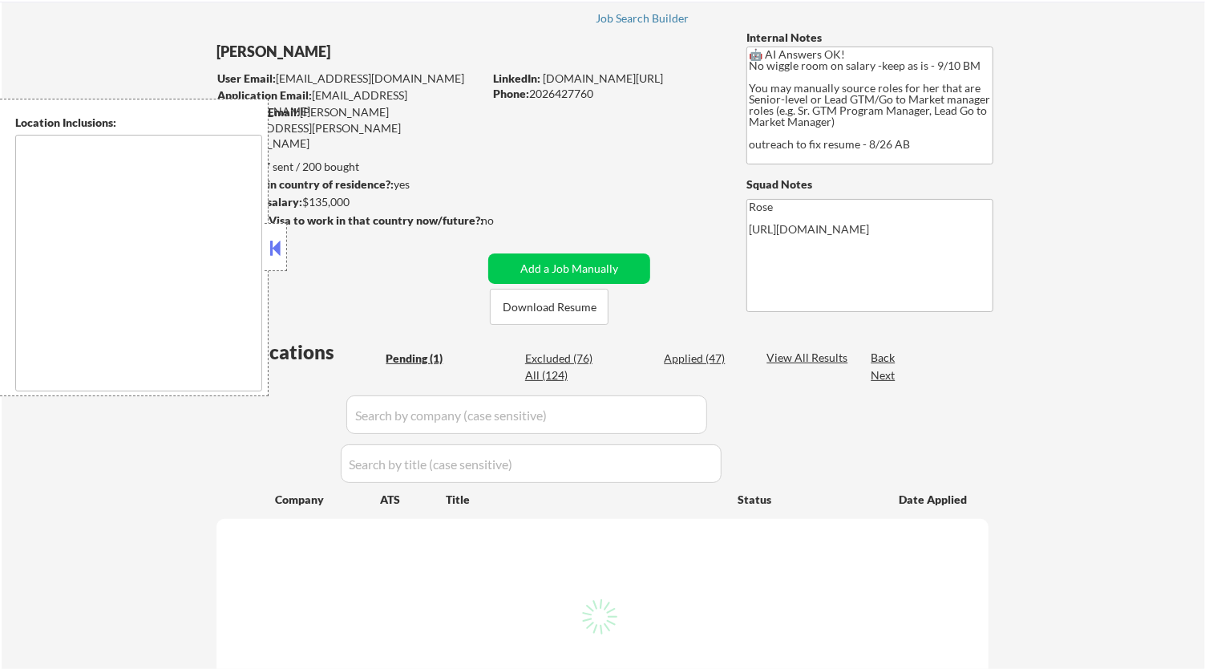
select select ""pending""
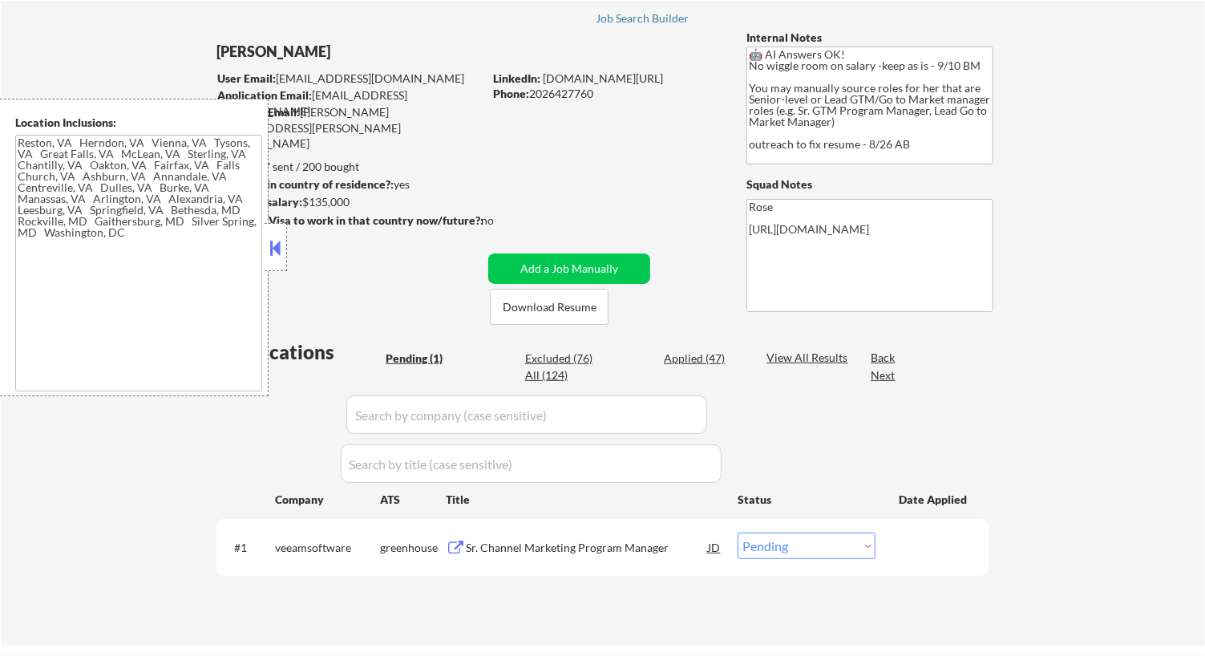
type textarea "Reston, [GEOGRAPHIC_DATA] [GEOGRAPHIC_DATA], [GEOGRAPHIC_DATA] [GEOGRAPHIC_DATA…"
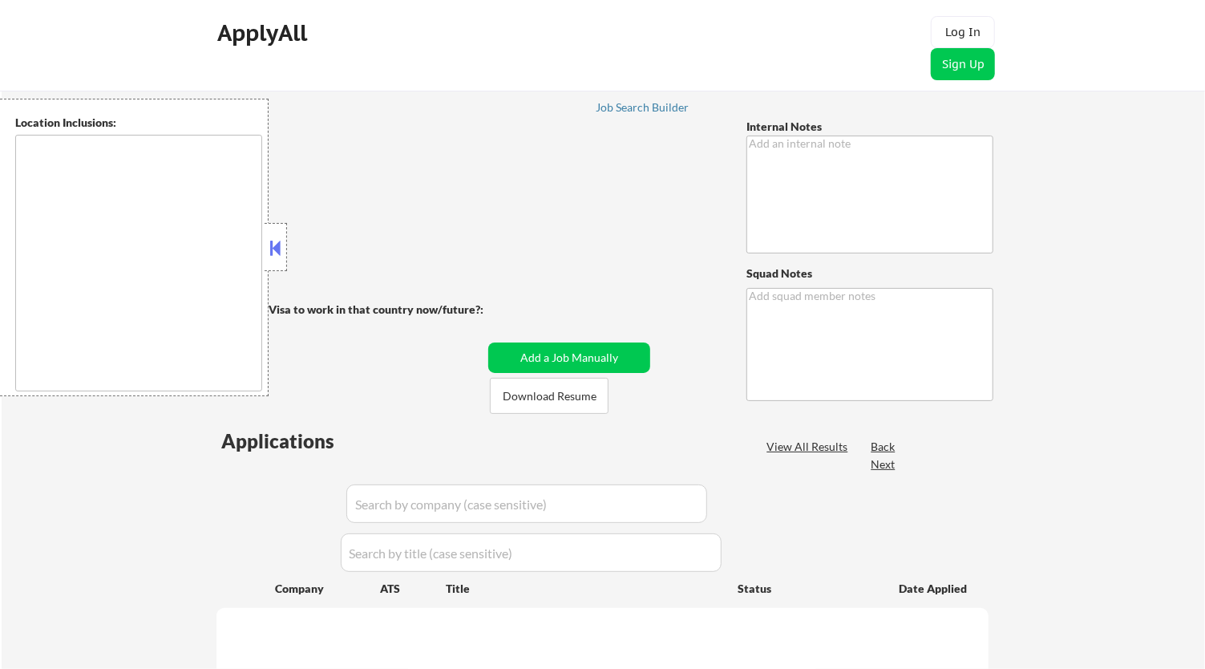
type textarea "Resume 1: Talent Acquisition and Senior level TA roles Resume 2: Manager, Direc…"
type textarea "Rose 75201"
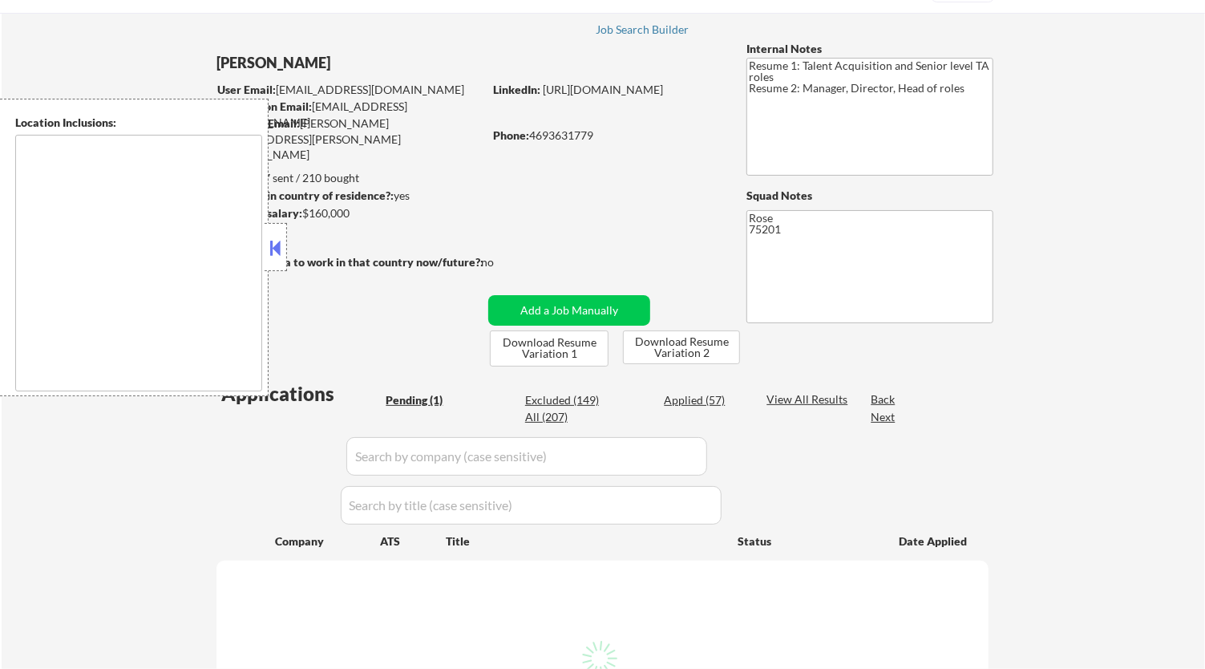
scroll to position [178, 0]
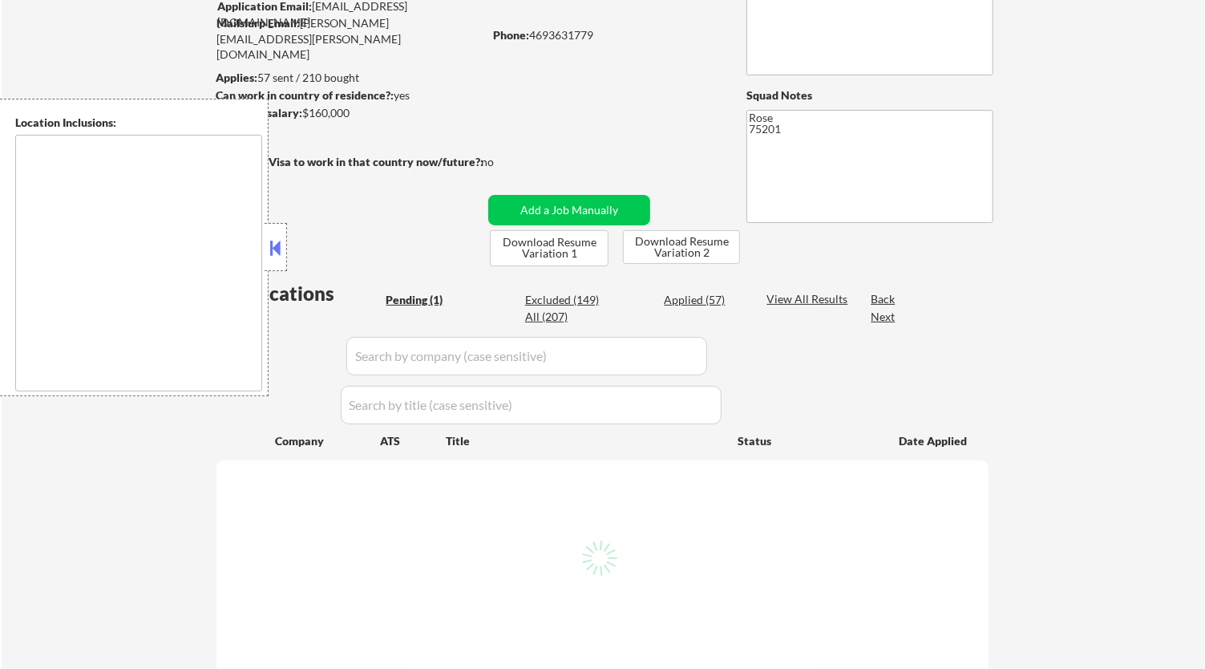
type textarea "[GEOGRAPHIC_DATA], [GEOGRAPHIC_DATA] [GEOGRAPHIC_DATA], [GEOGRAPHIC_DATA] [GEOG…"
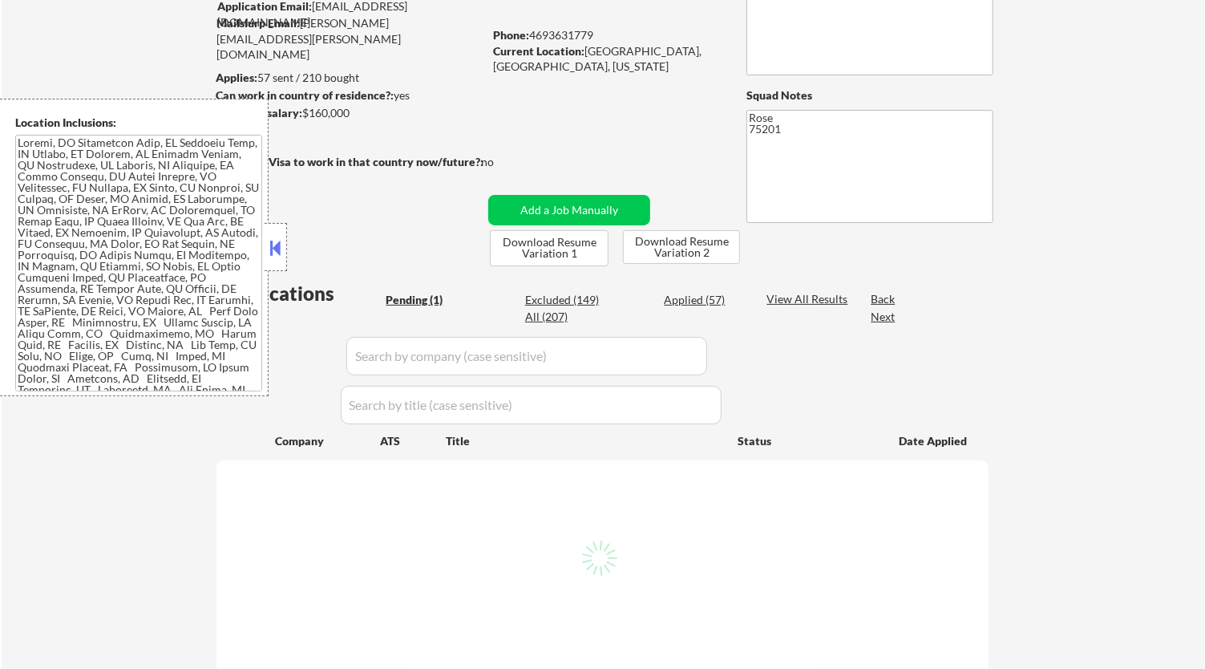
select select ""pending""
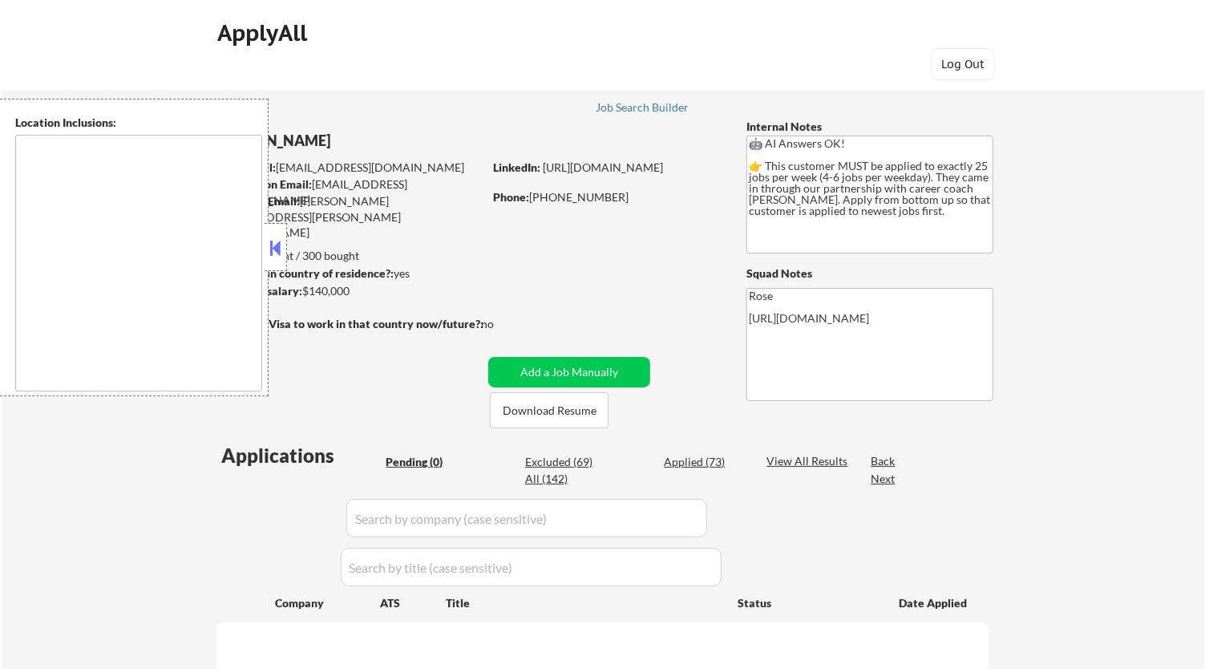
type textarea "[GEOGRAPHIC_DATA], ON [GEOGRAPHIC_DATA], ON [GEOGRAPHIC_DATA], ON [GEOGRAPHIC_D…"
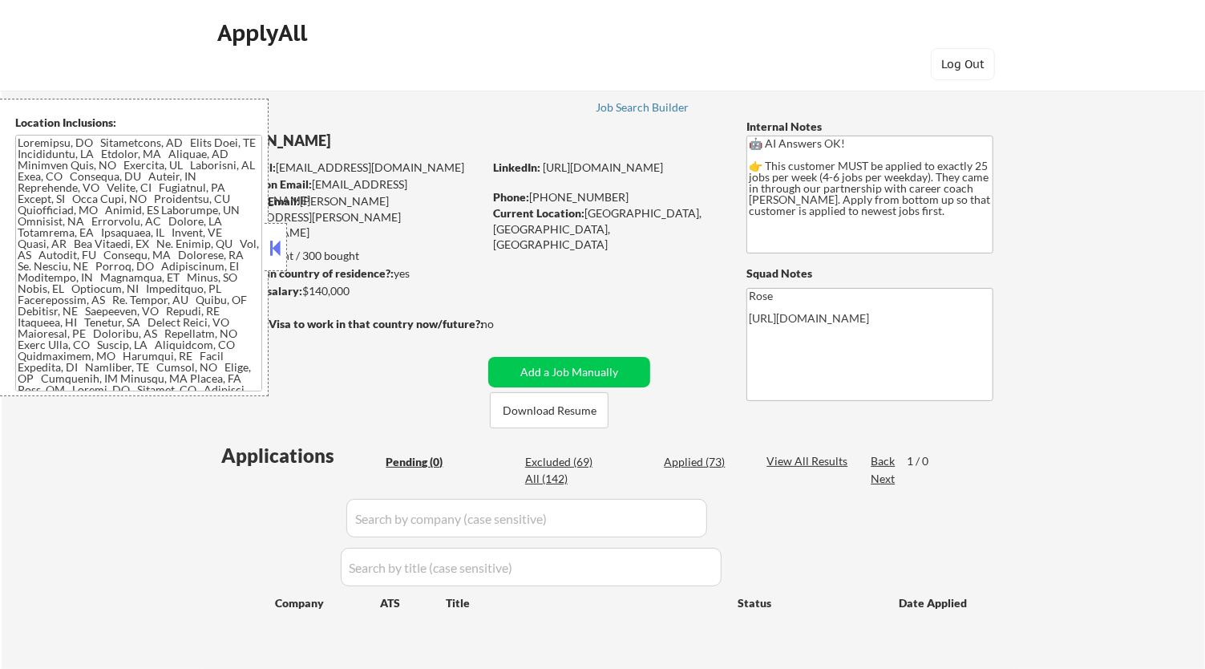
click at [273, 248] on button at bounding box center [276, 248] width 18 height 24
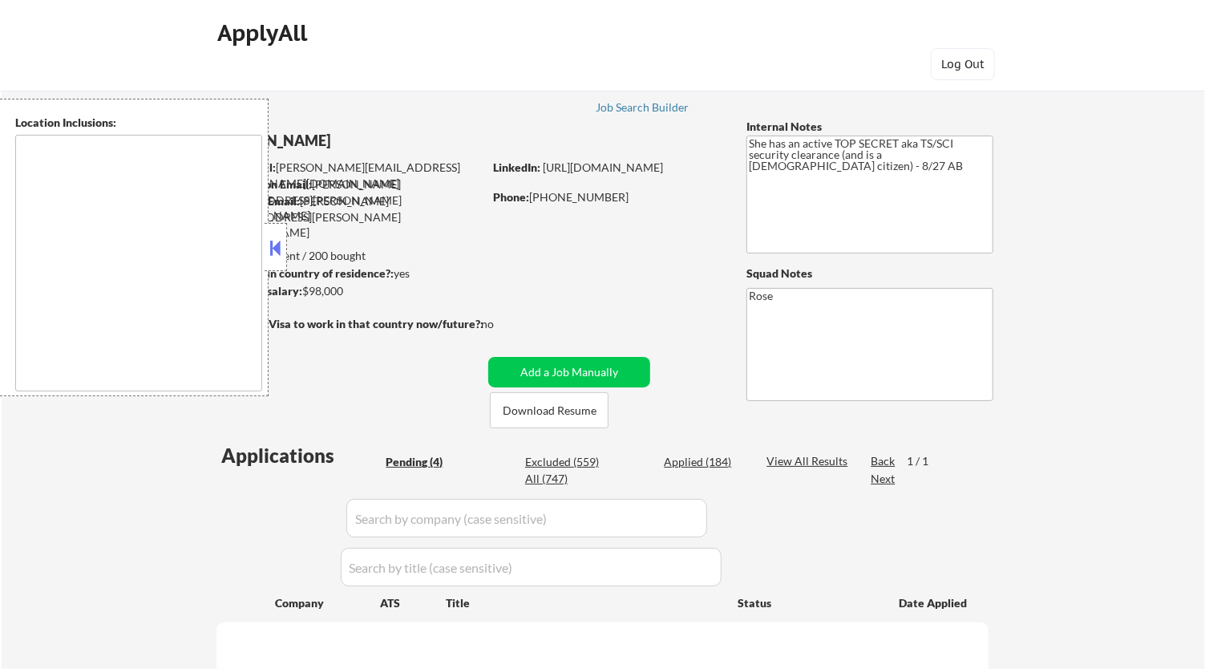
select select ""pending""
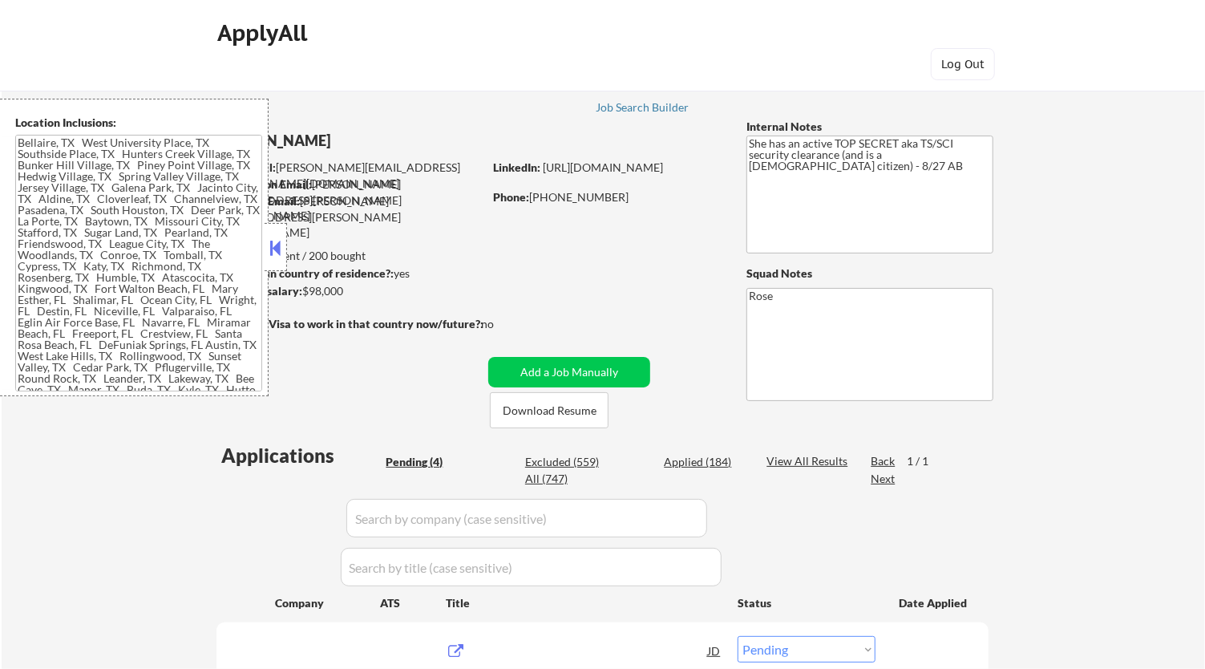
type textarea "[GEOGRAPHIC_DATA], [GEOGRAPHIC_DATA] [GEOGRAPHIC_DATA], [GEOGRAPHIC_DATA] [GEOG…"
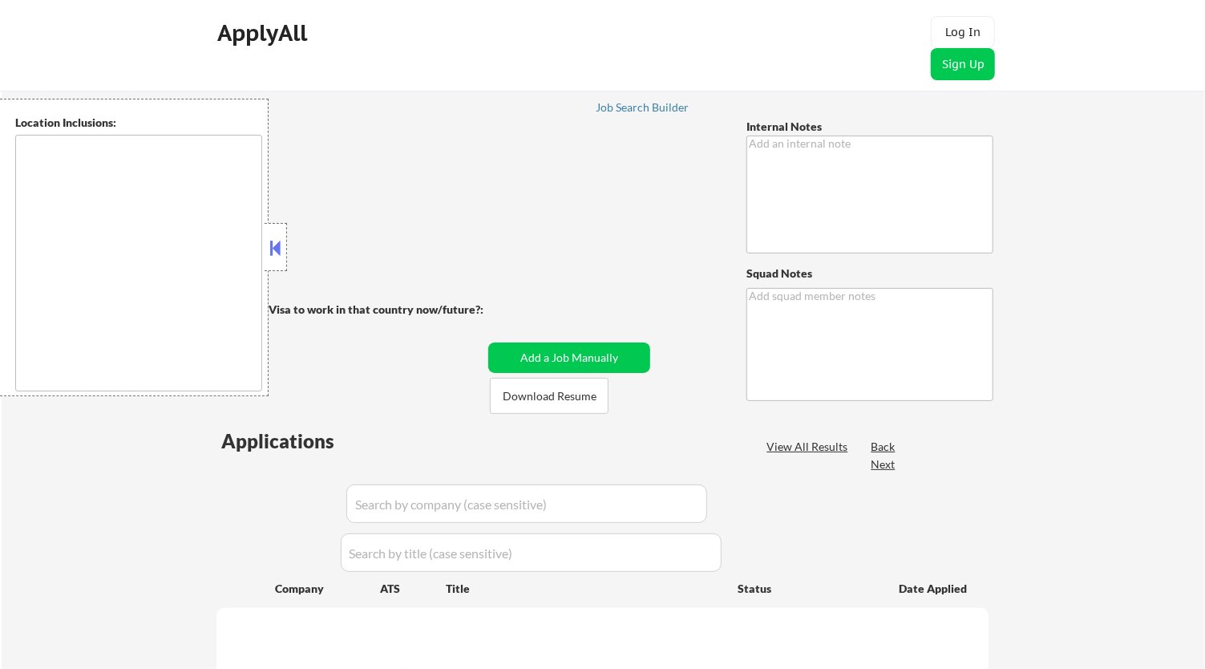
type textarea "Please spend 10-15 min a day **max** searching for any TECHNOLOGY policy or AI …"
type textarea "Rose"
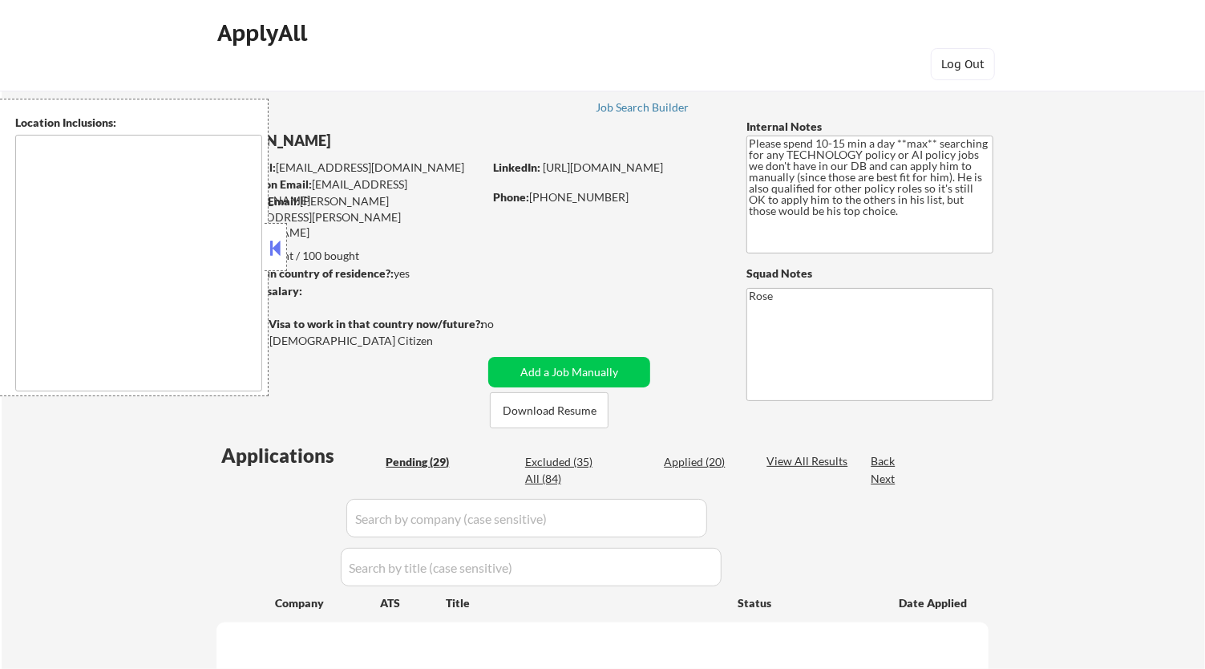
type textarea "[GEOGRAPHIC_DATA], [GEOGRAPHIC_DATA] [GEOGRAPHIC_DATA], [GEOGRAPHIC_DATA] [GEOG…"
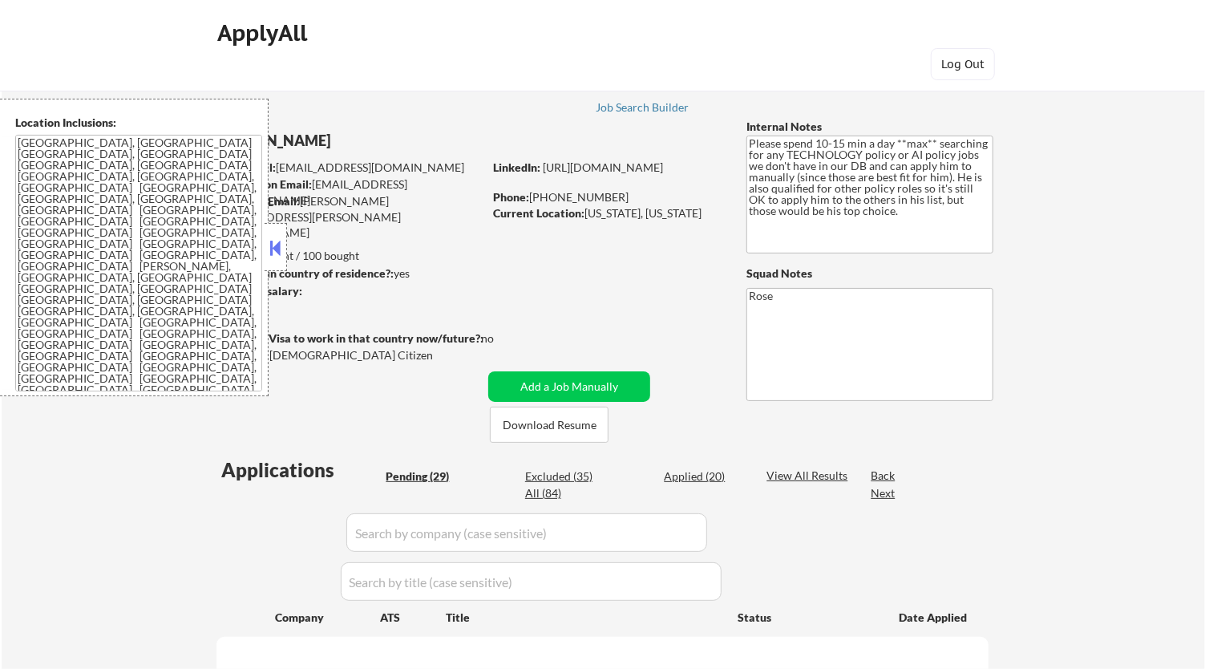
click at [277, 246] on button at bounding box center [276, 248] width 18 height 24
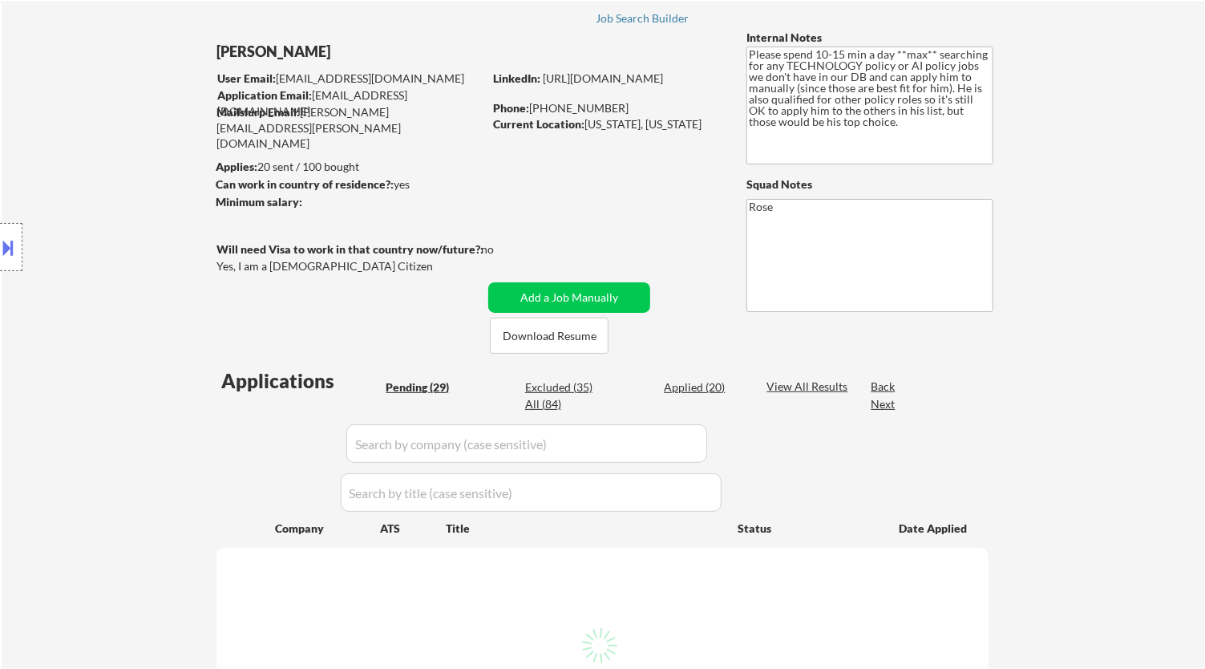
scroll to position [178, 0]
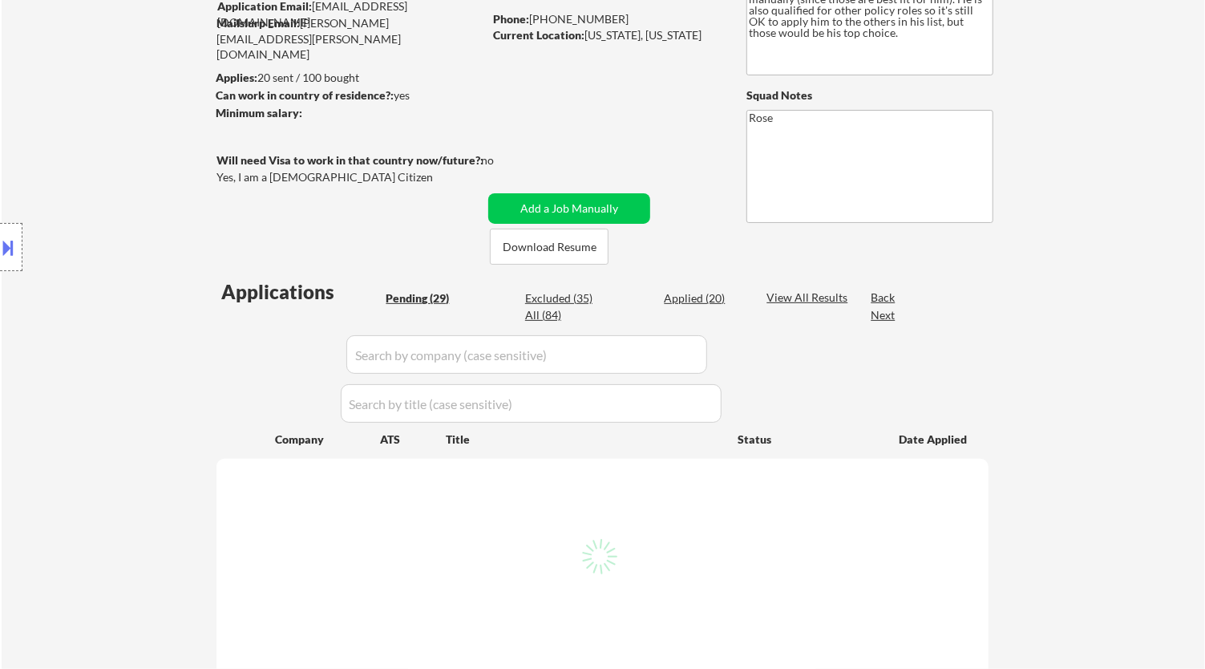
select select ""pending""
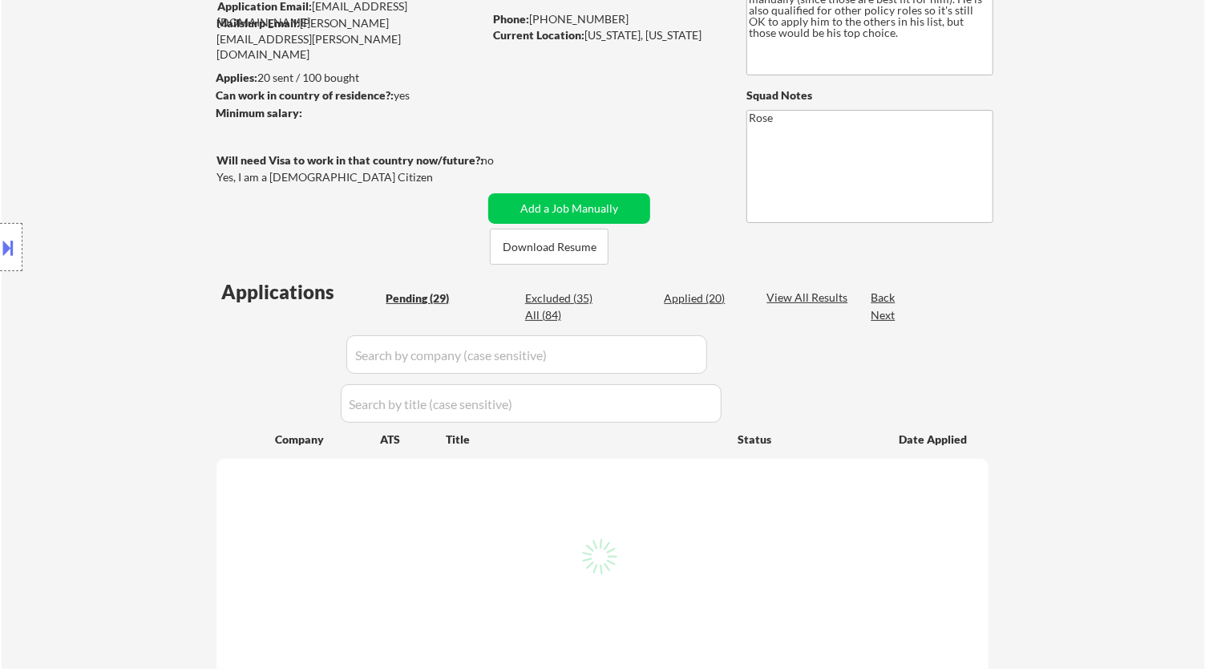
select select ""pending""
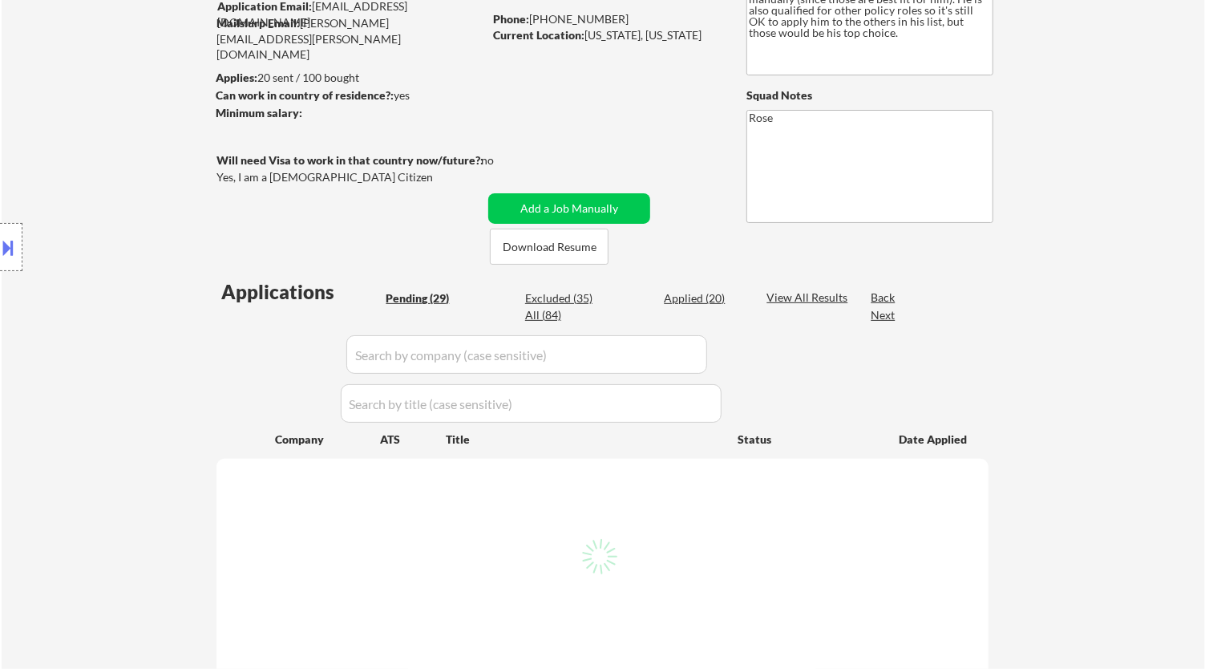
select select ""pending""
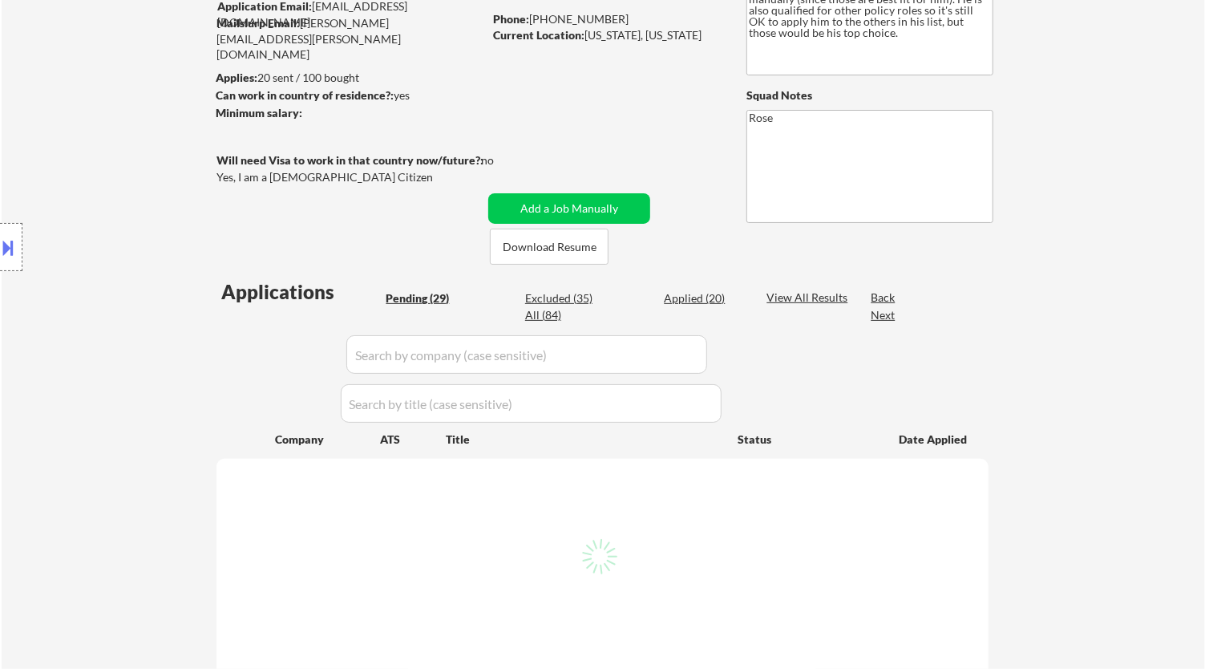
select select ""pending""
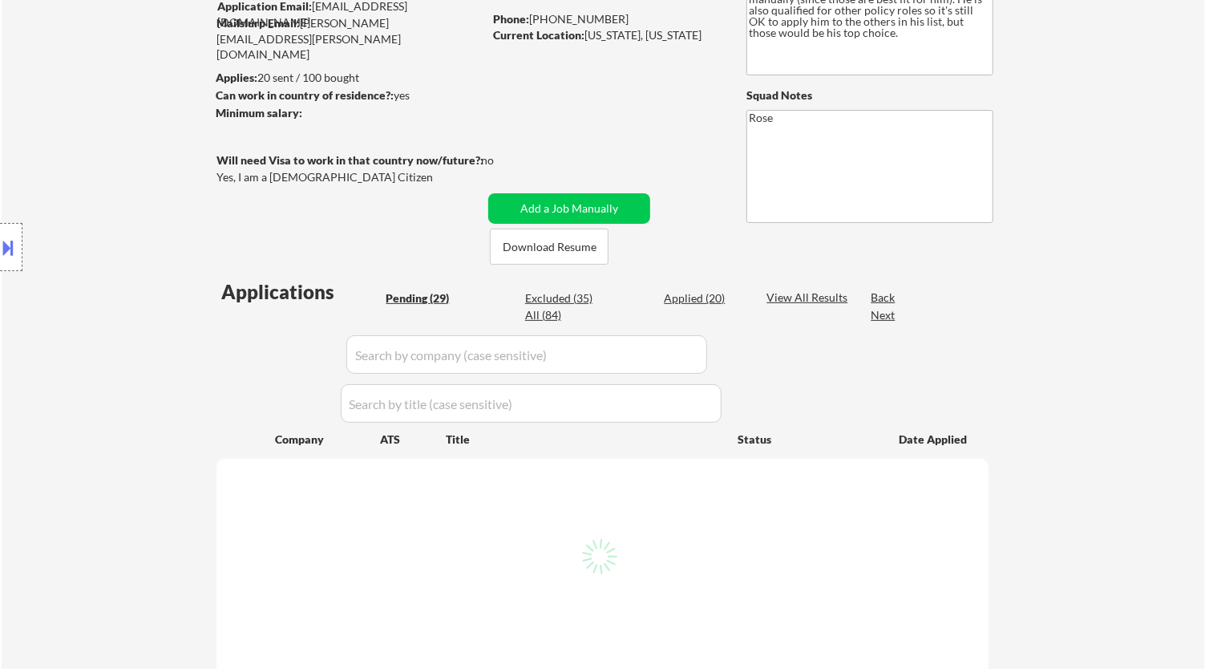
select select ""pending""
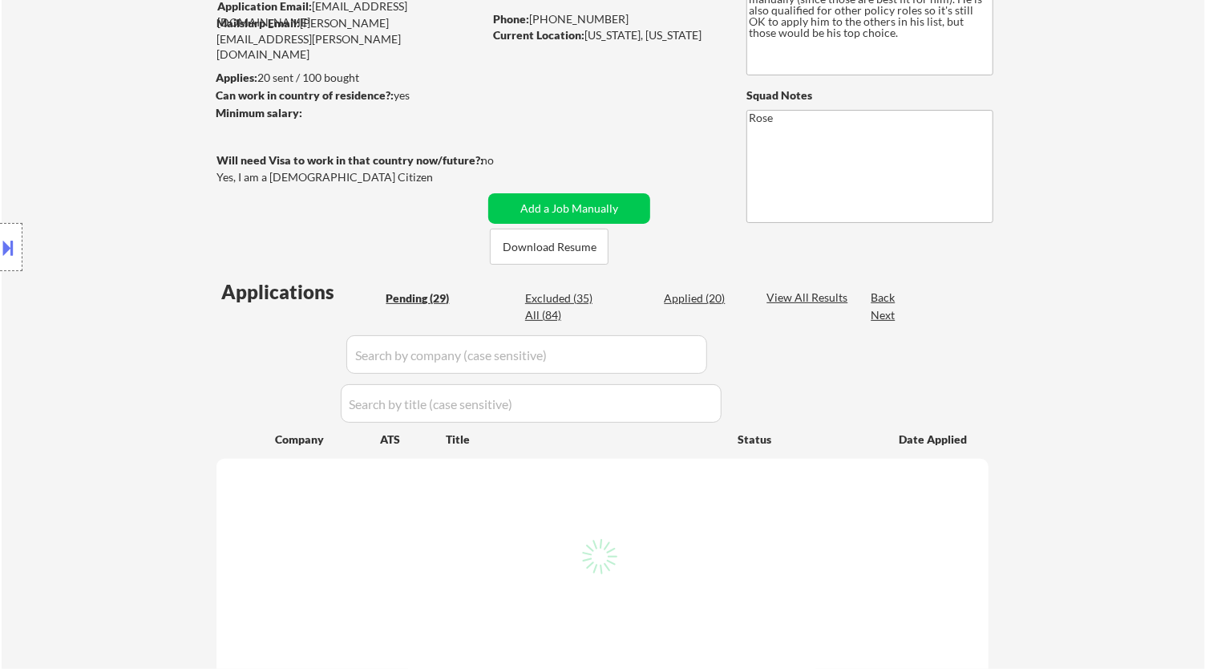
select select ""pending""
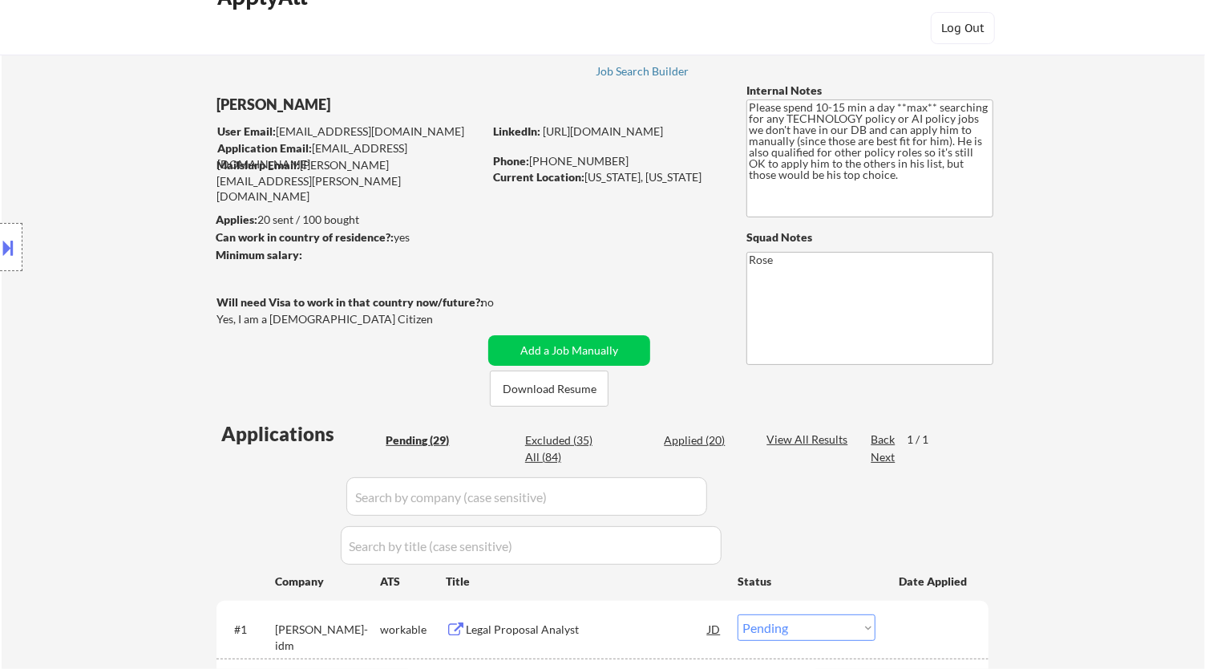
scroll to position [0, 0]
